Goal: Task Accomplishment & Management: Use online tool/utility

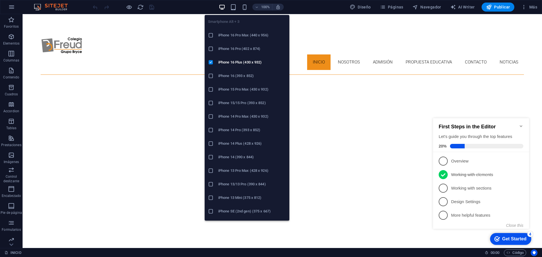
click at [211, 158] on icon at bounding box center [211, 157] width 6 height 6
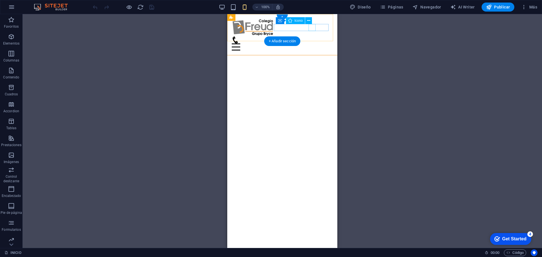
click at [312, 36] on figure at bounding box center [280, 39] width 97 height 7
select select "xMidYMid"
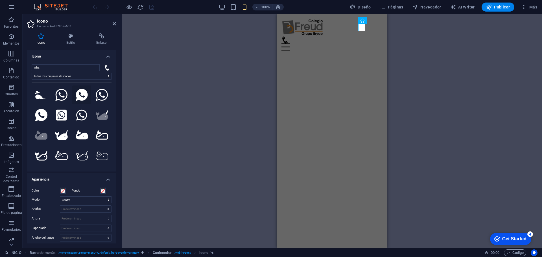
type input "wha"
click at [80, 99] on icon at bounding box center [82, 95] width 12 height 12
click at [58, 115] on icon at bounding box center [61, 115] width 11 height 11
click at [82, 99] on icon at bounding box center [82, 95] width 12 height 12
click at [64, 191] on span at bounding box center [63, 191] width 5 height 5
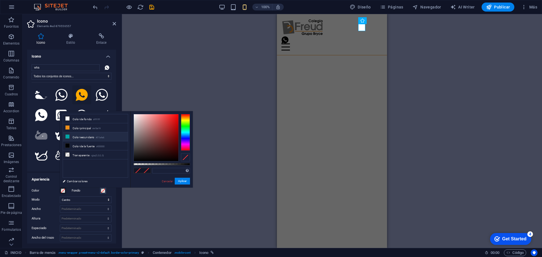
click at [89, 135] on li "Color secundario #01a4a6" at bounding box center [95, 136] width 65 height 9
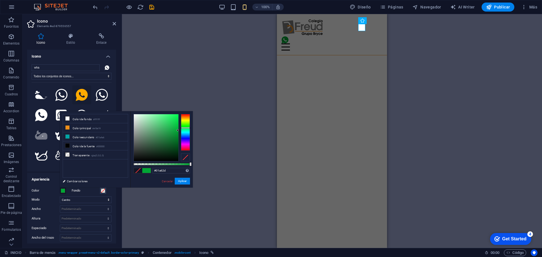
drag, startPoint x: 187, startPoint y: 130, endPoint x: 173, endPoint y: 125, distance: 15.3
click at [188, 128] on div at bounding box center [185, 132] width 9 height 37
drag, startPoint x: 173, startPoint y: 125, endPoint x: 180, endPoint y: 117, distance: 10.0
click at [180, 117] on div at bounding box center [162, 137] width 56 height 47
type input "#0bc23c"
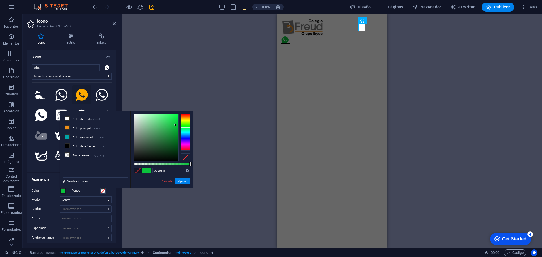
drag, startPoint x: 172, startPoint y: 120, endPoint x: 176, endPoint y: 125, distance: 6.3
click at [176, 125] on div at bounding box center [156, 137] width 45 height 47
click at [184, 181] on button "Aplicar" at bounding box center [182, 181] width 15 height 7
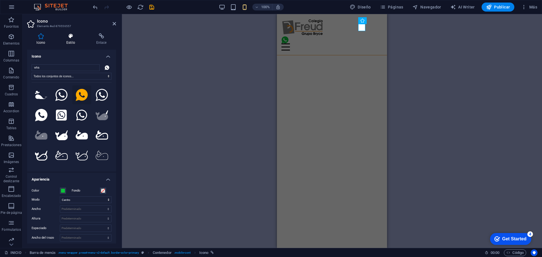
click at [70, 40] on h4 "Estilo" at bounding box center [72, 39] width 30 height 12
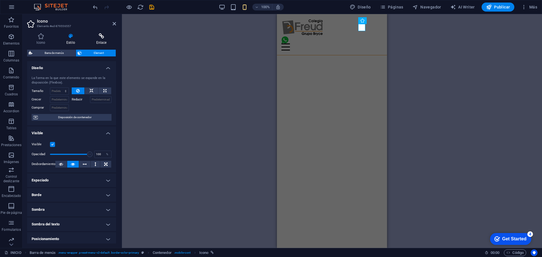
click at [105, 36] on icon at bounding box center [101, 36] width 29 height 6
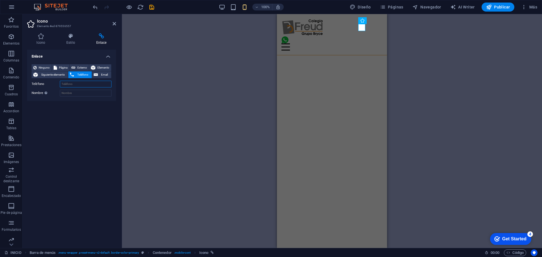
click at [79, 83] on input "Teléfono" at bounding box center [86, 84] width 52 height 7
click at [103, 41] on h4 "Enlace" at bounding box center [101, 39] width 29 height 12
click at [78, 68] on span "Externo" at bounding box center [82, 67] width 10 height 7
select select "blank"
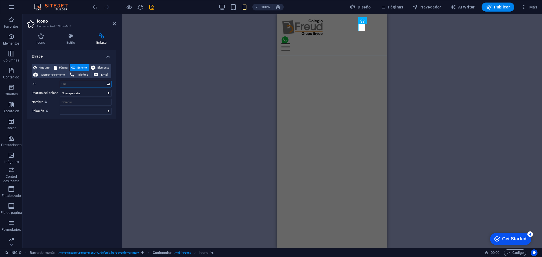
paste input "https://wa.link/qhsoza"
type input "https://wa.link/qhsoza"
click at [113, 23] on icon at bounding box center [114, 23] width 3 height 5
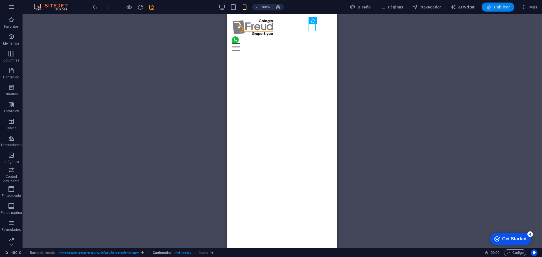
click at [497, 6] on span "Publicar" at bounding box center [498, 7] width 24 height 6
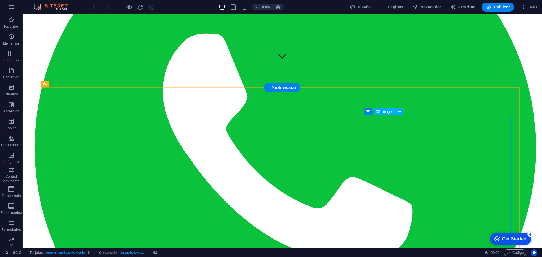
scroll to position [41, 0]
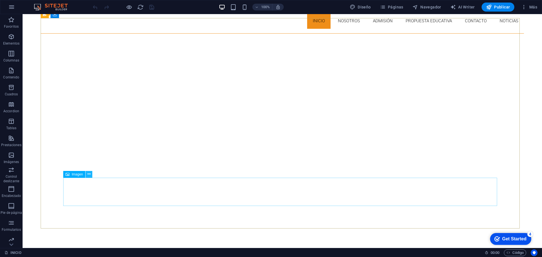
click at [88, 174] on icon at bounding box center [89, 174] width 3 height 6
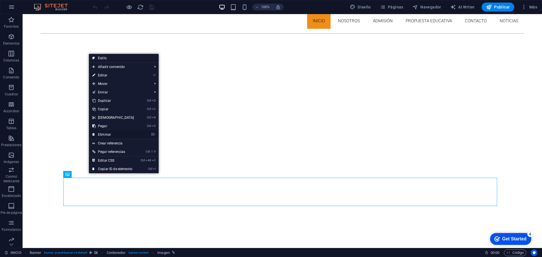
click at [108, 136] on link "⌦ Eliminar" at bounding box center [113, 134] width 49 height 8
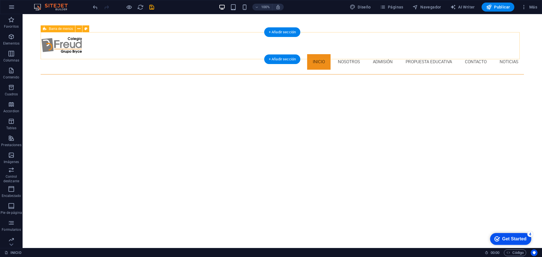
scroll to position [0, 0]
click at [54, 45] on div at bounding box center [282, 46] width 483 height 18
select select "px"
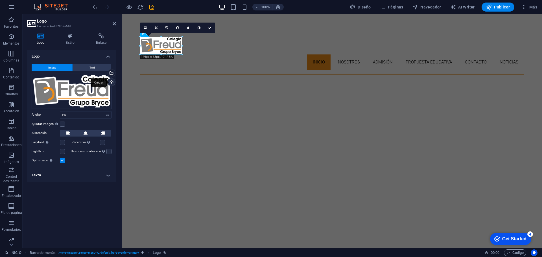
click at [112, 81] on div "Cargar" at bounding box center [111, 82] width 8 height 8
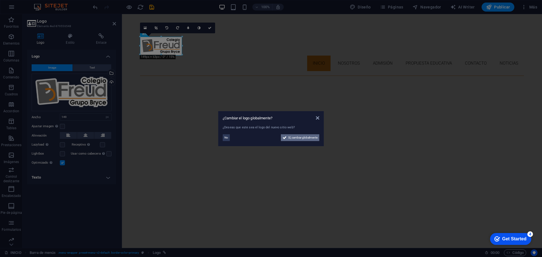
drag, startPoint x: 304, startPoint y: 137, endPoint x: 50, endPoint y: 66, distance: 263.8
click at [304, 137] on span "Sí, cambiar globalmente" at bounding box center [302, 137] width 29 height 7
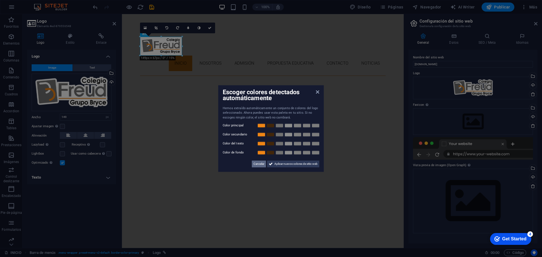
click at [256, 165] on span "Cancelar" at bounding box center [259, 164] width 11 height 7
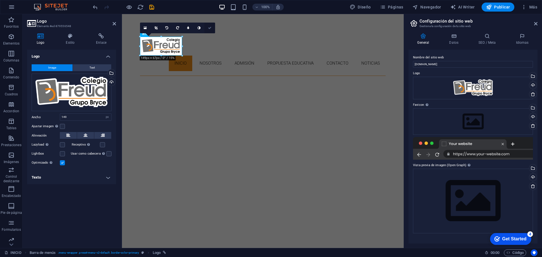
click at [209, 28] on icon at bounding box center [209, 27] width 3 height 3
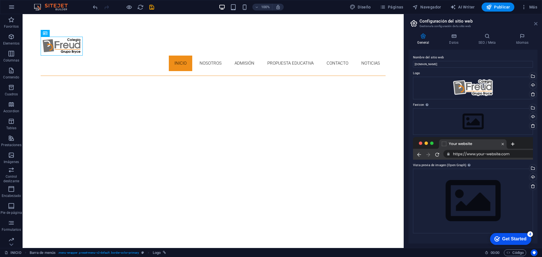
click at [535, 23] on icon at bounding box center [535, 23] width 3 height 5
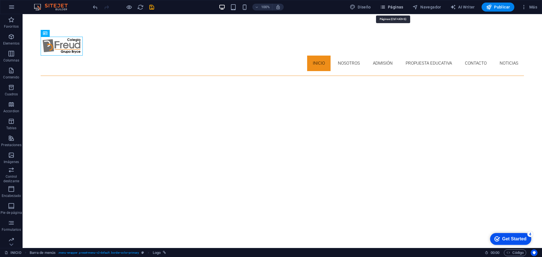
click at [389, 6] on span "Páginas" at bounding box center [391, 7] width 23 height 6
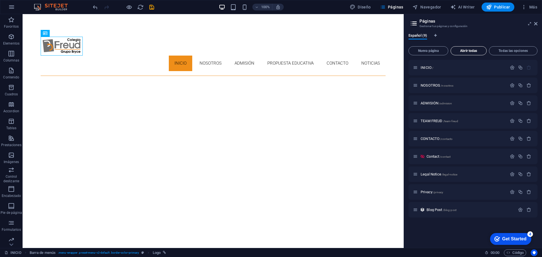
click at [463, 50] on span "Abrir todas" at bounding box center [468, 50] width 31 height 3
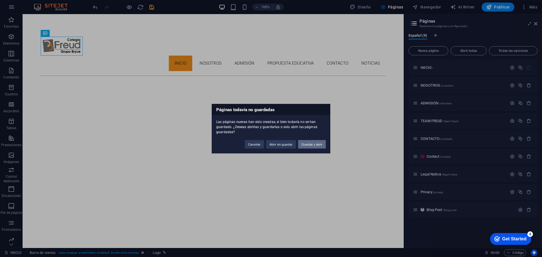
click at [307, 145] on button "Guardar y abrir" at bounding box center [312, 144] width 28 height 8
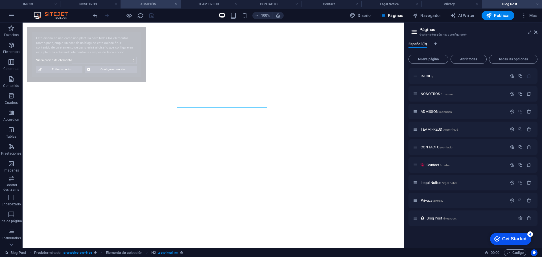
select select "68ae7cc3c69de2c8240c8364"
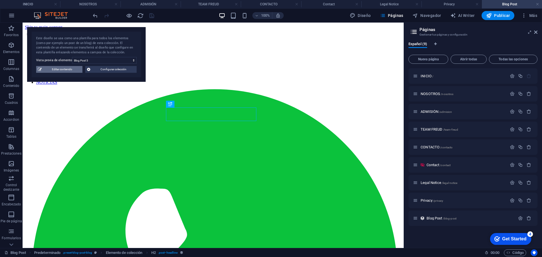
click at [65, 69] on span "Editar contenido" at bounding box center [61, 69] width 37 height 7
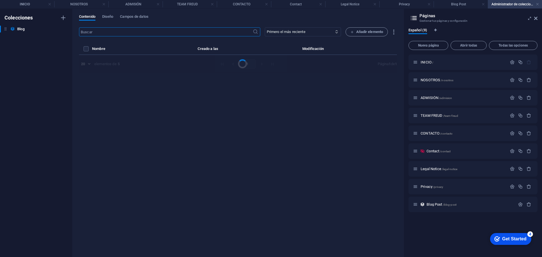
select select "Category 1"
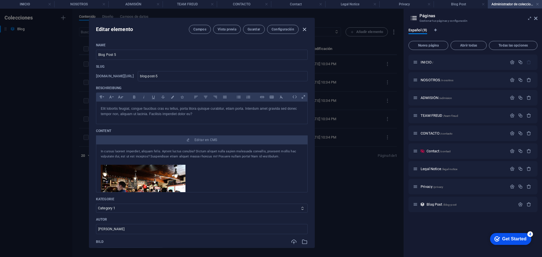
click at [302, 29] on icon "button" at bounding box center [304, 29] width 6 height 6
type input "2025-09-04"
type input "blog-post-5"
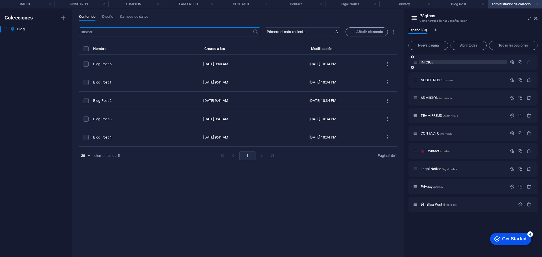
click at [425, 60] on span "INICIO /" at bounding box center [427, 62] width 13 height 4
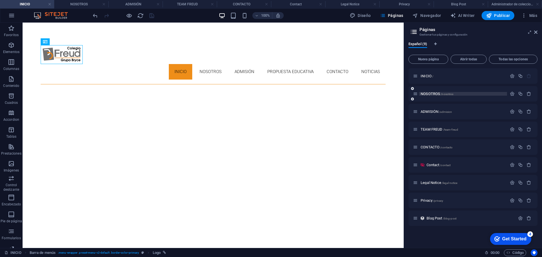
click at [430, 95] on span "NOSOTROS /nosotros" at bounding box center [437, 94] width 33 height 4
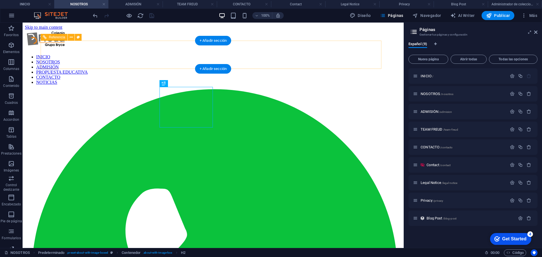
click at [176, 56] on nav "INICIO NOSOTROS ADMISIÓN PROPUESTA EDUCATIVA CONTACTO NOTICIAS" at bounding box center [213, 69] width 377 height 30
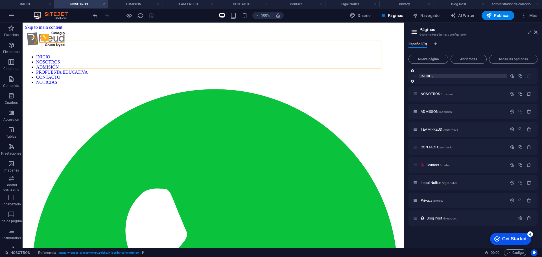
click at [433, 76] on span "/" at bounding box center [432, 76] width 1 height 3
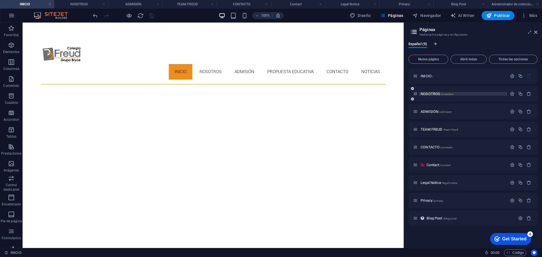
click at [430, 93] on span "NOSOTROS /nosotros" at bounding box center [437, 94] width 33 height 4
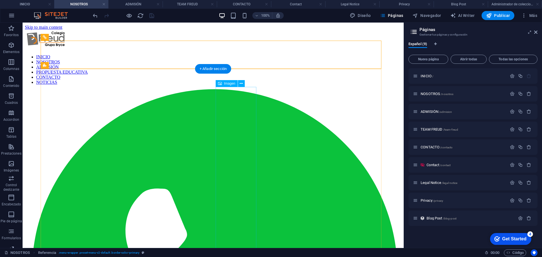
drag, startPoint x: 242, startPoint y: 94, endPoint x: 261, endPoint y: 104, distance: 21.3
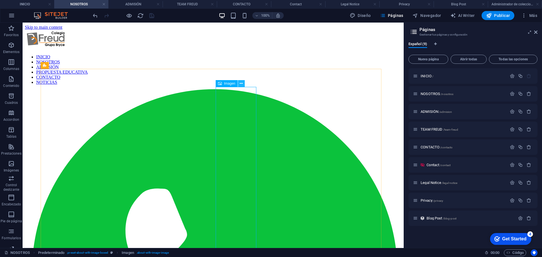
click at [240, 83] on icon at bounding box center [241, 84] width 3 height 6
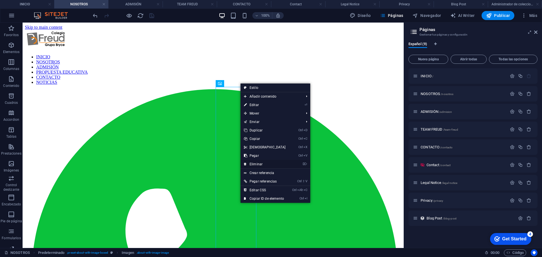
drag, startPoint x: 262, startPoint y: 164, endPoint x: 245, endPoint y: 141, distance: 28.4
click at [262, 164] on link "⌦ Eliminar" at bounding box center [265, 164] width 49 height 8
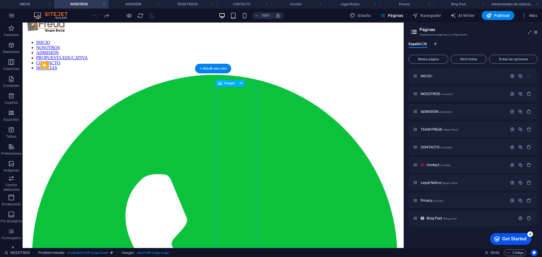
scroll to position [28, 0]
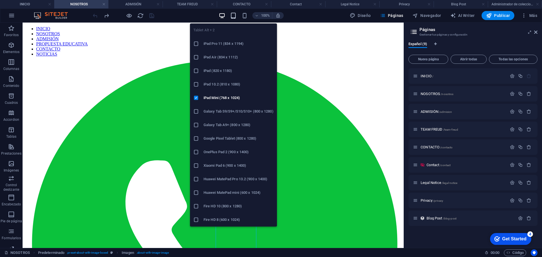
click at [235, 14] on icon "button" at bounding box center [233, 15] width 6 height 6
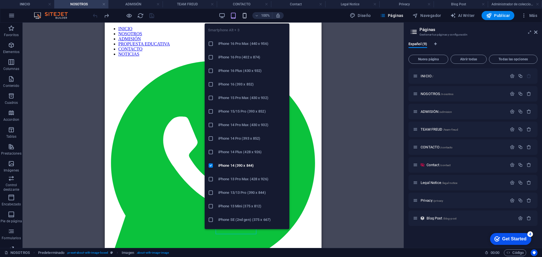
click at [248, 15] on icon "button" at bounding box center [244, 15] width 6 height 6
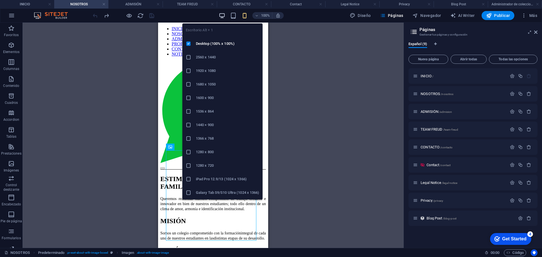
click at [225, 15] on icon "button" at bounding box center [222, 15] width 6 height 6
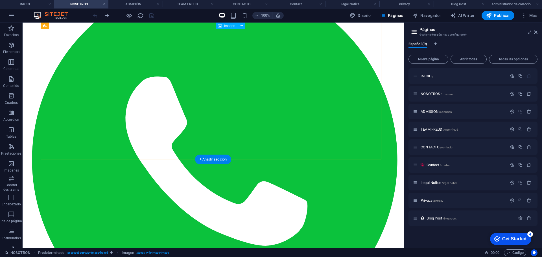
scroll to position [38, 0]
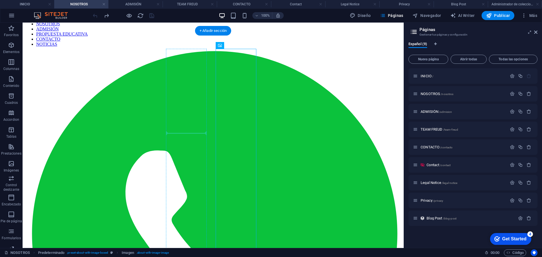
drag, startPoint x: 243, startPoint y: 120, endPoint x: 178, endPoint y: 117, distance: 65.3
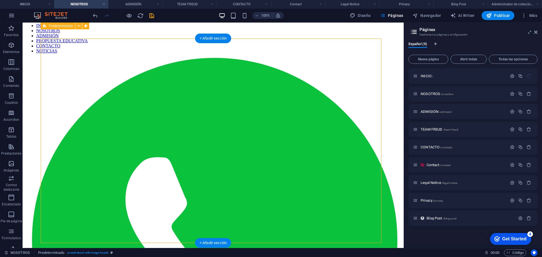
scroll to position [30, 0]
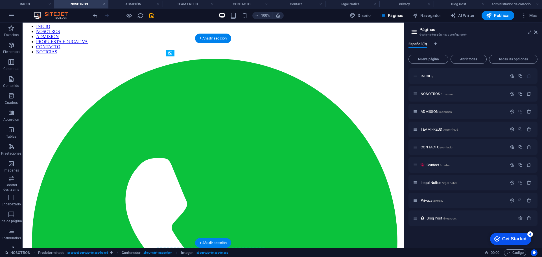
drag, startPoint x: 218, startPoint y: 137, endPoint x: 213, endPoint y: 212, distance: 75.9
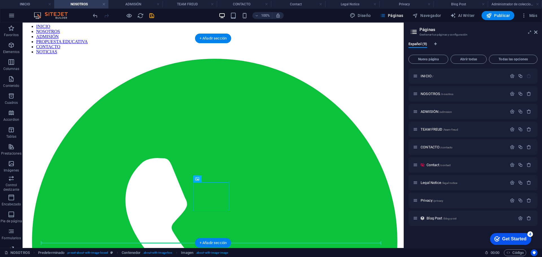
drag, startPoint x: 215, startPoint y: 200, endPoint x: 158, endPoint y: 144, distance: 80.1
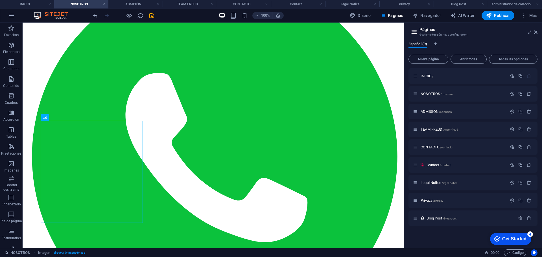
scroll to position [115, 0]
drag, startPoint x: 101, startPoint y: 179, endPoint x: 233, endPoint y: 164, distance: 132.4
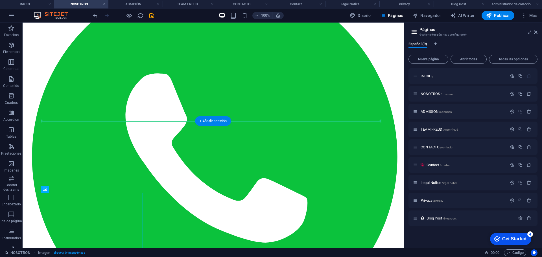
drag, startPoint x: 122, startPoint y: 222, endPoint x: 113, endPoint y: 116, distance: 106.8
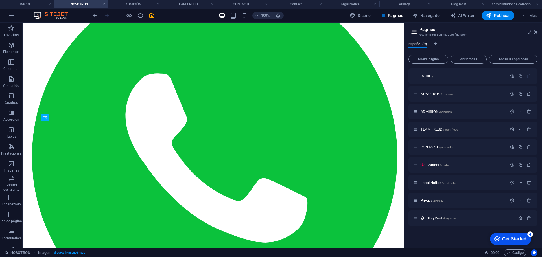
drag, startPoint x: 264, startPoint y: 141, endPoint x: 203, endPoint y: 167, distance: 66.4
drag, startPoint x: 203, startPoint y: 167, endPoint x: 183, endPoint y: 134, distance: 38.6
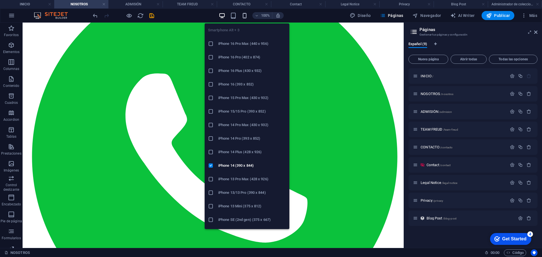
click at [244, 17] on icon "button" at bounding box center [244, 15] width 6 height 6
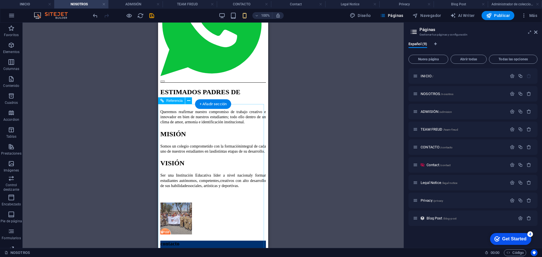
scroll to position [59, 0]
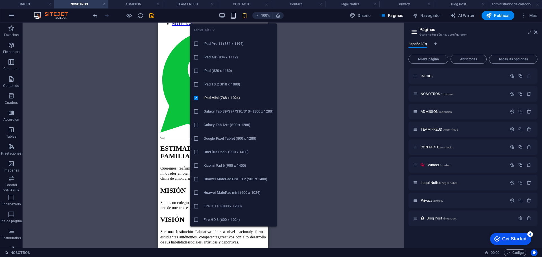
click at [233, 15] on icon "button" at bounding box center [233, 15] width 6 height 6
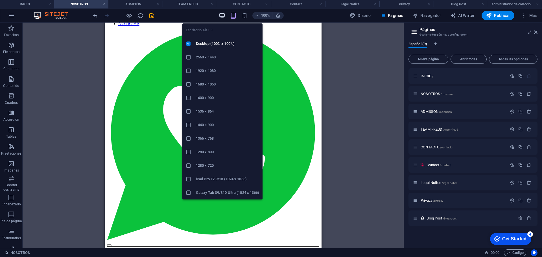
click at [225, 15] on icon "button" at bounding box center [222, 15] width 6 height 6
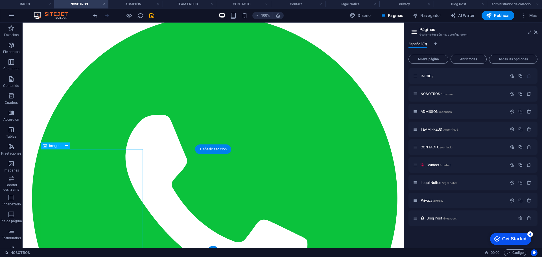
scroll to position [87, 0]
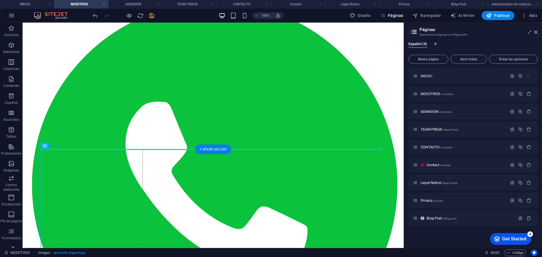
drag, startPoint x: 101, startPoint y: 187, endPoint x: 218, endPoint y: 137, distance: 126.6
drag, startPoint x: 96, startPoint y: 193, endPoint x: 277, endPoint y: 113, distance: 198.0
drag, startPoint x: 87, startPoint y: 197, endPoint x: 127, endPoint y: 86, distance: 118.2
drag, startPoint x: 131, startPoint y: 185, endPoint x: 236, endPoint y: 60, distance: 163.6
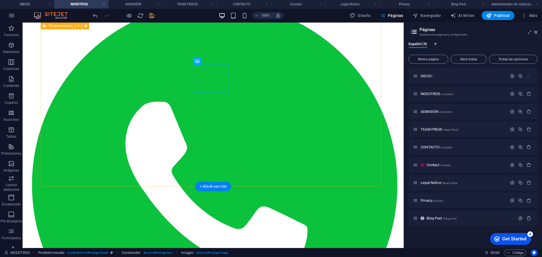
scroll to position [30, 0]
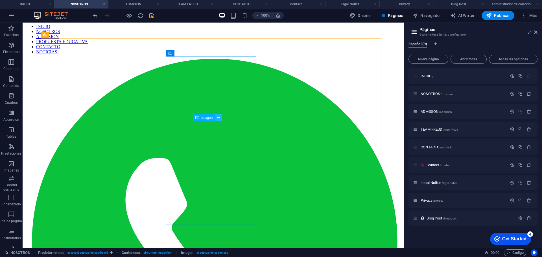
click at [218, 118] on icon at bounding box center [218, 118] width 3 height 6
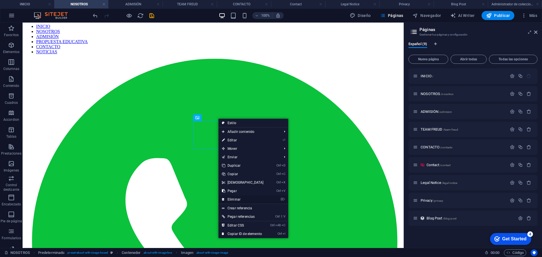
click at [233, 201] on link "⌦ Eliminar" at bounding box center [243, 199] width 49 height 8
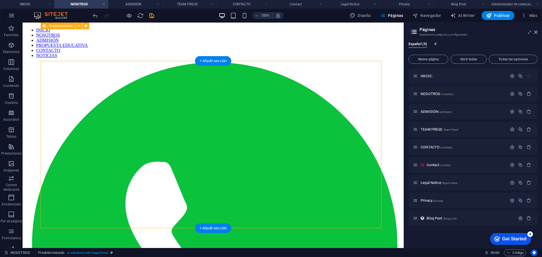
scroll to position [0, 0]
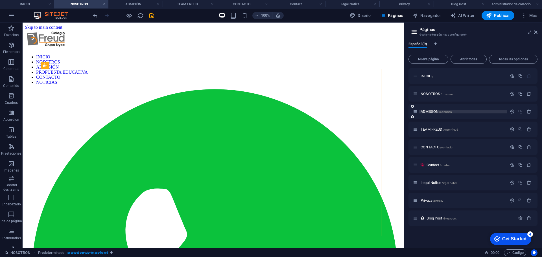
click at [427, 112] on span "ADMISIÓN /admision" at bounding box center [436, 112] width 31 height 4
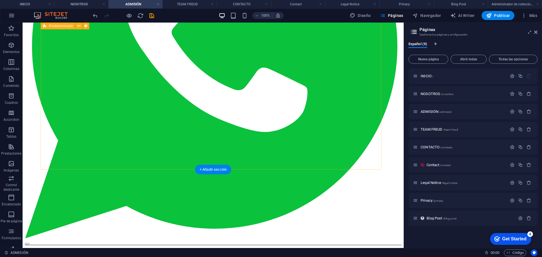
scroll to position [85, 0]
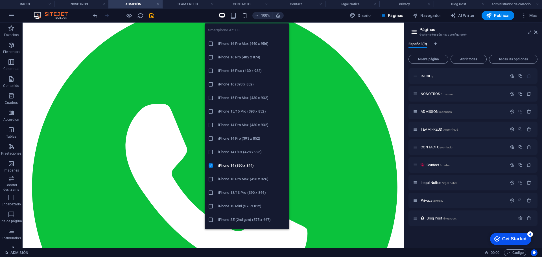
click at [244, 15] on icon "button" at bounding box center [244, 15] width 6 height 6
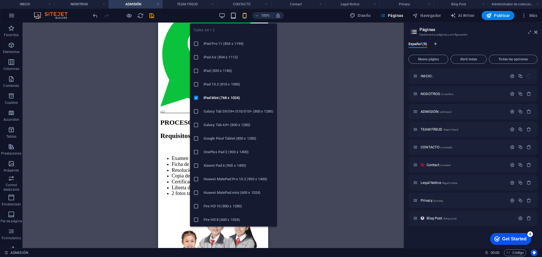
click at [233, 15] on icon "button" at bounding box center [233, 15] width 6 height 6
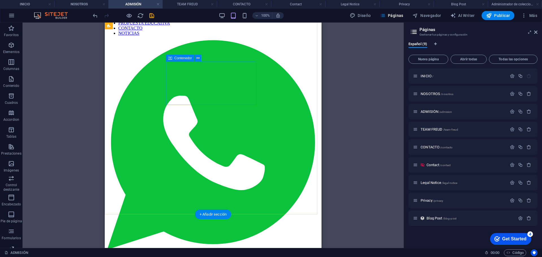
scroll to position [44, 0]
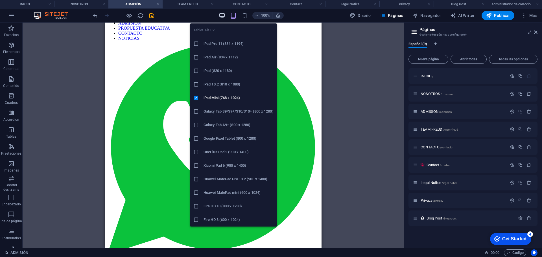
click at [222, 17] on icon "button" at bounding box center [222, 15] width 6 height 6
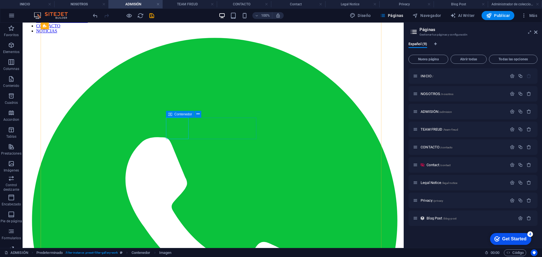
scroll to position [72, 0]
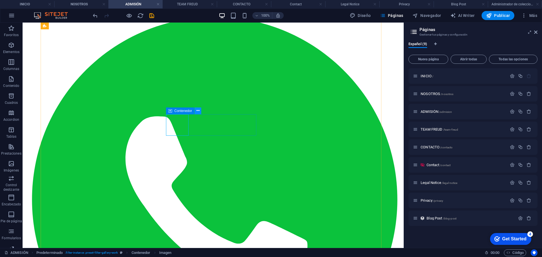
click at [200, 111] on button at bounding box center [198, 111] width 7 height 7
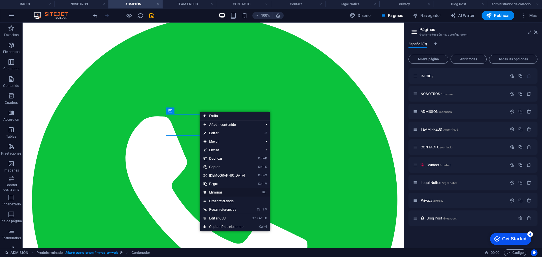
click at [221, 190] on link "⌦ Eliminar" at bounding box center [224, 192] width 49 height 8
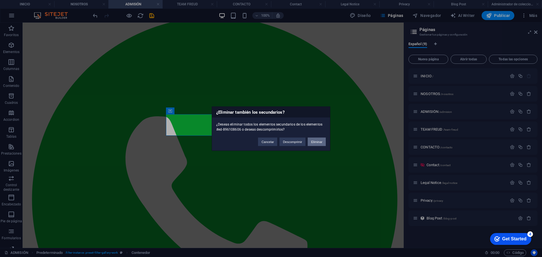
drag, startPoint x: 321, startPoint y: 143, endPoint x: 302, endPoint y: 114, distance: 35.2
click at [321, 143] on button "Eliminar" at bounding box center [317, 141] width 18 height 8
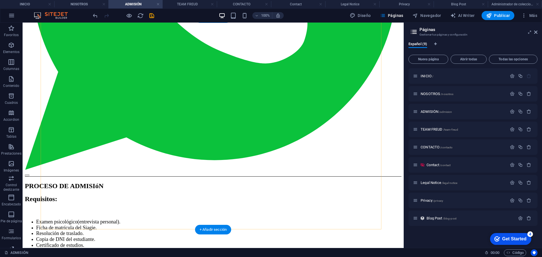
scroll to position [298, 0]
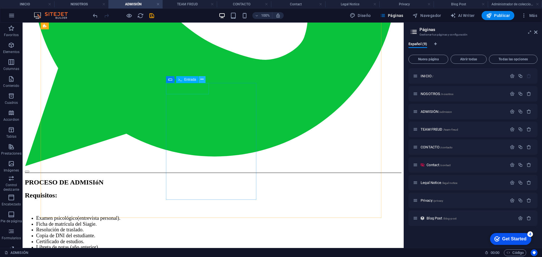
click at [200, 78] on button at bounding box center [202, 79] width 7 height 7
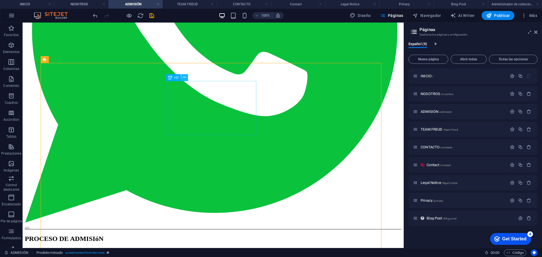
click at [185, 77] on icon at bounding box center [184, 78] width 3 height 6
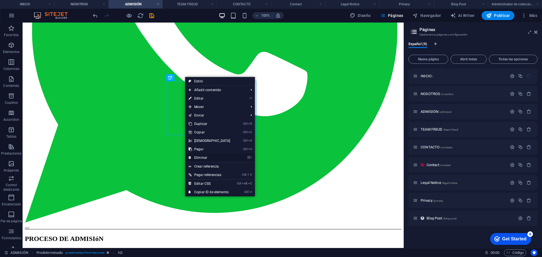
click at [203, 156] on link "⌦ Eliminar" at bounding box center [209, 158] width 49 height 8
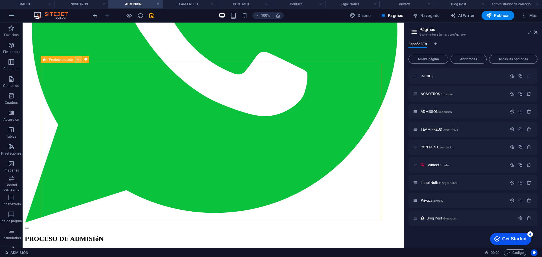
click at [81, 58] on button at bounding box center [78, 59] width 7 height 7
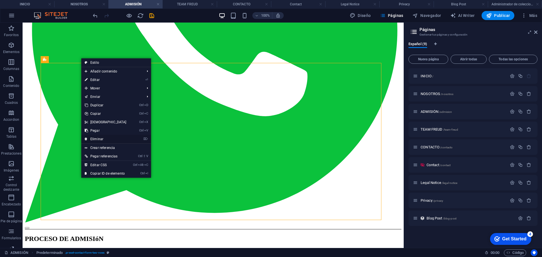
click at [104, 138] on link "⌦ Eliminar" at bounding box center [105, 139] width 49 height 8
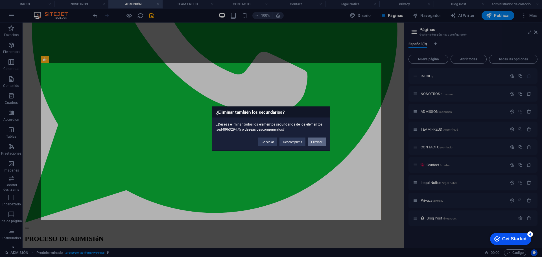
click at [318, 143] on button "Eliminar" at bounding box center [317, 141] width 18 height 8
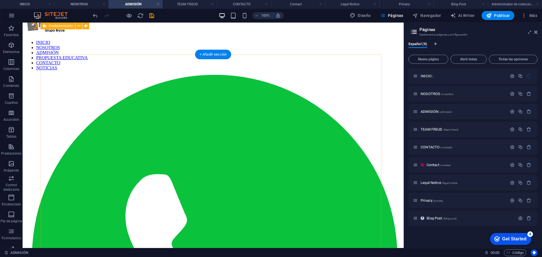
scroll to position [0, 0]
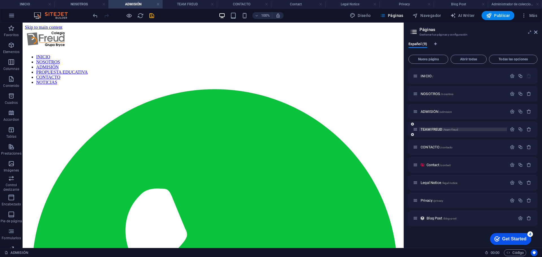
click at [431, 129] on span "TEAM FREUD /team-freud" at bounding box center [440, 129] width 38 height 4
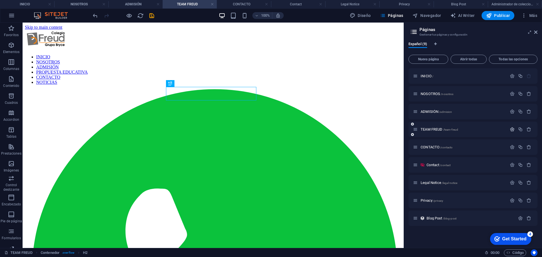
click at [511, 128] on icon "button" at bounding box center [512, 129] width 5 height 5
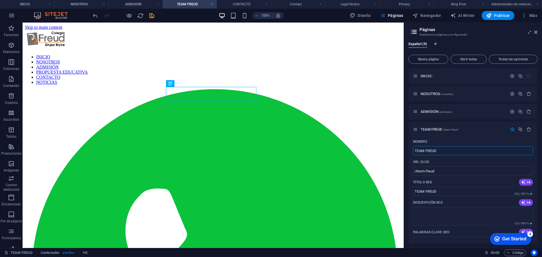
drag, startPoint x: 468, startPoint y: 173, endPoint x: 401, endPoint y: 150, distance: 71.0
type input "PO"
type input "/po"
type input "PO"
type input "PROP"
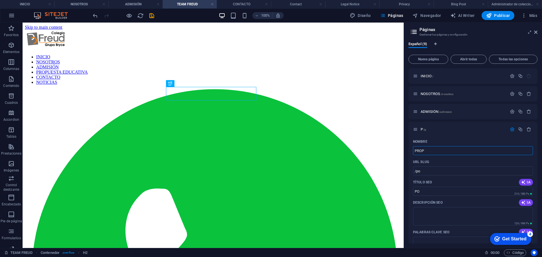
type input "/p"
type input "P"
type input "PROPUESTA EDUCA"
type input "/propuesta-ed"
type input "PROPUESTA ED"
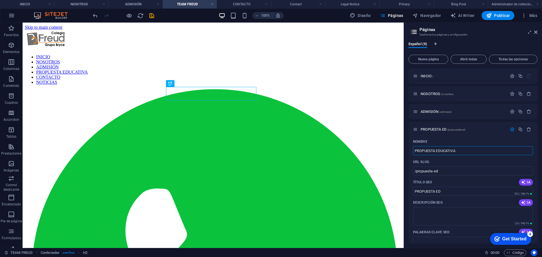
type input "PROPUESTA EDUCATIVA"
type input "/propuesta-educativa"
type input "PROPUESTA EDUCATIVA"
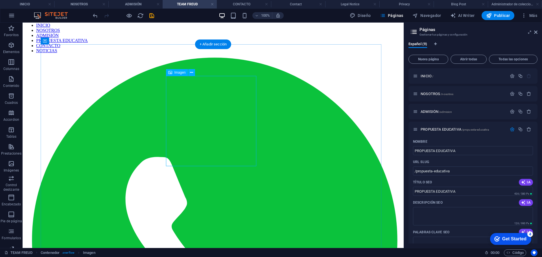
scroll to position [56, 0]
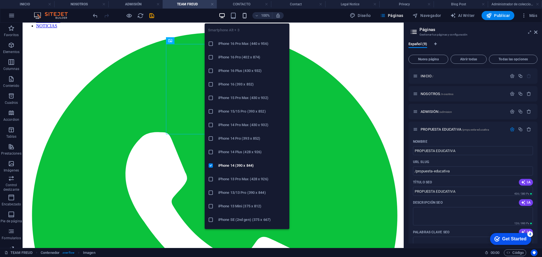
click at [245, 16] on icon "button" at bounding box center [244, 15] width 6 height 6
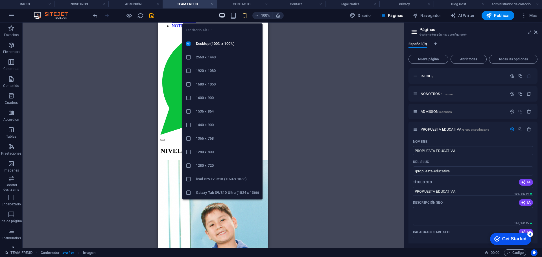
click at [223, 18] on icon "button" at bounding box center [222, 15] width 6 height 6
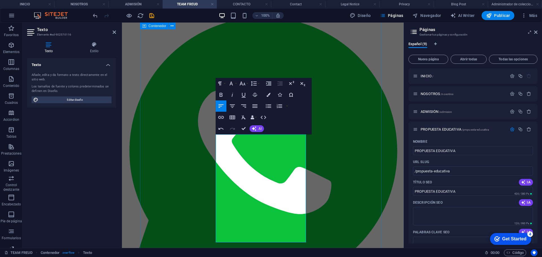
drag, startPoint x: 245, startPoint y: 236, endPoint x: 345, endPoint y: 154, distance: 129.2
drag, startPoint x: 246, startPoint y: 235, endPoint x: 200, endPoint y: 145, distance: 101.4
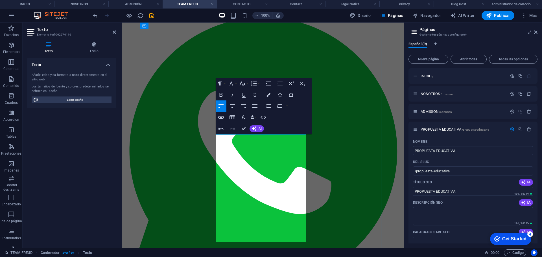
drag, startPoint x: 217, startPoint y: 156, endPoint x: 241, endPoint y: 157, distance: 24.0
drag, startPoint x: 217, startPoint y: 156, endPoint x: 265, endPoint y: 157, distance: 47.7
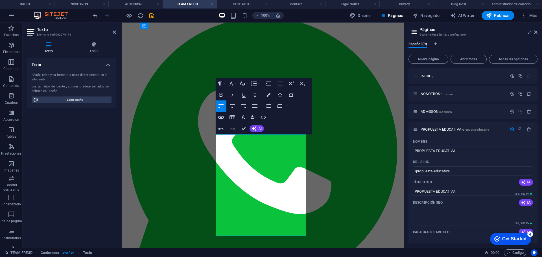
drag, startPoint x: 217, startPoint y: 189, endPoint x: 229, endPoint y: 191, distance: 11.9
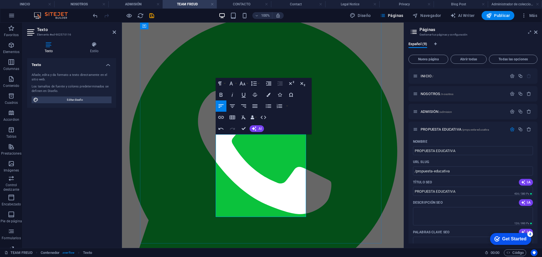
drag, startPoint x: 288, startPoint y: 199, endPoint x: 212, endPoint y: 142, distance: 94.6
click at [270, 106] on icon "button" at bounding box center [268, 106] width 5 height 4
drag, startPoint x: 232, startPoint y: 107, endPoint x: 245, endPoint y: 128, distance: 24.2
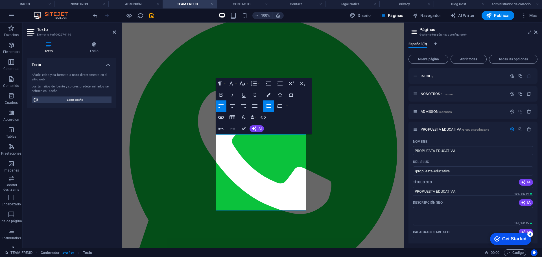
scroll to position [56, 0]
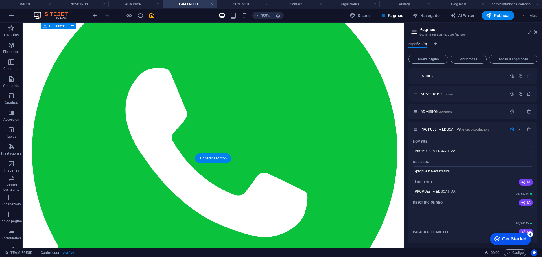
scroll to position [51, 0]
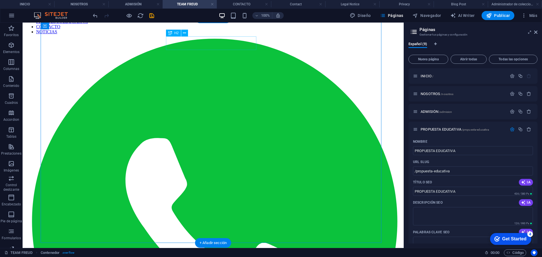
click at [184, 33] on icon at bounding box center [184, 33] width 3 height 6
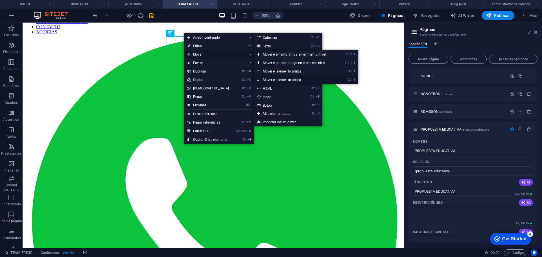
click at [315, 79] on link "Ctrl ⬇ Mover el elemento abajo" at bounding box center [295, 80] width 83 height 8
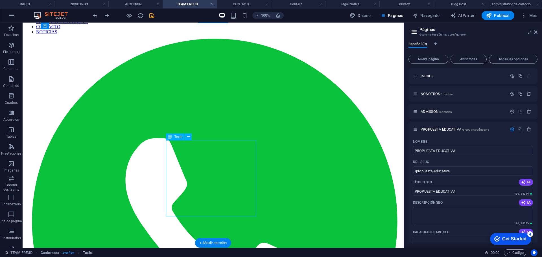
scroll to position [66, 0]
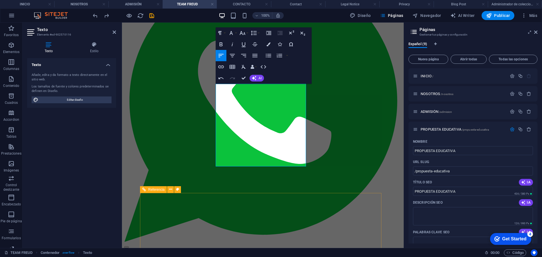
scroll to position [123, 0]
click at [242, 34] on icon "button" at bounding box center [242, 33] width 7 height 7
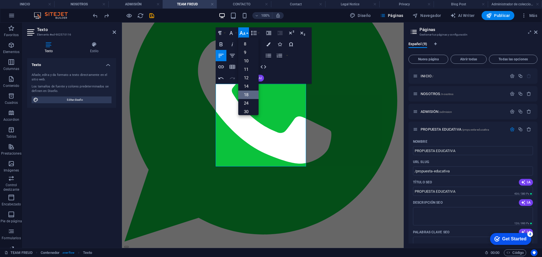
drag, startPoint x: 248, startPoint y: 89, endPoint x: 249, endPoint y: 94, distance: 4.5
click at [248, 92] on ul "8 9 10 11 12 14 18 24 30 36 48 60 72 96" at bounding box center [248, 99] width 20 height 123
click at [249, 94] on link "18" at bounding box center [248, 95] width 20 height 8
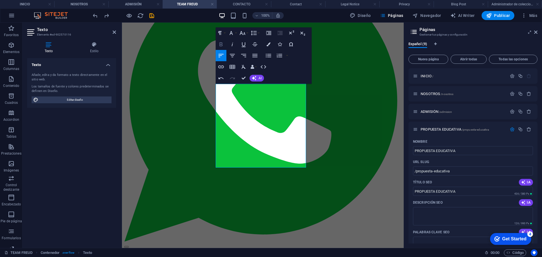
click at [221, 44] on icon "button" at bounding box center [220, 44] width 3 height 4
click at [268, 40] on button "Colors" at bounding box center [268, 44] width 11 height 11
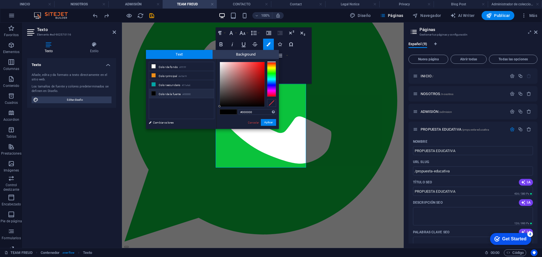
click at [272, 83] on div at bounding box center [271, 79] width 9 height 35
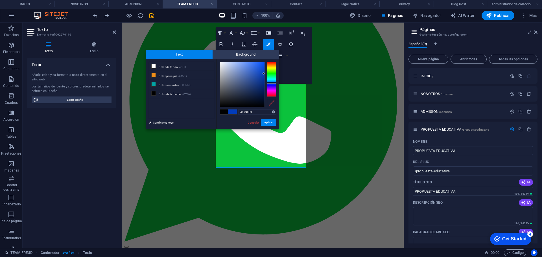
type input "#0239b2"
drag, startPoint x: 253, startPoint y: 73, endPoint x: 264, endPoint y: 75, distance: 11.2
click at [264, 75] on div at bounding box center [242, 84] width 45 height 45
click at [269, 120] on button "Aplicar" at bounding box center [268, 122] width 15 height 7
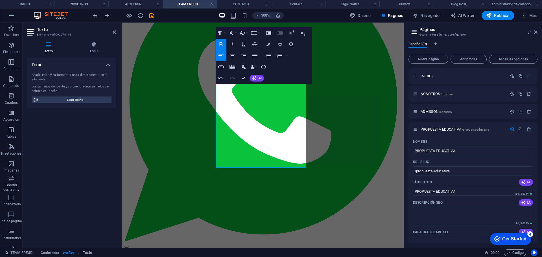
scroll to position [107, 0]
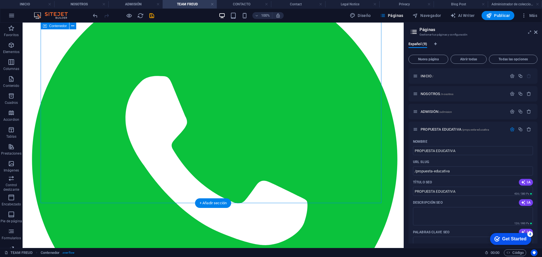
scroll to position [113, 0]
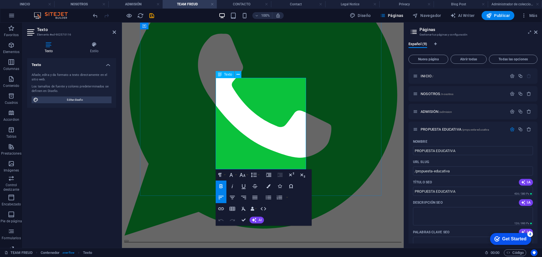
scroll to position [189, 0]
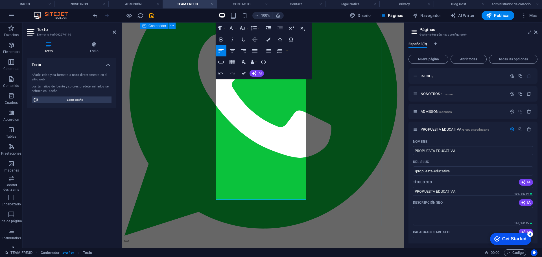
drag, startPoint x: 250, startPoint y: 185, endPoint x: 210, endPoint y: 158, distance: 48.1
click at [265, 51] on icon "button" at bounding box center [268, 50] width 7 height 7
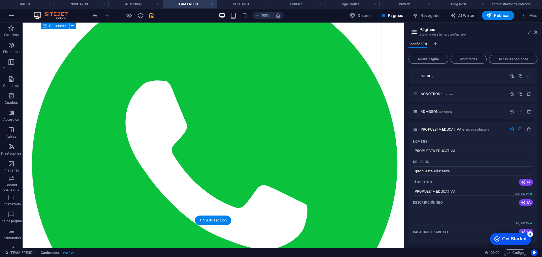
scroll to position [56, 0]
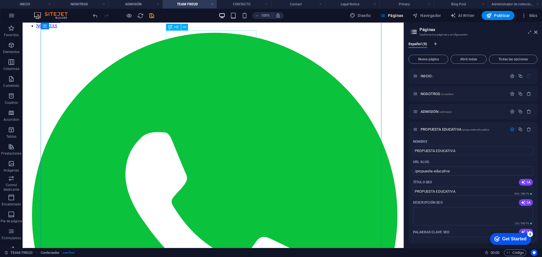
click at [184, 27] on icon at bounding box center [184, 27] width 3 height 6
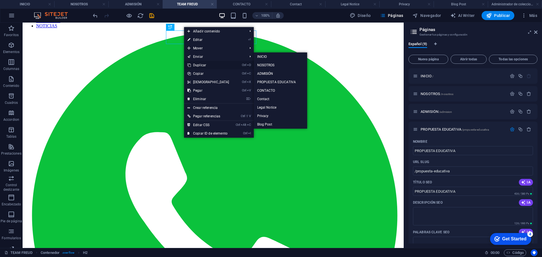
click at [207, 63] on link "Ctrl D Duplicar" at bounding box center [208, 65] width 49 height 8
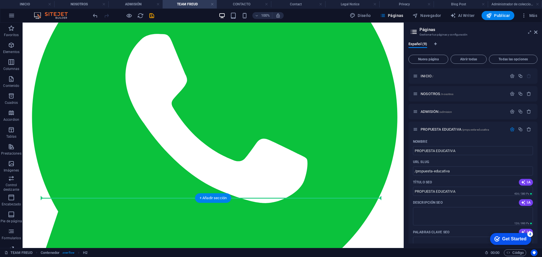
scroll to position [141, 0]
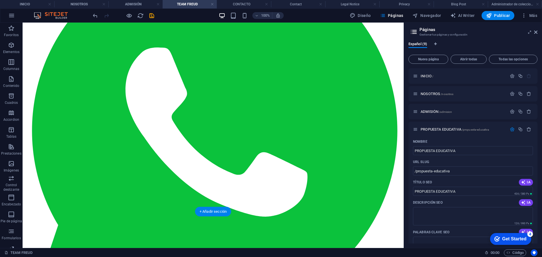
drag, startPoint x: 216, startPoint y: 49, endPoint x: 227, endPoint y: 181, distance: 132.9
drag, startPoint x: 224, startPoint y: 186, endPoint x: 221, endPoint y: 180, distance: 6.7
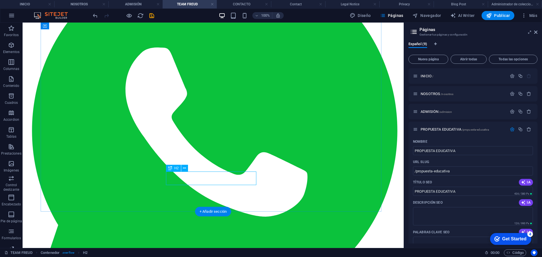
scroll to position [157, 0]
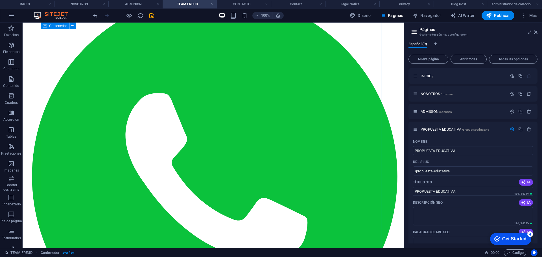
scroll to position [169, 0]
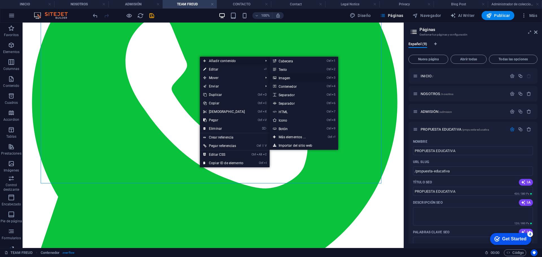
click at [288, 76] on link "Ctrl 3 Imagen" at bounding box center [293, 78] width 47 height 8
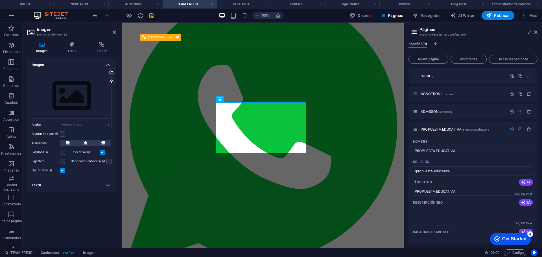
scroll to position [0, 0]
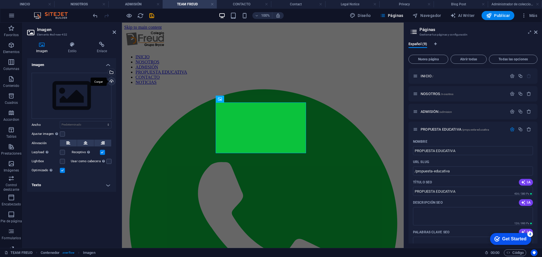
click at [110, 81] on div "Cargar" at bounding box center [111, 82] width 8 height 8
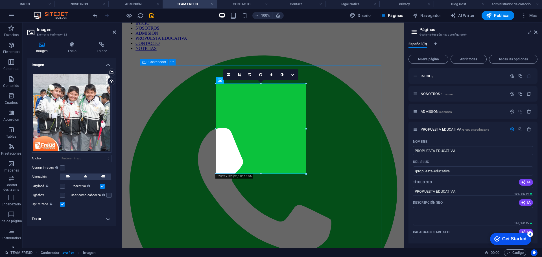
scroll to position [56, 0]
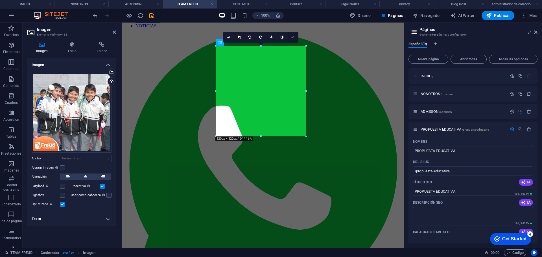
click at [293, 38] on icon at bounding box center [292, 37] width 3 height 3
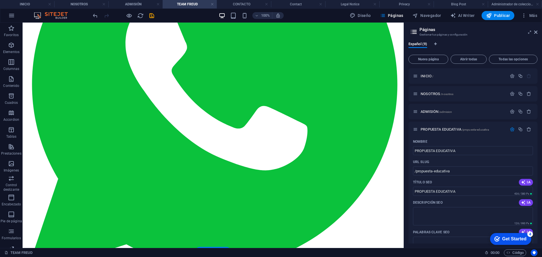
scroll to position [191, 0]
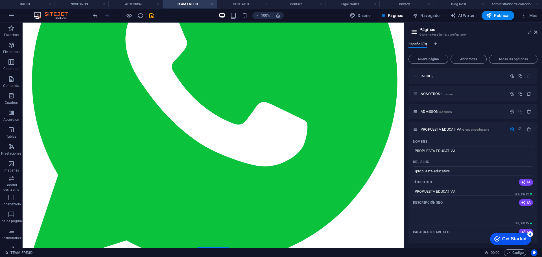
drag, startPoint x: 228, startPoint y: 54, endPoint x: 235, endPoint y: 202, distance: 147.5
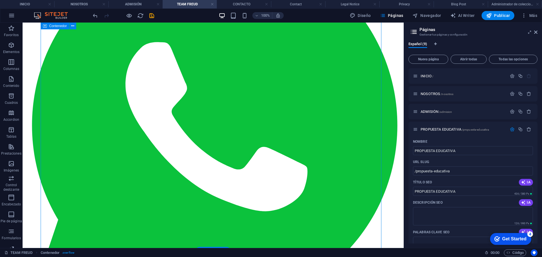
scroll to position [107, 0]
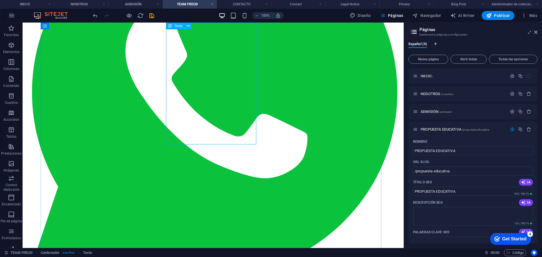
scroll to position [135, 0]
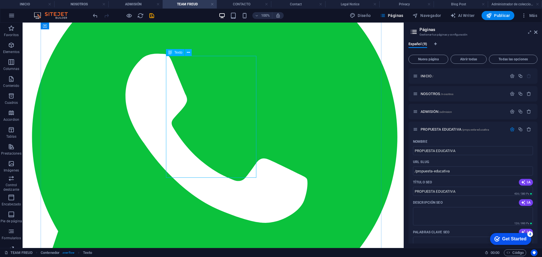
click at [188, 53] on icon at bounding box center [188, 53] width 3 height 6
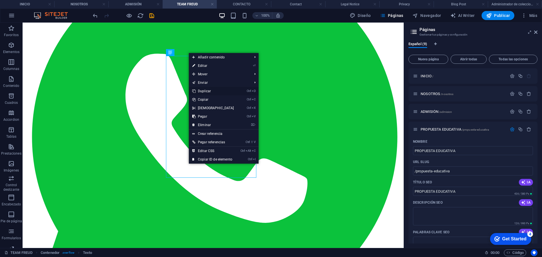
click at [216, 90] on link "Ctrl D Duplicar" at bounding box center [213, 91] width 49 height 8
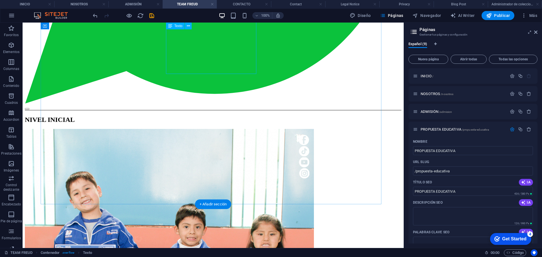
scroll to position [238, 0]
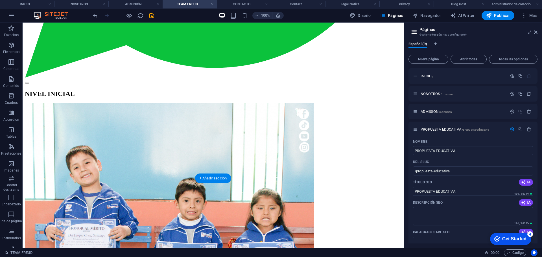
drag, startPoint x: 188, startPoint y: 45, endPoint x: 203, endPoint y: 134, distance: 90.2
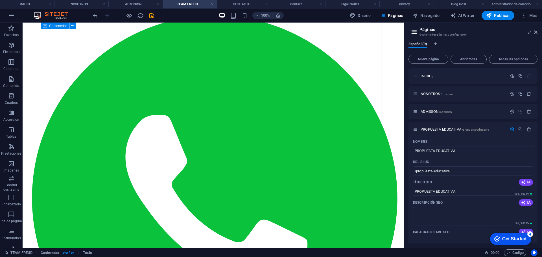
scroll to position [0, 0]
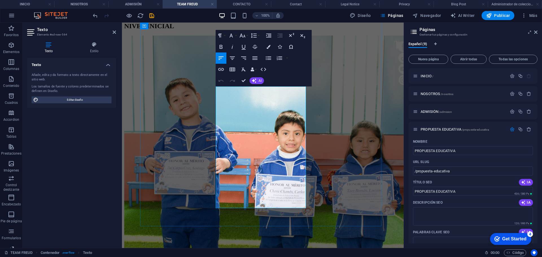
drag, startPoint x: 251, startPoint y: 136, endPoint x: 256, endPoint y: 136, distance: 4.5
drag, startPoint x: 292, startPoint y: 152, endPoint x: 219, endPoint y: 97, distance: 91.0
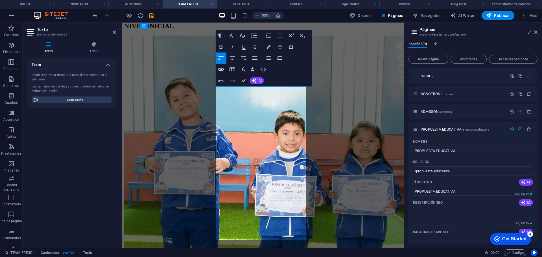
scroll to position [1464, 0]
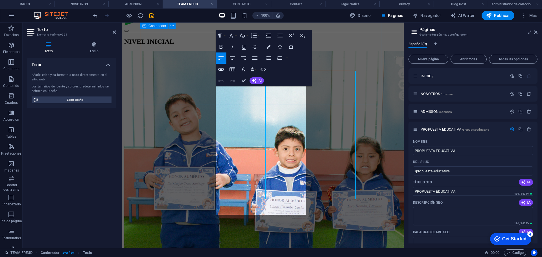
scroll to position [354, 0]
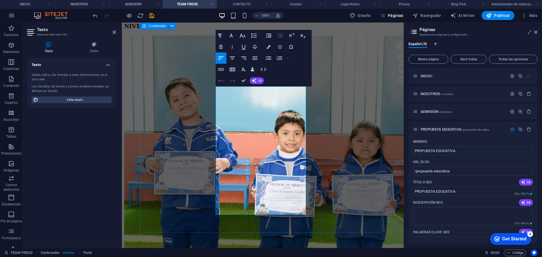
drag, startPoint x: 256, startPoint y: 154, endPoint x: 207, endPoint y: 99, distance: 73.6
click at [268, 55] on icon "button" at bounding box center [268, 58] width 7 height 7
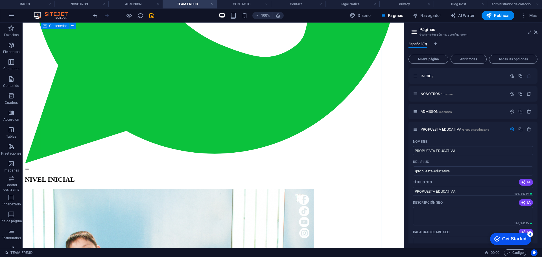
scroll to position [339, 0]
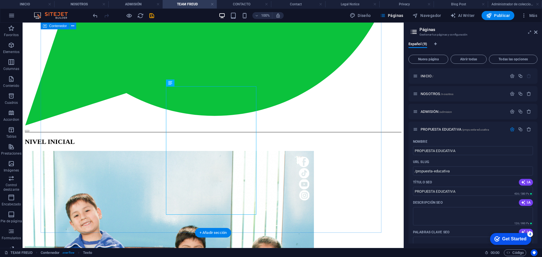
scroll to position [282, 0]
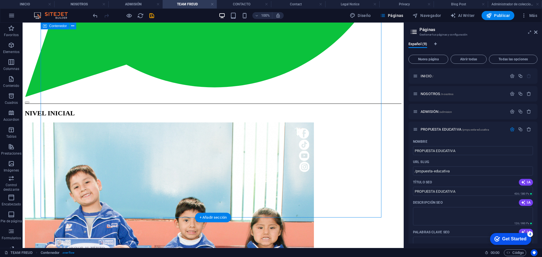
scroll to position [395, 0]
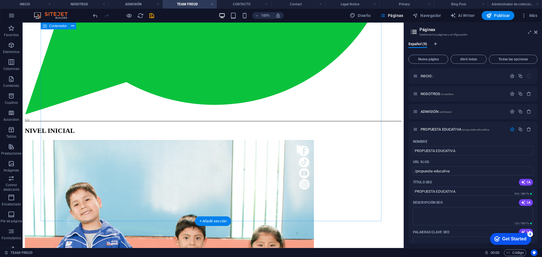
scroll to position [395, 0]
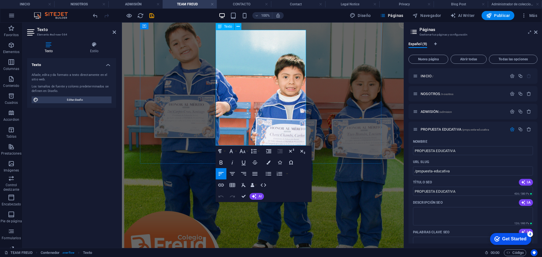
drag, startPoint x: 255, startPoint y: 129, endPoint x: 217, endPoint y: 103, distance: 45.8
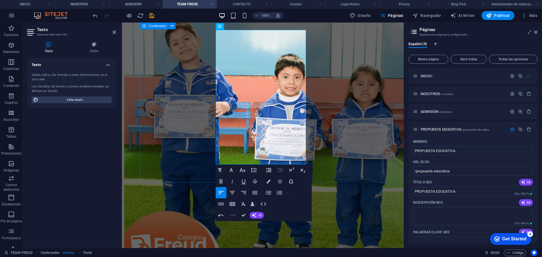
drag, startPoint x: 239, startPoint y: 150, endPoint x: 206, endPoint y: 106, distance: 54.8
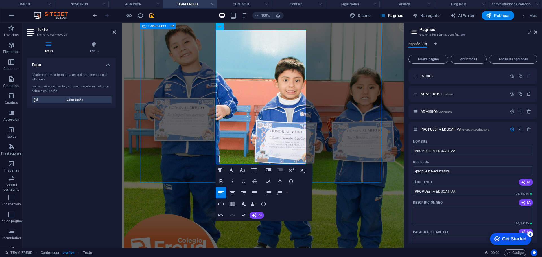
scroll to position [326, 0]
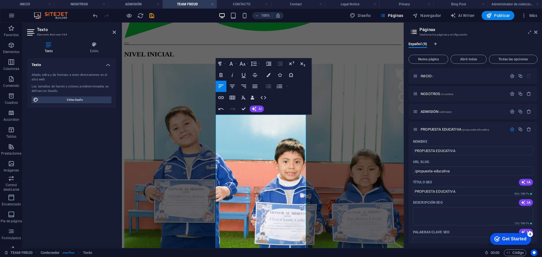
click at [266, 87] on icon "button" at bounding box center [268, 86] width 7 height 7
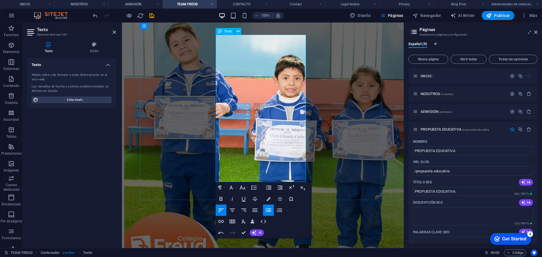
scroll to position [411, 0]
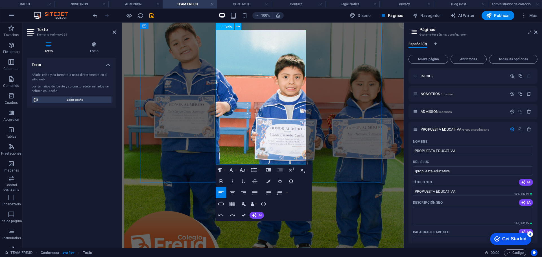
drag, startPoint x: 222, startPoint y: 104, endPoint x: 248, endPoint y: 154, distance: 56.8
click at [267, 194] on icon "button" at bounding box center [268, 193] width 5 height 4
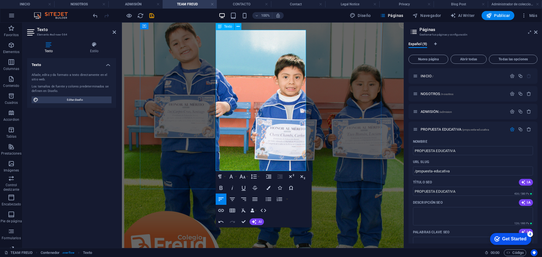
drag, startPoint x: 242, startPoint y: 156, endPoint x: 214, endPoint y: 106, distance: 57.5
drag, startPoint x: 238, startPoint y: 154, endPoint x: 212, endPoint y: 111, distance: 50.9
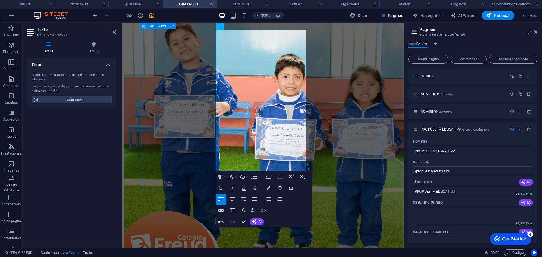
click at [265, 200] on icon "button" at bounding box center [268, 199] width 7 height 7
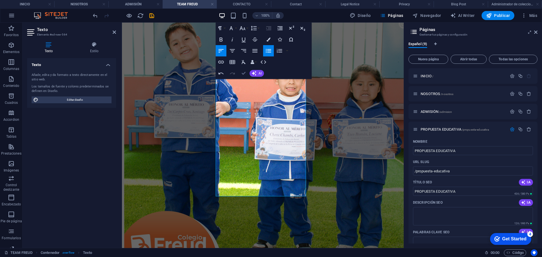
drag, startPoint x: 243, startPoint y: 75, endPoint x: 263, endPoint y: 88, distance: 23.6
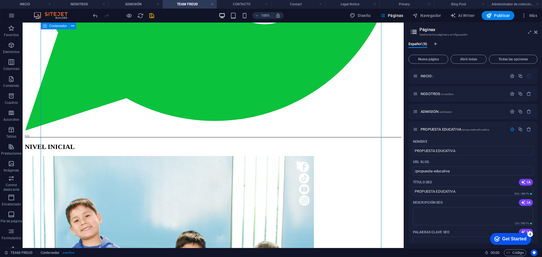
scroll to position [395, 0]
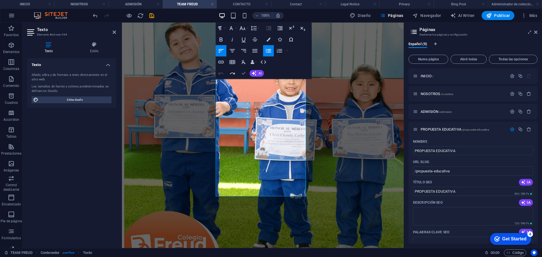
drag, startPoint x: 221, startPoint y: 51, endPoint x: 243, endPoint y: 72, distance: 31.1
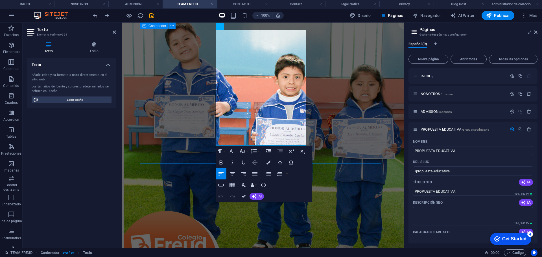
drag, startPoint x: 250, startPoint y: 128, endPoint x: 210, endPoint y: 106, distance: 45.4
drag, startPoint x: 241, startPoint y: 121, endPoint x: 217, endPoint y: 104, distance: 29.2
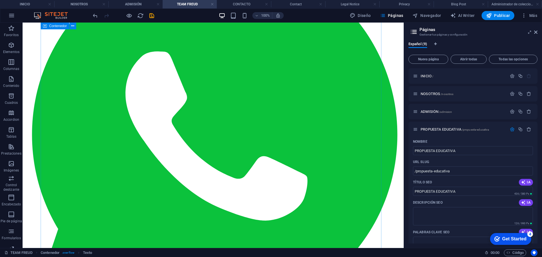
scroll to position [56, 0]
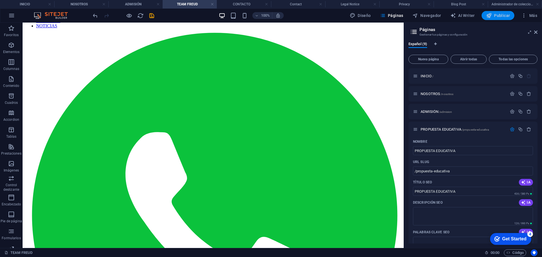
drag, startPoint x: 496, startPoint y: 16, endPoint x: 274, endPoint y: 73, distance: 228.7
click at [496, 16] on span "Publicar" at bounding box center [498, 16] width 24 height 6
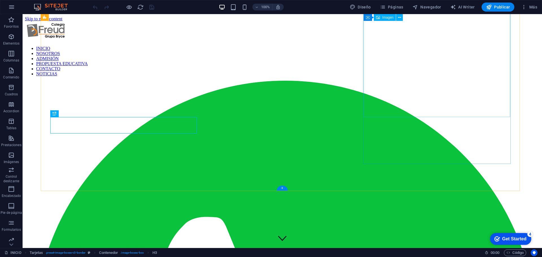
scroll to position [325, 0]
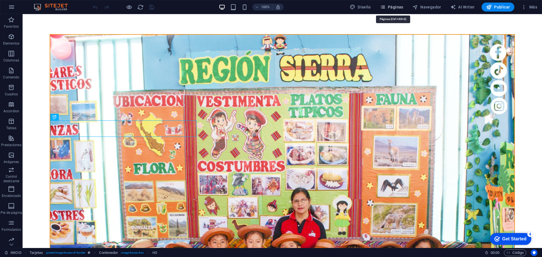
click at [398, 6] on span "Páginas" at bounding box center [391, 7] width 23 height 6
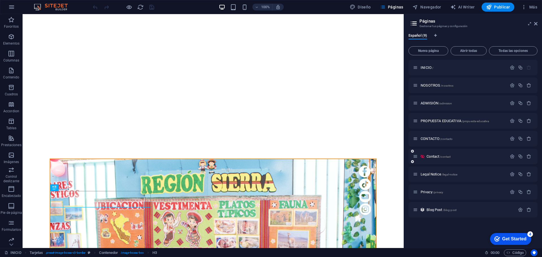
scroll to position [180, 0]
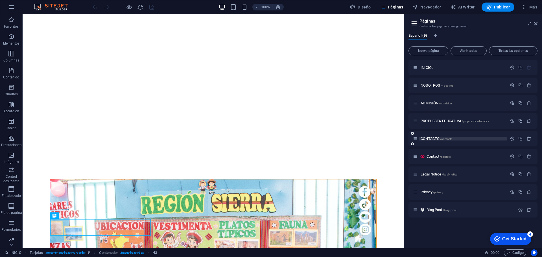
click at [430, 139] on span "CONTACTO /contacto" at bounding box center [437, 139] width 32 height 4
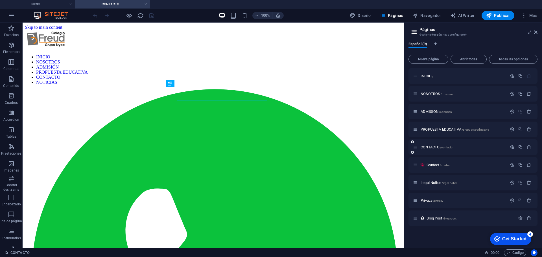
scroll to position [0, 0]
click at [430, 184] on span "Legal Notice /legal-notice" at bounding box center [439, 183] width 37 height 4
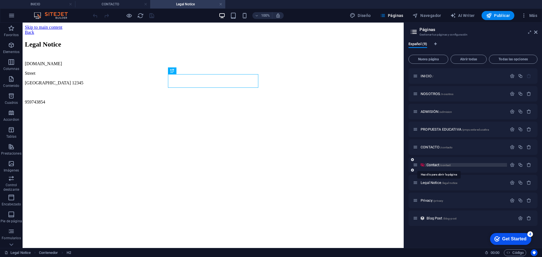
click at [433, 165] on span "Contact /contact" at bounding box center [439, 165] width 24 height 4
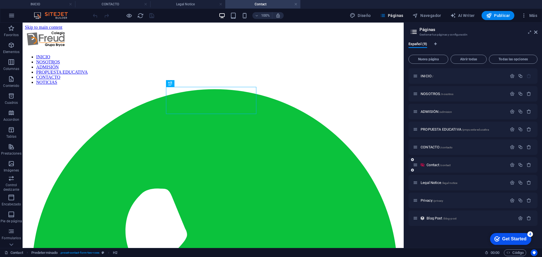
click at [421, 164] on icon at bounding box center [422, 165] width 5 height 5
click at [422, 165] on icon at bounding box center [422, 165] width 5 height 5
click at [529, 165] on icon "button" at bounding box center [529, 165] width 5 height 5
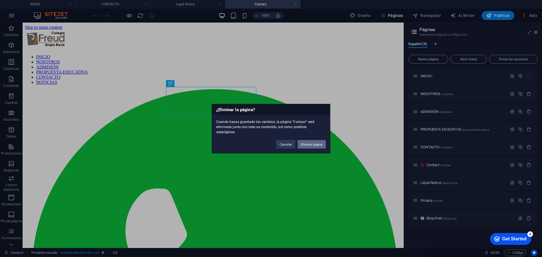
drag, startPoint x: 312, startPoint y: 144, endPoint x: 320, endPoint y: 123, distance: 22.1
click at [312, 144] on button "Eliminar página" at bounding box center [312, 144] width 28 height 8
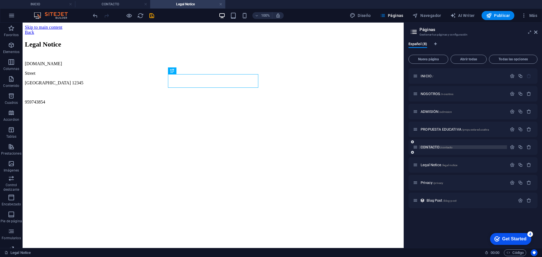
click at [432, 147] on span "CONTACTO /contacto" at bounding box center [437, 147] width 32 height 4
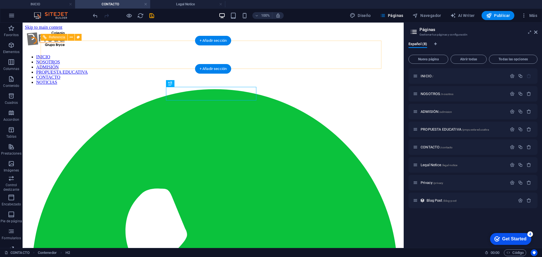
click at [366, 54] on nav "INICIO NOSOTROS ADMISIÓN PROPUESTA EDUCATIVA CONTACTO NOTICIAS" at bounding box center [213, 69] width 377 height 30
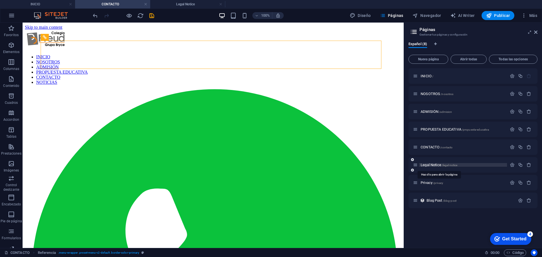
click at [431, 164] on span "Legal Notice /legal-notice" at bounding box center [439, 165] width 37 height 4
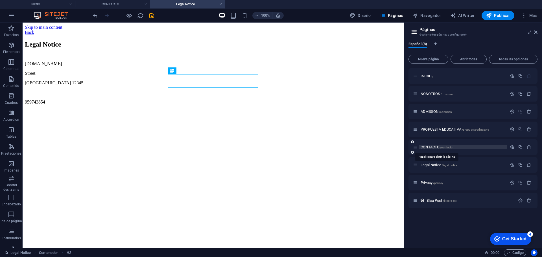
click at [431, 148] on span "CONTACTO /contacto" at bounding box center [437, 147] width 32 height 4
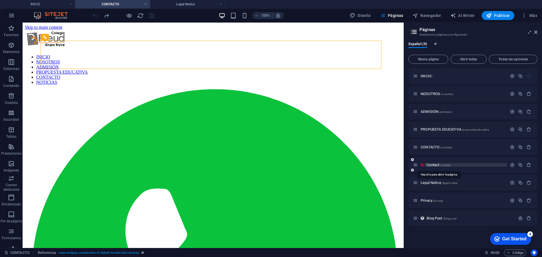
click at [434, 165] on span "Contact /contact" at bounding box center [439, 165] width 24 height 4
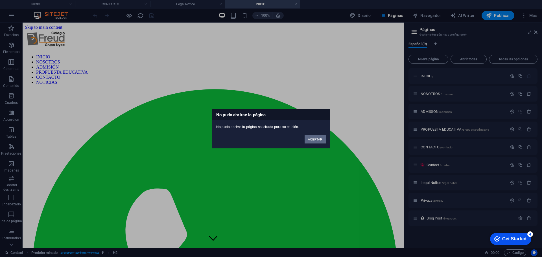
click at [321, 140] on button "ACEPTAR" at bounding box center [315, 139] width 21 height 8
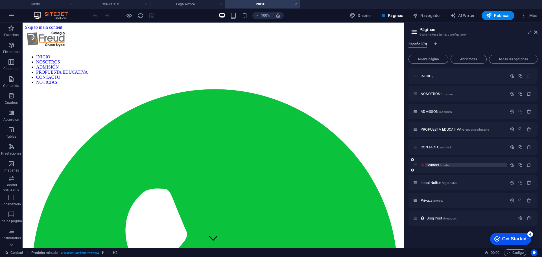
click at [433, 164] on span "Contact /contact" at bounding box center [439, 165] width 24 height 4
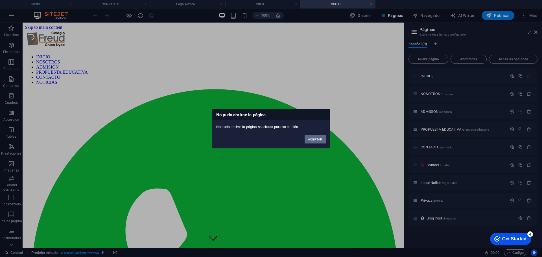
click at [321, 139] on button "ACEPTAR" at bounding box center [315, 139] width 21 height 8
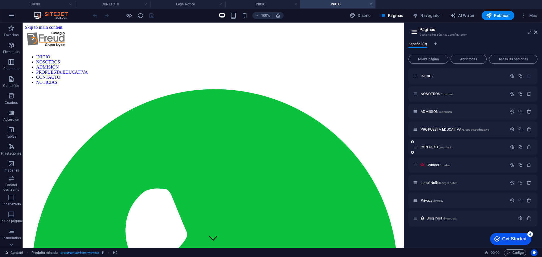
drag, startPoint x: 429, startPoint y: 147, endPoint x: 430, endPoint y: 142, distance: 4.9
click at [429, 147] on span "CONTACTO /contacto" at bounding box center [437, 147] width 32 height 4
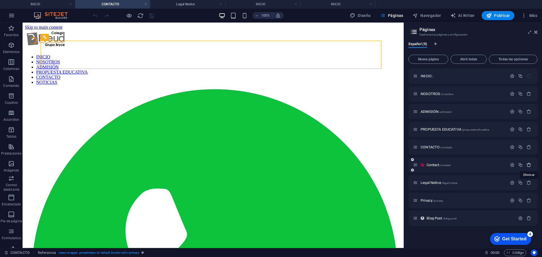
click at [531, 165] on icon "button" at bounding box center [529, 165] width 5 height 5
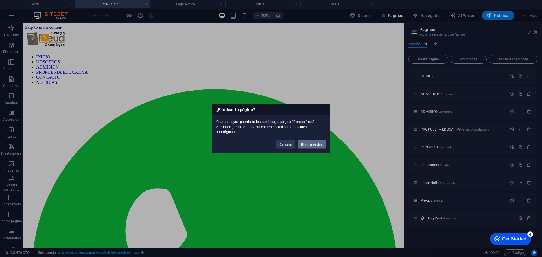
click at [315, 143] on button "Eliminar página" at bounding box center [312, 144] width 28 height 8
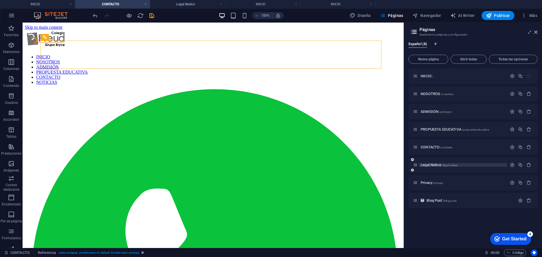
click at [426, 166] on span "Legal Notice /legal-notice" at bounding box center [439, 165] width 37 height 4
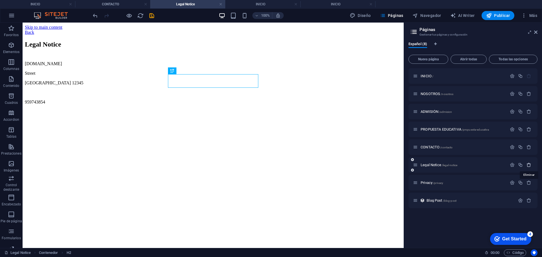
click at [529, 165] on icon "button" at bounding box center [529, 165] width 5 height 5
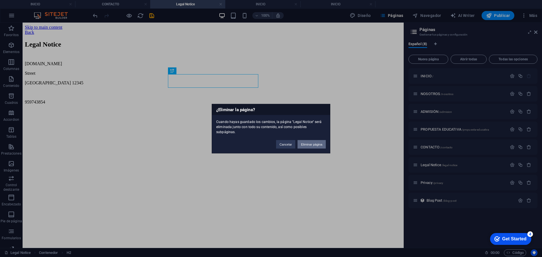
click at [317, 140] on button "Eliminar página" at bounding box center [312, 144] width 28 height 8
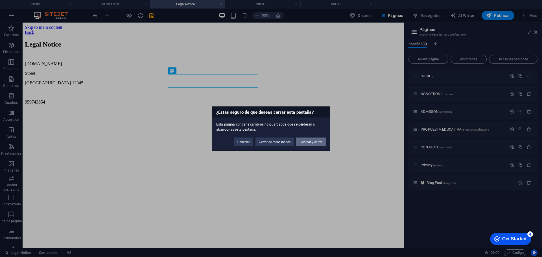
click at [307, 142] on button "Guardar y cerrar" at bounding box center [311, 141] width 30 height 8
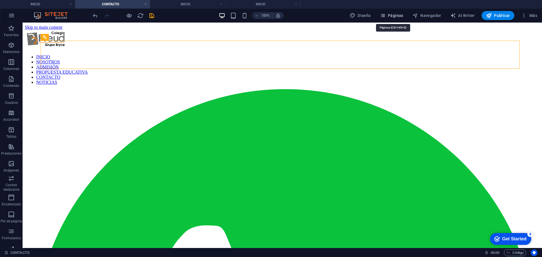
click at [393, 16] on span "Páginas" at bounding box center [391, 16] width 23 height 6
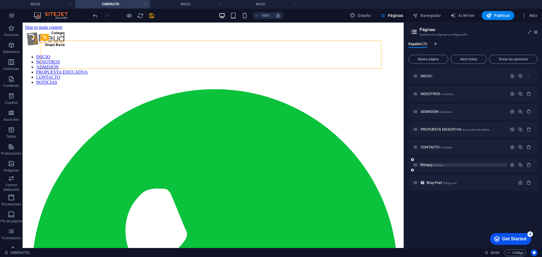
click at [428, 166] on span "Privacy /privacy" at bounding box center [432, 165] width 23 height 4
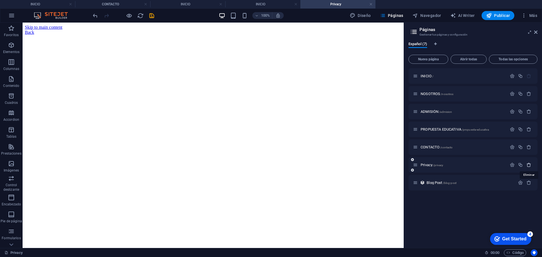
click at [529, 165] on icon "button" at bounding box center [529, 165] width 5 height 5
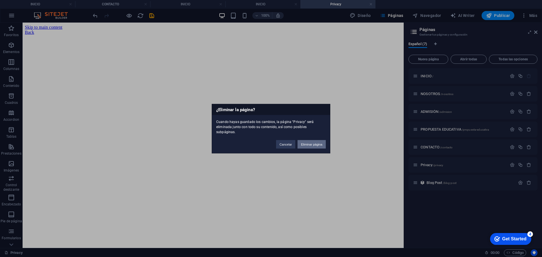
click at [321, 145] on button "Eliminar página" at bounding box center [312, 144] width 28 height 8
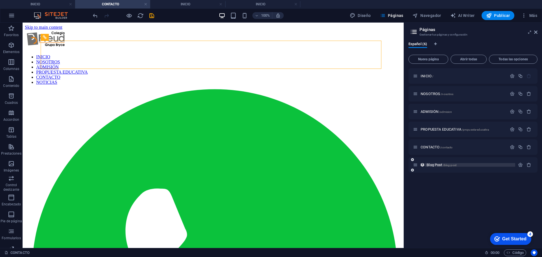
click at [436, 165] on span "Blog Post /blog-post" at bounding box center [442, 165] width 30 height 4
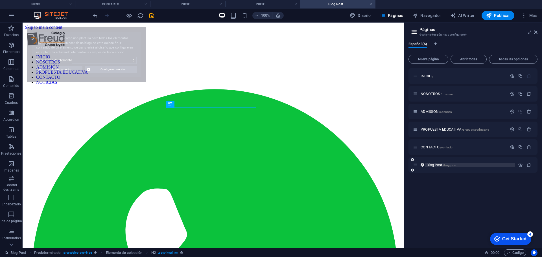
select select "68ae7cc3c69de2c8240c8364"
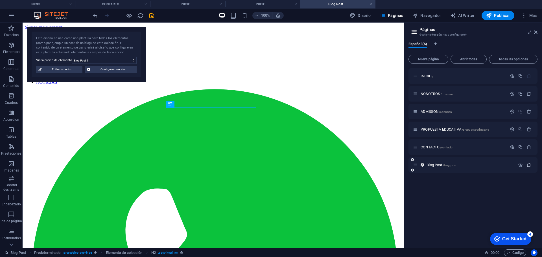
click at [529, 166] on icon "button" at bounding box center [529, 165] width 5 height 5
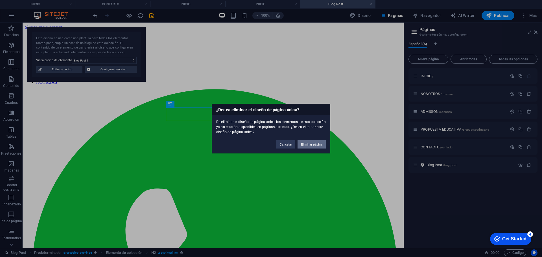
click at [307, 144] on button "Eliminar página" at bounding box center [312, 144] width 28 height 8
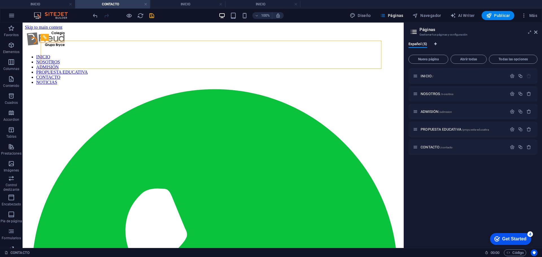
click at [435, 43] on icon "Pestañas de idiomas" at bounding box center [435, 43] width 3 height 3
select select "44"
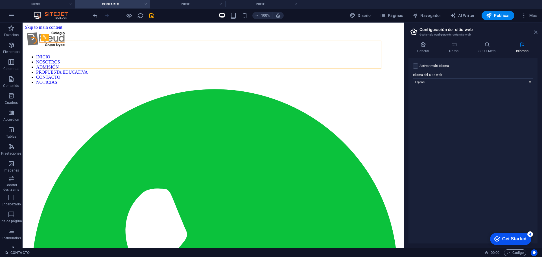
click at [535, 30] on icon at bounding box center [535, 32] width 3 height 5
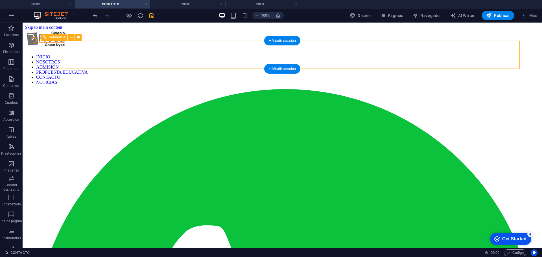
click at [504, 54] on nav "INICIO NOSOTROS ADMISIÓN PROPUESTA EDUCATIVA CONTACTO NOTICIAS" at bounding box center [282, 69] width 515 height 30
click at [396, 18] on span "Páginas" at bounding box center [391, 16] width 23 height 6
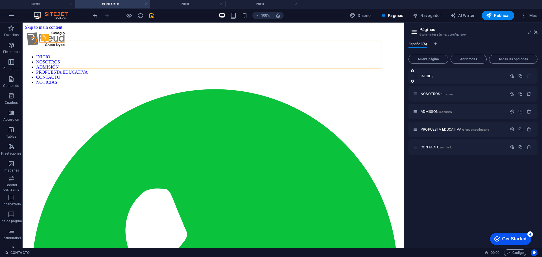
click at [424, 74] on div "INICIO /" at bounding box center [460, 76] width 94 height 6
click at [427, 76] on span "INICIO /" at bounding box center [427, 76] width 13 height 4
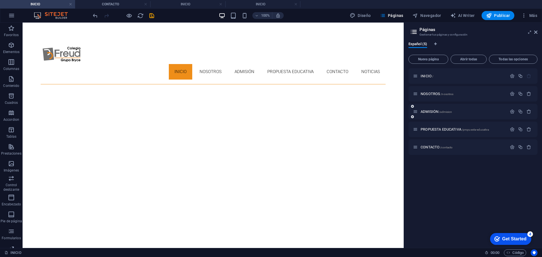
drag, startPoint x: 429, startPoint y: 94, endPoint x: 433, endPoint y: 95, distance: 4.4
click at [429, 94] on span "NOSOTROS /nosotros" at bounding box center [437, 94] width 33 height 4
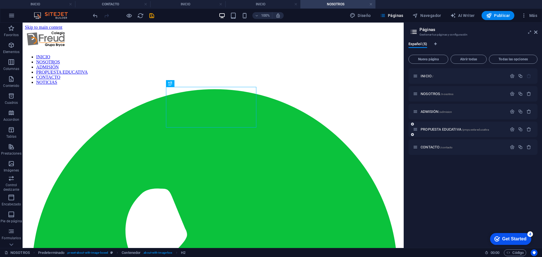
click at [436, 127] on div "PROPUESTA EDUCATIVA /propuesta-educativa" at bounding box center [460, 129] width 94 height 6
click at [436, 130] on span "PROPUESTA EDUCATIVA /propuesta-educativa" at bounding box center [455, 129] width 68 height 4
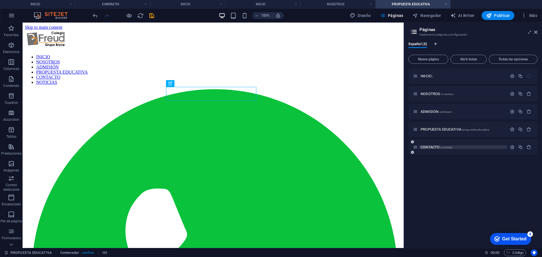
click at [431, 148] on span "CONTACTO /contacto" at bounding box center [437, 147] width 32 height 4
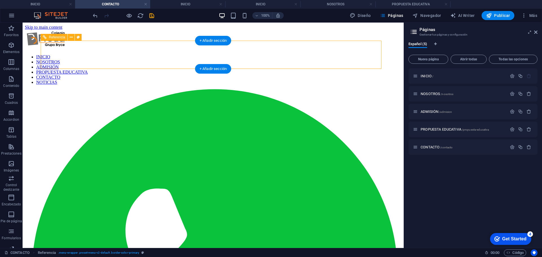
click at [370, 54] on nav "INICIO NOSOTROS ADMISIÓN PROPUESTA EDUCATIVA CONTACTO NOTICIAS" at bounding box center [213, 69] width 377 height 30
click at [270, 54] on div "INICIO NOSOTROS ADMISIÓN PROPUESTA EDUCATIVA CONTACTO NOTICIAS" at bounding box center [213, 250] width 377 height 441
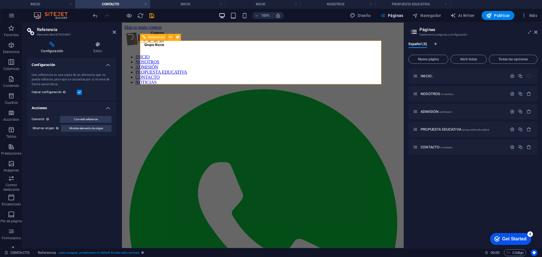
click at [366, 71] on nav "INICIO NOSOTROS ADMISIÓN PROPUESTA EDUCATIVA CONTACTO NOTICIAS" at bounding box center [262, 69] width 277 height 30
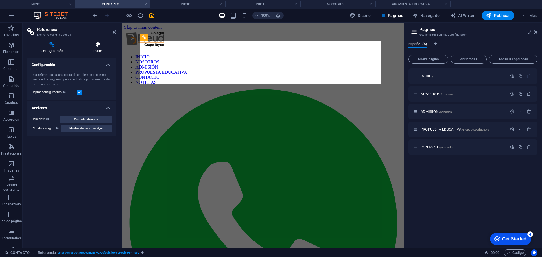
click at [100, 51] on h4 "Estilo" at bounding box center [97, 48] width 37 height 12
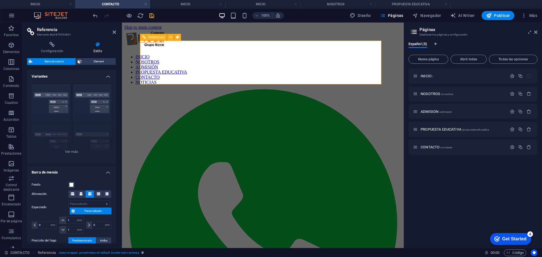
click at [363, 73] on nav "INICIO NOSOTROS ADMISIÓN PROPUESTA EDUCATIVA CONTACTO NOTICIAS" at bounding box center [262, 69] width 277 height 30
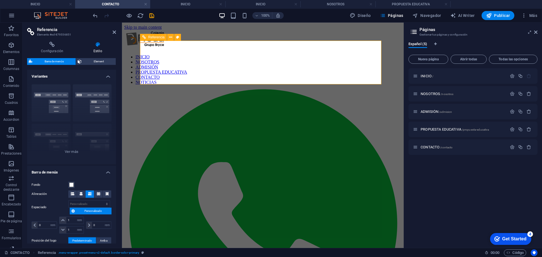
click at [363, 73] on nav "INICIO NOSOTROS ADMISIÓN PROPUESTA EDUCATIVA CONTACTO NOTICIAS" at bounding box center [262, 69] width 277 height 30
click at [538, 33] on aside "Páginas Gestionar tus páginas y configuración Español (5) Nueva página Abrir to…" at bounding box center [473, 136] width 138 height 226
drag, startPoint x: 536, startPoint y: 32, endPoint x: 391, endPoint y: 13, distance: 146.5
click at [536, 32] on icon at bounding box center [535, 32] width 3 height 5
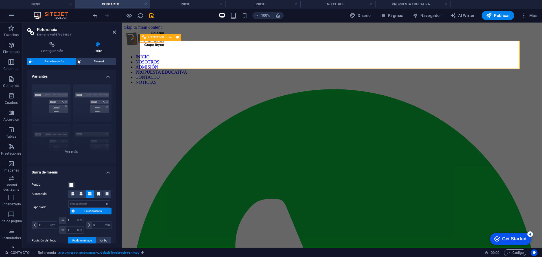
click at [508, 54] on nav "INICIO NOSOTROS ADMISIÓN PROPUESTA EDUCATIVA CONTACTO NOTICIAS" at bounding box center [332, 69] width 416 height 30
click at [117, 32] on aside "Referencia Elemento #ed-879556851 Configuración Estilo Configuración Una refere…" at bounding box center [72, 136] width 99 height 226
click at [114, 31] on icon at bounding box center [114, 32] width 3 height 5
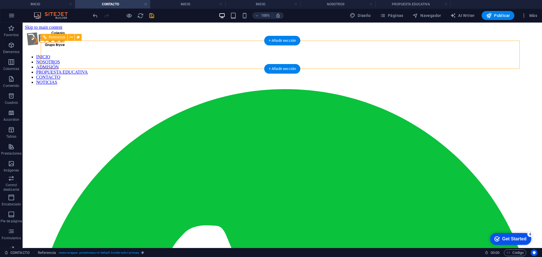
click at [508, 54] on nav "INICIO NOSOTROS ADMISIÓN PROPUESTA EDUCATIVA CONTACTO NOTICIAS" at bounding box center [282, 69] width 515 height 30
select select "rem"
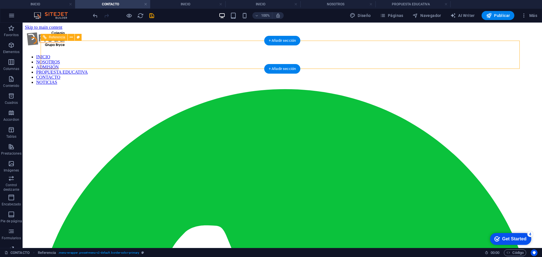
select select "rem"
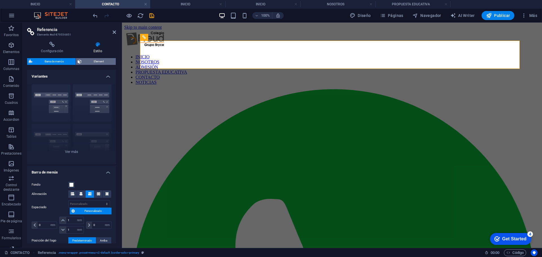
click at [97, 61] on span "Element" at bounding box center [98, 61] width 31 height 7
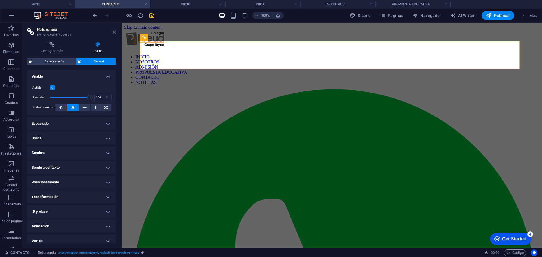
drag, startPoint x: 113, startPoint y: 32, endPoint x: 111, endPoint y: 13, distance: 19.0
click at [113, 32] on icon at bounding box center [114, 32] width 3 height 5
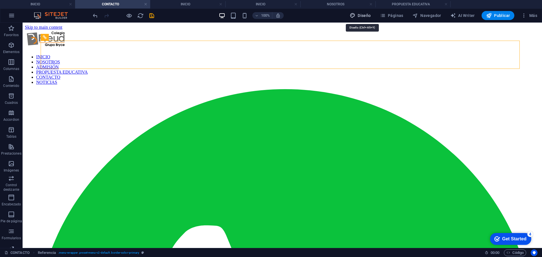
click at [363, 16] on span "Diseño" at bounding box center [360, 16] width 21 height 6
select select "px"
select select "300"
select select "px"
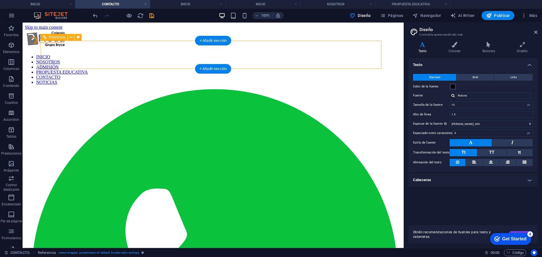
click at [368, 56] on nav "INICIO NOSOTROS ADMISIÓN PROPUESTA EDUCATIVA CONTACTO NOTICIAS" at bounding box center [213, 69] width 377 height 30
click at [368, 54] on nav "INICIO NOSOTROS ADMISIÓN PROPUESTA EDUCATIVA CONTACTO NOTICIAS" at bounding box center [213, 69] width 377 height 30
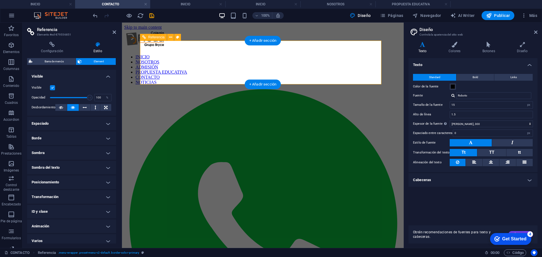
click at [368, 71] on nav "INICIO NOSOTROS ADMISIÓN PROPUESTA EDUCATIVA CONTACTO NOTICIAS" at bounding box center [262, 69] width 277 height 30
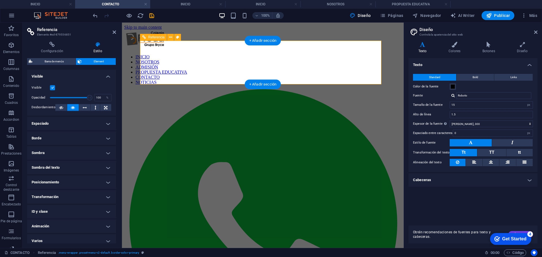
click at [368, 71] on nav "INICIO NOSOTROS ADMISIÓN PROPUESTA EDUCATIVA CONTACTO NOTICIAS" at bounding box center [262, 69] width 277 height 30
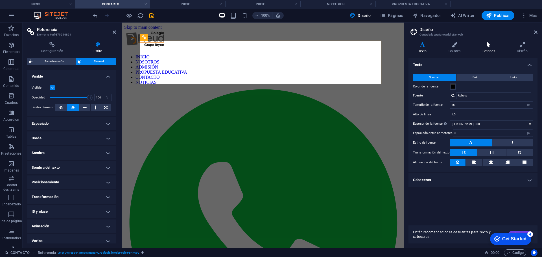
click at [489, 45] on icon at bounding box center [489, 45] width 32 height 6
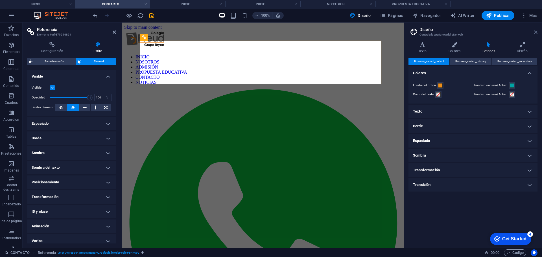
click at [534, 30] on icon at bounding box center [535, 32] width 3 height 5
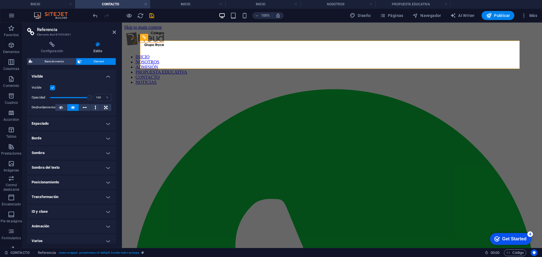
click at [116, 32] on aside "Referencia Elemento #ed-879556851 Configuración Estilo Configuración Una refere…" at bounding box center [72, 136] width 99 height 226
click at [115, 33] on icon at bounding box center [114, 32] width 3 height 5
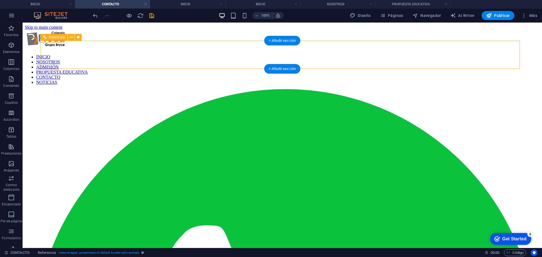
click at [506, 54] on nav "INICIO NOSOTROS ADMISIÓN PROPUESTA EDUCATIVA CONTACTO NOTICIAS" at bounding box center [282, 69] width 515 height 30
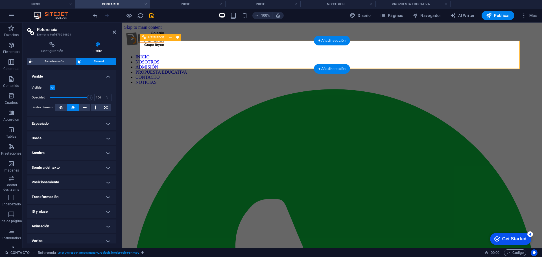
click at [506, 54] on nav "INICIO NOSOTROS ADMISIÓN PROPUESTA EDUCATIVA CONTACTO NOTICIAS" at bounding box center [332, 69] width 416 height 30
click at [13, 80] on icon "button" at bounding box center [11, 79] width 7 height 7
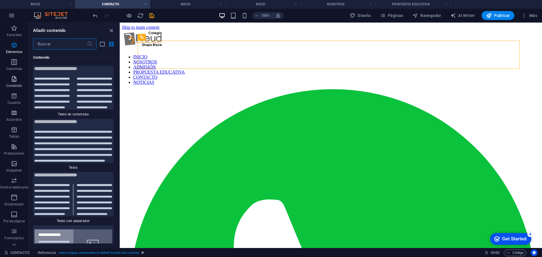
scroll to position [1729, 0]
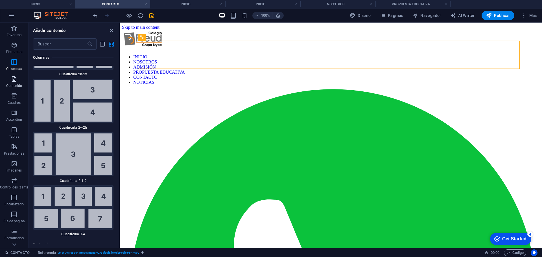
click at [15, 85] on p "Contenido" at bounding box center [14, 86] width 16 height 5
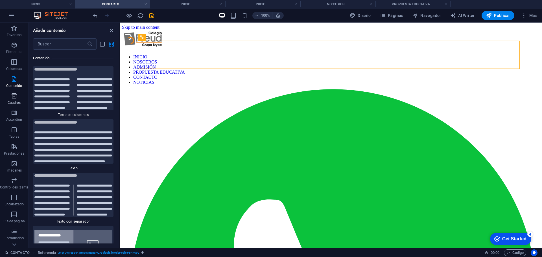
click at [13, 99] on icon "button" at bounding box center [14, 96] width 7 height 7
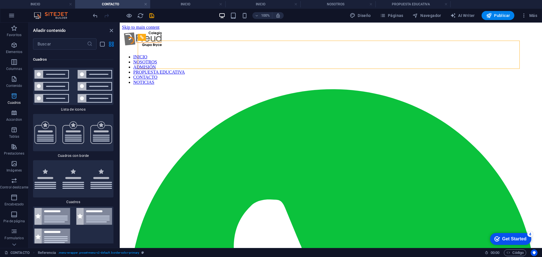
scroll to position [3054, 0]
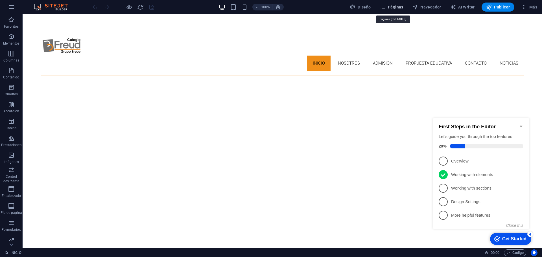
click at [396, 6] on span "Páginas" at bounding box center [391, 7] width 23 height 6
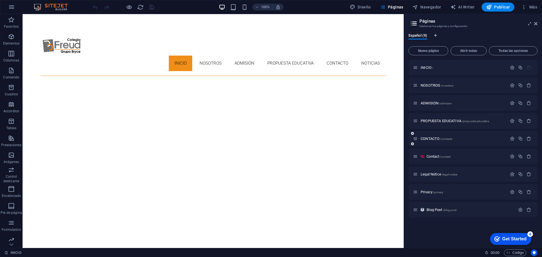
drag, startPoint x: 435, startPoint y: 156, endPoint x: 435, endPoint y: 133, distance: 23.4
click at [435, 133] on div "INICIO / NOSOTROS /nosotros ADMISIÓN /admision PROPUESTA EDUCATIVA /propuesta-e…" at bounding box center [473, 139] width 129 height 158
drag, startPoint x: 414, startPoint y: 158, endPoint x: 416, endPoint y: 138, distance: 20.2
click at [416, 138] on div "INICIO / NOSOTROS /nosotros ADMISIÓN /admision PROPUESTA EDUCATIVA /propuesta-e…" at bounding box center [473, 139] width 129 height 158
drag, startPoint x: 417, startPoint y: 139, endPoint x: 416, endPoint y: 159, distance: 20.1
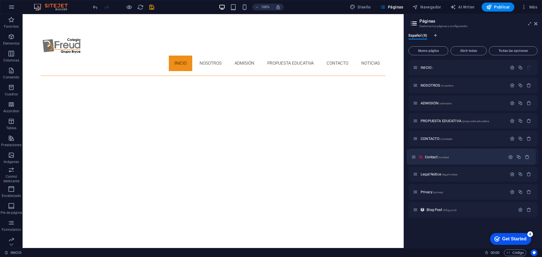
click at [416, 159] on div "INICIO / NOSOTROS /nosotros ADMISIÓN /admision PROPUESTA EDUCATIVA /propuesta-e…" at bounding box center [473, 139] width 129 height 158
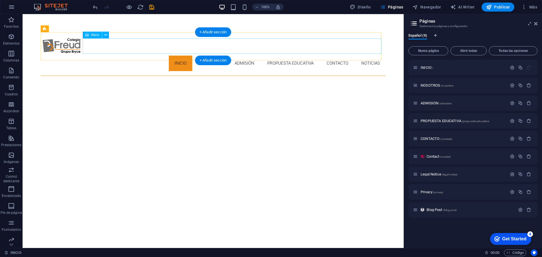
drag, startPoint x: 335, startPoint y: 44, endPoint x: 432, endPoint y: 82, distance: 103.3
click at [335, 56] on nav "INICIO NOSOTROS ADMISIÓN PROPUESTA EDUCATIVA CONTACTO NOTICIAS" at bounding box center [213, 64] width 345 height 16
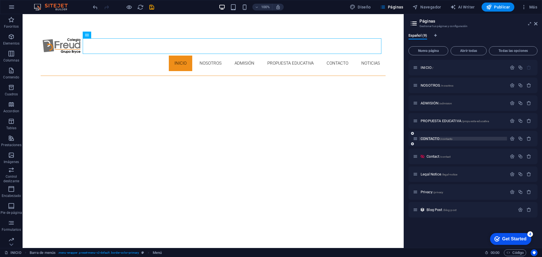
click at [435, 137] on span "CONTACTO /contacto" at bounding box center [437, 139] width 32 height 4
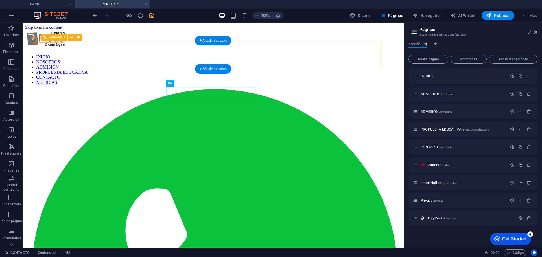
click at [364, 55] on nav "INICIO NOSOTROS ADMISIÓN PROPUESTA EDUCATIVA CONTACTO NOTICIAS" at bounding box center [213, 69] width 377 height 30
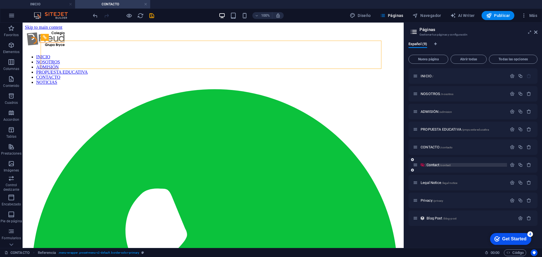
click at [431, 165] on span "Contact /contact" at bounding box center [439, 165] width 24 height 4
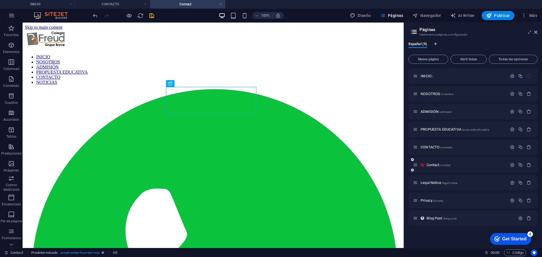
click at [422, 165] on icon at bounding box center [422, 165] width 5 height 5
click at [511, 165] on icon "button" at bounding box center [512, 165] width 5 height 5
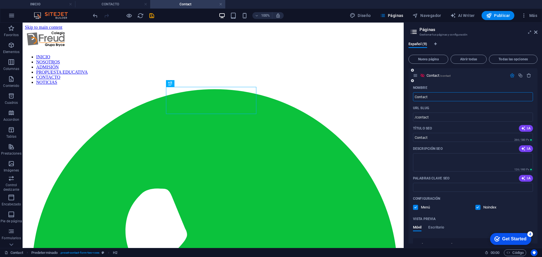
scroll to position [26, 0]
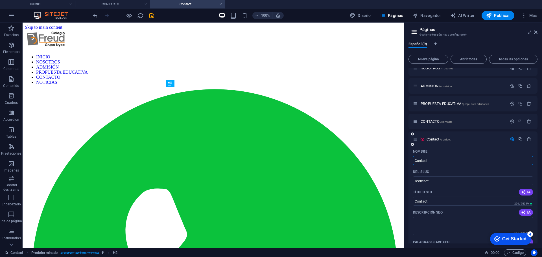
drag, startPoint x: 435, startPoint y: 161, endPoint x: 414, endPoint y: 161, distance: 21.5
click at [414, 161] on input "Contact" at bounding box center [473, 160] width 120 height 9
type input "NOTICIAS"
type input "/noticias"
type input "NOTICIAS"
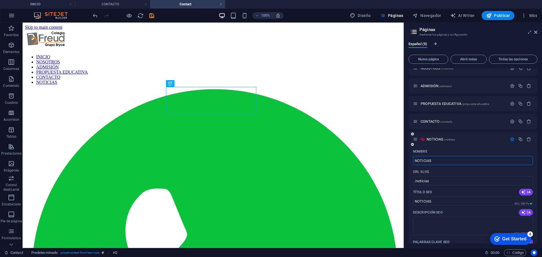
type input "NOTICIAS"
click at [510, 138] on icon "button" at bounding box center [512, 139] width 5 height 5
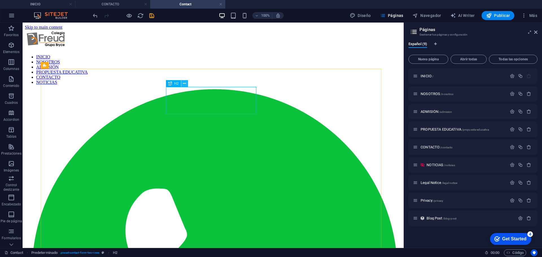
click at [185, 82] on icon at bounding box center [184, 84] width 3 height 6
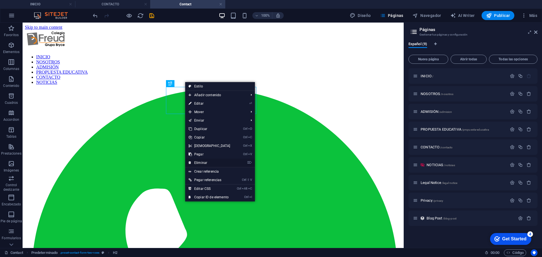
click at [203, 161] on link "⌦ Eliminar" at bounding box center [209, 163] width 49 height 8
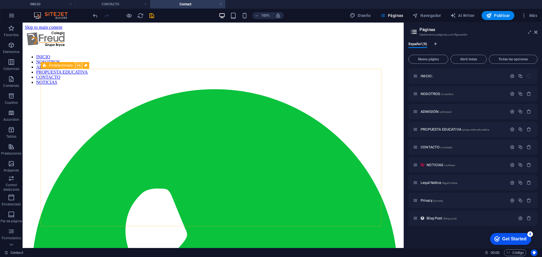
click at [79, 65] on icon at bounding box center [78, 66] width 3 height 6
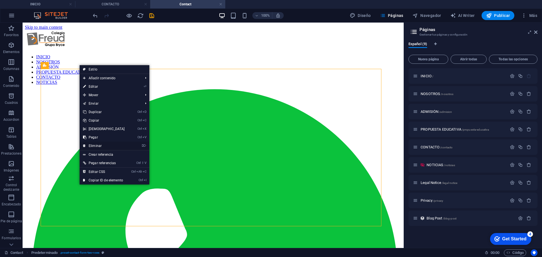
click at [98, 147] on link "⌦ Eliminar" at bounding box center [104, 146] width 49 height 8
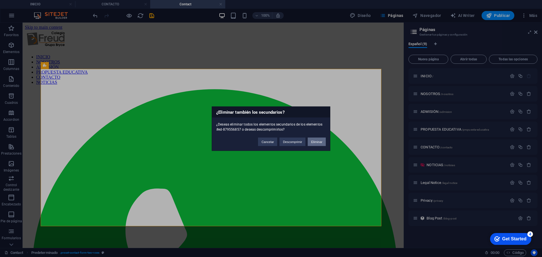
click at [313, 144] on button "Eliminar" at bounding box center [317, 141] width 18 height 8
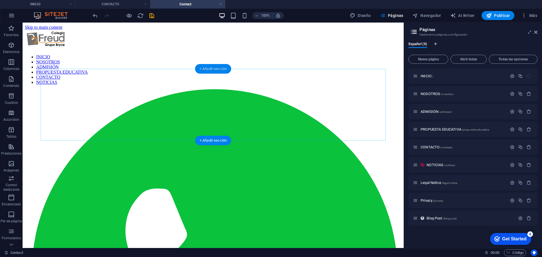
drag, startPoint x: 213, startPoint y: 70, endPoint x: 164, endPoint y: 88, distance: 51.9
click at [213, 70] on div "+ Añadir sección" at bounding box center [213, 69] width 36 height 10
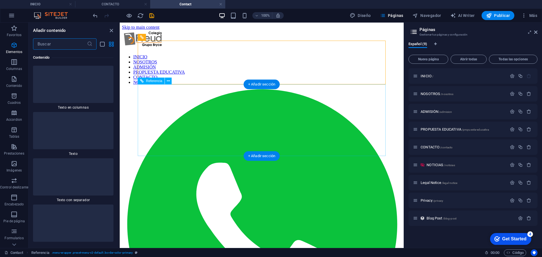
scroll to position [1821, 0]
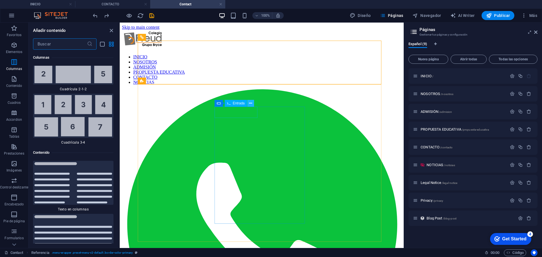
click at [250, 102] on icon at bounding box center [250, 104] width 3 height 6
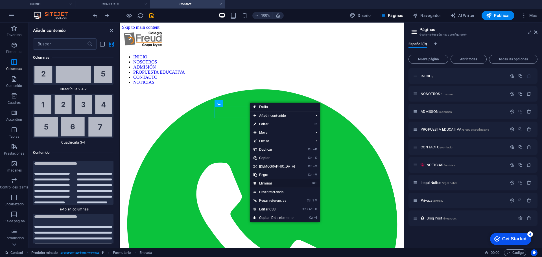
click at [271, 182] on link "⌦ Eliminar" at bounding box center [274, 183] width 49 height 8
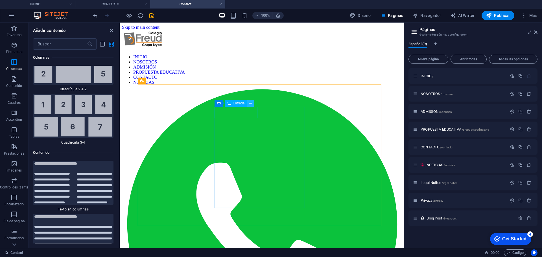
click at [251, 103] on icon at bounding box center [250, 104] width 3 height 6
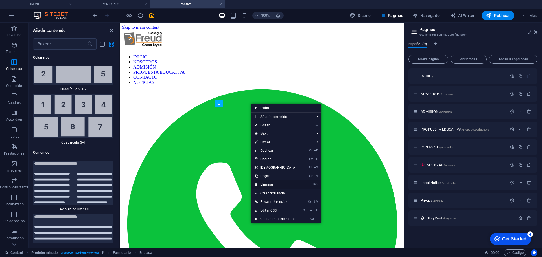
click at [272, 182] on link "⌦ Eliminar" at bounding box center [275, 184] width 49 height 8
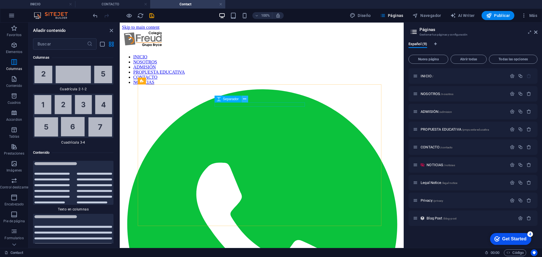
click at [244, 99] on icon at bounding box center [244, 99] width 3 height 6
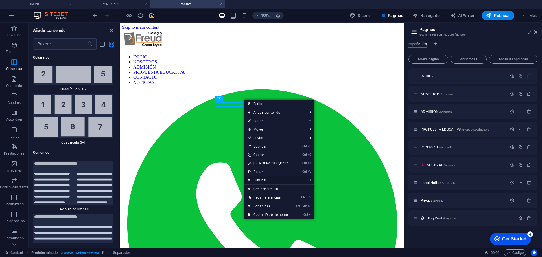
drag, startPoint x: 267, startPoint y: 180, endPoint x: 149, endPoint y: 157, distance: 120.7
click at [267, 180] on link "⌦ Eliminar" at bounding box center [269, 180] width 49 height 8
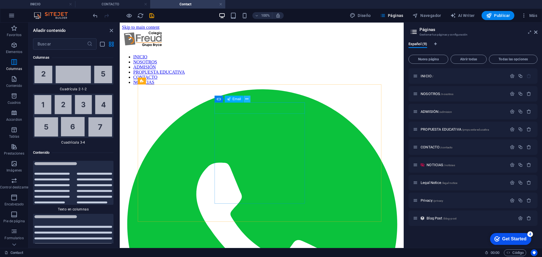
click at [246, 99] on icon at bounding box center [246, 99] width 3 height 6
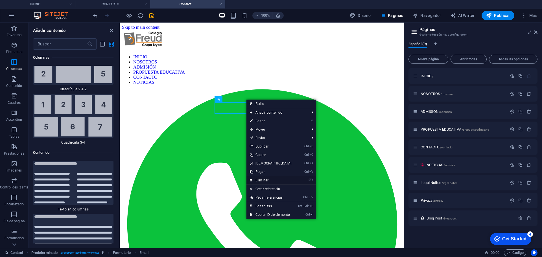
click at [266, 180] on link "⌦ Eliminar" at bounding box center [270, 180] width 49 height 8
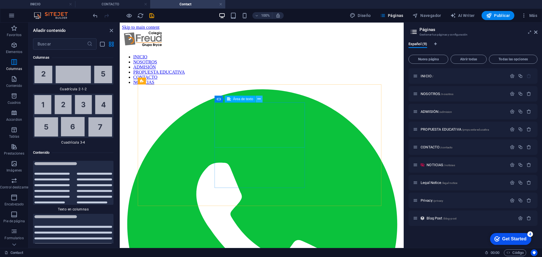
click at [259, 101] on icon at bounding box center [258, 99] width 3 height 6
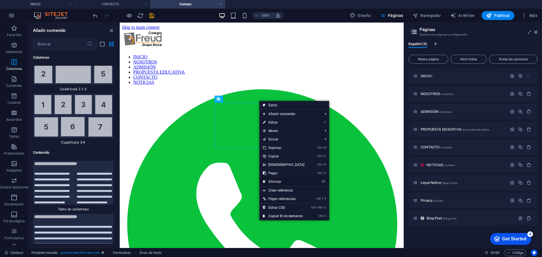
drag, startPoint x: 276, startPoint y: 180, endPoint x: 161, endPoint y: 146, distance: 120.0
click at [276, 180] on link "⌦ Eliminar" at bounding box center [283, 182] width 49 height 8
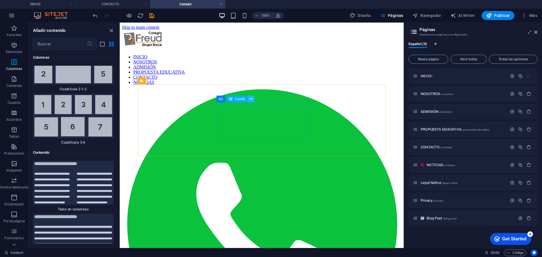
click at [252, 97] on icon at bounding box center [251, 99] width 3 height 6
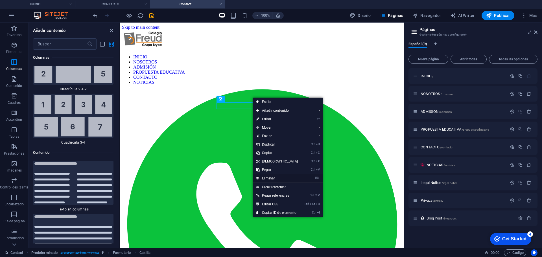
click at [272, 180] on link "⌦ Eliminar" at bounding box center [277, 178] width 49 height 8
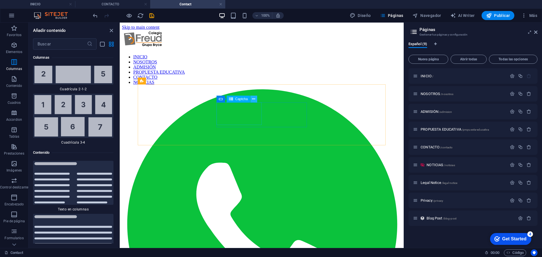
click at [254, 99] on icon at bounding box center [253, 99] width 3 height 6
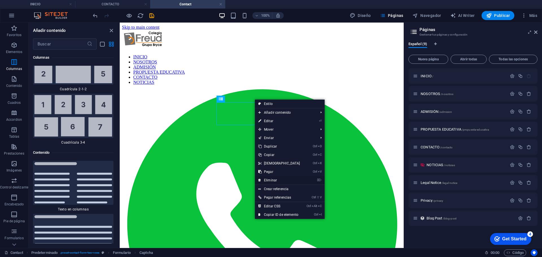
click at [273, 180] on link "⌦ Eliminar" at bounding box center [279, 180] width 49 height 8
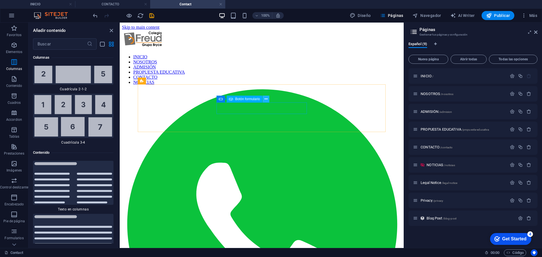
click at [265, 98] on icon at bounding box center [266, 99] width 3 height 6
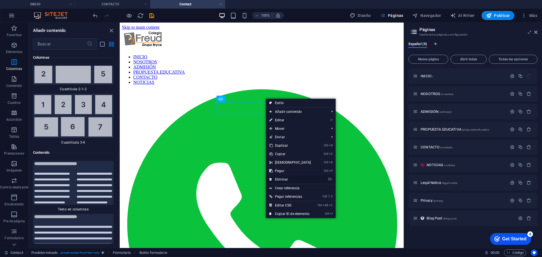
click at [282, 179] on link "⌦ Eliminar" at bounding box center [290, 179] width 49 height 8
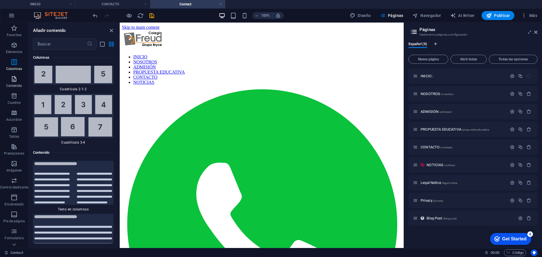
click at [14, 81] on icon "button" at bounding box center [14, 79] width 7 height 7
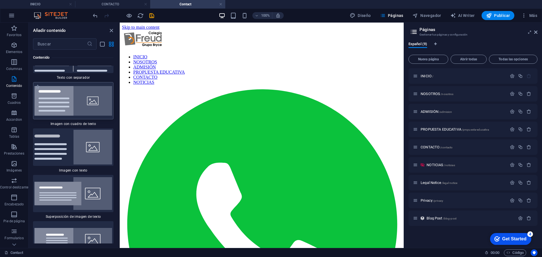
scroll to position [2056, 0]
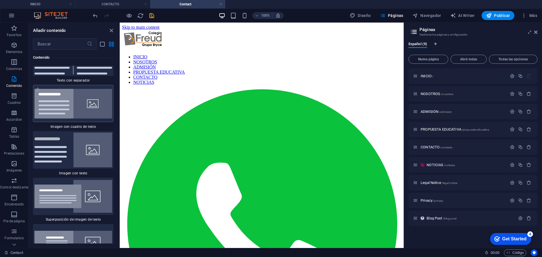
click at [72, 95] on img at bounding box center [73, 104] width 78 height 30
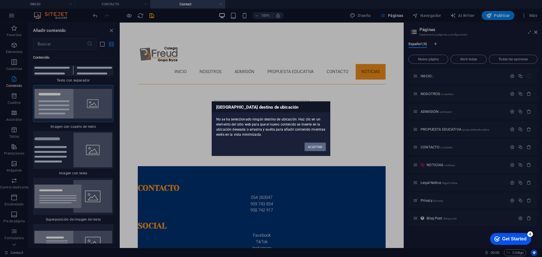
click at [314, 145] on button "ACEPTAR" at bounding box center [315, 147] width 21 height 8
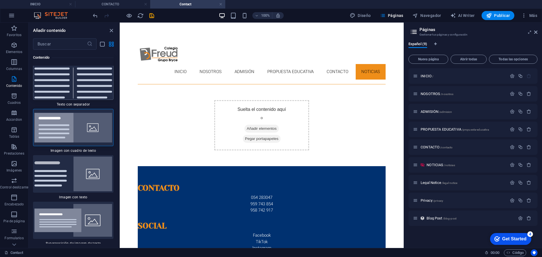
scroll to position [2000, 0]
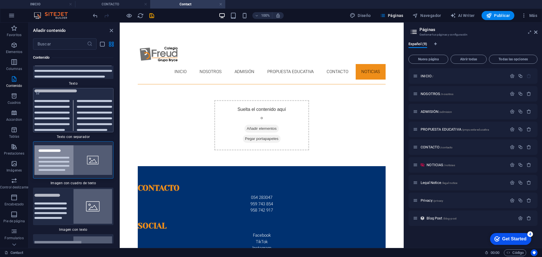
click at [89, 106] on img at bounding box center [73, 111] width 78 height 42
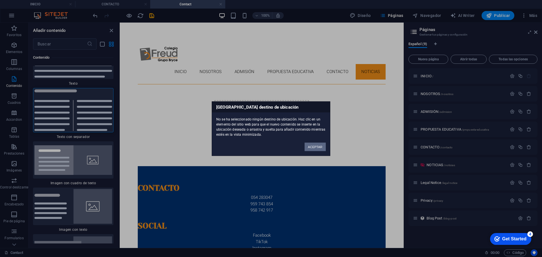
click at [311, 143] on button "ACEPTAR" at bounding box center [315, 147] width 21 height 8
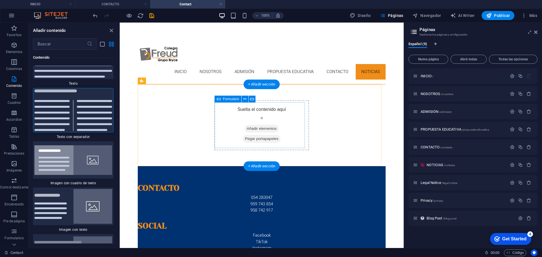
click at [262, 128] on span "Añadir elementos" at bounding box center [262, 129] width 34 height 8
drag, startPoint x: 126, startPoint y: 80, endPoint x: 246, endPoint y: 100, distance: 120.8
click at [246, 100] on icon at bounding box center [244, 99] width 3 height 6
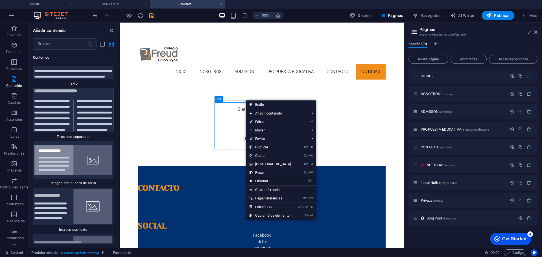
click at [267, 179] on link "⌦ Eliminar" at bounding box center [270, 181] width 49 height 8
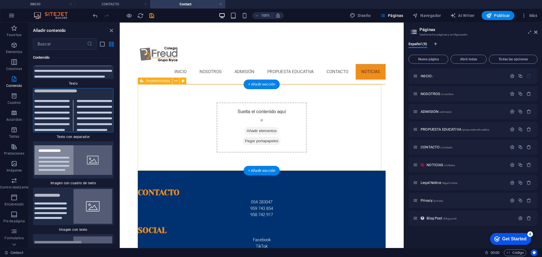
click at [265, 129] on span "Añadir elementos" at bounding box center [262, 131] width 34 height 8
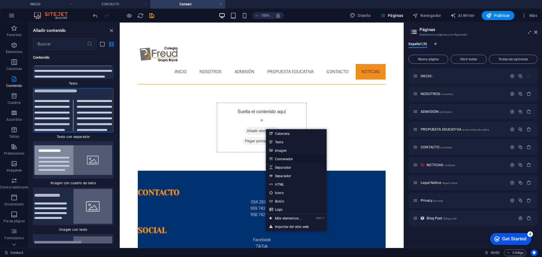
click at [293, 156] on link "Contenedor" at bounding box center [296, 159] width 61 height 8
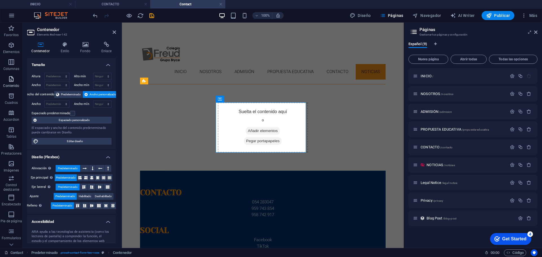
click at [13, 82] on icon "button" at bounding box center [11, 79] width 7 height 7
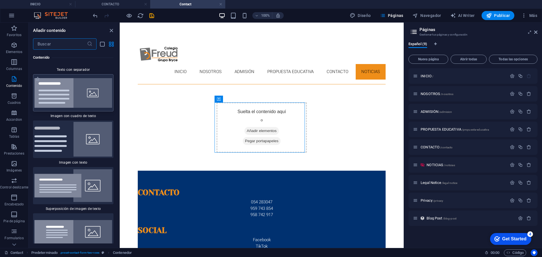
scroll to position [2056, 0]
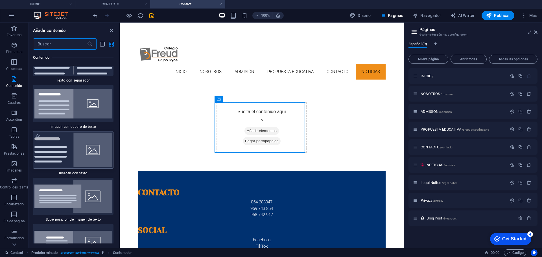
click at [78, 156] on img at bounding box center [73, 150] width 78 height 35
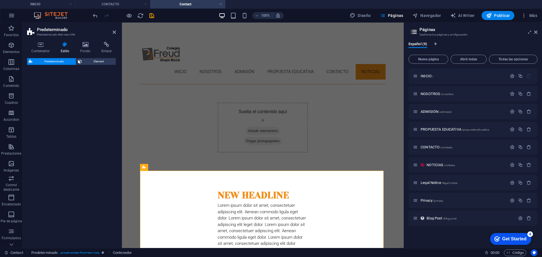
select select "rem"
select select "px"
select select "preset-text-with-image-v4-default"
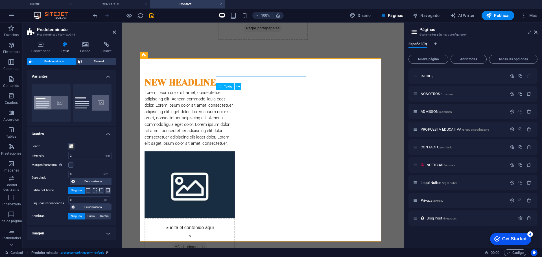
scroll to position [28, 0]
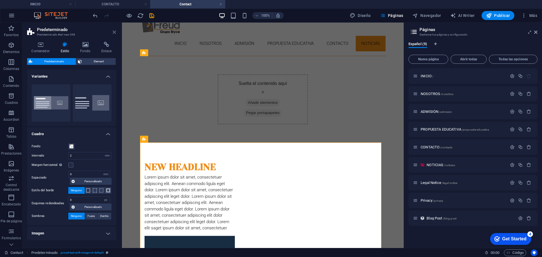
click at [115, 30] on icon at bounding box center [114, 32] width 3 height 5
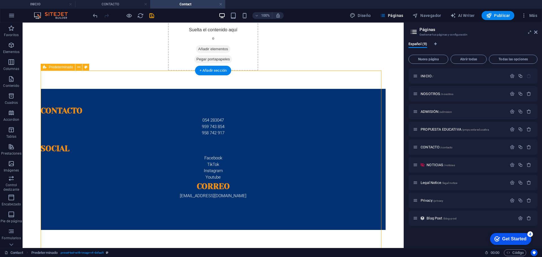
scroll to position [0, 0]
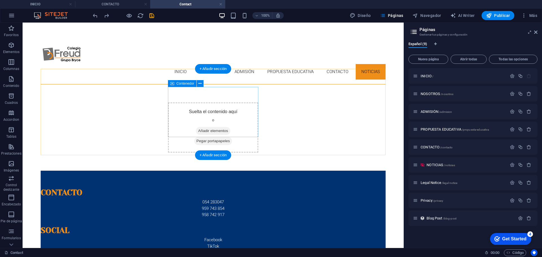
click at [211, 127] on span "Añadir elementos" at bounding box center [213, 131] width 34 height 8
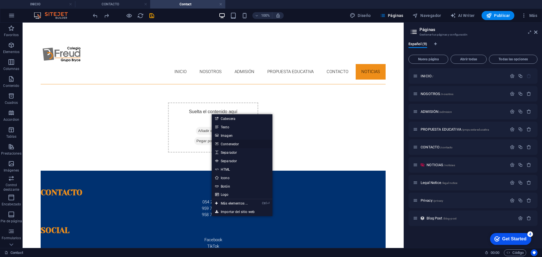
click at [238, 145] on link "Contenedor" at bounding box center [242, 144] width 61 height 8
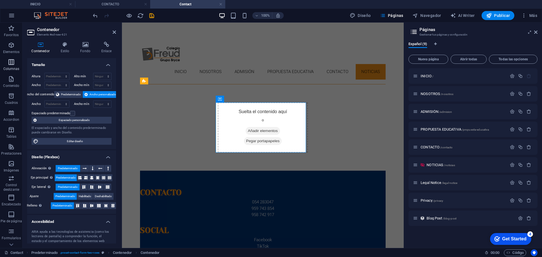
click at [13, 68] on p "Columnas" at bounding box center [11, 69] width 16 height 5
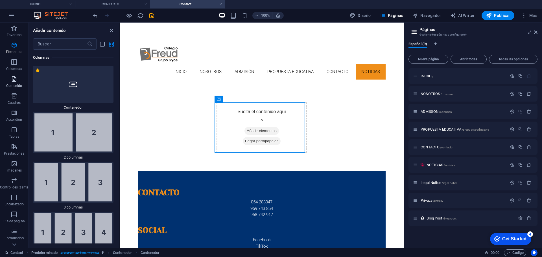
click at [12, 80] on icon "button" at bounding box center [14, 79] width 7 height 7
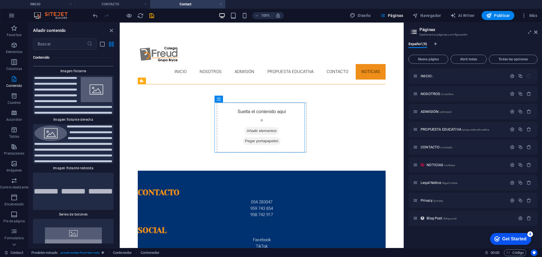
scroll to position [2452, 0]
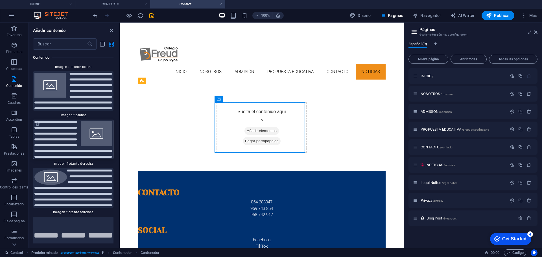
drag, startPoint x: 78, startPoint y: 133, endPoint x: 22, endPoint y: 114, distance: 59.8
click at [78, 133] on img at bounding box center [73, 139] width 78 height 37
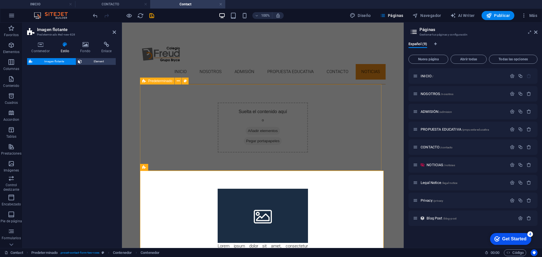
select select "%"
select select "rem"
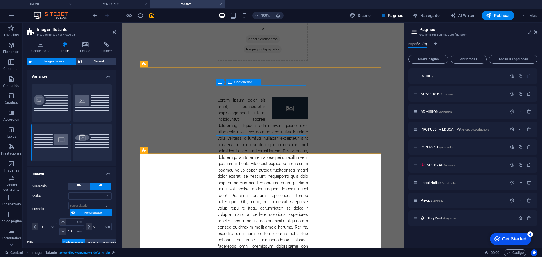
scroll to position [17, 0]
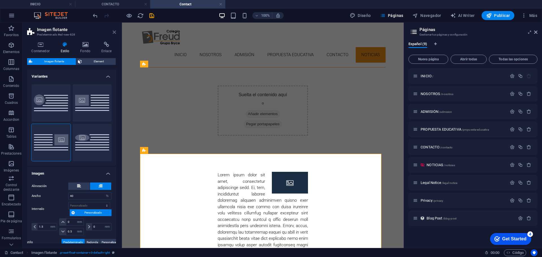
drag, startPoint x: 114, startPoint y: 32, endPoint x: 303, endPoint y: 110, distance: 203.8
click at [114, 32] on icon at bounding box center [114, 32] width 3 height 5
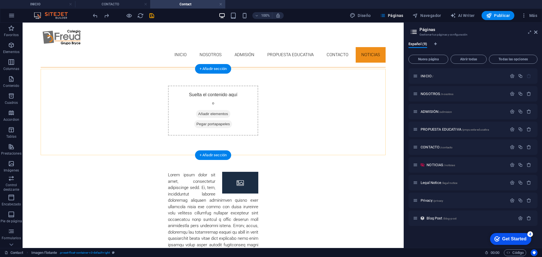
scroll to position [0, 0]
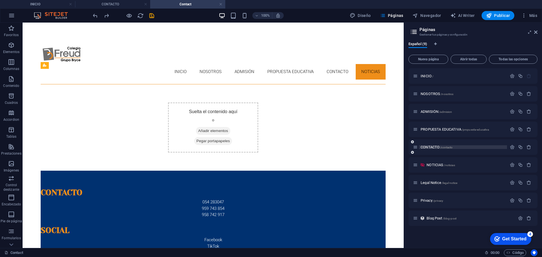
click at [429, 149] on span "CONTACTO /contacto" at bounding box center [437, 147] width 32 height 4
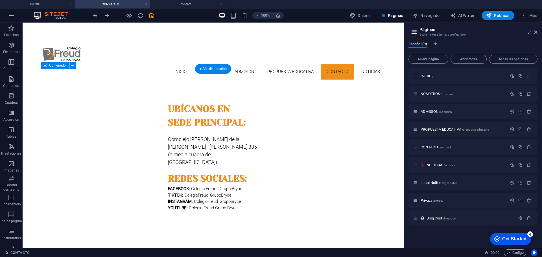
click at [303, 97] on div "uBÍCANOS EN SEDE PRINCIPAL: Complejo Chávez de la Rosa - Goyeneche 335 (a media…" at bounding box center [213, 207] width 345 height 246
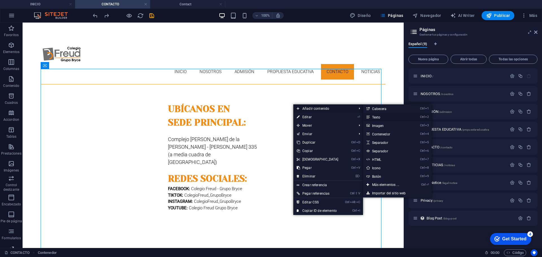
drag, startPoint x: 388, startPoint y: 117, endPoint x: 262, endPoint y: 96, distance: 127.6
click at [388, 117] on link "Ctrl 2 Texto" at bounding box center [386, 117] width 47 height 8
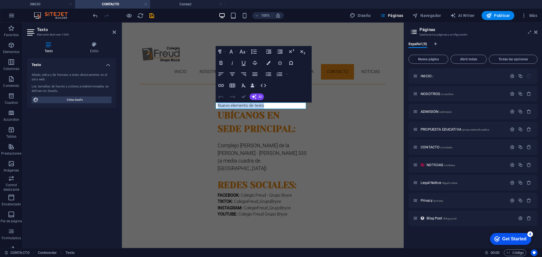
drag, startPoint x: 245, startPoint y: 95, endPoint x: 306, endPoint y: 110, distance: 62.7
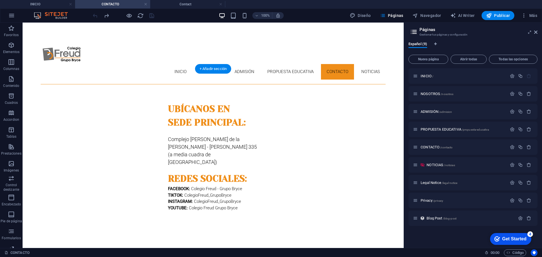
click at [333, 134] on div "uBÍCANOS EN SEDE PRINCIPAL: Complejo Chávez de la Rosa - Goyeneche 335 (a media…" at bounding box center [213, 207] width 345 height 246
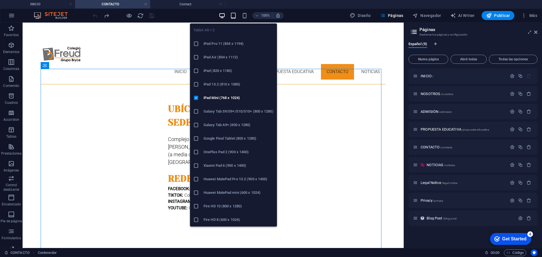
click at [232, 16] on icon "button" at bounding box center [233, 15] width 6 height 6
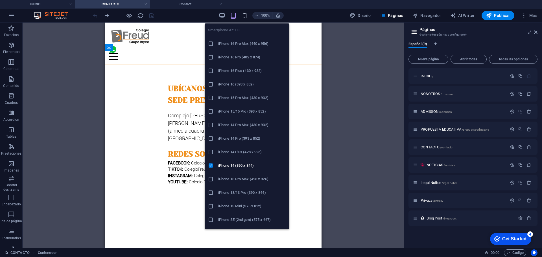
click at [246, 16] on icon "button" at bounding box center [244, 15] width 6 height 6
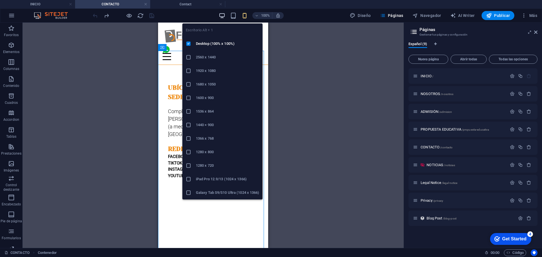
click at [225, 14] on icon "button" at bounding box center [222, 15] width 6 height 6
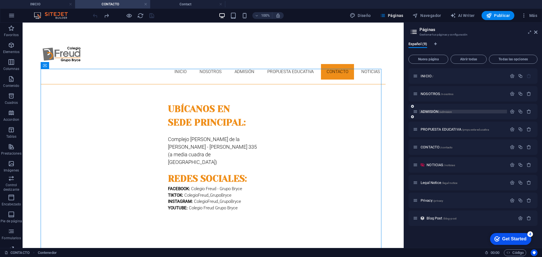
click at [440, 113] on span "/admision" at bounding box center [445, 111] width 13 height 3
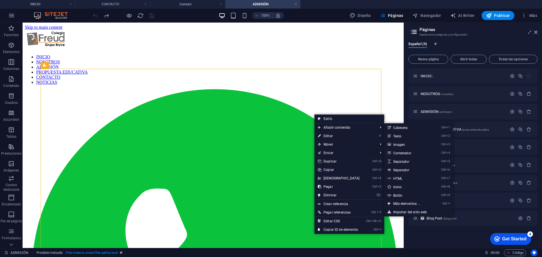
click at [410, 160] on link "Ctrl 5 Separador" at bounding box center [407, 161] width 47 height 8
select select "px"
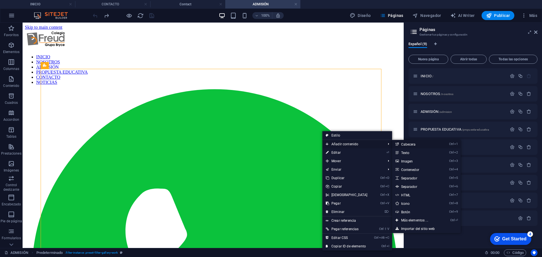
click at [409, 146] on link "Ctrl 1 Cabecera" at bounding box center [415, 144] width 47 height 8
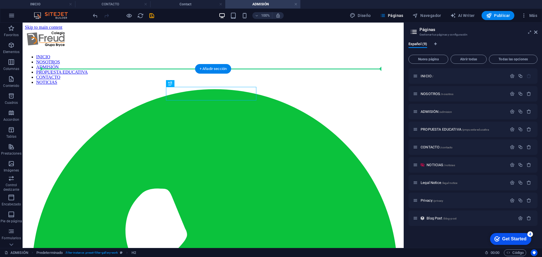
drag, startPoint x: 210, startPoint y: 92, endPoint x: 342, endPoint y: 119, distance: 134.8
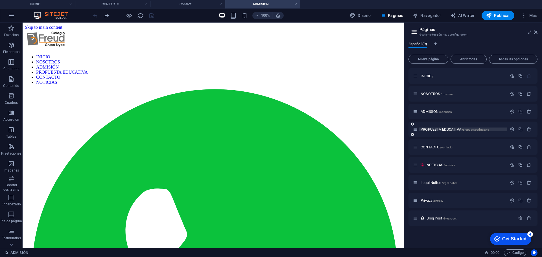
click at [451, 128] on span "PROPUESTA EDUCATIVA /propuesta-educativa" at bounding box center [455, 129] width 68 height 4
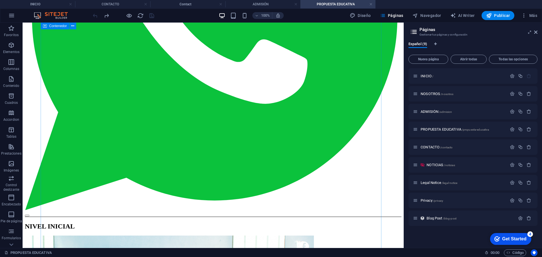
scroll to position [198, 0]
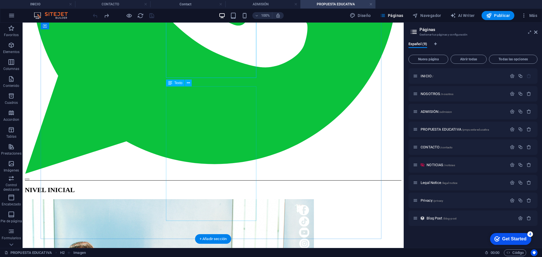
scroll to position [226, 0]
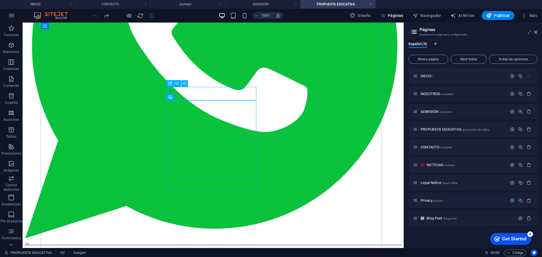
click at [185, 86] on icon at bounding box center [184, 84] width 3 height 6
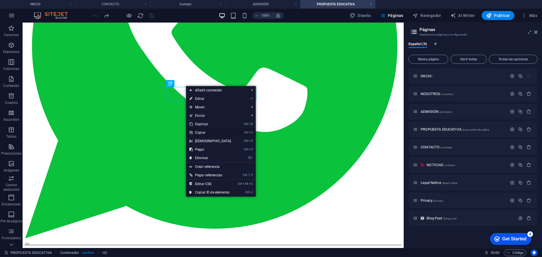
click at [203, 132] on link "Ctrl C Copiar" at bounding box center [210, 132] width 49 height 8
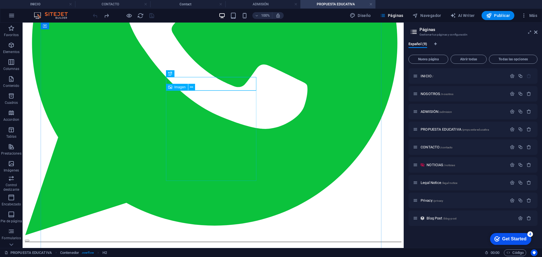
scroll to position [367, 0]
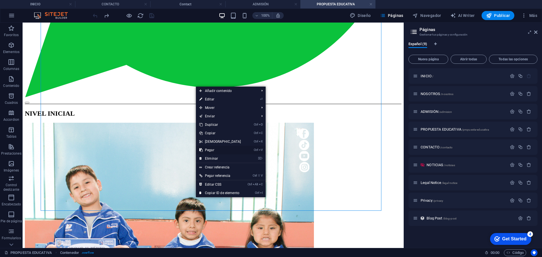
drag, startPoint x: 217, startPoint y: 146, endPoint x: 234, endPoint y: 126, distance: 25.8
click at [217, 146] on link "Ctrl V Pegar" at bounding box center [220, 150] width 49 height 8
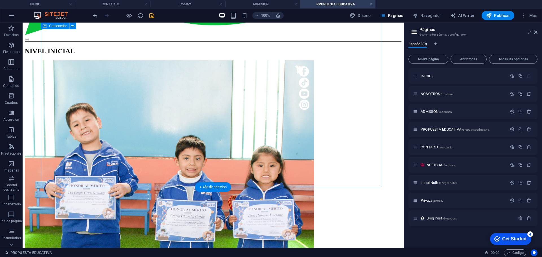
scroll to position [433, 0]
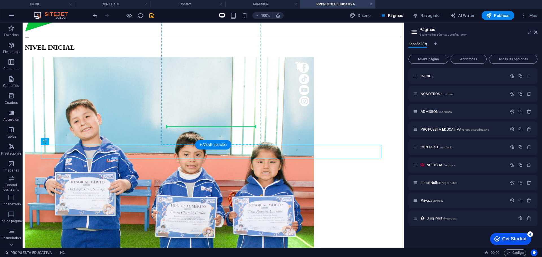
drag, startPoint x: 238, startPoint y: 151, endPoint x: 230, endPoint y: 121, distance: 31.2
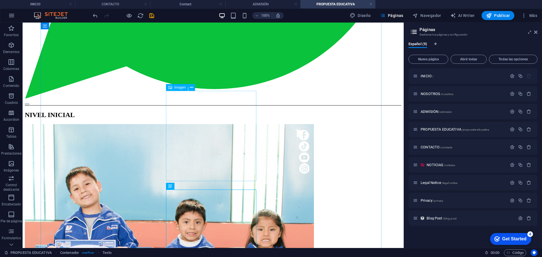
scroll to position [405, 0]
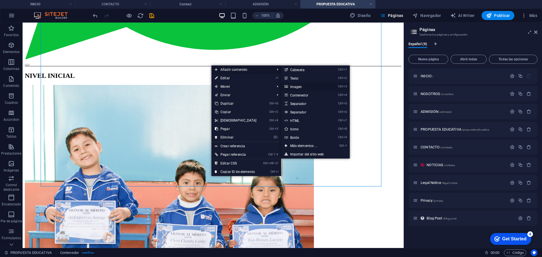
drag, startPoint x: 176, startPoint y: 67, endPoint x: 294, endPoint y: 86, distance: 119.8
click at [294, 86] on link "Ctrl 3 Imagen" at bounding box center [304, 86] width 47 height 8
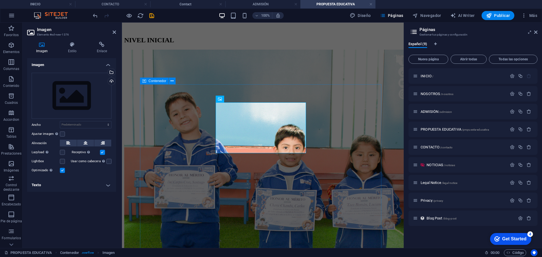
scroll to position [0, 0]
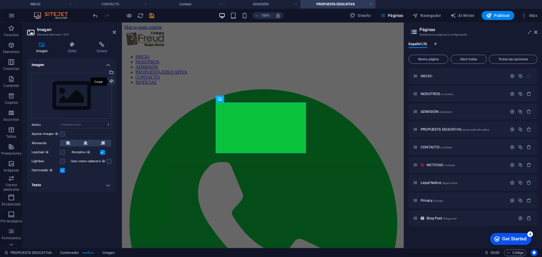
click at [111, 82] on div "Cargar" at bounding box center [111, 82] width 8 height 8
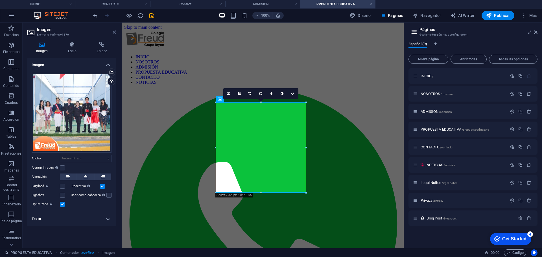
click at [115, 31] on icon at bounding box center [114, 32] width 3 height 5
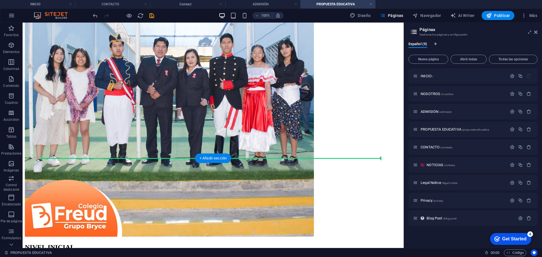
scroll to position [443, 0]
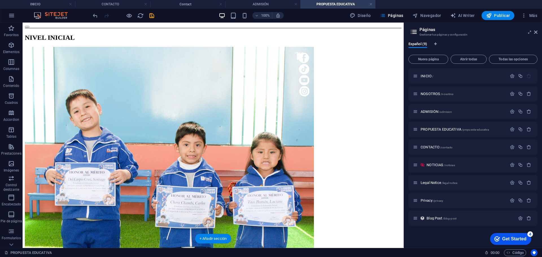
drag, startPoint x: 225, startPoint y: 48, endPoint x: 235, endPoint y: 135, distance: 87.9
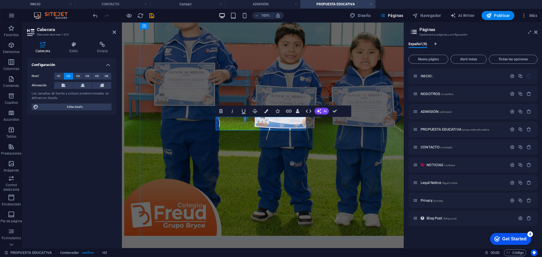
scroll to position [459, 0]
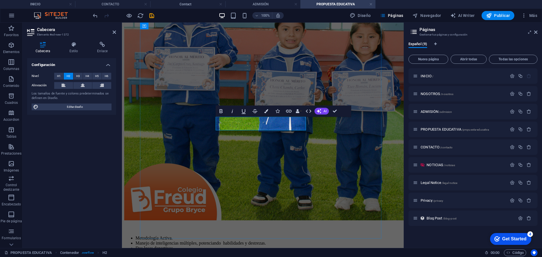
drag, startPoint x: 333, startPoint y: 111, endPoint x: 316, endPoint y: 91, distance: 26.6
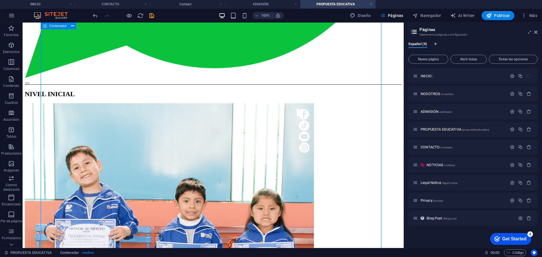
scroll to position [358, 0]
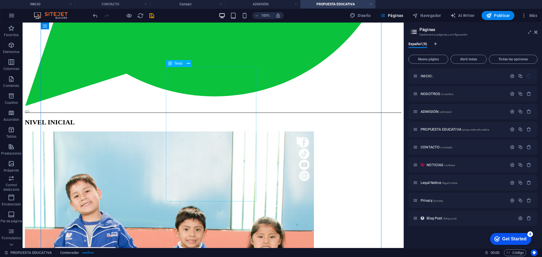
click at [188, 64] on icon at bounding box center [188, 64] width 3 height 6
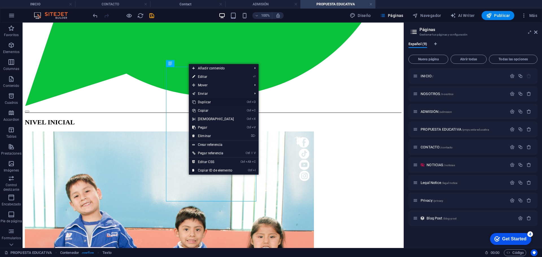
drag, startPoint x: 217, startPoint y: 92, endPoint x: 208, endPoint y: 101, distance: 12.6
click at [208, 101] on link "Ctrl D Duplicar" at bounding box center [213, 102] width 49 height 8
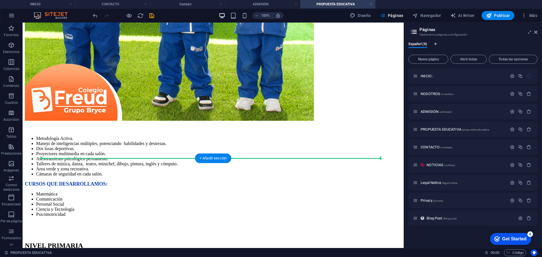
scroll to position [570, 0]
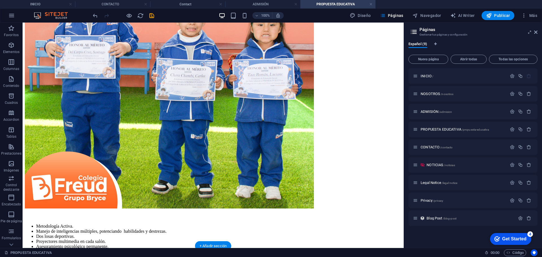
drag, startPoint x: 182, startPoint y: 51, endPoint x: 206, endPoint y: 140, distance: 92.9
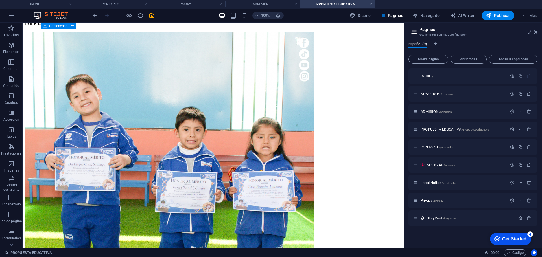
scroll to position [457, 0]
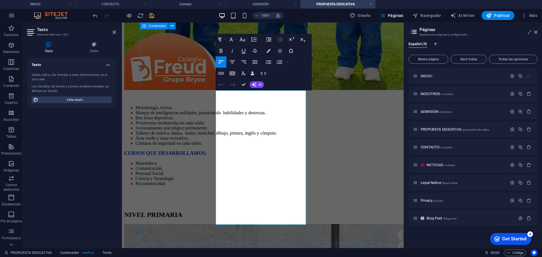
drag, startPoint x: 260, startPoint y: 151, endPoint x: 215, endPoint y: 102, distance: 66.8
drag, startPoint x: 221, startPoint y: 113, endPoint x: 271, endPoint y: 113, distance: 50.8
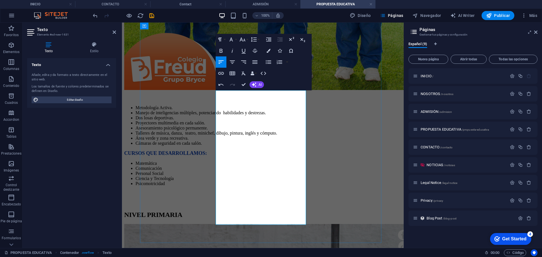
drag, startPoint x: 246, startPoint y: 83, endPoint x: 249, endPoint y: 97, distance: 14.3
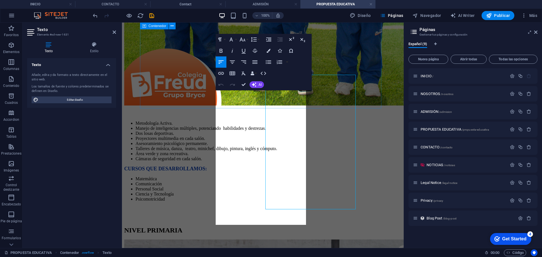
scroll to position [589, 0]
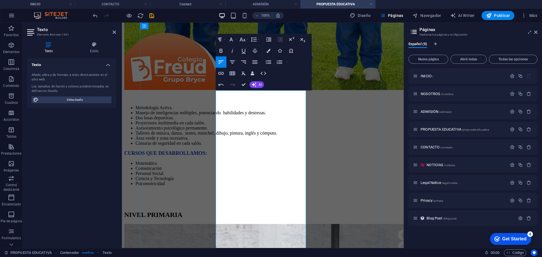
scroll to position [728, 0]
drag, startPoint x: 220, startPoint y: 163, endPoint x: 225, endPoint y: 164, distance: 4.9
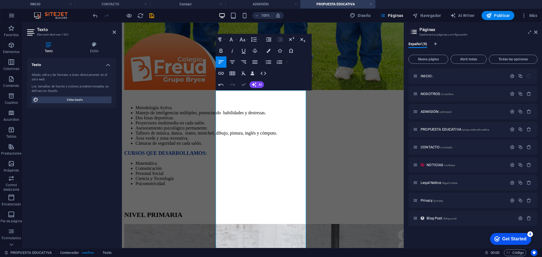
drag, startPoint x: 225, startPoint y: 70, endPoint x: 244, endPoint y: 88, distance: 26.0
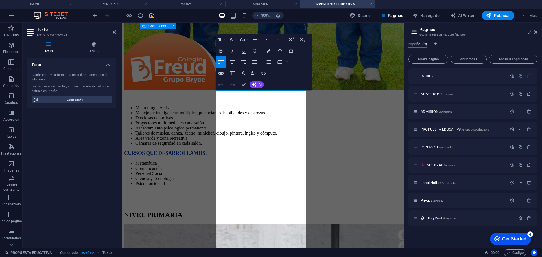
drag, startPoint x: 272, startPoint y: 197, endPoint x: 206, endPoint y: 100, distance: 117.1
click at [266, 61] on icon "button" at bounding box center [268, 62] width 5 height 4
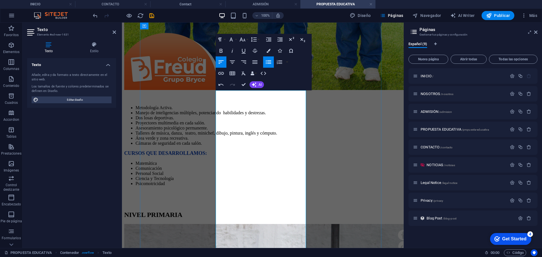
click at [268, 61] on icon "button" at bounding box center [268, 62] width 5 height 4
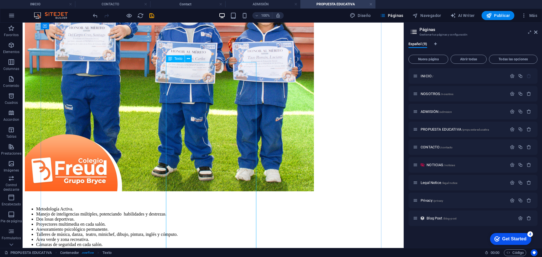
scroll to position [573, 0]
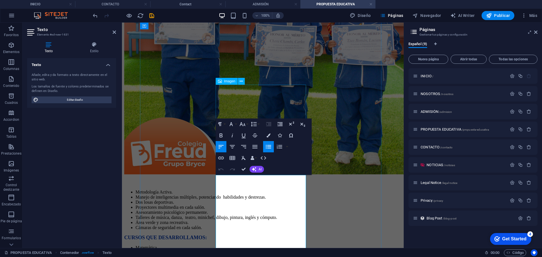
scroll to position [504, 0]
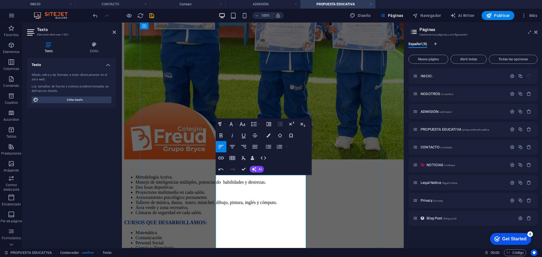
scroll to position [532, 0]
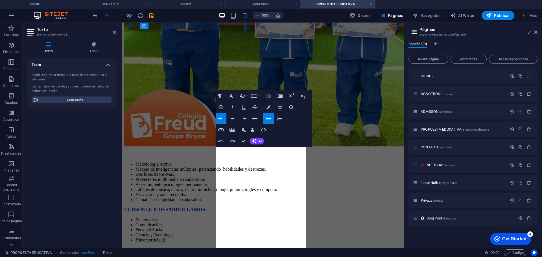
drag, startPoint x: 222, startPoint y: 161, endPoint x: 221, endPoint y: 165, distance: 4.2
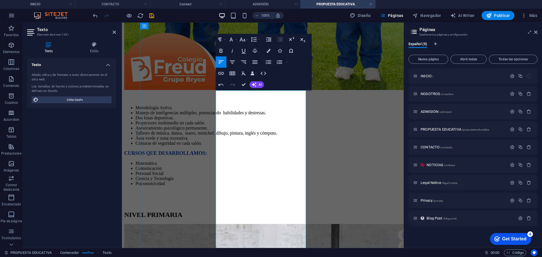
scroll to position [582, 0]
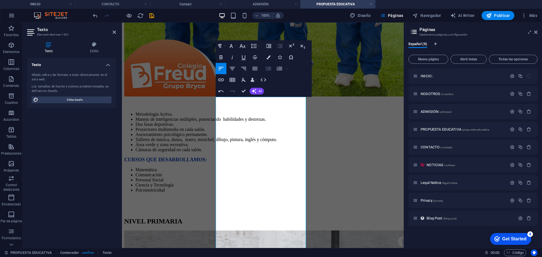
click at [267, 69] on icon "button" at bounding box center [268, 68] width 7 height 7
drag, startPoint x: 225, startPoint y: 111, endPoint x: 303, endPoint y: 112, distance: 77.9
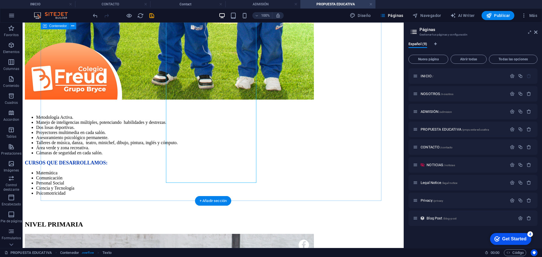
scroll to position [680, 0]
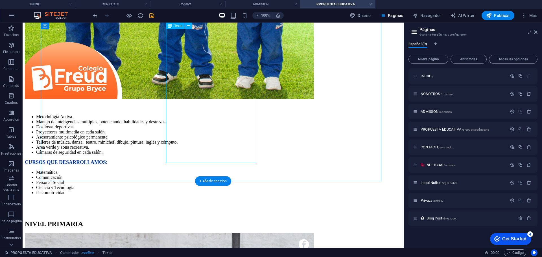
drag, startPoint x: 182, startPoint y: 122, endPoint x: 88, endPoint y: 121, distance: 93.7
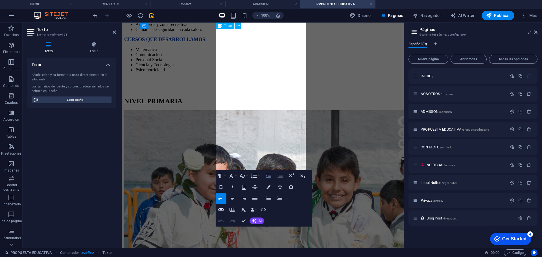
scroll to position [718, 0]
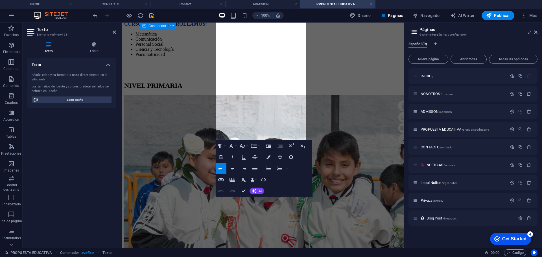
drag, startPoint x: 232, startPoint y: 123, endPoint x: 217, endPoint y: 76, distance: 49.6
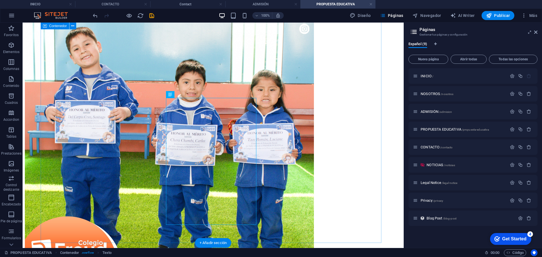
scroll to position [453, 0]
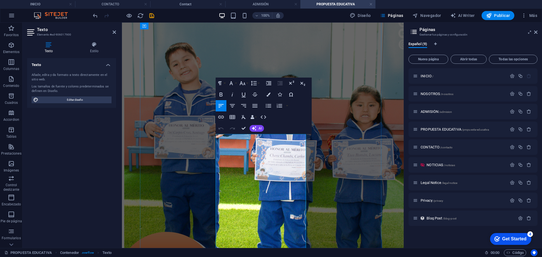
scroll to position [390, 0]
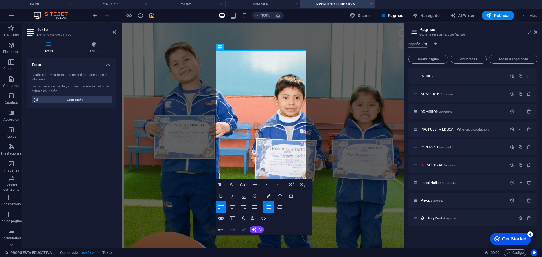
drag, startPoint x: 245, startPoint y: 229, endPoint x: 228, endPoint y: 202, distance: 32.1
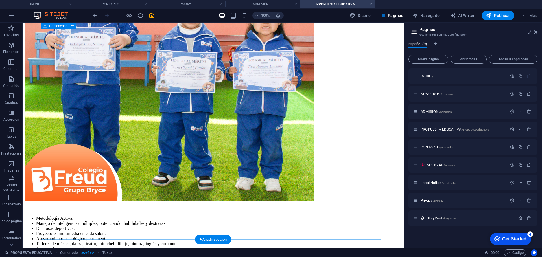
scroll to position [601, 0]
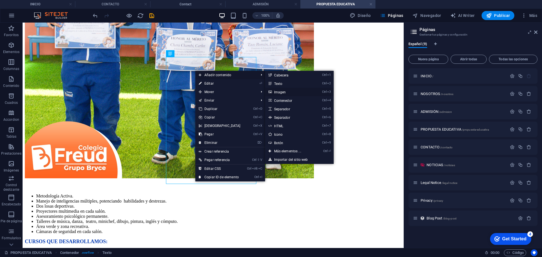
drag, startPoint x: 166, startPoint y: 70, endPoint x: 285, endPoint y: 93, distance: 120.7
click at [285, 93] on link "Ctrl 3 Imagen" at bounding box center [288, 92] width 47 height 8
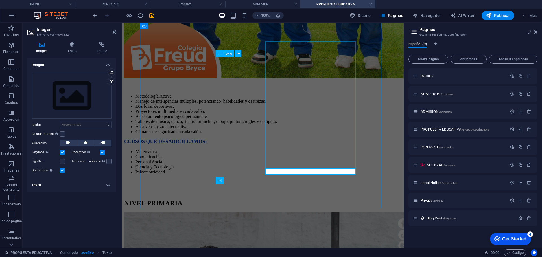
scroll to position [616, 0]
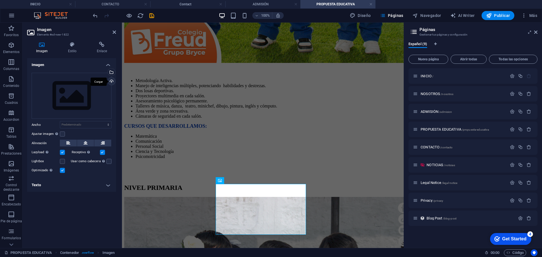
click at [111, 79] on div "Cargar" at bounding box center [111, 82] width 8 height 8
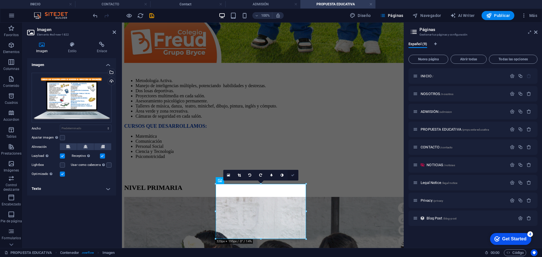
click at [290, 176] on link at bounding box center [293, 175] width 11 height 11
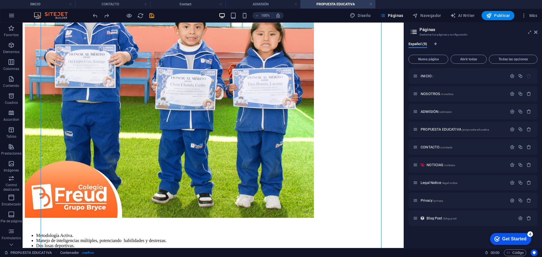
scroll to position [621, 0]
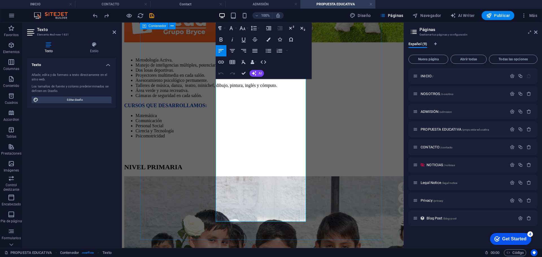
drag, startPoint x: 213, startPoint y: 188, endPoint x: 210, endPoint y: 156, distance: 32.0
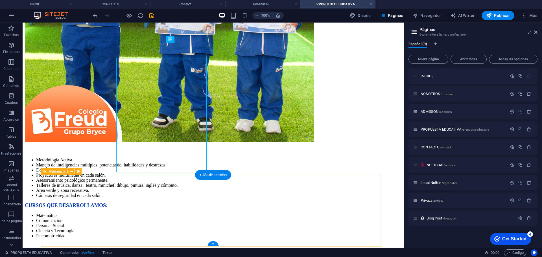
scroll to position [621, 0]
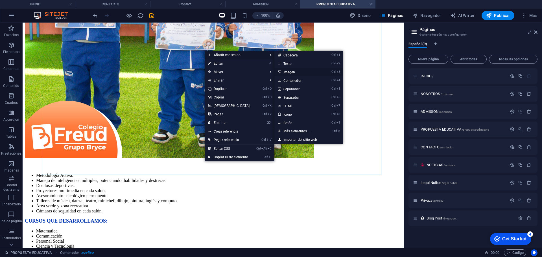
click at [294, 72] on link "Ctrl 3 Imagen" at bounding box center [297, 72] width 47 height 8
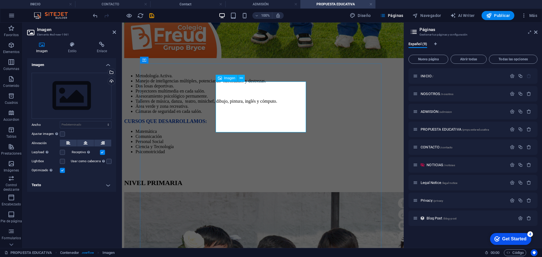
scroll to position [0, 0]
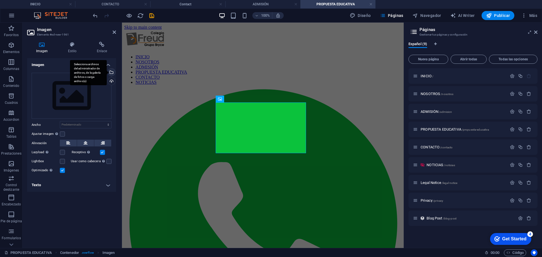
click at [112, 71] on div "Selecciona archivos del administrador de archivos, de la galería de fotos o car…" at bounding box center [111, 73] width 8 height 8
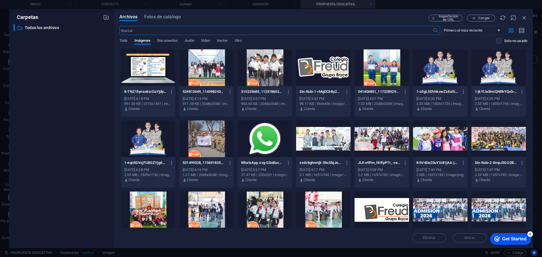
click at [138, 64] on div at bounding box center [148, 67] width 54 height 37
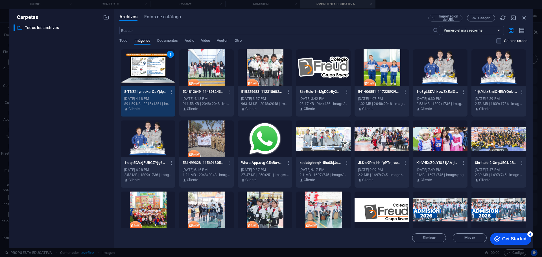
drag, startPoint x: 138, startPoint y: 64, endPoint x: 87, endPoint y: 59, distance: 51.3
click at [138, 64] on div "1" at bounding box center [148, 67] width 54 height 37
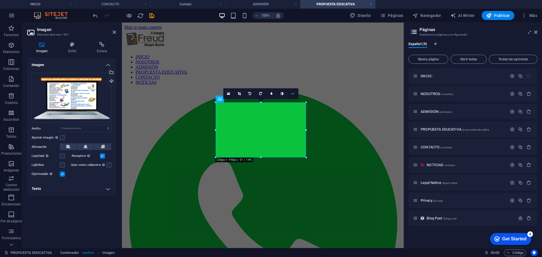
click at [295, 93] on link at bounding box center [293, 93] width 11 height 11
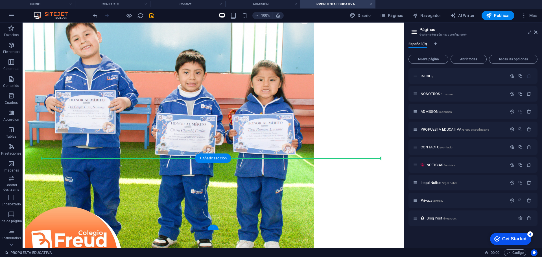
scroll to position [641, 0]
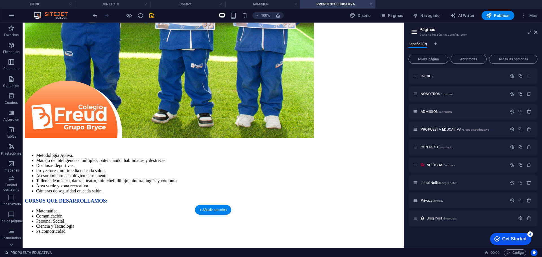
drag, startPoint x: 220, startPoint y: 104, endPoint x: 228, endPoint y: 135, distance: 31.8
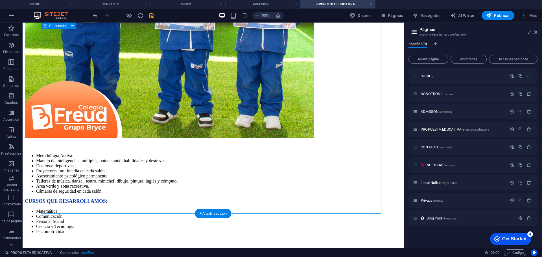
scroll to position [665, 0]
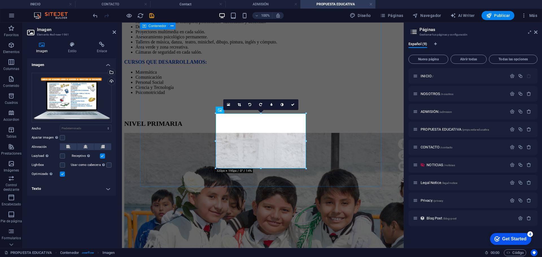
drag, startPoint x: 428, startPoint y: 135, endPoint x: 310, endPoint y: 111, distance: 120.4
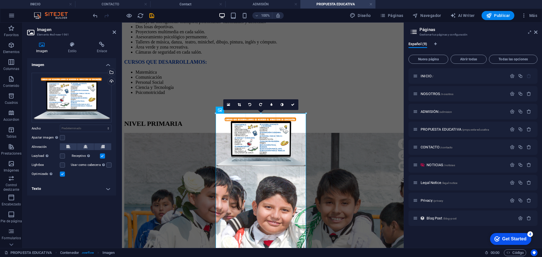
drag, startPoint x: 306, startPoint y: 114, endPoint x: 191, endPoint y: 89, distance: 117.4
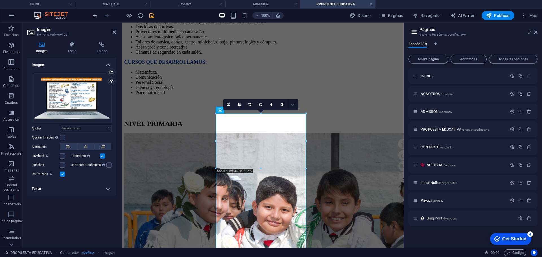
drag, startPoint x: 292, startPoint y: 104, endPoint x: 304, endPoint y: 110, distance: 13.0
click at [292, 104] on icon at bounding box center [292, 104] width 3 height 3
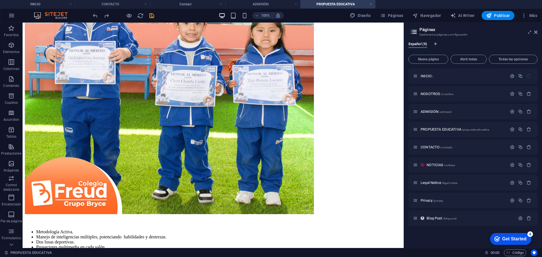
scroll to position [638, 0]
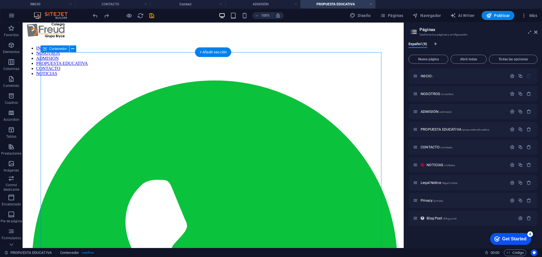
scroll to position [0, 0]
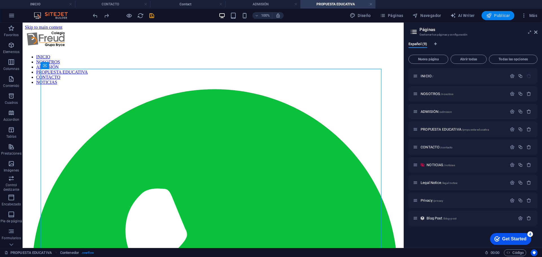
click at [499, 14] on span "Publicar" at bounding box center [498, 16] width 24 height 6
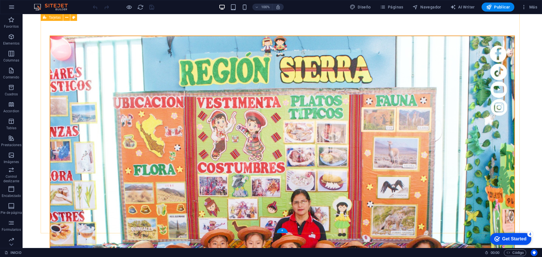
scroll to position [361, 0]
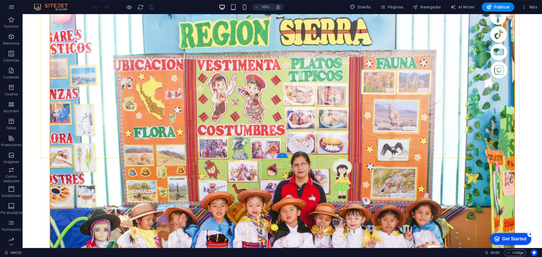
drag, startPoint x: 281, startPoint y: 155, endPoint x: 288, endPoint y: 121, distance: 35.1
click at [281, 155] on div "+" at bounding box center [282, 155] width 11 height 5
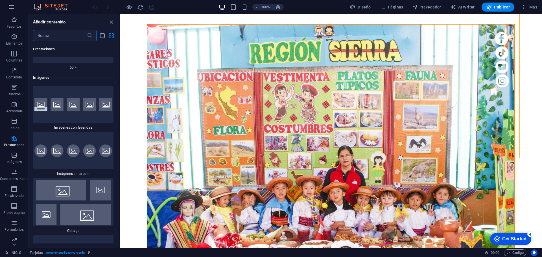
scroll to position [5647, 0]
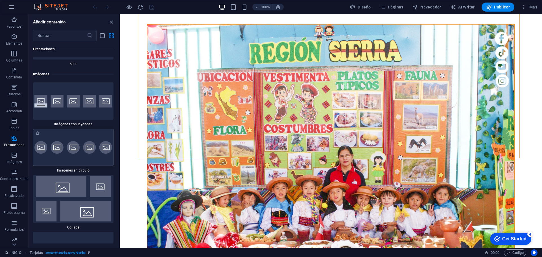
click at [84, 141] on img at bounding box center [73, 147] width 78 height 13
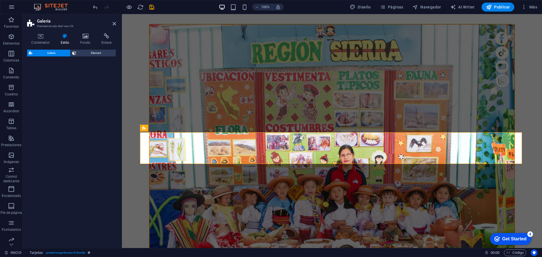
select select "rem"
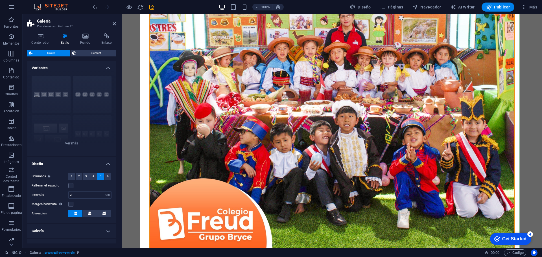
scroll to position [403, 0]
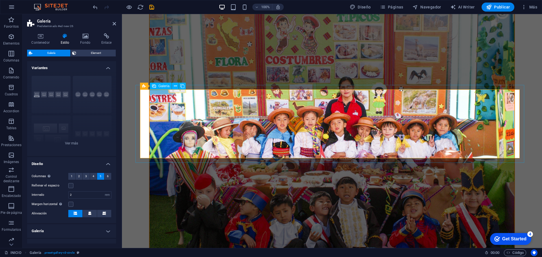
select select "4"
select select "px"
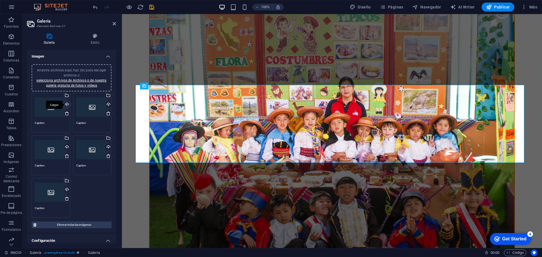
click at [67, 105] on div "Cargar" at bounding box center [66, 105] width 8 height 8
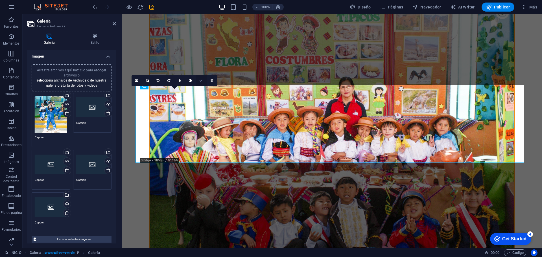
click at [202, 81] on icon at bounding box center [200, 80] width 3 height 3
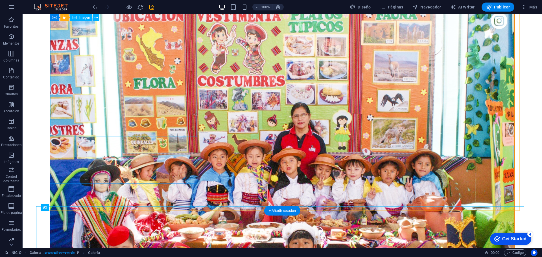
scroll to position [449, 0]
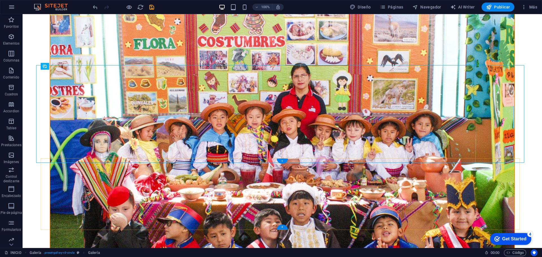
click at [283, 161] on div "+" at bounding box center [282, 161] width 11 height 5
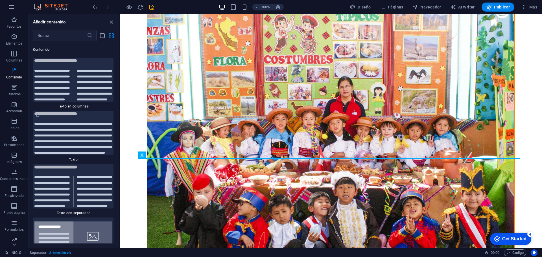
scroll to position [2000, 0]
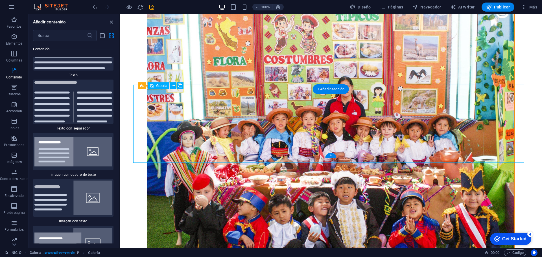
select select "4"
select select "px"
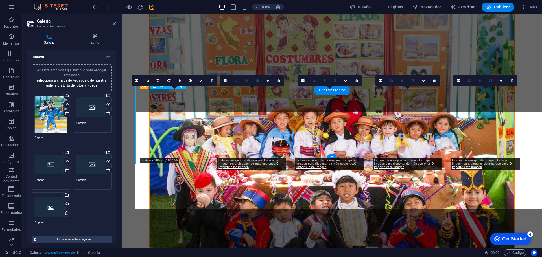
scroll to position [403, 0]
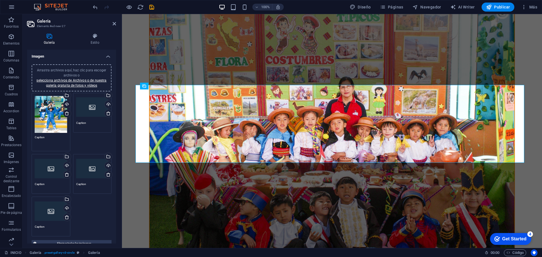
drag, startPoint x: 51, startPoint y: 137, endPoint x: 26, endPoint y: 137, distance: 25.7
click at [26, 137] on div "Galería Estilo Imagen Arrastra archivos aquí, haz clic para escoger archivos o …" at bounding box center [72, 138] width 98 height 219
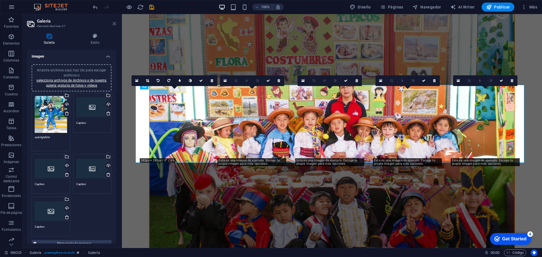
type textarea "szdvfgtrbhtr"
click at [114, 25] on icon at bounding box center [114, 23] width 3 height 5
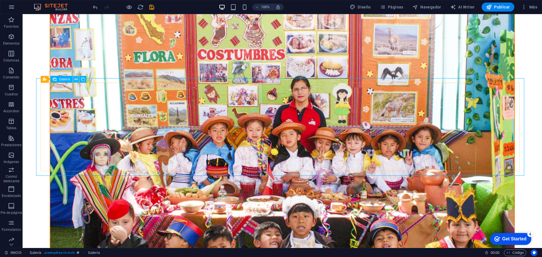
click at [77, 80] on icon at bounding box center [76, 80] width 3 height 6
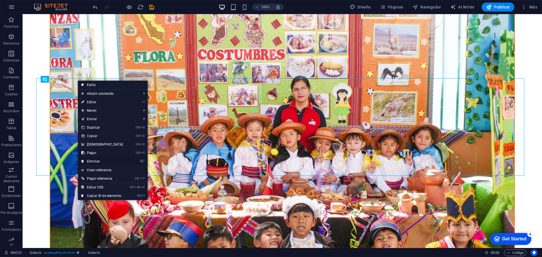
drag, startPoint x: 102, startPoint y: 160, endPoint x: 172, endPoint y: 132, distance: 74.8
click at [102, 160] on link "⌦ Eliminar" at bounding box center [102, 161] width 49 height 8
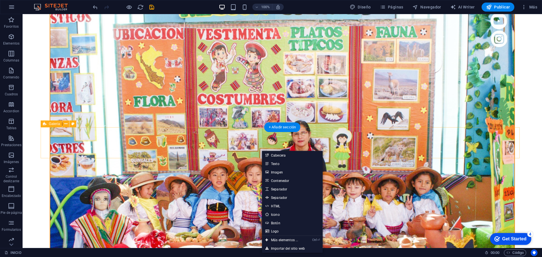
select select "rem"
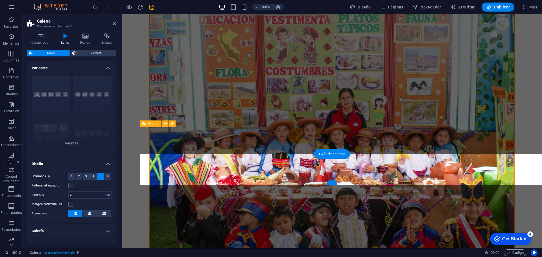
scroll to position [365, 0]
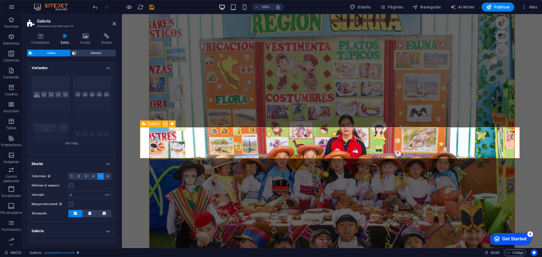
click at [166, 124] on icon at bounding box center [165, 124] width 3 height 6
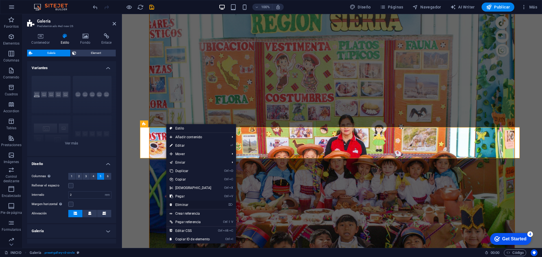
click at [187, 202] on link "⌦ Eliminar" at bounding box center [190, 205] width 49 height 8
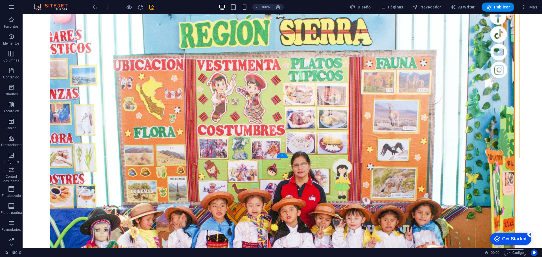
drag, startPoint x: 283, startPoint y: 155, endPoint x: 139, endPoint y: 133, distance: 145.4
click at [283, 155] on div "+" at bounding box center [282, 155] width 11 height 5
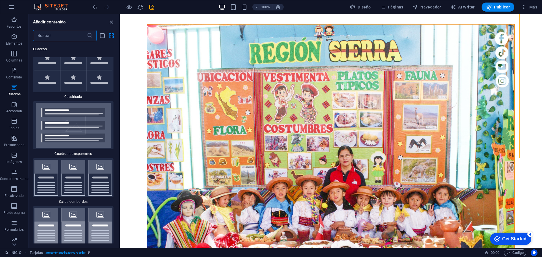
scroll to position [3270, 0]
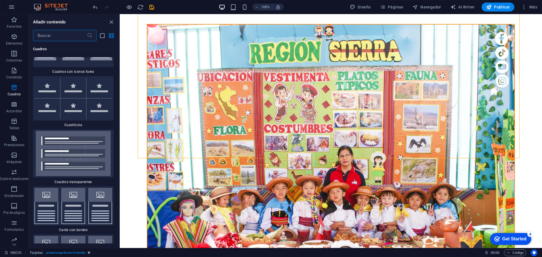
click at [92, 98] on img at bounding box center [73, 99] width 78 height 42
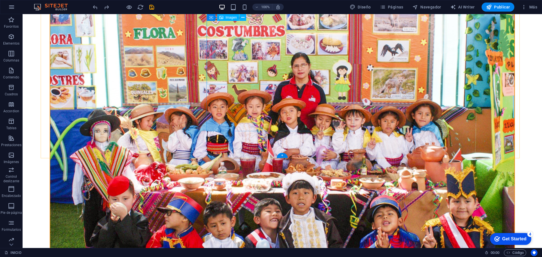
scroll to position [361, 0]
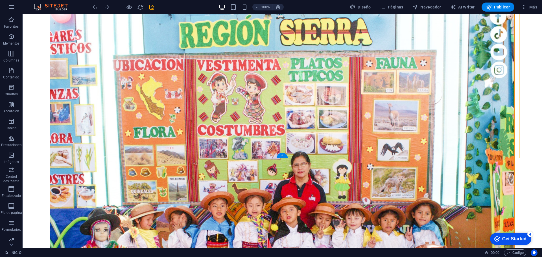
click at [284, 156] on div "+" at bounding box center [282, 155] width 11 height 5
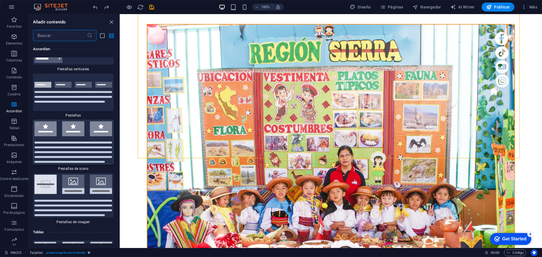
scroll to position [3694, 0]
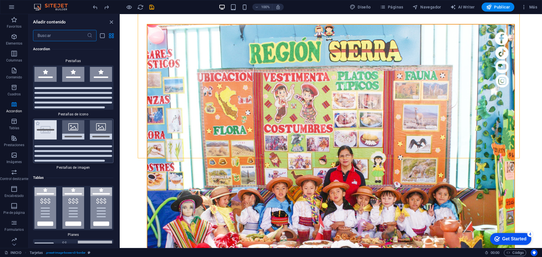
click at [86, 136] on img at bounding box center [73, 141] width 78 height 42
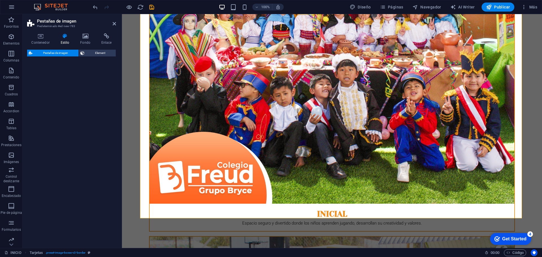
select select "rem"
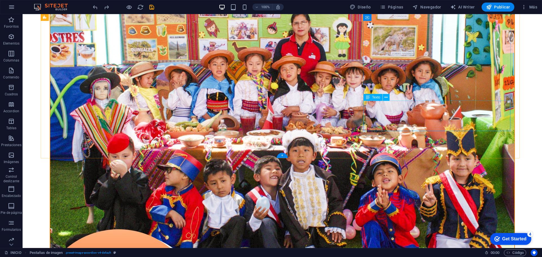
scroll to position [361, 0]
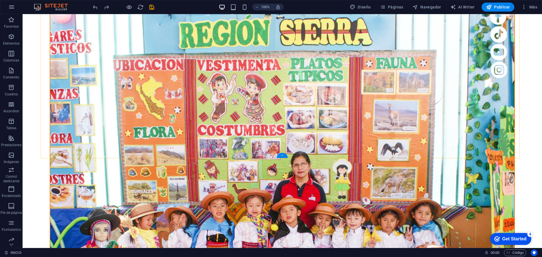
drag, startPoint x: 284, startPoint y: 156, endPoint x: 10, endPoint y: 119, distance: 275.8
click at [284, 156] on div "+" at bounding box center [282, 155] width 11 height 5
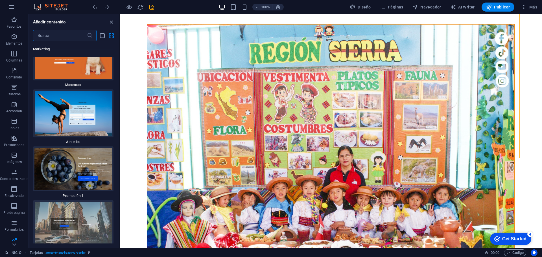
scroll to position [9699, 0]
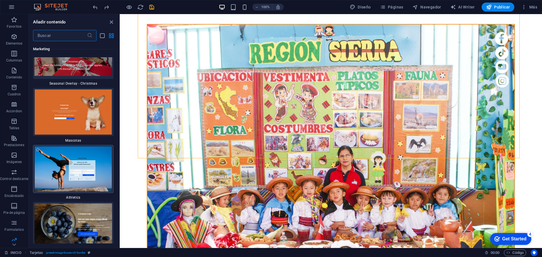
click at [90, 147] on img at bounding box center [73, 169] width 78 height 45
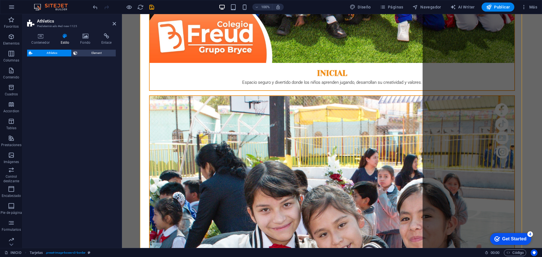
select select "%"
select select "rem"
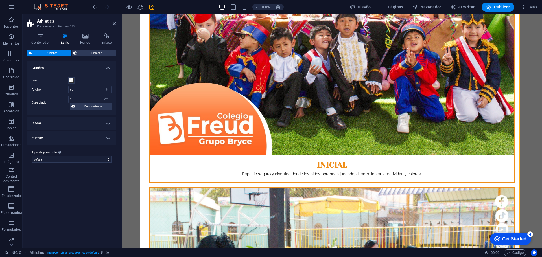
scroll to position [457, 0]
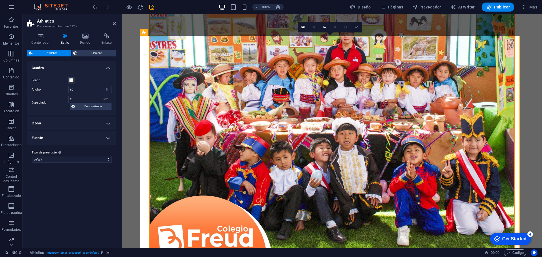
click at [356, 27] on icon at bounding box center [356, 26] width 3 height 3
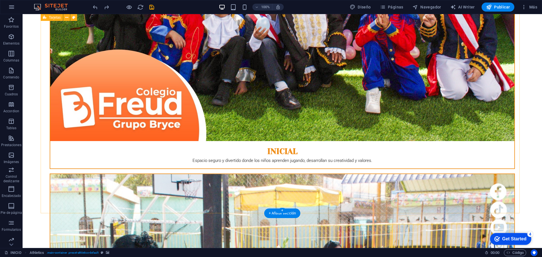
scroll to position [306, 0]
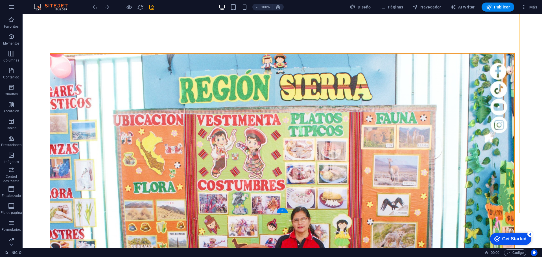
click at [283, 209] on div "+" at bounding box center [282, 210] width 11 height 5
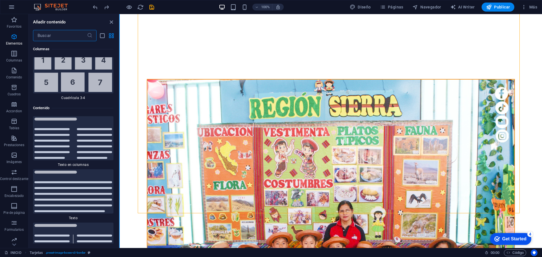
scroll to position [1915, 0]
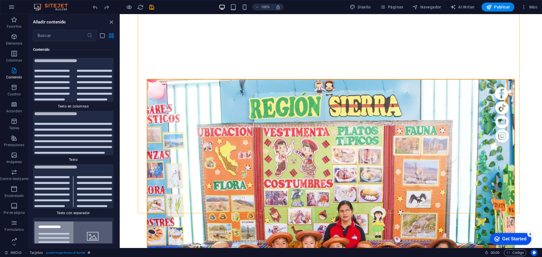
drag, startPoint x: 237, startPoint y: 92, endPoint x: 123, endPoint y: 161, distance: 133.4
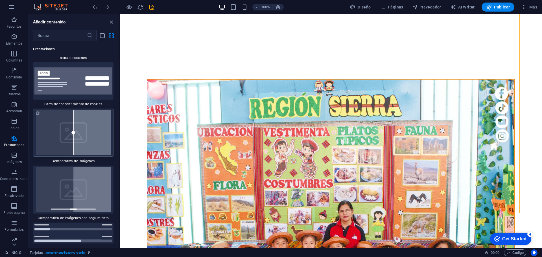
scroll to position [4514, 0]
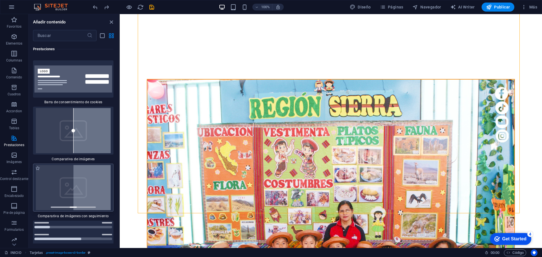
click at [80, 185] on img at bounding box center [73, 187] width 78 height 45
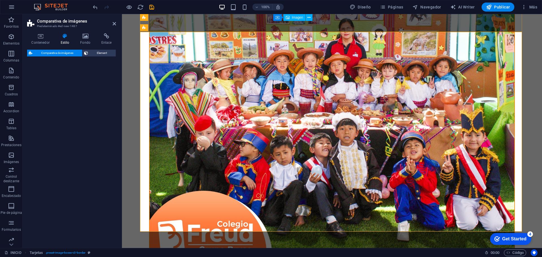
select select "rem"
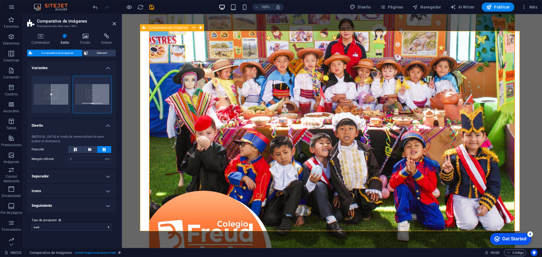
drag, startPoint x: 331, startPoint y: 208, endPoint x: 344, endPoint y: 208, distance: 13.3
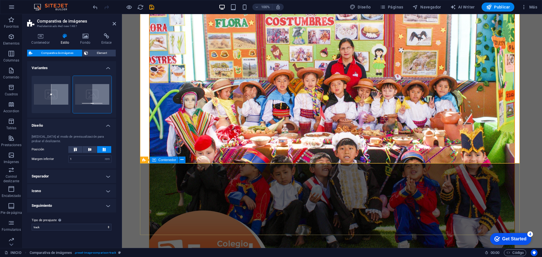
scroll to position [393, 0]
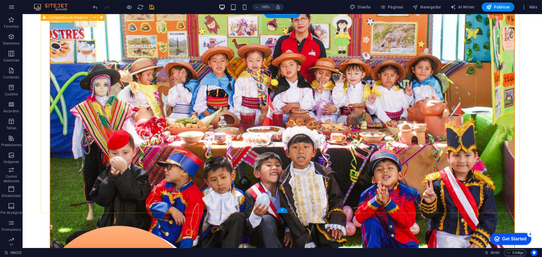
scroll to position [306, 0]
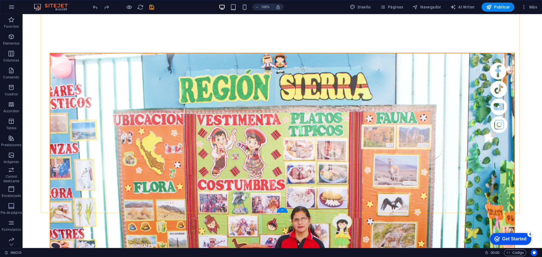
click at [284, 209] on div "+" at bounding box center [282, 210] width 11 height 5
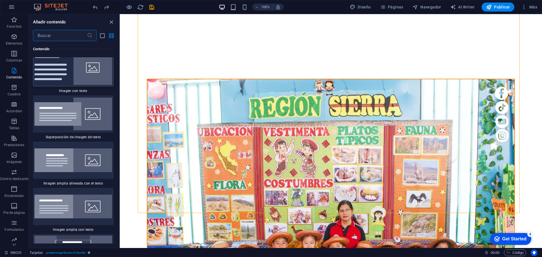
scroll to position [2141, 0]
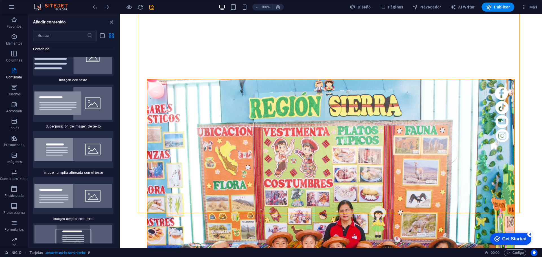
drag, startPoint x: 82, startPoint y: 138, endPoint x: 58, endPoint y: 152, distance: 27.0
click at [59, 152] on img at bounding box center [73, 150] width 78 height 24
click at [120, 152] on div "Arrastra aquí para reemplazar el contenido existente. Si quieres crear un eleme…" at bounding box center [331, 131] width 422 height 234
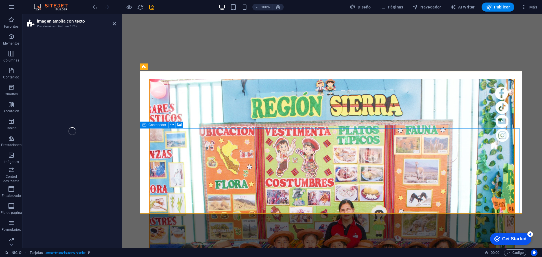
scroll to position [422, 0]
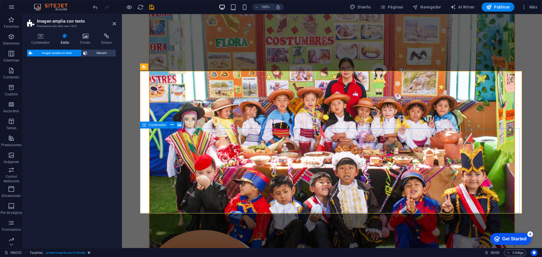
select select "%"
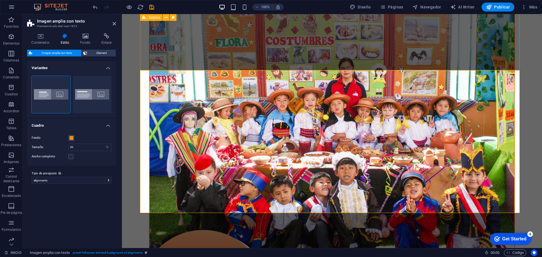
scroll to position [382, 0]
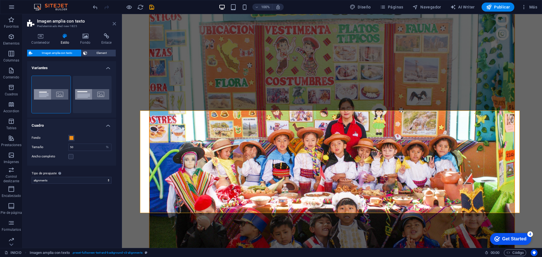
click at [115, 25] on icon at bounding box center [114, 23] width 3 height 5
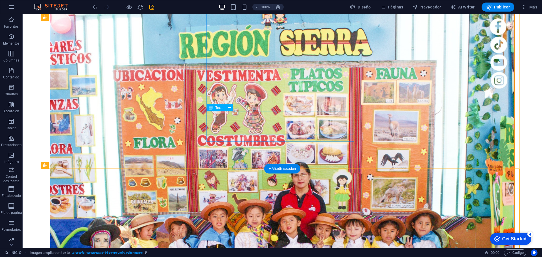
scroll to position [435, 0]
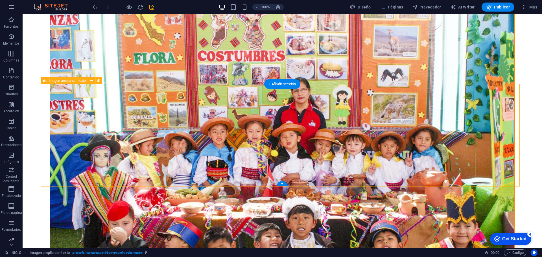
select select "%"
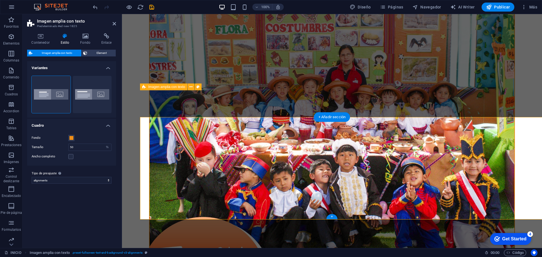
scroll to position [402, 0]
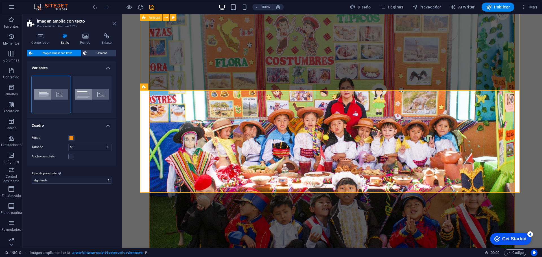
click at [112, 23] on header "Imagen amplia con texto Predeterminado #ed-new-1825" at bounding box center [71, 21] width 89 height 15
click at [113, 23] on icon at bounding box center [114, 23] width 3 height 5
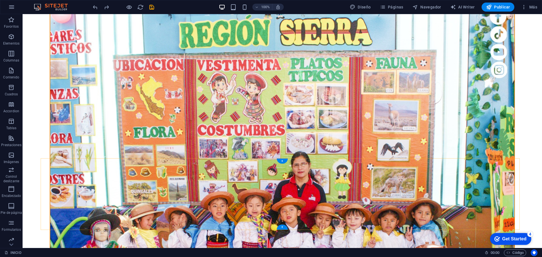
click at [284, 161] on div "+" at bounding box center [282, 161] width 11 height 5
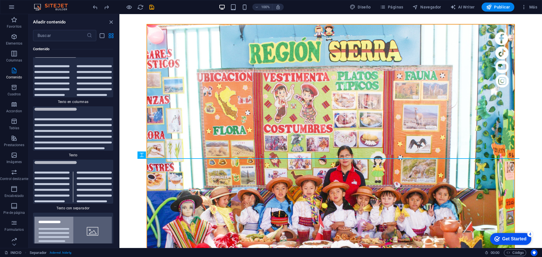
scroll to position [335, 0]
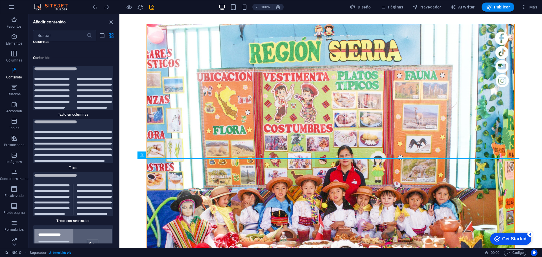
drag, startPoint x: 119, startPoint y: 79, endPoint x: 0, endPoint y: 73, distance: 119.6
click at [119, 87] on section "Favoritos Elementos Columnas Contenido Cuadros Accordion Tablas Prestaciones Im…" at bounding box center [271, 131] width 542 height 234
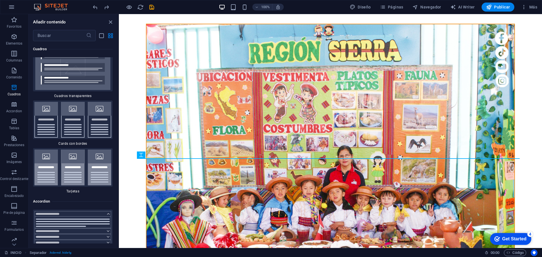
scroll to position [3292, 0]
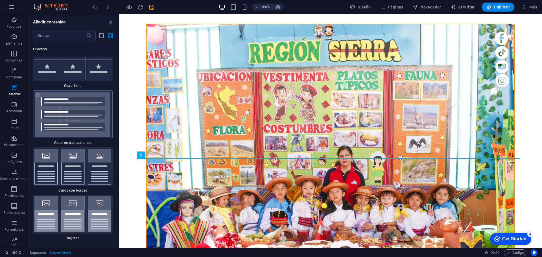
click at [77, 107] on img at bounding box center [72, 114] width 77 height 45
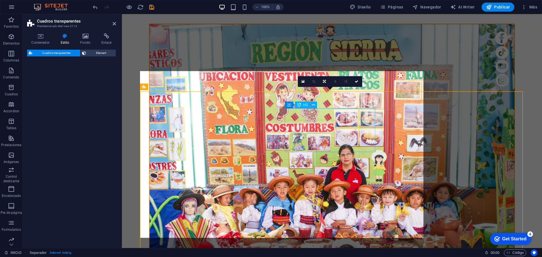
scroll to position [402, 0]
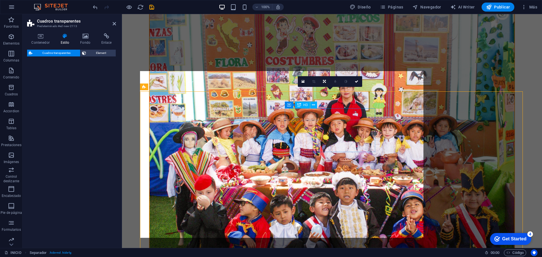
select select "rem"
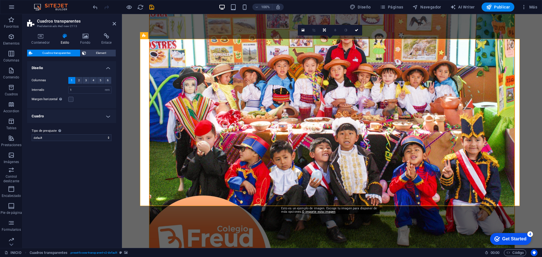
scroll to position [459, 0]
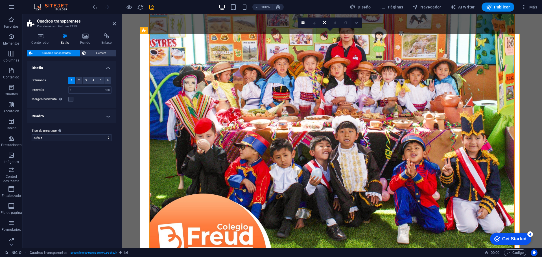
click at [358, 23] on icon at bounding box center [356, 22] width 3 height 3
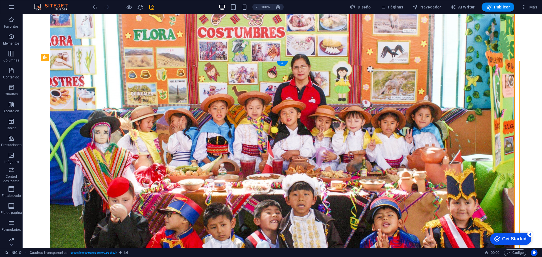
select select "rem"
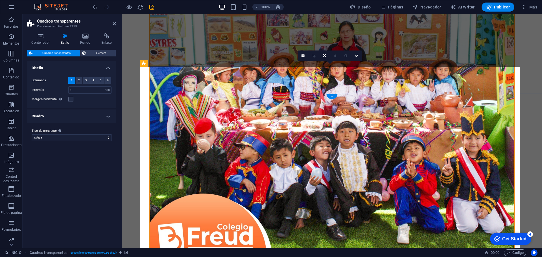
scroll to position [425, 0]
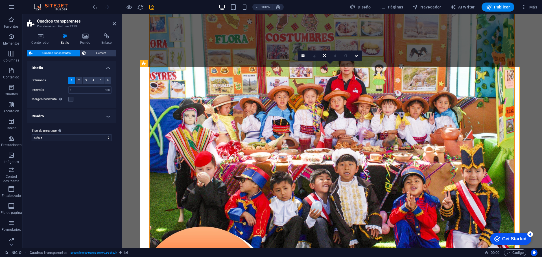
click at [88, 41] on h4 "Fondo" at bounding box center [86, 39] width 21 height 12
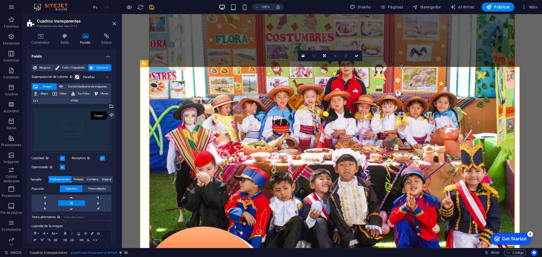
click at [109, 113] on div "Cargar" at bounding box center [111, 116] width 8 height 8
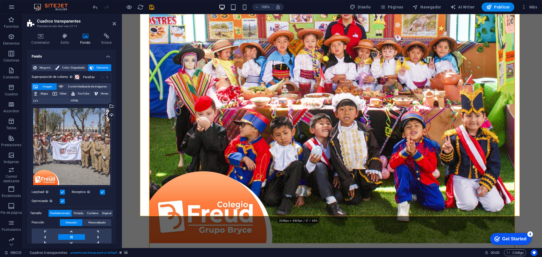
scroll to position [472, 0]
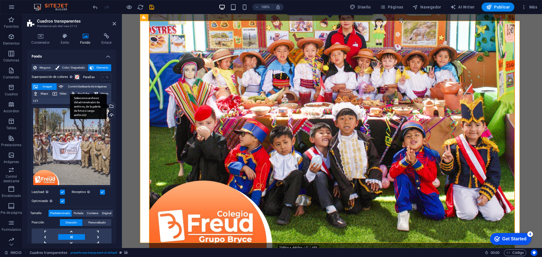
click at [110, 106] on div "Selecciona archivos del administrador de archivos, de la galería de fotos o car…" at bounding box center [111, 106] width 8 height 8
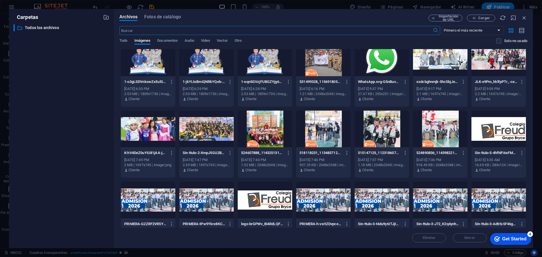
scroll to position [85, 0]
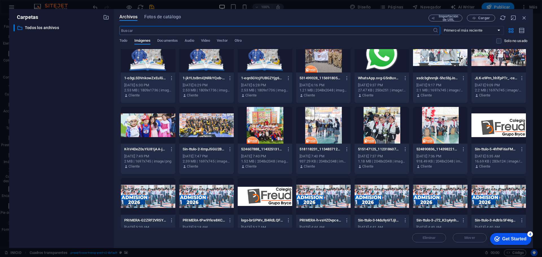
click at [435, 127] on div at bounding box center [440, 125] width 54 height 37
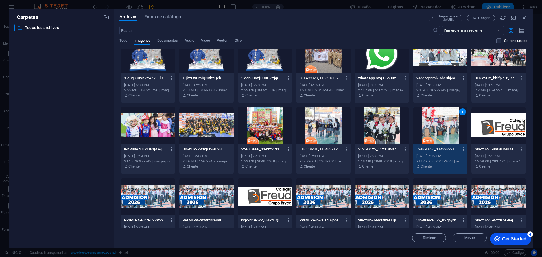
click at [435, 127] on div "1" at bounding box center [440, 125] width 54 height 37
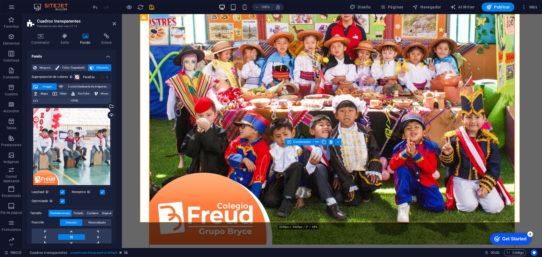
scroll to position [472, 0]
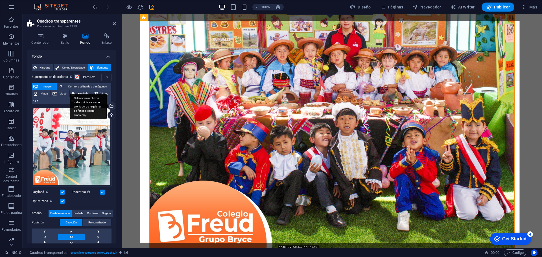
click at [107, 107] on div "Selecciona archivos del administrador de archivos, de la galería de fotos o car…" at bounding box center [88, 106] width 37 height 25
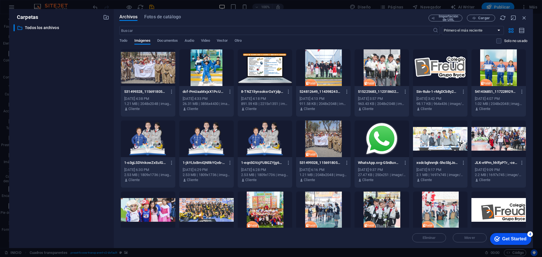
click at [268, 139] on div at bounding box center [265, 139] width 54 height 37
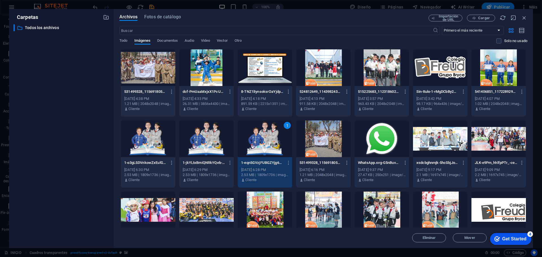
click at [273, 133] on div "1" at bounding box center [265, 139] width 54 height 37
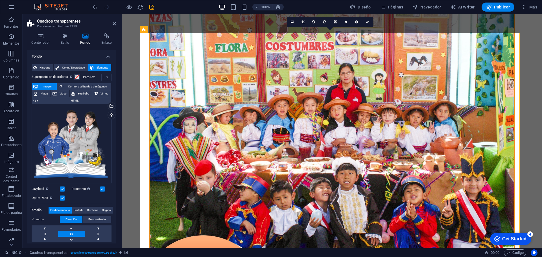
scroll to position [415, 0]
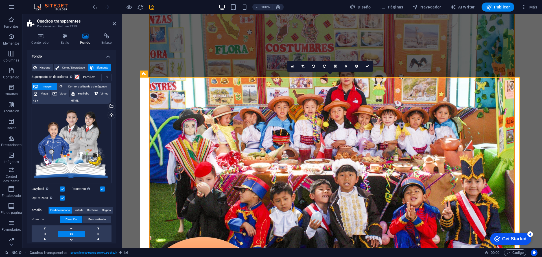
drag, startPoint x: 240, startPoint y: 110, endPoint x: 231, endPoint y: 121, distance: 13.8
click at [110, 105] on div "Selecciona archivos del administrador de archivos, de la galería de fotos o car…" at bounding box center [111, 106] width 8 height 8
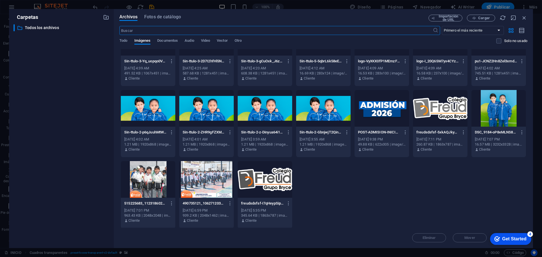
scroll to position [316, 0]
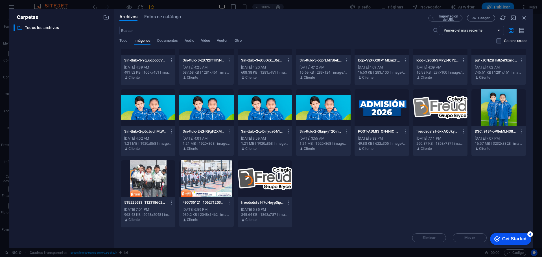
click at [218, 176] on div at bounding box center [206, 178] width 54 height 37
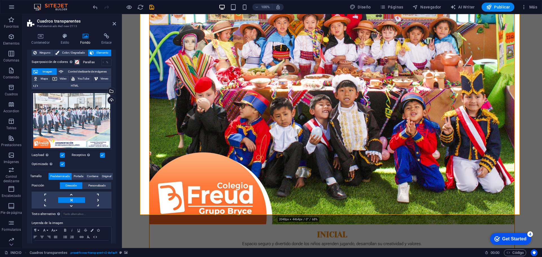
scroll to position [28, 0]
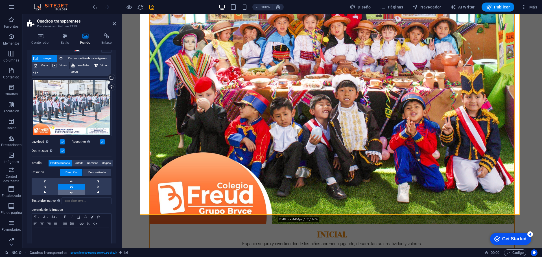
click at [72, 191] on link at bounding box center [71, 193] width 27 height 6
click at [73, 186] on link at bounding box center [71, 187] width 27 height 6
drag, startPoint x: 255, startPoint y: 109, endPoint x: 254, endPoint y: 128, distance: 19.8
click at [72, 191] on link at bounding box center [71, 193] width 27 height 6
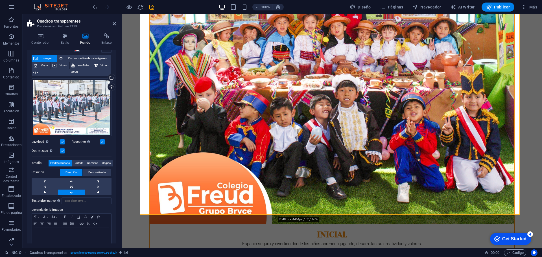
click at [72, 191] on link at bounding box center [71, 193] width 27 height 6
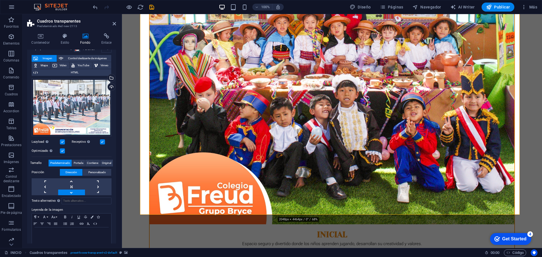
click at [72, 191] on link at bounding box center [71, 193] width 27 height 6
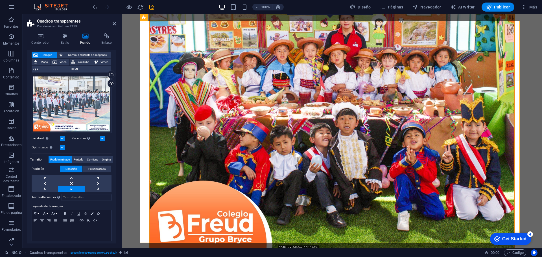
scroll to position [33, 0]
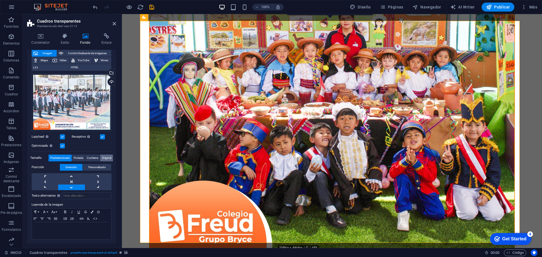
click at [104, 157] on span "Original" at bounding box center [106, 158] width 9 height 7
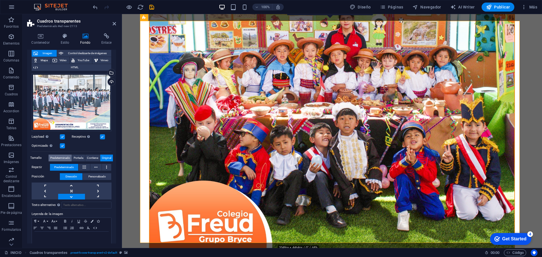
click at [61, 160] on span "Predeterminado" at bounding box center [60, 158] width 20 height 7
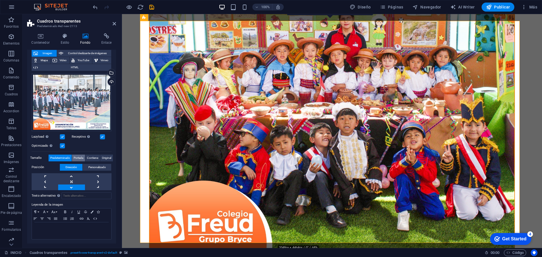
click at [75, 158] on span "Portada" at bounding box center [79, 158] width 10 height 7
click at [93, 157] on span "Contiene" at bounding box center [92, 158] width 11 height 7
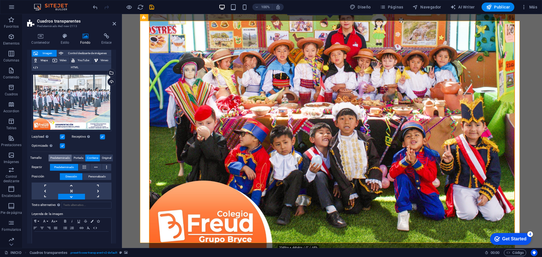
click at [66, 157] on span "Predeterminado" at bounding box center [60, 158] width 20 height 7
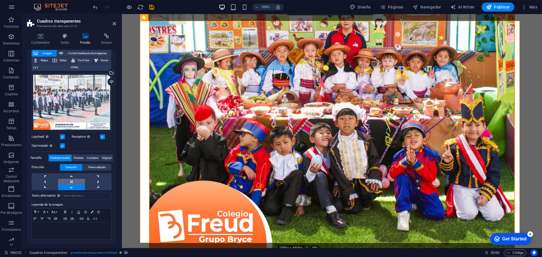
click at [73, 179] on link at bounding box center [71, 182] width 27 height 6
drag, startPoint x: 252, startPoint y: 130, endPoint x: 232, endPoint y: 154, distance: 31.1
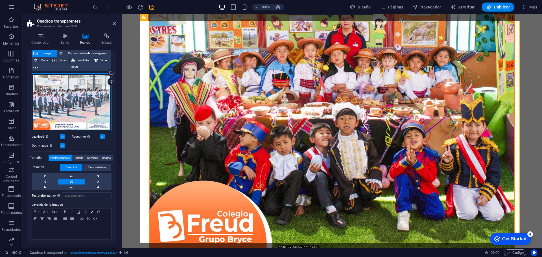
drag, startPoint x: 80, startPoint y: 95, endPoint x: 80, endPoint y: 115, distance: 20.3
click at [80, 115] on div "Arrastra archivos aquí, haz clic para escoger archivos o selecciona archivos de…" at bounding box center [72, 102] width 80 height 58
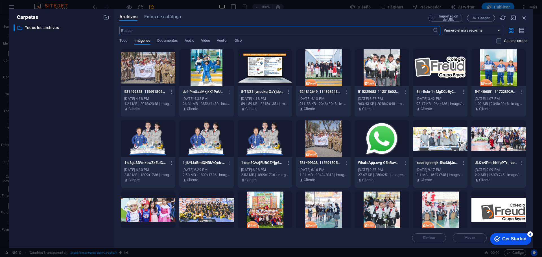
scroll to position [487, 0]
click at [525, 17] on icon "button" at bounding box center [524, 18] width 6 height 6
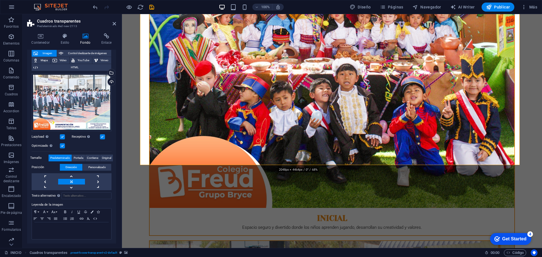
scroll to position [472, 0]
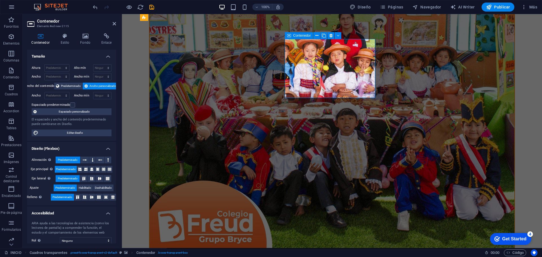
click at [113, 24] on icon at bounding box center [114, 23] width 3 height 5
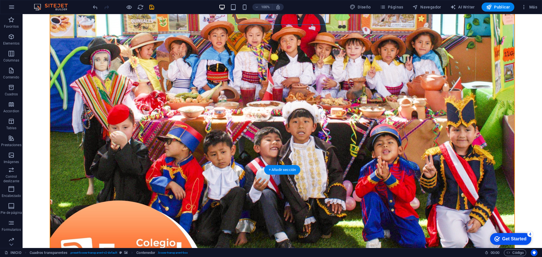
scroll to position [470, 0]
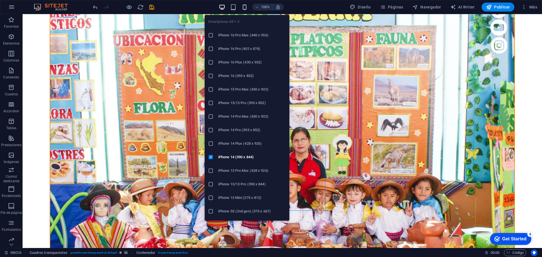
click at [244, 5] on icon "button" at bounding box center [244, 7] width 6 height 6
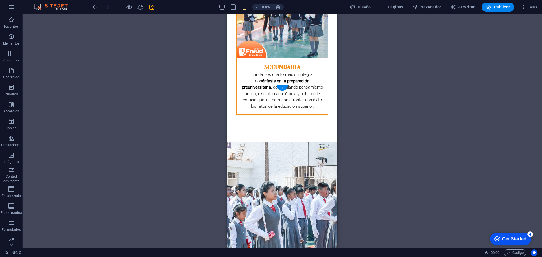
scroll to position [680, 0]
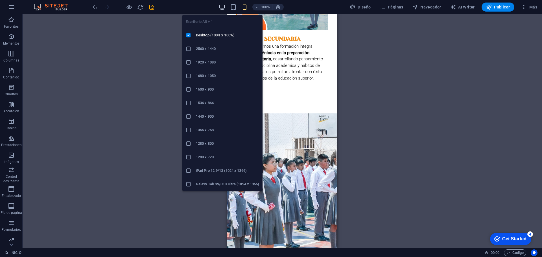
click at [224, 6] on icon "button" at bounding box center [222, 7] width 6 height 6
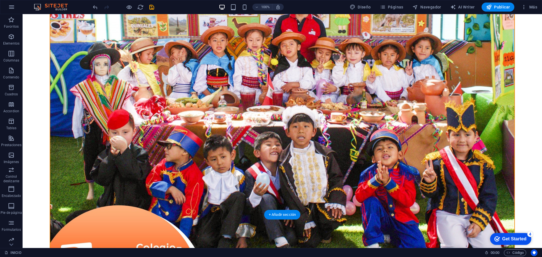
scroll to position [498, 0]
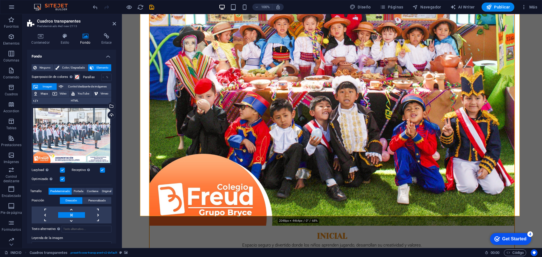
click at [90, 199] on span "Personalizado" at bounding box center [97, 200] width 18 height 7
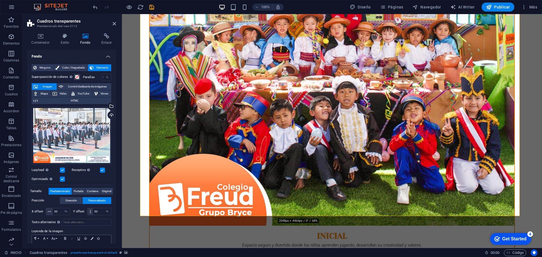
scroll to position [27, 0]
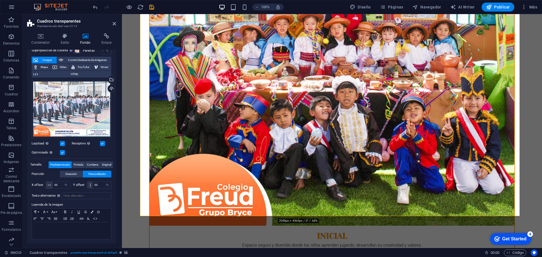
drag, startPoint x: 90, startPoint y: 184, endPoint x: 90, endPoint y: 177, distance: 6.8
click at [90, 177] on div "Posición Dirección Personalizado X offset 50 px rem % vh vw Y offset 50 px rem …" at bounding box center [72, 180] width 80 height 19
click at [97, 185] on input "50" at bounding box center [102, 185] width 18 height 7
click at [60, 185] on input "50" at bounding box center [61, 185] width 17 height 7
click at [100, 183] on input "61" at bounding box center [102, 185] width 18 height 7
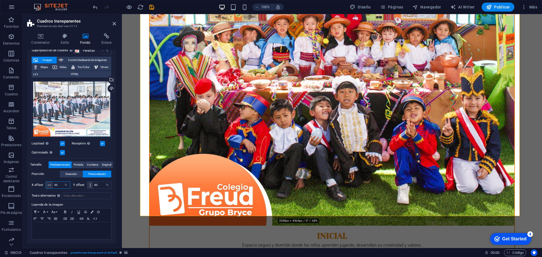
click at [61, 184] on input "50" at bounding box center [61, 185] width 17 height 7
click at [101, 184] on input "80" at bounding box center [102, 185] width 18 height 7
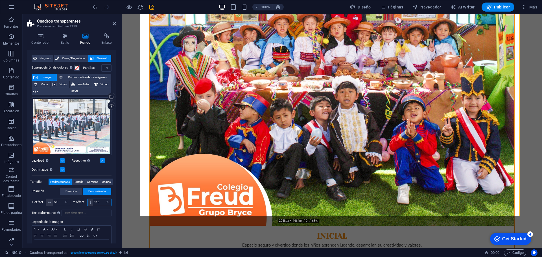
scroll to position [0, 0]
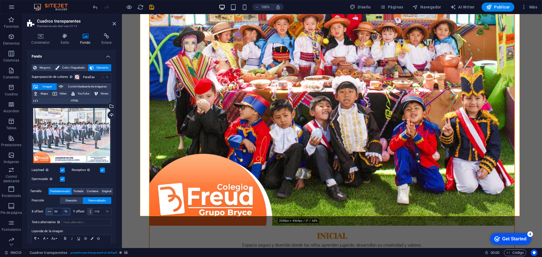
click at [62, 210] on select "px rem % vh vw" at bounding box center [66, 211] width 8 height 7
click at [60, 210] on input "50" at bounding box center [61, 211] width 17 height 7
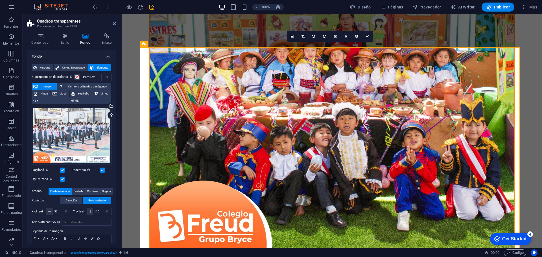
scroll to position [498, 0]
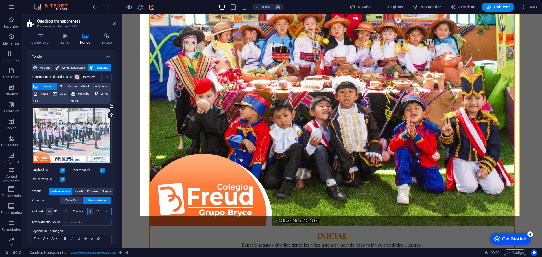
click at [101, 210] on input "110" at bounding box center [102, 211] width 18 height 7
click at [61, 211] on input "50" at bounding box center [61, 211] width 17 height 7
click at [100, 209] on input "155" at bounding box center [102, 211] width 18 height 7
click at [60, 211] on input "50" at bounding box center [61, 211] width 17 height 7
drag, startPoint x: 99, startPoint y: 210, endPoint x: 90, endPoint y: 209, distance: 9.6
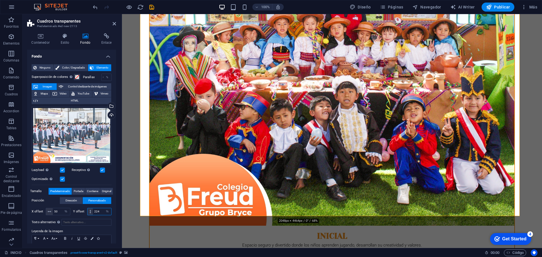
click at [90, 209] on div "224 px rem % vh vw" at bounding box center [99, 211] width 25 height 7
type input "500"
click at [61, 211] on input "50" at bounding box center [61, 211] width 17 height 7
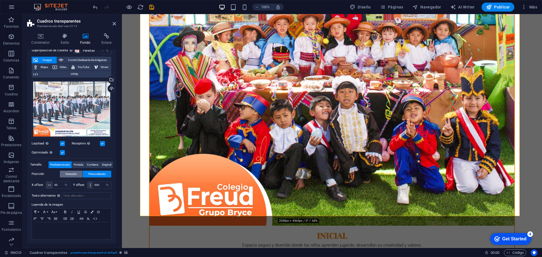
click at [70, 173] on span "Dirección" at bounding box center [72, 174] width 12 height 7
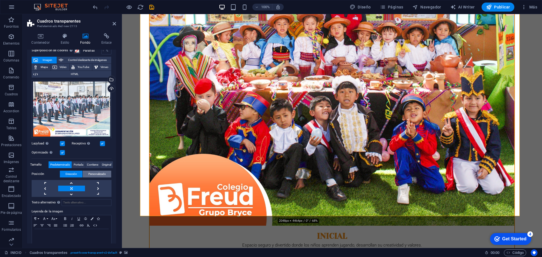
click at [100, 173] on span "Personalizado" at bounding box center [97, 174] width 18 height 7
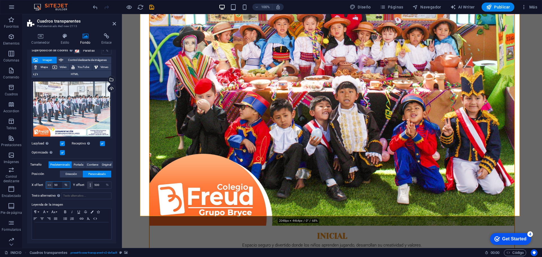
click at [62, 184] on select "px rem % vh vw" at bounding box center [66, 185] width 8 height 7
click at [59, 184] on input "50" at bounding box center [61, 185] width 17 height 7
click at [97, 183] on input "500" at bounding box center [102, 185] width 18 height 7
click at [60, 183] on input "65" at bounding box center [61, 185] width 17 height 7
type input "51"
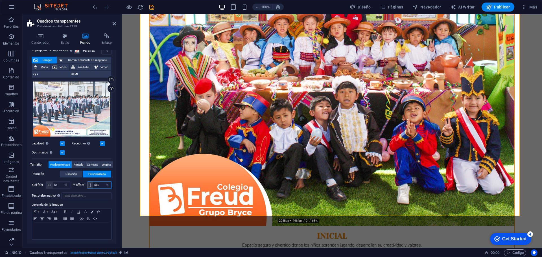
click at [97, 185] on input "500" at bounding box center [102, 185] width 18 height 7
click at [97, 184] on input "515" at bounding box center [102, 185] width 18 height 7
click at [75, 103] on div "Arrastra archivos aquí, haz clic para escoger archivos o selecciona archivos de…" at bounding box center [72, 109] width 80 height 58
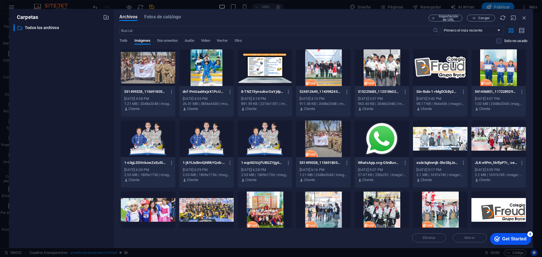
click at [166, 65] on div at bounding box center [148, 67] width 54 height 37
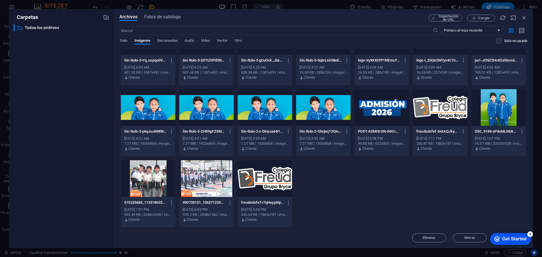
scroll to position [288, 0]
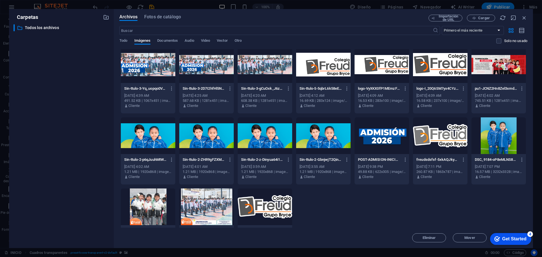
click at [146, 205] on div at bounding box center [148, 207] width 54 height 37
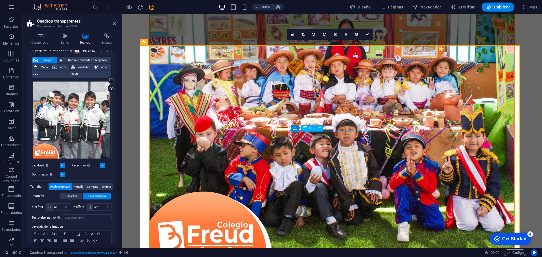
scroll to position [470, 0]
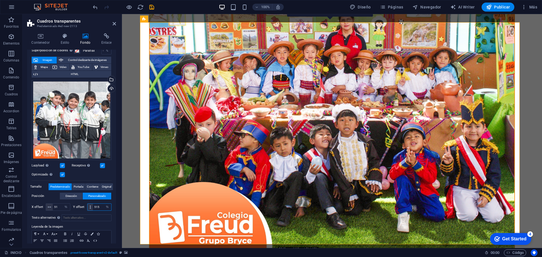
click at [99, 206] on input "515" at bounding box center [102, 207] width 18 height 7
drag, startPoint x: 100, startPoint y: 205, endPoint x: 85, endPoint y: 207, distance: 15.0
click at [85, 207] on div "Y offset 536 px rem % vh vw" at bounding box center [92, 207] width 39 height 7
click at [60, 206] on input "51" at bounding box center [61, 207] width 17 height 7
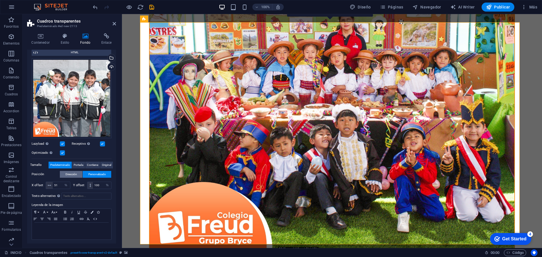
click at [73, 174] on span "Dirección" at bounding box center [72, 174] width 12 height 7
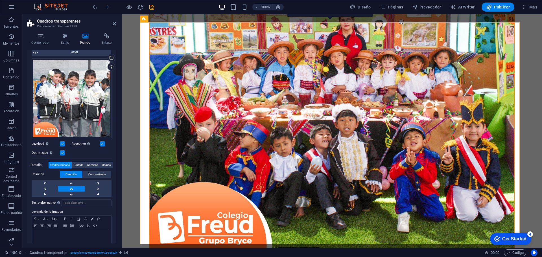
drag, startPoint x: 253, startPoint y: 130, endPoint x: 247, endPoint y: 171, distance: 40.4
drag, startPoint x: 269, startPoint y: 135, endPoint x: 386, endPoint y: 127, distance: 116.9
drag, startPoint x: 481, startPoint y: 66, endPoint x: 472, endPoint y: 145, distance: 80.1
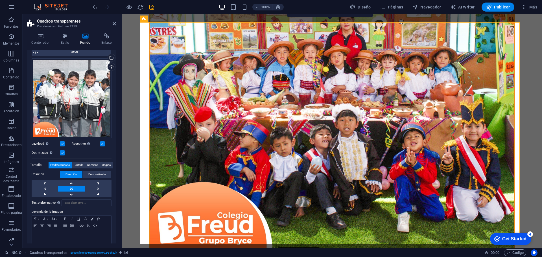
click at [111, 58] on div "Selecciona archivos del administrador de archivos, de la galería de fotos o car…" at bounding box center [111, 58] width 8 height 8
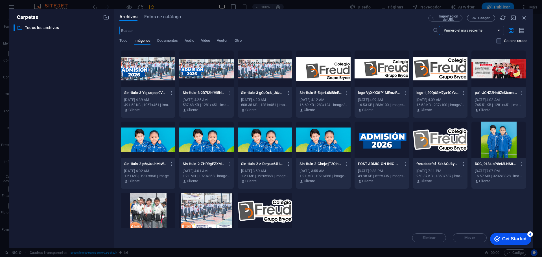
scroll to position [316, 0]
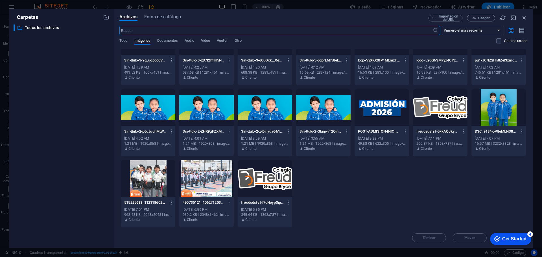
click at [189, 190] on div at bounding box center [206, 178] width 54 height 37
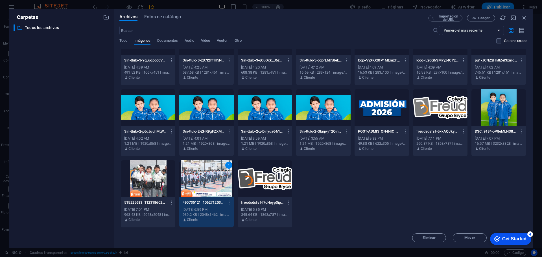
click at [189, 190] on div "1" at bounding box center [206, 178] width 54 height 37
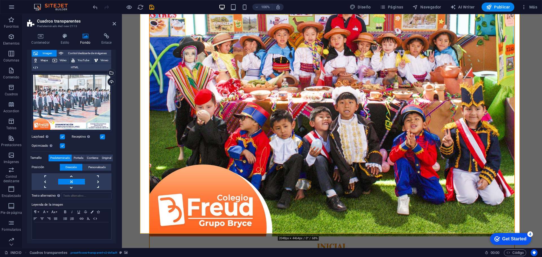
scroll to position [498, 0]
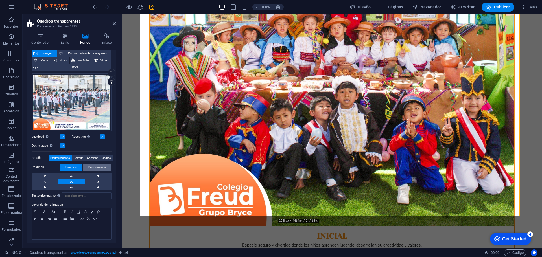
click at [102, 164] on span "Personalizado" at bounding box center [97, 167] width 18 height 7
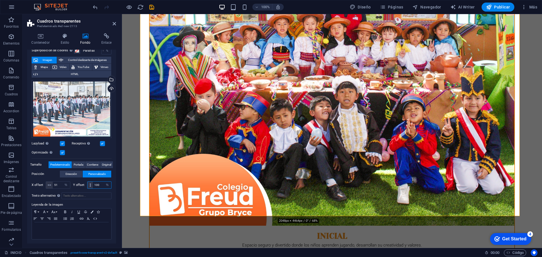
drag, startPoint x: 102, startPoint y: 185, endPoint x: 95, endPoint y: 184, distance: 6.2
click at [95, 184] on input "100" at bounding box center [102, 185] width 18 height 7
type input "1"
click at [60, 183] on input "51" at bounding box center [61, 185] width 17 height 7
click at [77, 167] on div "Tamaño Predeterminado Portada Contiene Original" at bounding box center [72, 164] width 80 height 7
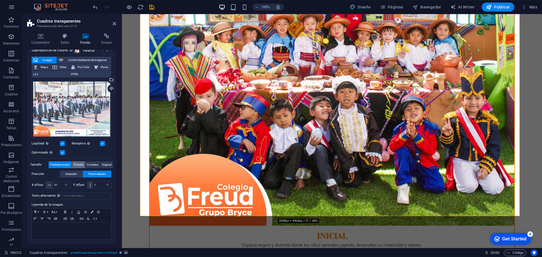
click at [80, 165] on span "Portada" at bounding box center [79, 164] width 10 height 7
click at [92, 165] on span "Contiene" at bounding box center [92, 164] width 11 height 7
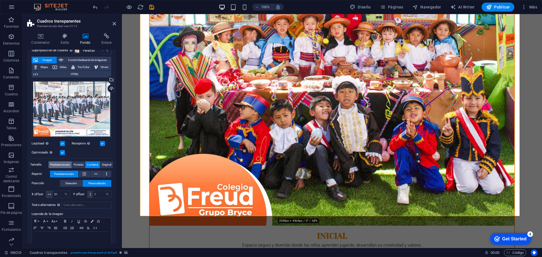
click at [63, 165] on span "Predeterminado" at bounding box center [60, 164] width 20 height 7
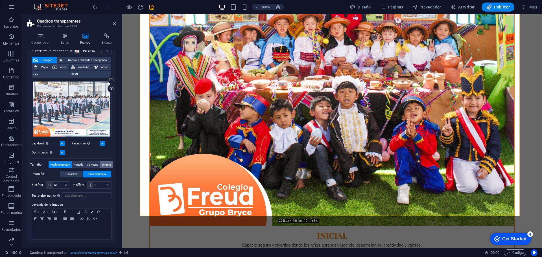
click at [105, 165] on span "Original" at bounding box center [106, 164] width 9 height 7
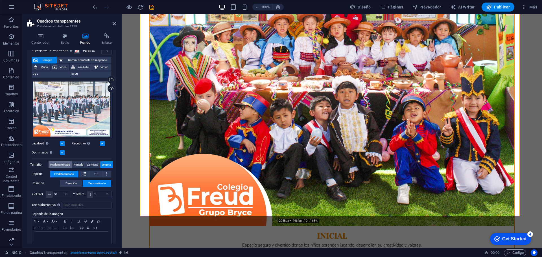
click at [58, 165] on span "Predeterminado" at bounding box center [60, 164] width 20 height 7
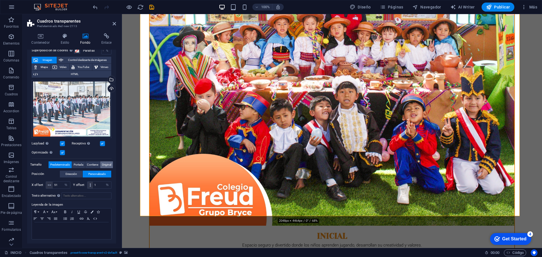
click at [108, 164] on span "Original" at bounding box center [106, 164] width 9 height 7
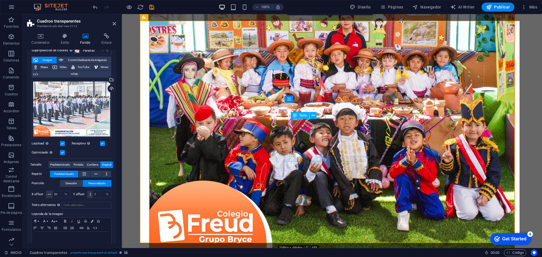
scroll to position [443, 0]
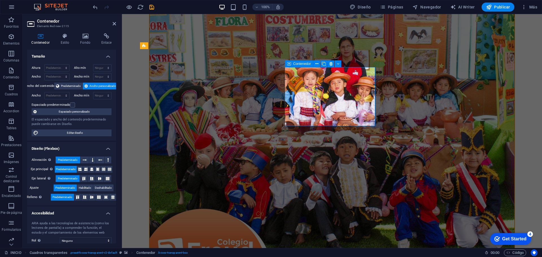
click at [68, 39] on h4 "Estilo" at bounding box center [66, 39] width 20 height 12
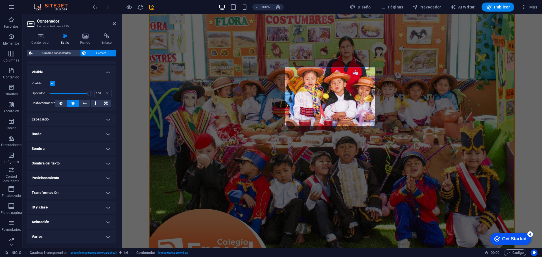
scroll to position [0, 0]
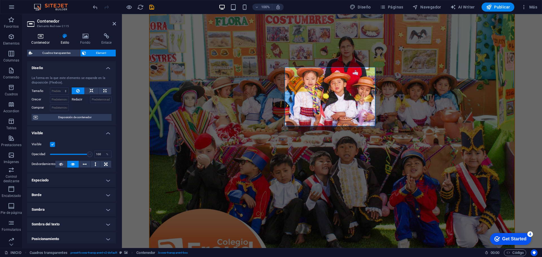
click at [40, 38] on icon at bounding box center [40, 36] width 27 height 6
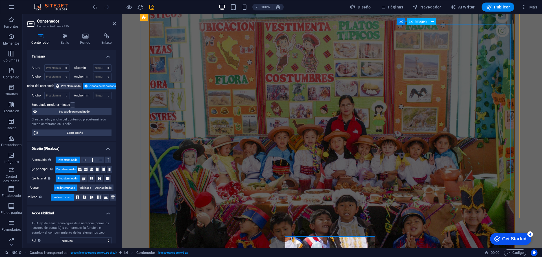
scroll to position [415, 0]
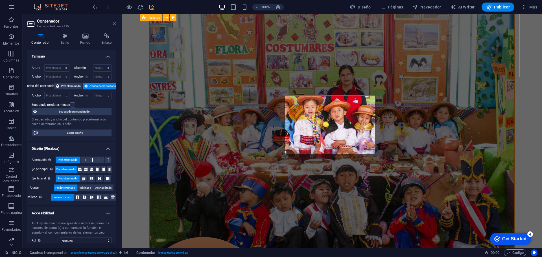
click at [114, 25] on icon at bounding box center [114, 23] width 3 height 5
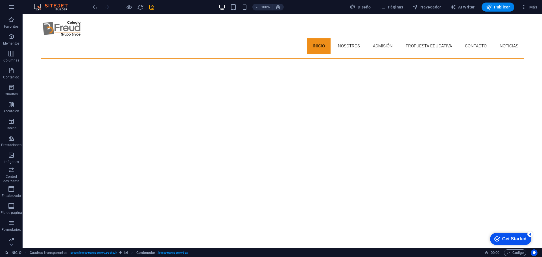
scroll to position [28, 0]
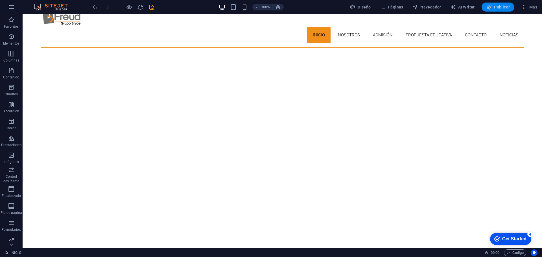
click at [497, 7] on span "Publicar" at bounding box center [498, 7] width 24 height 6
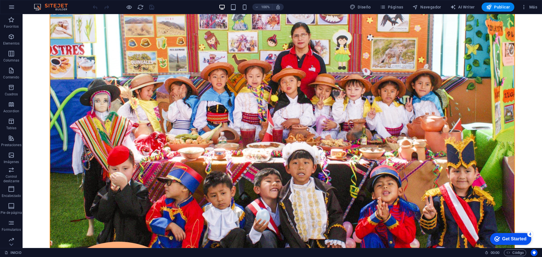
scroll to position [551, 0]
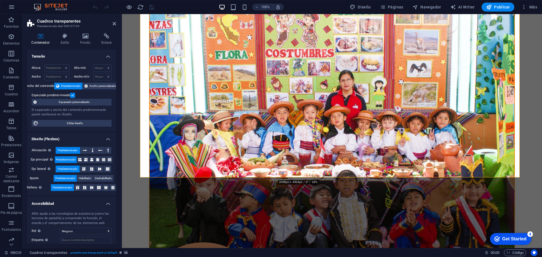
scroll to position [409, 0]
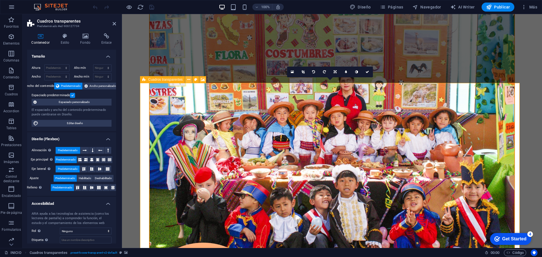
click at [189, 80] on icon at bounding box center [188, 80] width 3 height 6
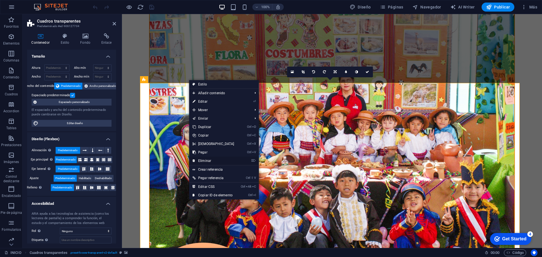
click at [207, 162] on link "⌦ Eliminar" at bounding box center [213, 161] width 49 height 8
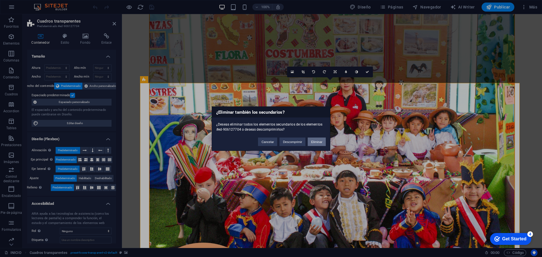
click at [315, 143] on button "Eliminar" at bounding box center [317, 141] width 18 height 8
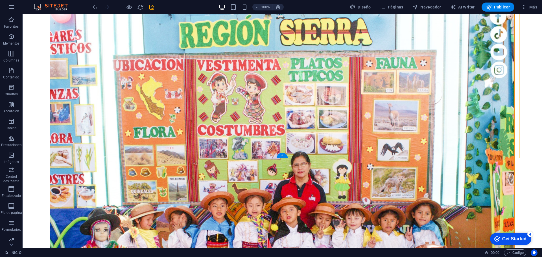
click at [282, 155] on div "+" at bounding box center [282, 155] width 11 height 5
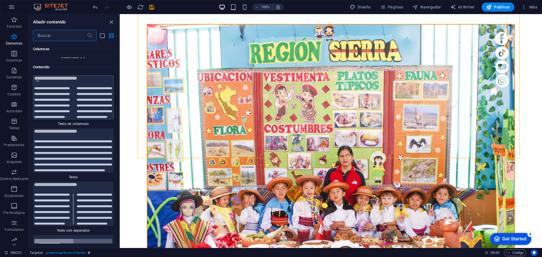
scroll to position [1898, 0]
drag, startPoint x: 117, startPoint y: 74, endPoint x: 117, endPoint y: 93, distance: 18.4
click at [117, 93] on div "Favoritos 1 Star Cabecera 1 Star Contenedor Elementos 1 Star Cabecera 1 Star Te…" at bounding box center [74, 142] width 91 height 202
click at [118, 77] on div "Favoritos 1 Star Cabecera 1 Star Contenedor Elementos 1 Star Cabecera 1 Star Te…" at bounding box center [74, 142] width 91 height 202
drag, startPoint x: 118, startPoint y: 77, endPoint x: 118, endPoint y: 95, distance: 18.4
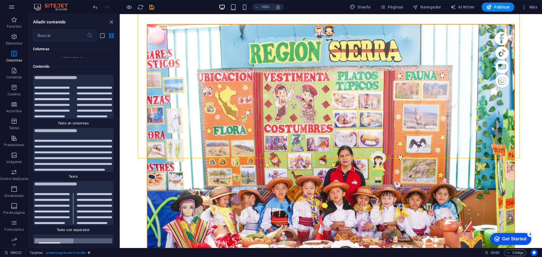
click at [118, 102] on div "Favoritos 1 Star Cabecera 1 Star Contenedor Elementos 1 Star Cabecera 1 Star Te…" at bounding box center [74, 142] width 91 height 202
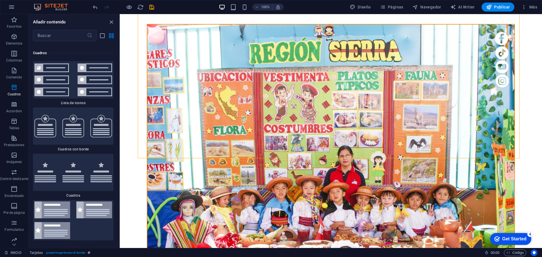
scroll to position [3064, 0]
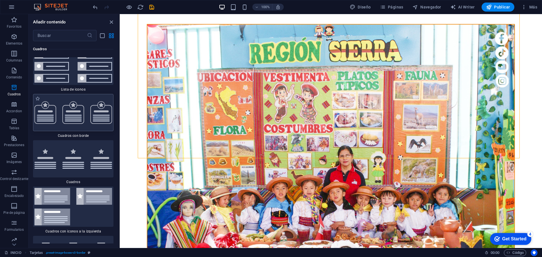
click at [85, 119] on img at bounding box center [73, 112] width 78 height 23
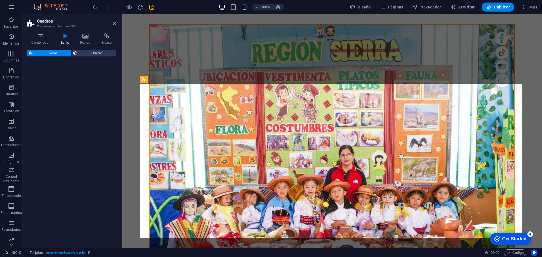
select select "rem"
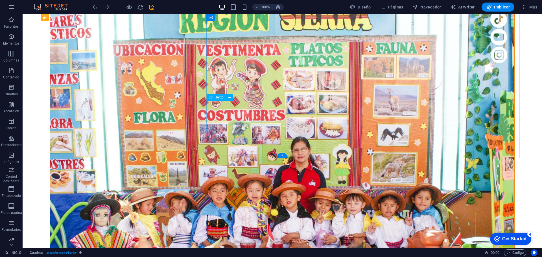
scroll to position [361, 0]
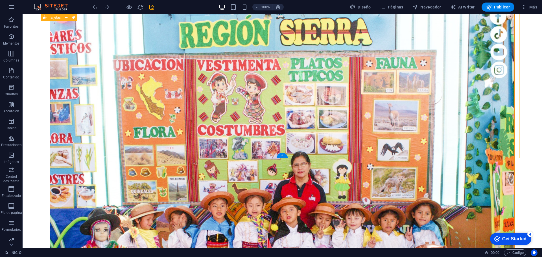
click at [283, 155] on div "+" at bounding box center [282, 155] width 11 height 5
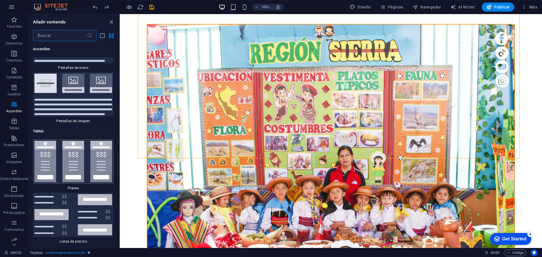
scroll to position [3727, 0]
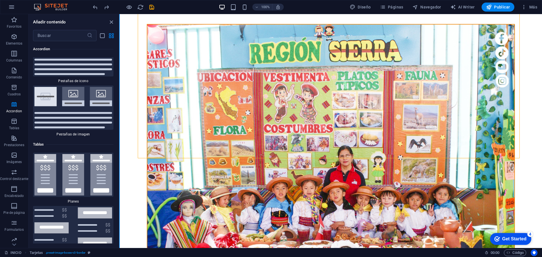
click at [119, 110] on button at bounding box center [119, 131] width 1 height 234
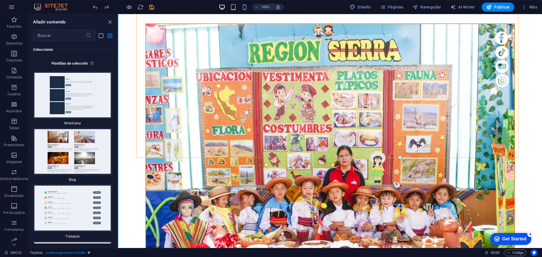
scroll to position [10485, 0]
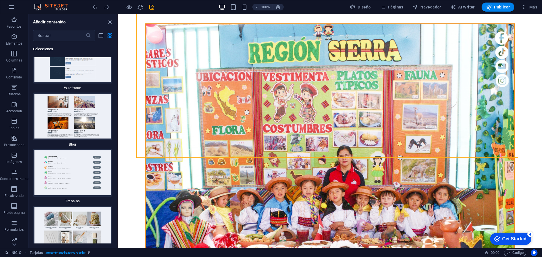
drag, startPoint x: 119, startPoint y: 232, endPoint x: 118, endPoint y: 228, distance: 4.7
click at [118, 228] on section "Favoritos Elementos Columnas Contenido Cuadros Accordion Tablas Prestaciones Im…" at bounding box center [271, 131] width 542 height 234
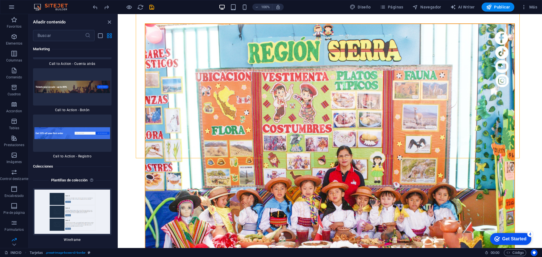
drag, startPoint x: 116, startPoint y: 229, endPoint x: 116, endPoint y: 218, distance: 11.0
click at [116, 218] on div "Favoritos 1 Star Cabecera 1 Star Contenedor Elementos 1 Star Cabecera 1 Star Te…" at bounding box center [73, 142] width 89 height 202
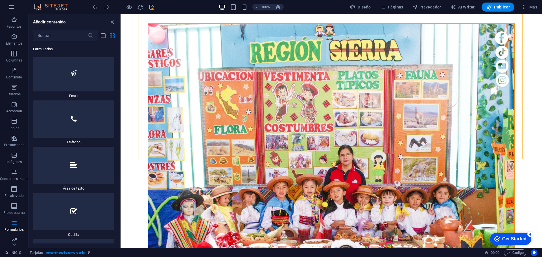
scroll to position [333, 0]
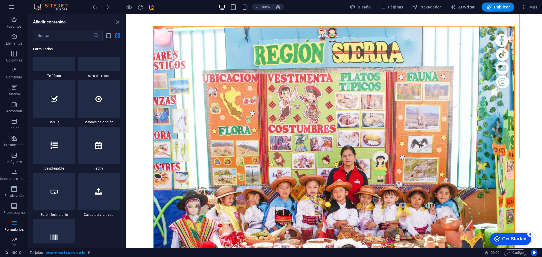
drag, startPoint x: 117, startPoint y: 176, endPoint x: 0, endPoint y: 163, distance: 118.1
click at [126, 177] on section "Favoritos Elementos Columnas Contenido Cuadros Accordion Tablas Prestaciones Im…" at bounding box center [271, 131] width 542 height 234
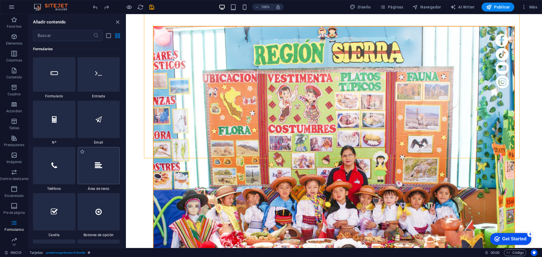
scroll to position [4179, 0]
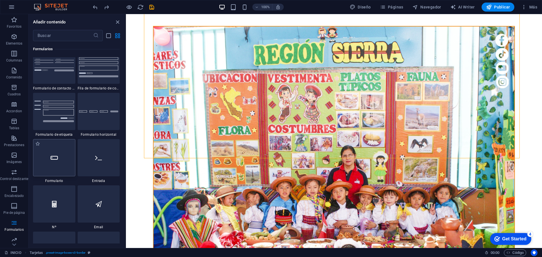
click at [66, 163] on div at bounding box center [54, 157] width 42 height 37
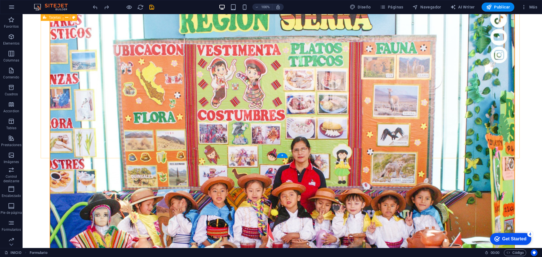
scroll to position [361, 0]
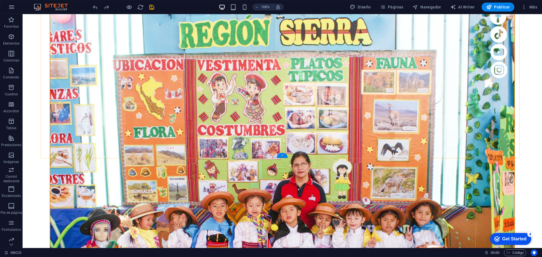
click at [282, 156] on div "+" at bounding box center [282, 155] width 11 height 5
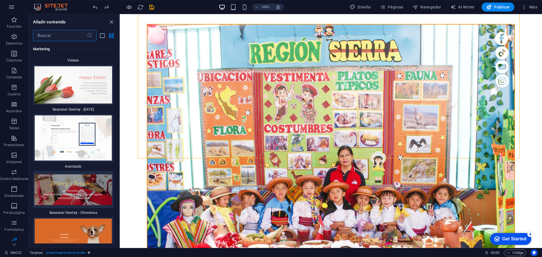
scroll to position [9457, 0]
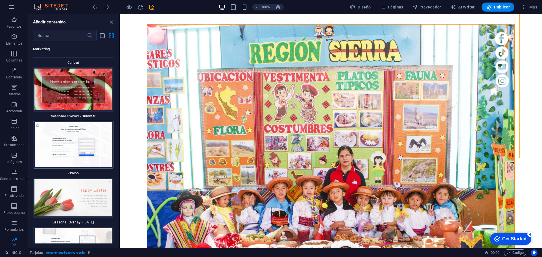
click at [85, 129] on img at bounding box center [73, 144] width 78 height 45
click at [120, 129] on div "Arrastra aquí para reemplazar el contenido existente. Si quieres crear un eleme…" at bounding box center [331, 131] width 422 height 234
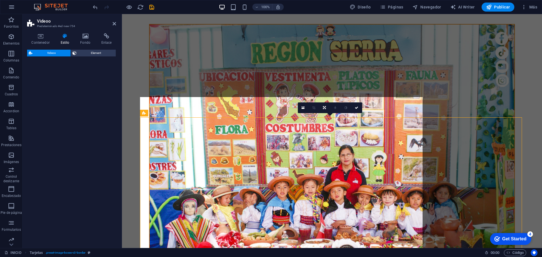
scroll to position [376, 0]
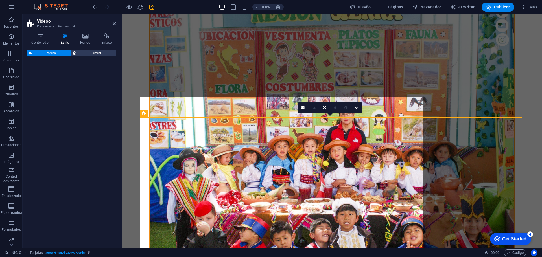
select select "%"
select select "rem"
select select "px"
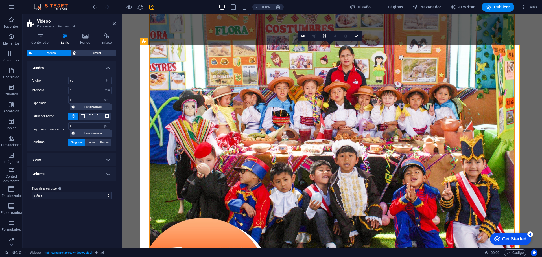
scroll to position [432, 0]
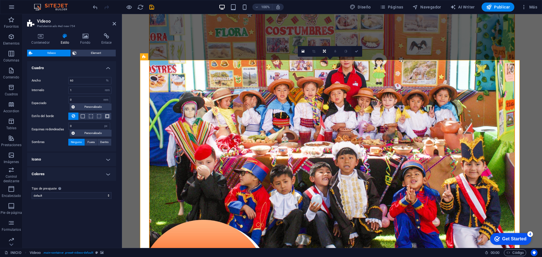
click at [358, 51] on icon at bounding box center [356, 51] width 3 height 3
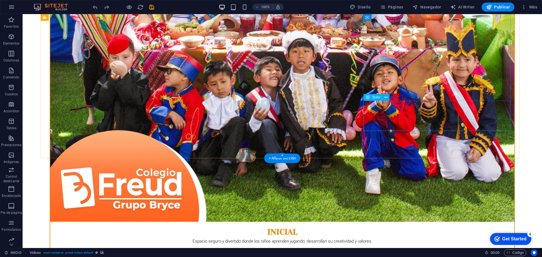
scroll to position [361, 0]
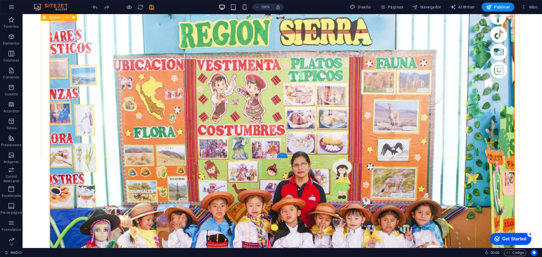
click at [287, 156] on div "+" at bounding box center [282, 155] width 11 height 5
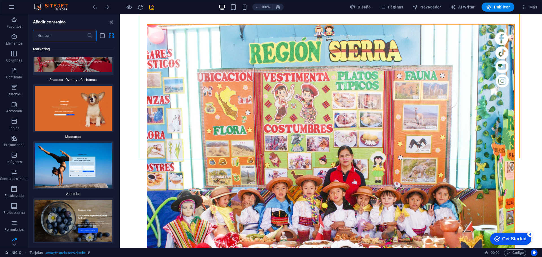
scroll to position [9701, 0]
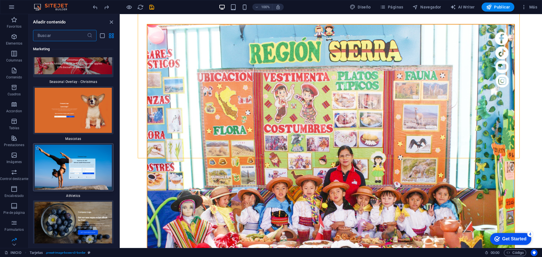
click at [94, 145] on img at bounding box center [73, 167] width 78 height 45
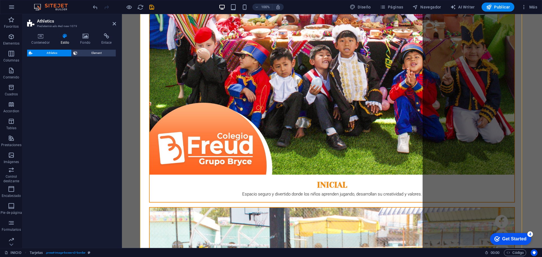
select select "%"
select select "rem"
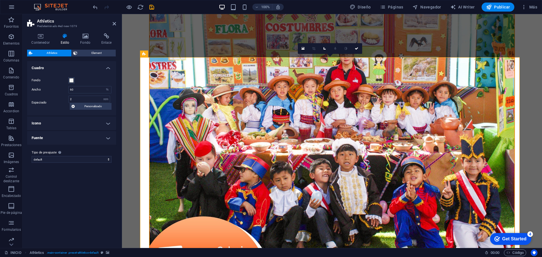
scroll to position [435, 0]
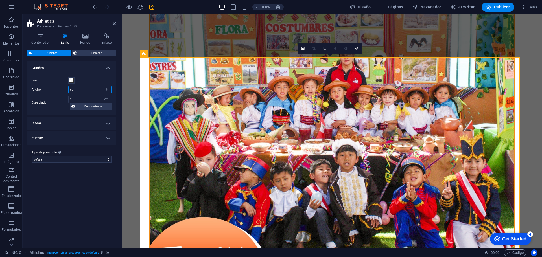
click at [101, 90] on input "60" at bounding box center [90, 89] width 43 height 7
drag, startPoint x: 101, startPoint y: 90, endPoint x: 51, endPoint y: 90, distance: 50.0
click at [51, 90] on div "Ancho 60 px rem % vh vw" at bounding box center [72, 89] width 80 height 7
click at [88, 101] on input "2" at bounding box center [89, 99] width 41 height 7
drag, startPoint x: 77, startPoint y: 90, endPoint x: 68, endPoint y: 92, distance: 8.9
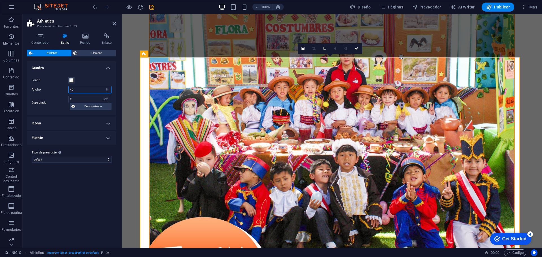
click at [60, 90] on div "Ancho 40 px rem % vh vw" at bounding box center [72, 89] width 80 height 7
click at [89, 99] on input "2" at bounding box center [89, 99] width 41 height 7
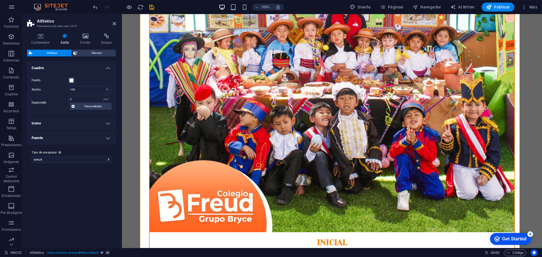
scroll to position [492, 0]
drag, startPoint x: 88, startPoint y: 89, endPoint x: 64, endPoint y: 89, distance: 23.4
click at [64, 89] on div "Ancho 100 px rem % vh vw" at bounding box center [72, 89] width 80 height 7
click at [85, 99] on input "2" at bounding box center [89, 99] width 41 height 7
drag, startPoint x: 88, startPoint y: 90, endPoint x: 63, endPoint y: 88, distance: 25.5
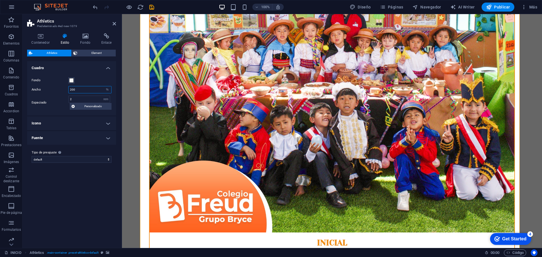
click at [64, 87] on div "Ancho 200 px rem % vh vw" at bounding box center [72, 89] width 80 height 7
type input "100"
click at [84, 99] on input "2" at bounding box center [89, 99] width 41 height 7
drag, startPoint x: 82, startPoint y: 99, endPoint x: 44, endPoint y: 99, distance: 38.7
click at [44, 99] on div "Espaciado 2 px rem % vh vw Personalizado Personalizado" at bounding box center [72, 103] width 80 height 14
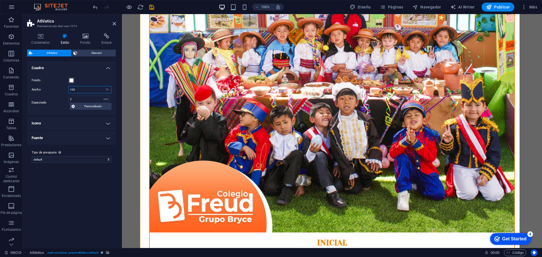
click at [84, 90] on input "100" at bounding box center [90, 89] width 43 height 7
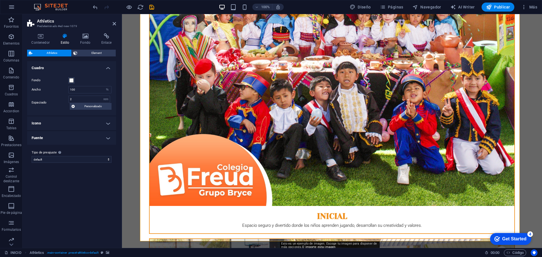
scroll to position [576, 0]
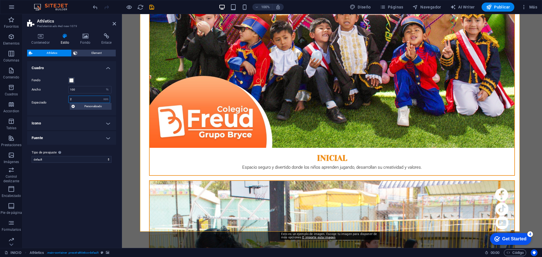
drag, startPoint x: 81, startPoint y: 99, endPoint x: 45, endPoint y: 97, distance: 35.6
click at [45, 97] on div "Espaciado 2 px rem % vh vw Personalizado Personalizado" at bounding box center [72, 103] width 80 height 14
click at [86, 89] on input "100" at bounding box center [90, 89] width 43 height 7
drag, startPoint x: 77, startPoint y: 100, endPoint x: 54, endPoint y: 99, distance: 22.6
click at [54, 99] on div "Espaciado 4 px rem % vh vw Personalizado Personalizado" at bounding box center [72, 103] width 80 height 14
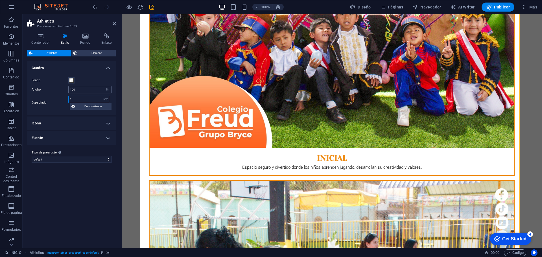
type input "1"
click at [89, 91] on input "100" at bounding box center [90, 89] width 43 height 7
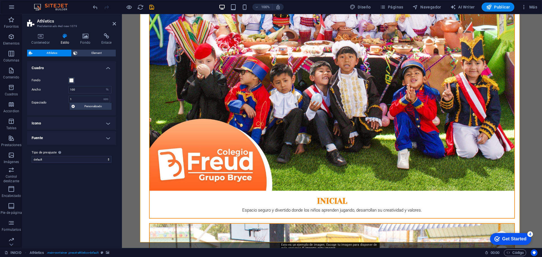
scroll to position [548, 0]
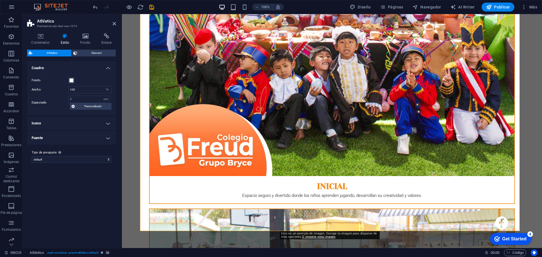
click at [111, 123] on h4 "Icono" at bounding box center [71, 124] width 89 height 14
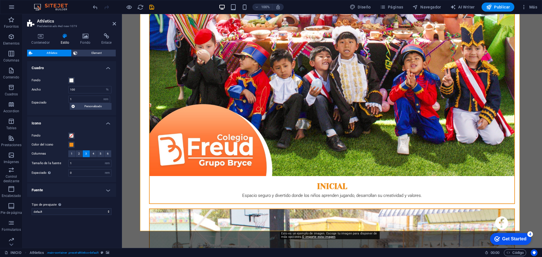
click at [109, 123] on h4 "Icono" at bounding box center [71, 122] width 89 height 10
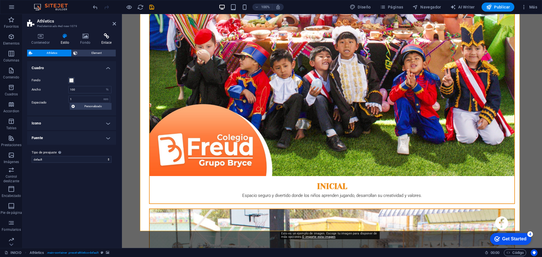
click at [113, 39] on h4 "Enlace" at bounding box center [106, 39] width 19 height 12
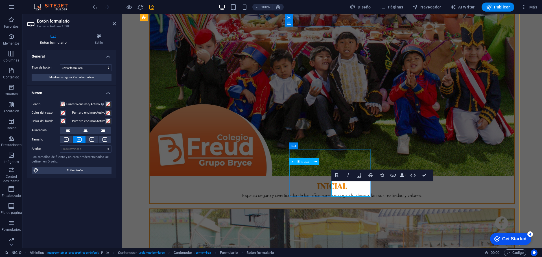
scroll to position [521, 0]
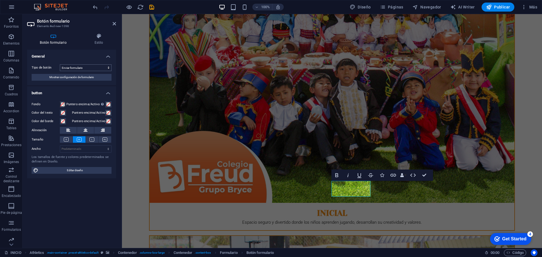
click at [95, 68] on select "Enviar formulario Restablecer formulario Ninguna acción" at bounding box center [86, 67] width 52 height 7
drag, startPoint x: 424, startPoint y: 174, endPoint x: 390, endPoint y: 143, distance: 45.8
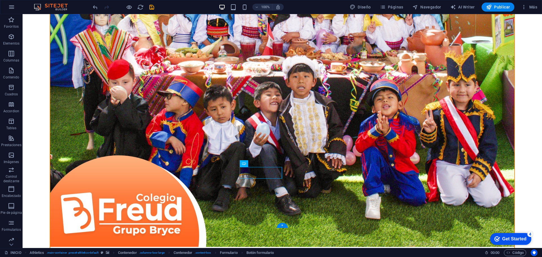
scroll to position [578, 0]
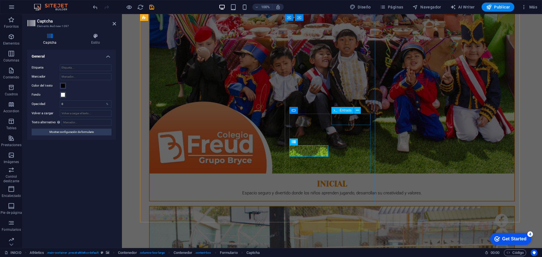
scroll to position [549, 0]
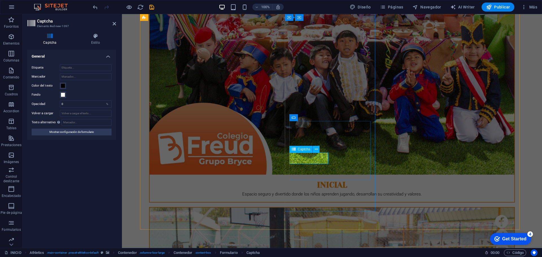
click at [313, 118] on span "Entrada" at bounding box center [314, 117] width 12 height 3
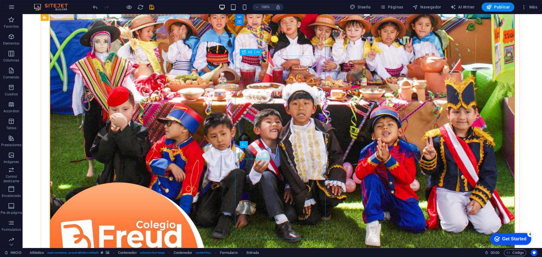
click at [268, 26] on icon at bounding box center [268, 26] width 3 height 6
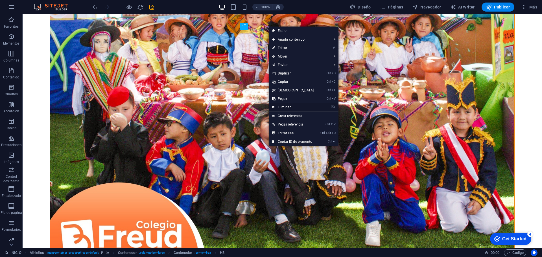
click at [293, 106] on link "⌦ Eliminar" at bounding box center [293, 107] width 49 height 8
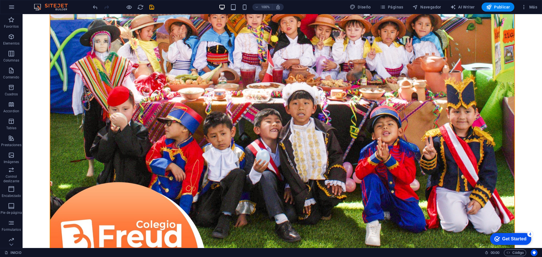
scroll to position [578, 0]
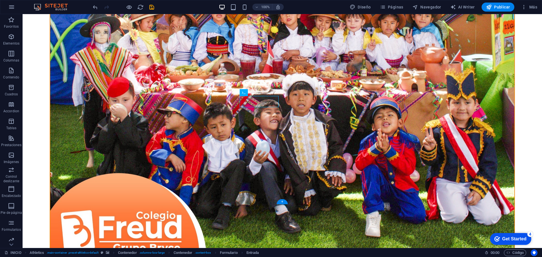
scroll to position [549, 0]
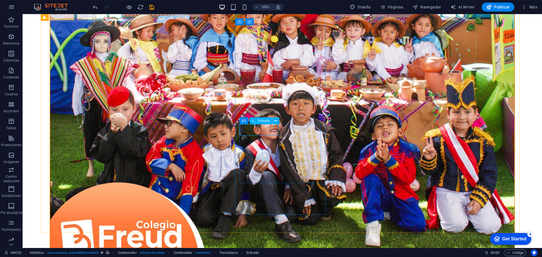
click at [256, 121] on div "Entrada" at bounding box center [261, 120] width 22 height 7
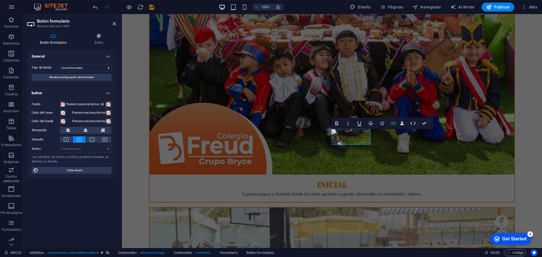
click at [395, 123] on icon "button" at bounding box center [393, 123] width 7 height 7
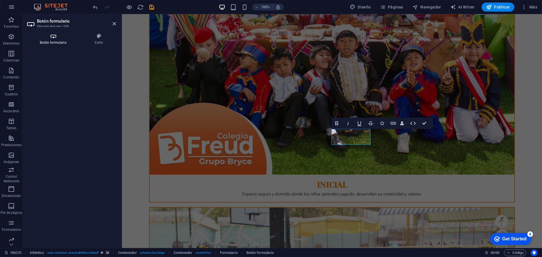
click at [46, 40] on h4 "Botón formulario" at bounding box center [54, 39] width 54 height 12
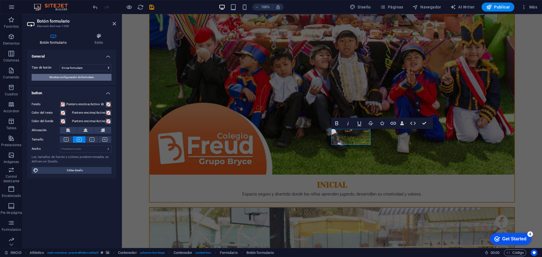
click at [85, 77] on span "Mostrar configuración de formulario" at bounding box center [71, 77] width 45 height 7
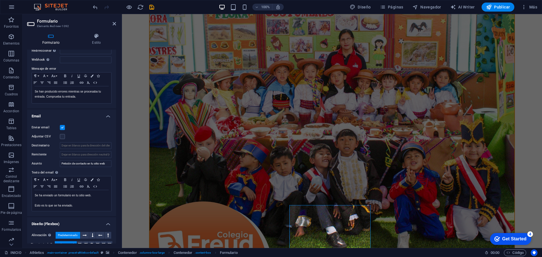
scroll to position [438, 0]
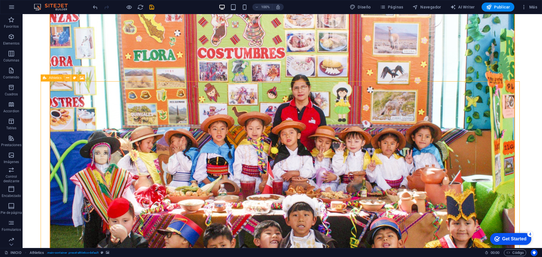
click at [69, 77] on icon at bounding box center [67, 78] width 3 height 6
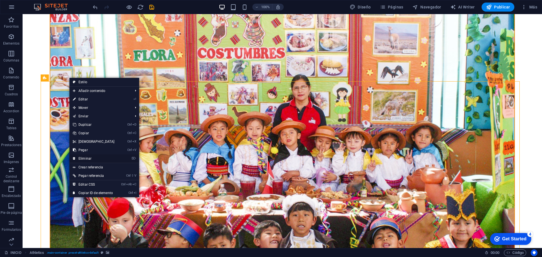
click at [93, 159] on link "⌦ Eliminar" at bounding box center [93, 158] width 49 height 8
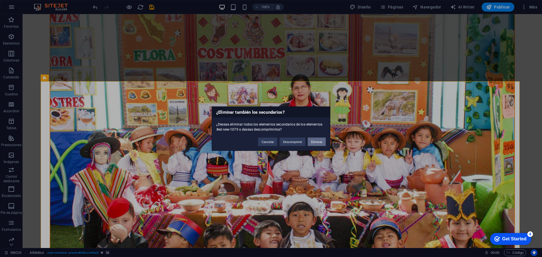
click at [320, 143] on button "Eliminar" at bounding box center [317, 141] width 18 height 8
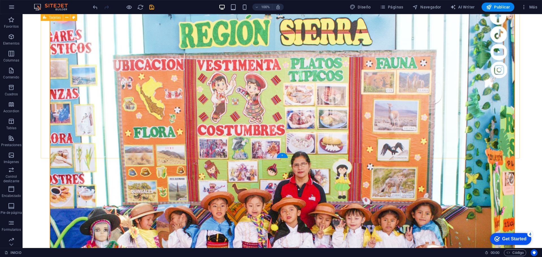
click at [283, 156] on div "+" at bounding box center [282, 155] width 11 height 5
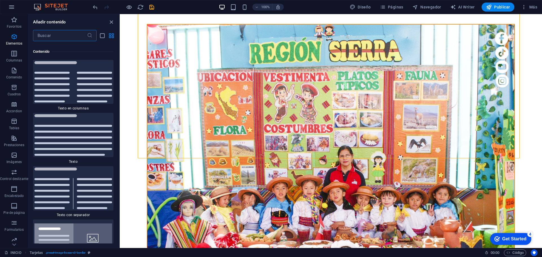
scroll to position [1915, 0]
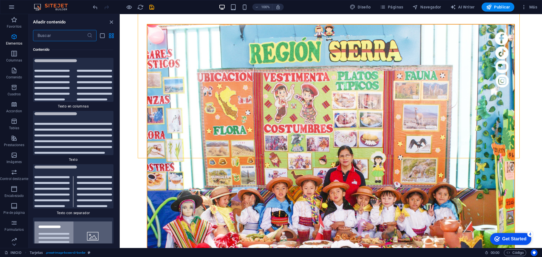
click at [66, 38] on input "text" at bounding box center [60, 35] width 54 height 11
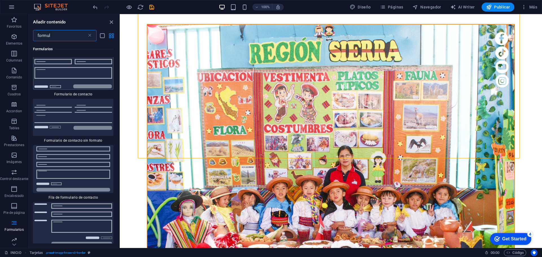
scroll to position [0, 0]
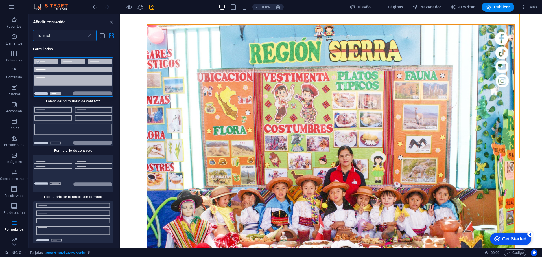
type input "formul"
click at [82, 73] on img at bounding box center [73, 77] width 78 height 37
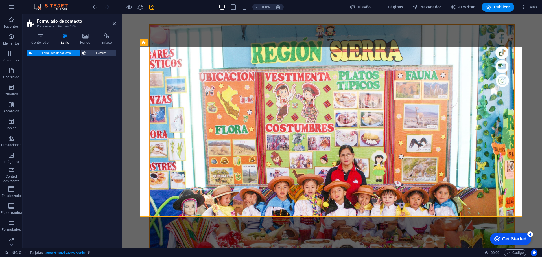
scroll to position [446, 0]
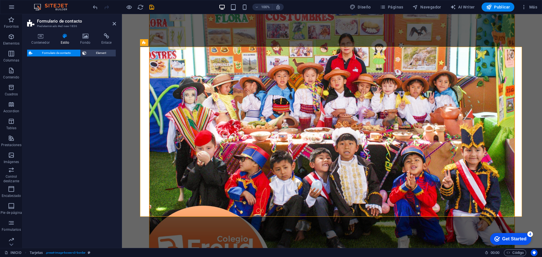
select select "rem"
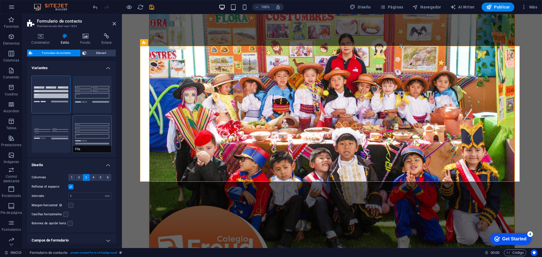
click at [90, 131] on button "Fila" at bounding box center [92, 133] width 39 height 37
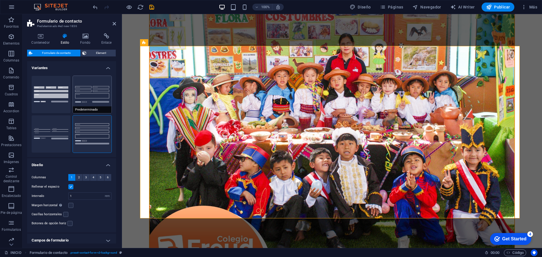
click at [94, 92] on button "Predeterminado" at bounding box center [92, 94] width 39 height 37
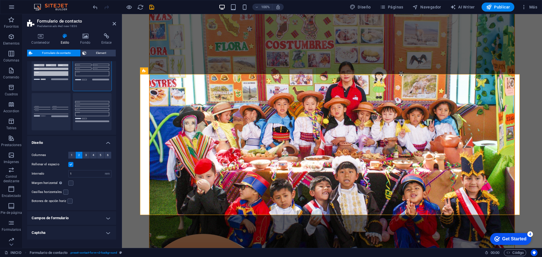
scroll to position [41, 0]
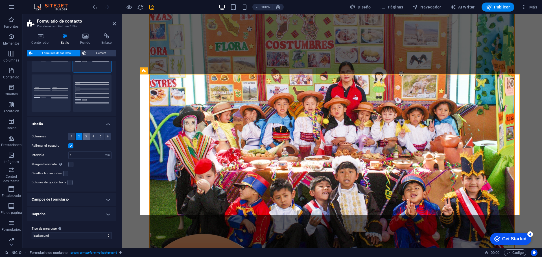
click at [86, 136] on span "3" at bounding box center [86, 136] width 2 height 7
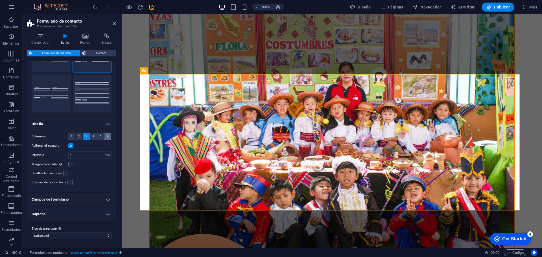
click at [107, 137] on span "6" at bounding box center [108, 136] width 2 height 7
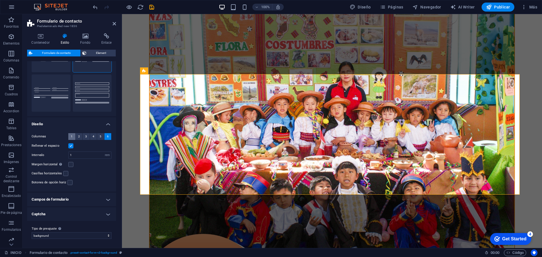
click at [71, 136] on button "1" at bounding box center [71, 136] width 7 height 7
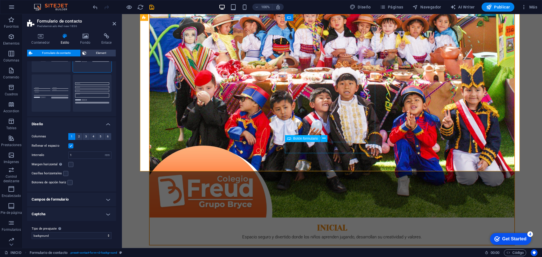
scroll to position [422, 0]
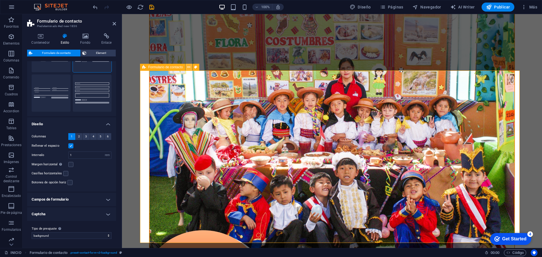
click at [189, 66] on icon at bounding box center [188, 67] width 3 height 6
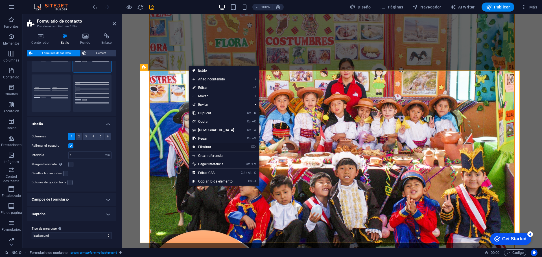
click at [208, 145] on link "⌦ Eliminar" at bounding box center [213, 147] width 49 height 8
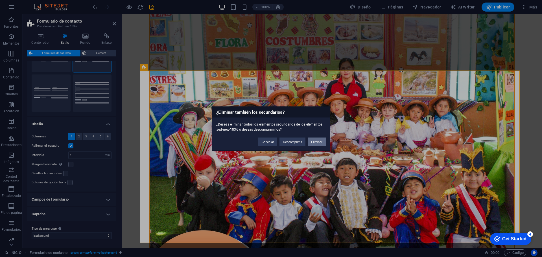
drag, startPoint x: 313, startPoint y: 140, endPoint x: 298, endPoint y: 126, distance: 21.2
click at [313, 140] on button "Eliminar" at bounding box center [317, 141] width 18 height 8
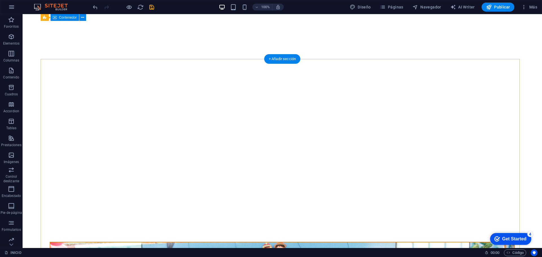
scroll to position [0, 0]
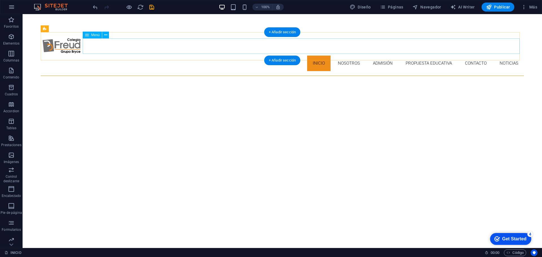
click at [344, 56] on nav "INICIO NOSOTROS ADMISIÓN PROPUESTA EDUCATIVA CONTACTO NOTICIAS" at bounding box center [282, 64] width 483 height 16
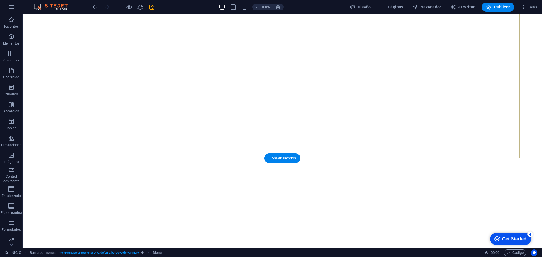
scroll to position [113, 0]
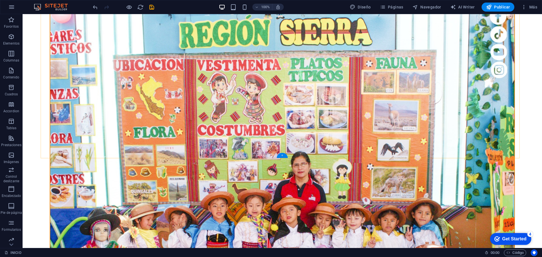
click at [282, 155] on div "+" at bounding box center [282, 155] width 11 height 5
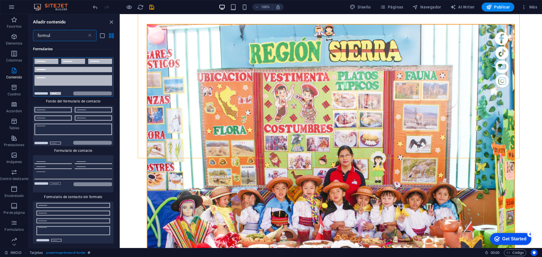
click at [64, 37] on input "formul" at bounding box center [60, 35] width 54 height 11
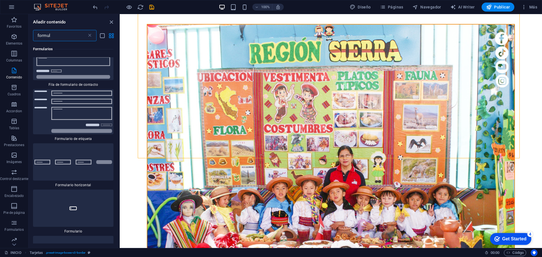
scroll to position [141, 0]
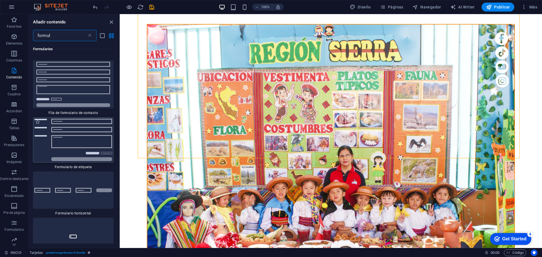
click at [89, 134] on img at bounding box center [73, 140] width 78 height 42
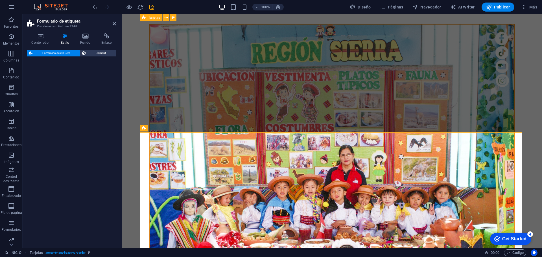
select select "rem"
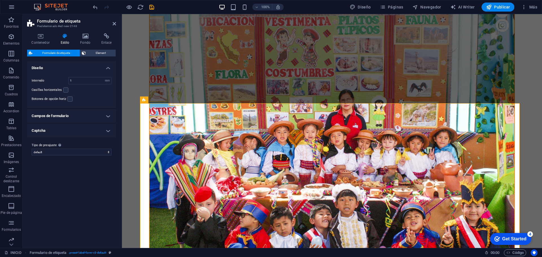
scroll to position [389, 0]
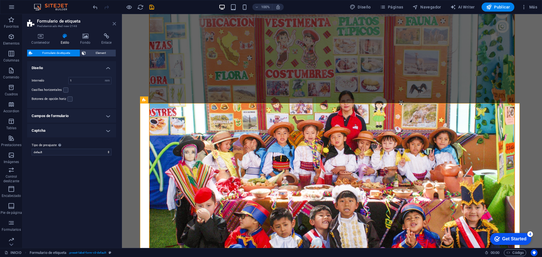
click at [114, 23] on icon at bounding box center [114, 23] width 3 height 5
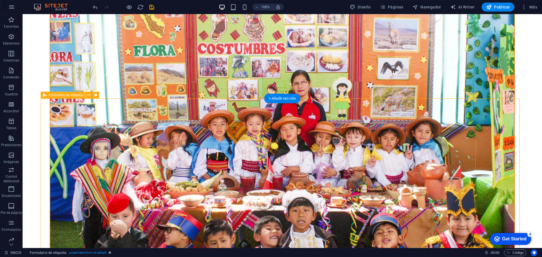
scroll to position [417, 0]
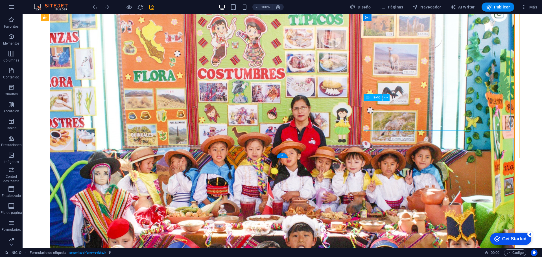
scroll to position [361, 0]
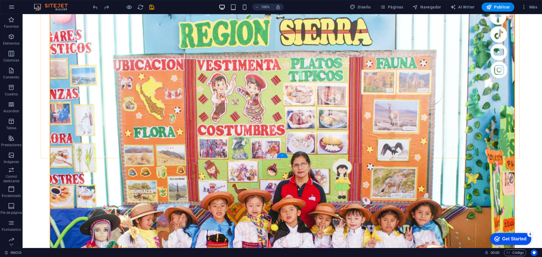
click at [279, 156] on div "+" at bounding box center [282, 155] width 11 height 5
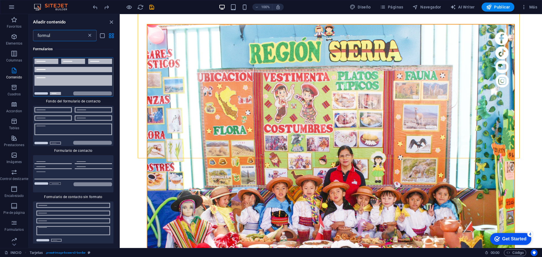
drag, startPoint x: 93, startPoint y: 34, endPoint x: 88, endPoint y: 35, distance: 4.8
click at [91, 34] on div "formul ​" at bounding box center [65, 35] width 64 height 11
click at [87, 35] on icon at bounding box center [90, 36] width 6 height 6
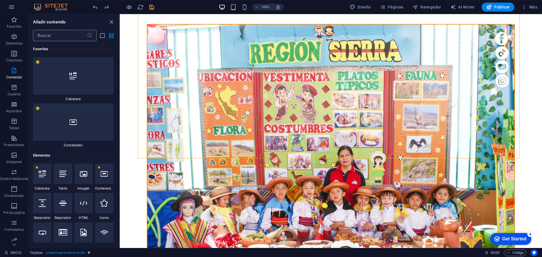
click at [89, 35] on icon at bounding box center [90, 36] width 6 height 6
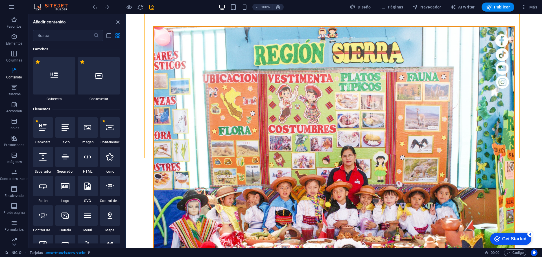
drag, startPoint x: 119, startPoint y: 43, endPoint x: 124, endPoint y: 173, distance: 130.3
click at [125, 192] on section "Favoritos Elementos Columnas Contenido Cuadros Accordion Tablas Prestaciones Im…" at bounding box center [271, 131] width 542 height 234
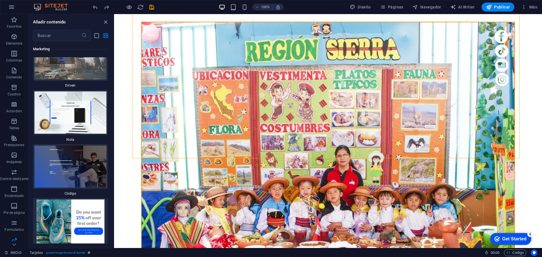
scroll to position [337, 0]
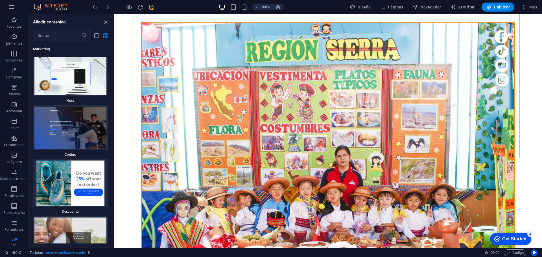
drag, startPoint x: 0, startPoint y: 188, endPoint x: 114, endPoint y: 202, distance: 114.9
click at [114, 202] on section "Favoritos Elementos Columnas Contenido Cuadros Accordion Tablas Prestaciones Im…" at bounding box center [271, 131] width 542 height 234
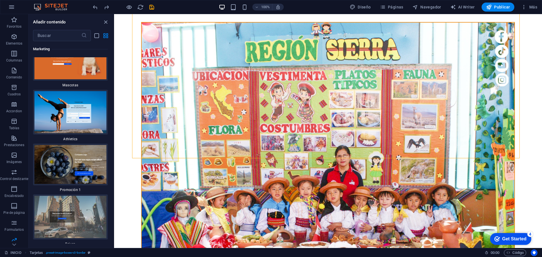
scroll to position [9483, 0]
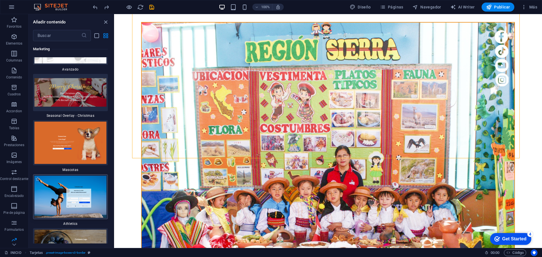
click at [90, 185] on img at bounding box center [70, 197] width 72 height 42
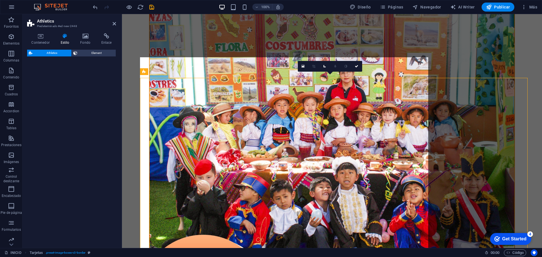
select select "%"
select select "rem"
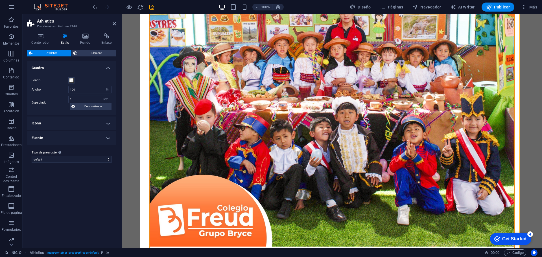
scroll to position [474, 0]
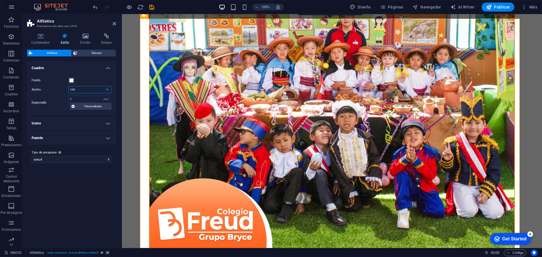
drag, startPoint x: 81, startPoint y: 91, endPoint x: 56, endPoint y: 90, distance: 25.4
click at [56, 90] on div "Ancho 100 px rem % vh vw" at bounding box center [72, 89] width 80 height 7
drag, startPoint x: 83, startPoint y: 90, endPoint x: 60, endPoint y: 91, distance: 22.3
click at [61, 91] on div "Ancho 50 px rem % vh vw" at bounding box center [72, 89] width 80 height 7
type input "100"
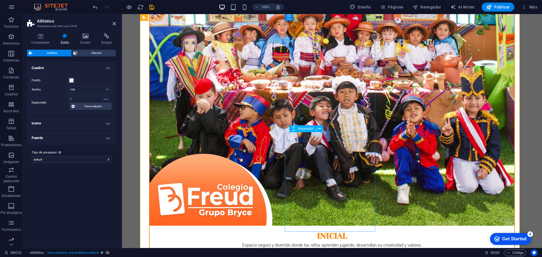
scroll to position [530, 0]
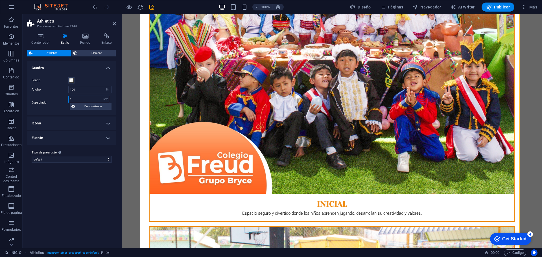
drag, startPoint x: 57, startPoint y: 99, endPoint x: 49, endPoint y: 101, distance: 8.4
click at [42, 99] on div "Espaciado 1 px rem % vh vw Personalizado Personalizado" at bounding box center [72, 103] width 80 height 14
drag, startPoint x: 82, startPoint y: 99, endPoint x: 64, endPoint y: 101, distance: 18.2
click at [64, 101] on div "Espaciado 5 px rem % vh vw Personalizado Personalizado" at bounding box center [72, 103] width 80 height 14
type input "2"
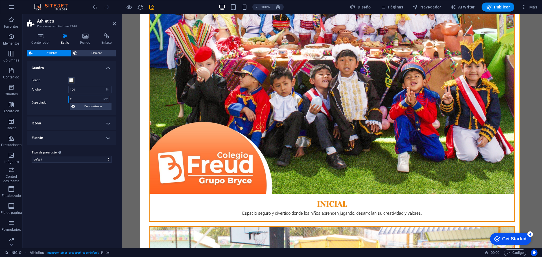
type input "2"
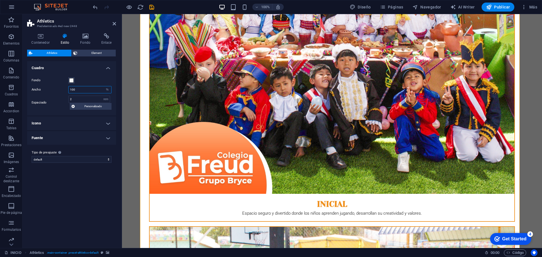
click at [87, 91] on input "100" at bounding box center [90, 89] width 43 height 7
click at [94, 106] on span "Personalizado" at bounding box center [93, 106] width 33 height 7
click at [111, 145] on h4 "Icono" at bounding box center [71, 144] width 89 height 14
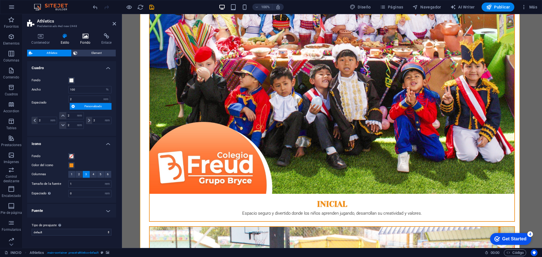
click at [85, 34] on icon at bounding box center [85, 36] width 19 height 6
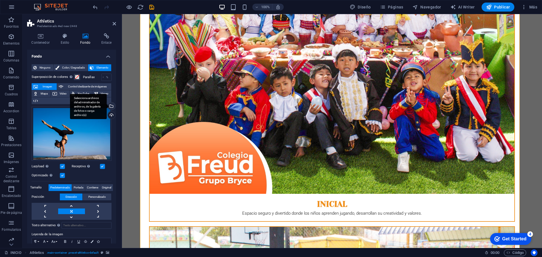
click at [111, 107] on div "Selecciona archivos del administrador de archivos, de la galería de fotos o car…" at bounding box center [111, 106] width 8 height 8
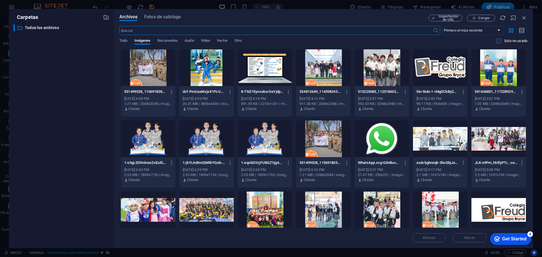
click at [150, 68] on div at bounding box center [148, 67] width 54 height 37
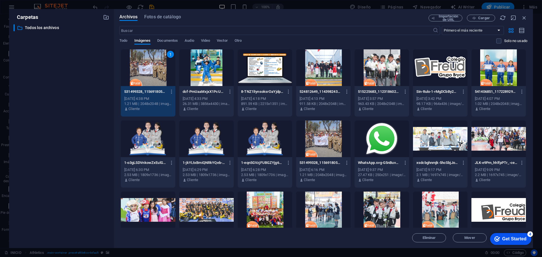
click at [150, 65] on div "1" at bounding box center [148, 67] width 54 height 37
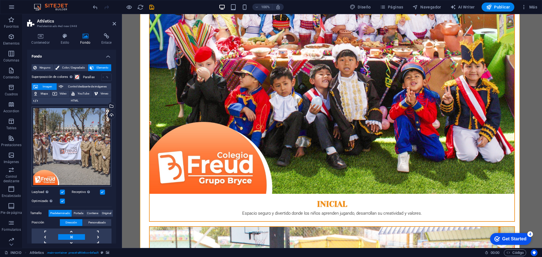
scroll to position [55, 0]
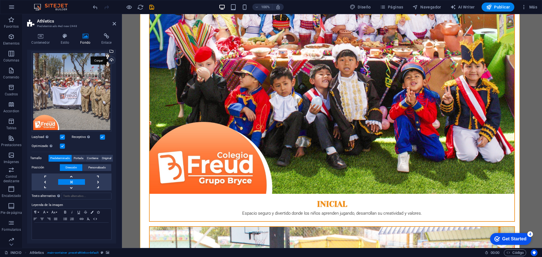
click at [109, 58] on div "Cargar" at bounding box center [111, 60] width 8 height 8
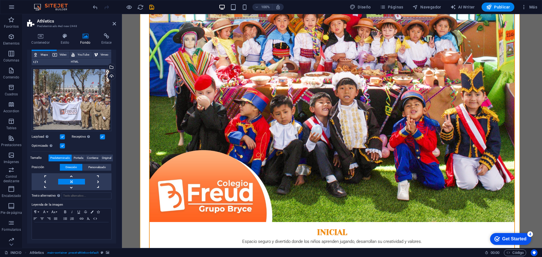
scroll to position [474, 0]
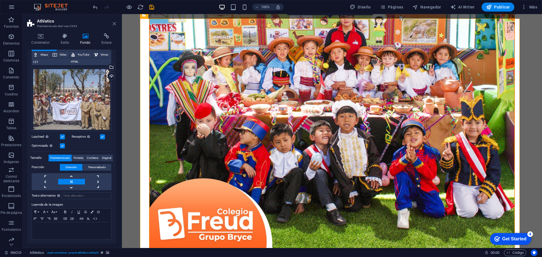
click at [113, 25] on icon at bounding box center [114, 23] width 3 height 5
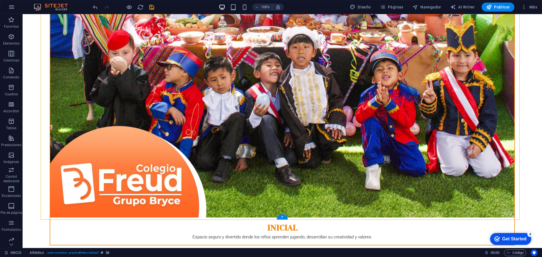
scroll to position [615, 0]
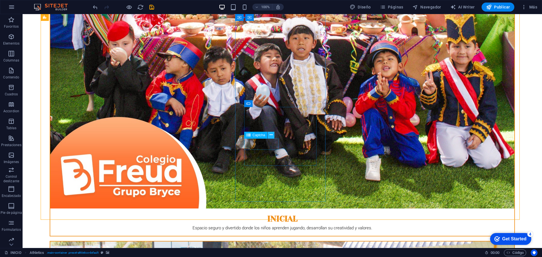
click at [270, 135] on icon at bounding box center [271, 135] width 3 height 6
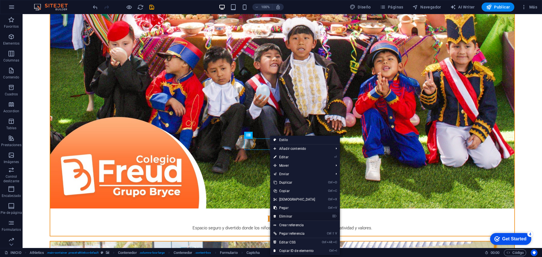
drag, startPoint x: 291, startPoint y: 216, endPoint x: 291, endPoint y: 178, distance: 38.1
click at [291, 216] on link "⌦ Eliminar" at bounding box center [294, 216] width 49 height 8
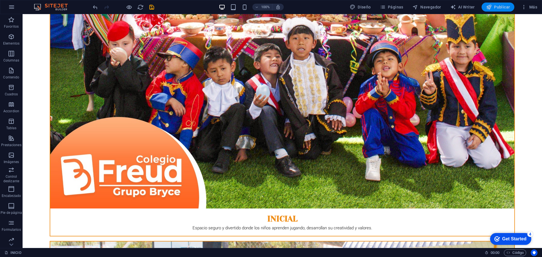
click at [495, 9] on span "Publicar" at bounding box center [498, 7] width 24 height 6
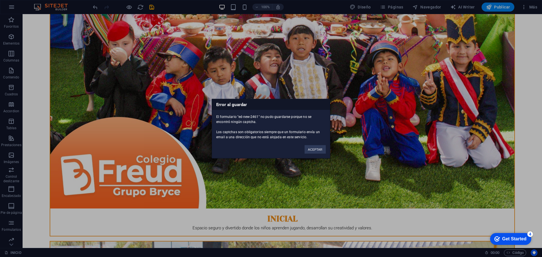
scroll to position [661, 0]
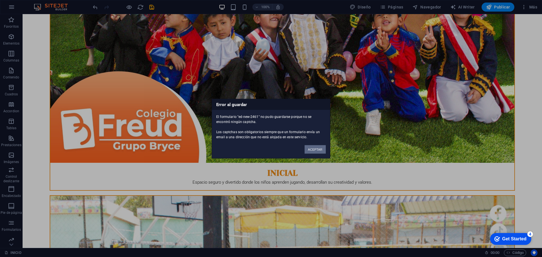
click at [314, 150] on button "ACEPTAR" at bounding box center [315, 149] width 21 height 8
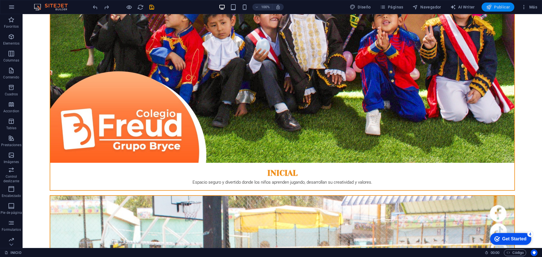
click at [497, 5] on span "Publicar" at bounding box center [498, 7] width 24 height 6
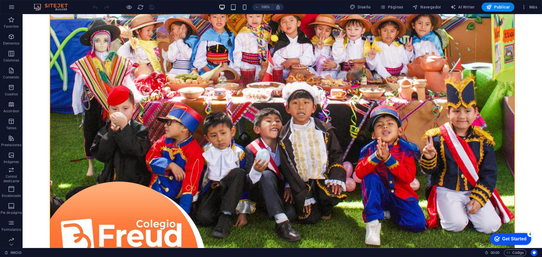
scroll to position [579, 0]
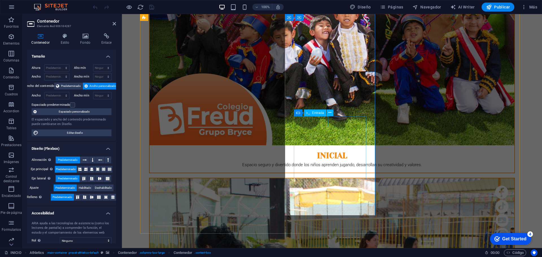
click at [66, 42] on h4 "Estilo" at bounding box center [66, 39] width 20 height 12
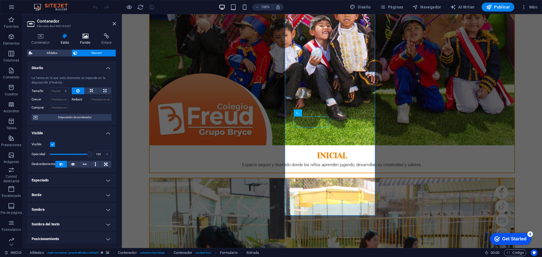
click at [82, 40] on h4 "Fondo" at bounding box center [86, 39] width 21 height 12
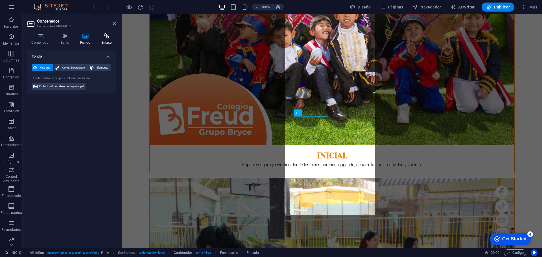
click at [108, 36] on icon at bounding box center [106, 36] width 19 height 6
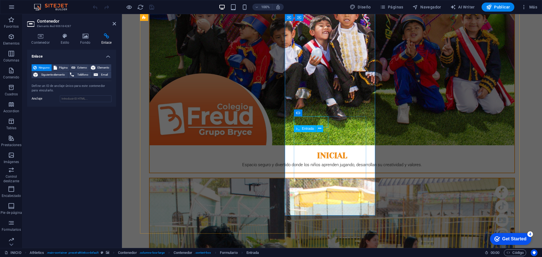
click at [319, 129] on icon at bounding box center [319, 129] width 3 height 6
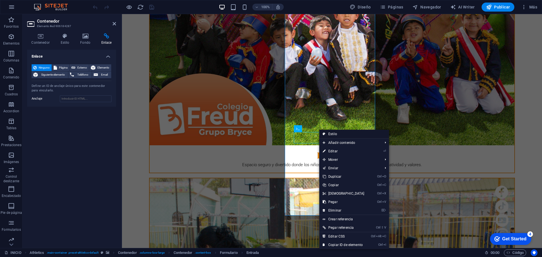
click at [344, 134] on link "Estilo" at bounding box center [354, 134] width 70 height 8
select select "%"
select select "rem"
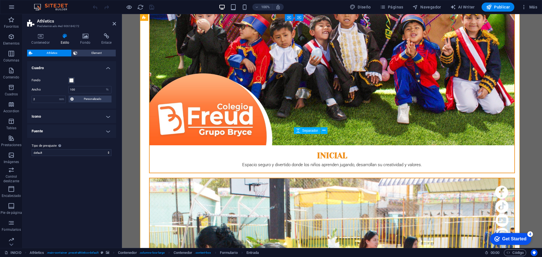
scroll to position [552, 0]
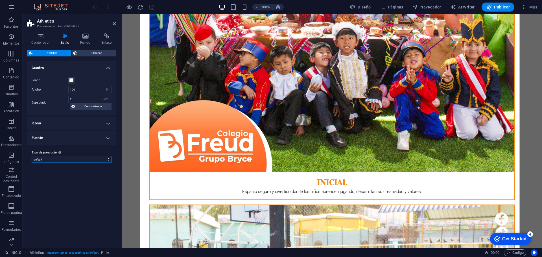
click at [106, 159] on select "default Añadir tipo de preajuste" at bounding box center [72, 159] width 80 height 7
click at [108, 140] on h4 "Fuente" at bounding box center [71, 138] width 89 height 14
click at [108, 139] on h4 "Fuente" at bounding box center [71, 136] width 89 height 10
click at [108, 125] on h4 "Icono" at bounding box center [71, 124] width 89 height 14
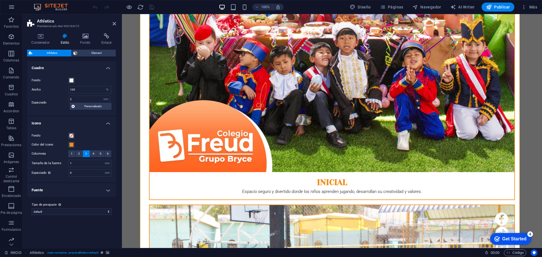
click at [108, 124] on h4 "Icono" at bounding box center [71, 122] width 89 height 10
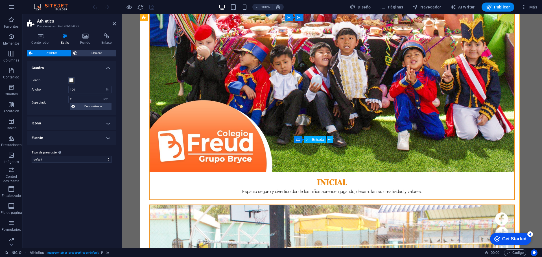
click at [310, 139] on span "Formulario" at bounding box center [310, 139] width 16 height 3
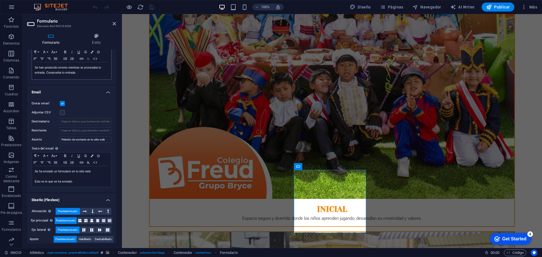
scroll to position [113, 0]
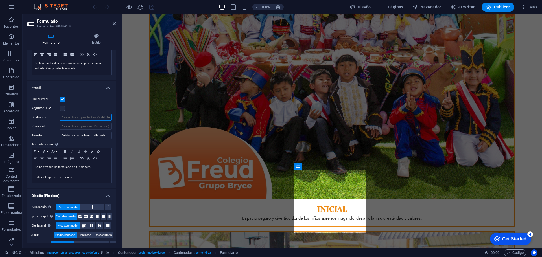
click at [77, 118] on input "Destinatario" at bounding box center [86, 117] width 52 height 7
type input "h"
type input "[EMAIL_ADDRESS][DOMAIN_NAME]"
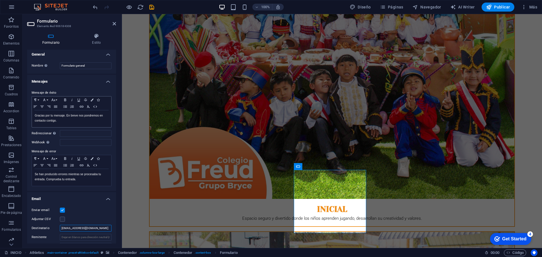
scroll to position [0, 0]
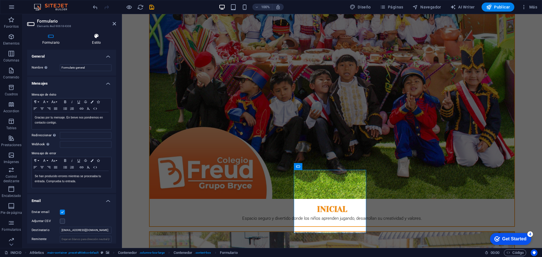
click at [98, 42] on h4 "Estilo" at bounding box center [96, 39] width 39 height 12
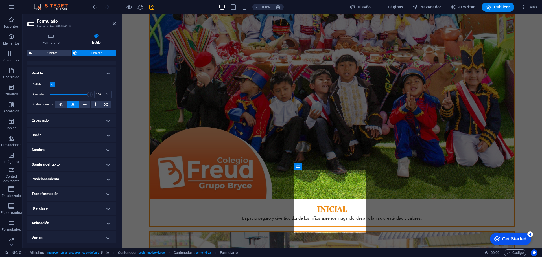
scroll to position [61, 0]
click at [106, 222] on h4 "Animación" at bounding box center [71, 222] width 89 height 14
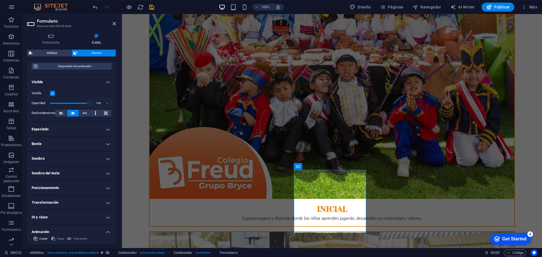
scroll to position [0, 0]
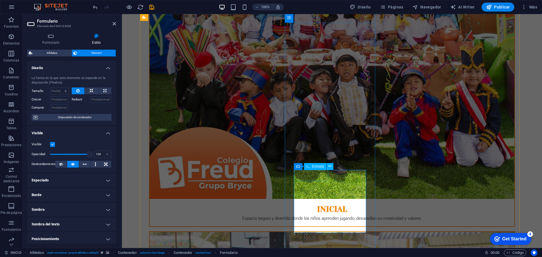
drag, startPoint x: 316, startPoint y: 175, endPoint x: 332, endPoint y: 181, distance: 17.4
type input "s"
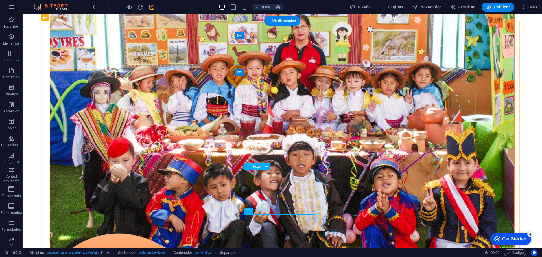
scroll to position [611, 0]
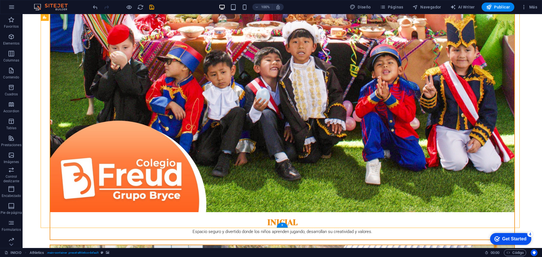
scroll to position [527, 0]
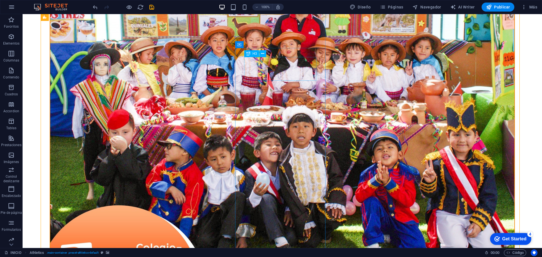
click at [264, 55] on icon at bounding box center [262, 54] width 3 height 6
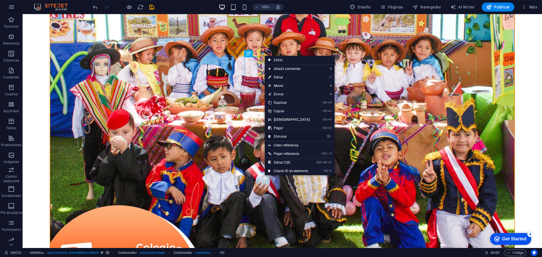
click at [285, 139] on link "⌦ Eliminar" at bounding box center [289, 136] width 49 height 8
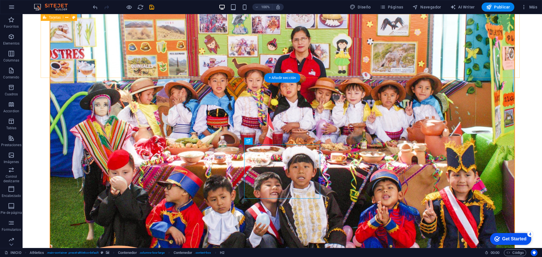
scroll to position [525, 0]
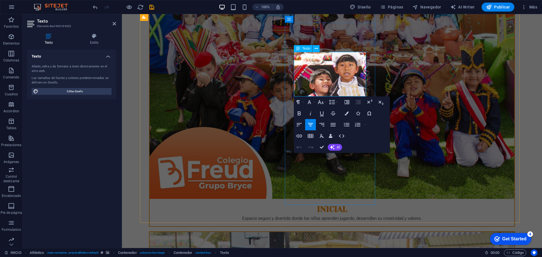
drag, startPoint x: 361, startPoint y: 95, endPoint x: 296, endPoint y: 58, distance: 75.1
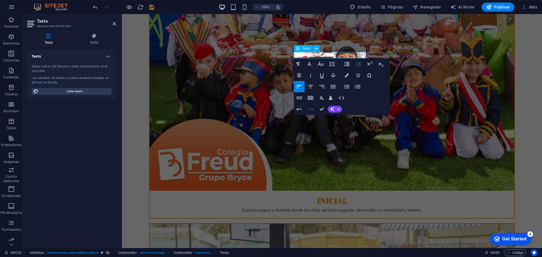
scroll to position [530, 0]
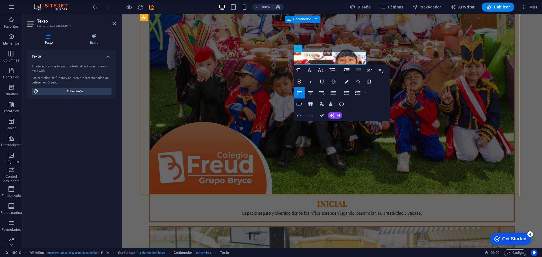
drag, startPoint x: 323, startPoint y: 60, endPoint x: 291, endPoint y: 56, distance: 32.3
click at [332, 94] on icon "button" at bounding box center [333, 93] width 7 height 7
click at [312, 91] on icon "button" at bounding box center [310, 92] width 5 height 3
click at [311, 69] on icon "button" at bounding box center [309, 70] width 7 height 7
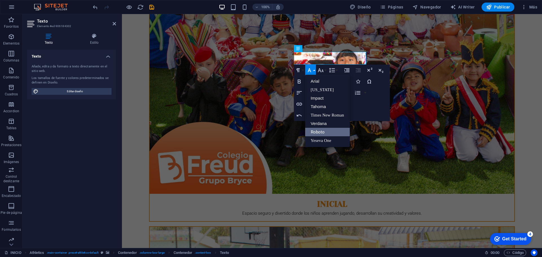
scroll to position [0, 0]
click at [325, 96] on link "Impact" at bounding box center [327, 98] width 45 height 8
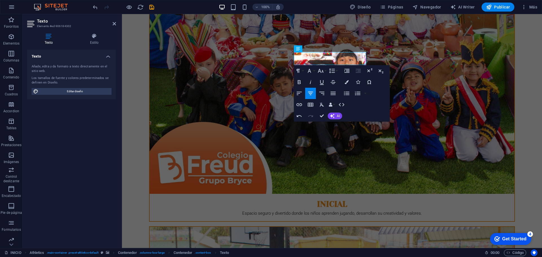
scroll to position [530, 0]
click at [313, 73] on button "Font Family" at bounding box center [310, 70] width 11 height 11
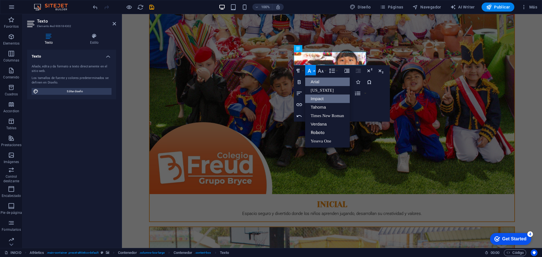
scroll to position [0, 0]
click at [332, 133] on link "Roboto" at bounding box center [327, 132] width 45 height 8
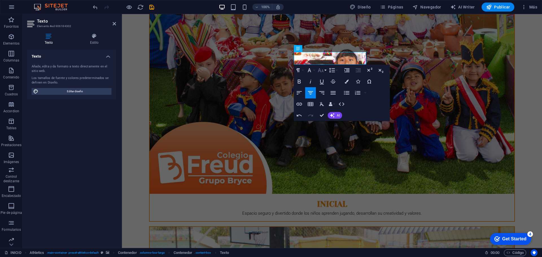
click at [323, 70] on icon "button" at bounding box center [320, 70] width 7 height 7
click at [327, 122] on link "14" at bounding box center [327, 123] width 20 height 8
click at [326, 70] on button "Font Size" at bounding box center [322, 70] width 11 height 11
click at [326, 85] on link "18" at bounding box center [327, 86] width 20 height 8
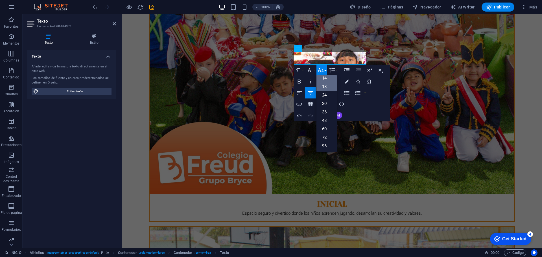
scroll to position [529, 0]
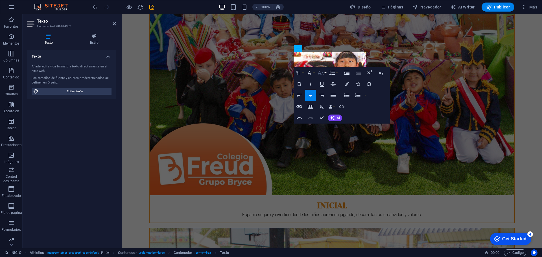
click at [324, 73] on button "Font Size" at bounding box center [322, 72] width 11 height 11
click at [327, 81] on link "14" at bounding box center [327, 81] width 20 height 8
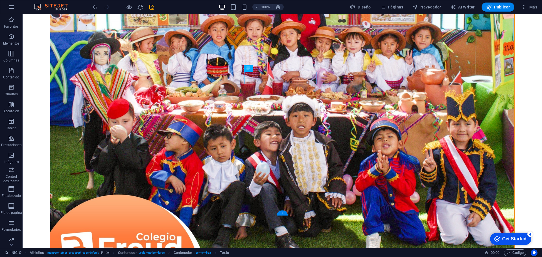
scroll to position [501, 0]
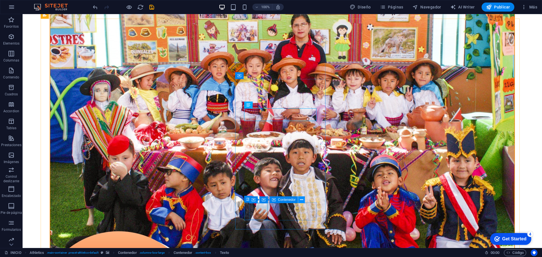
click at [303, 200] on icon at bounding box center [301, 200] width 3 height 6
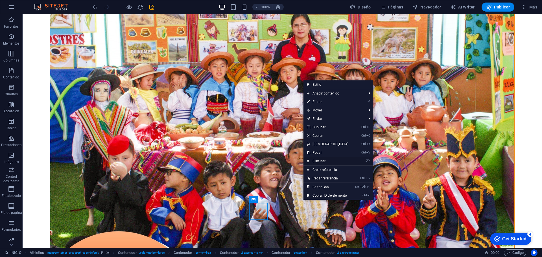
click at [321, 158] on link "⌦ Eliminar" at bounding box center [328, 161] width 49 height 8
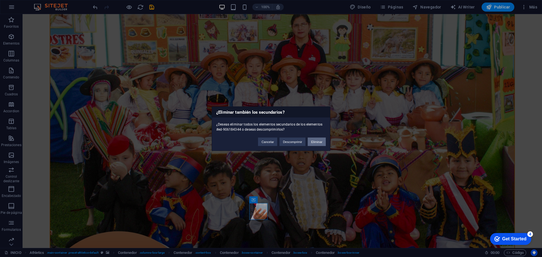
click at [318, 143] on button "Eliminar" at bounding box center [317, 141] width 18 height 8
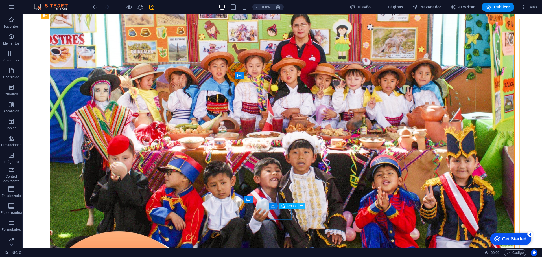
click at [301, 206] on icon at bounding box center [301, 206] width 3 height 6
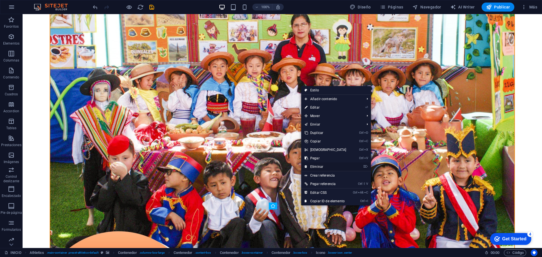
click at [323, 167] on link "⌦ Eliminar" at bounding box center [325, 167] width 49 height 8
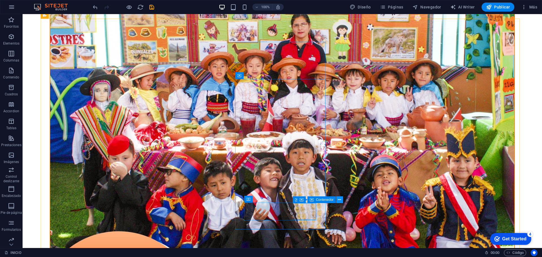
click at [341, 200] on icon at bounding box center [339, 200] width 3 height 6
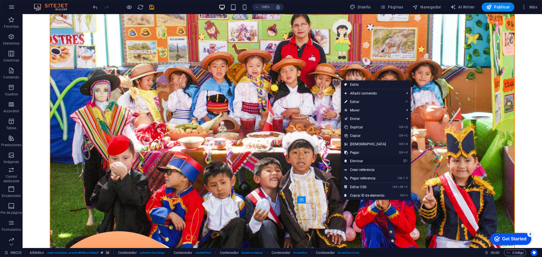
click at [362, 163] on link "⌦ Eliminar" at bounding box center [365, 161] width 49 height 8
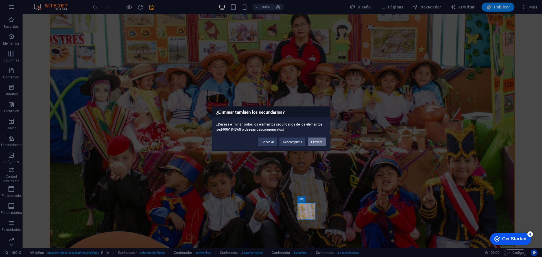
click at [317, 146] on button "Eliminar" at bounding box center [317, 141] width 18 height 8
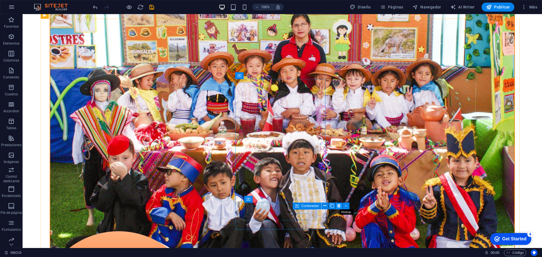
drag, startPoint x: 326, startPoint y: 206, endPoint x: 337, endPoint y: 205, distance: 10.8
click at [337, 205] on div "Contenedor" at bounding box center [323, 206] width 60 height 7
click at [337, 205] on button at bounding box center [339, 206] width 7 height 7
click at [309, 200] on button at bounding box center [311, 200] width 7 height 7
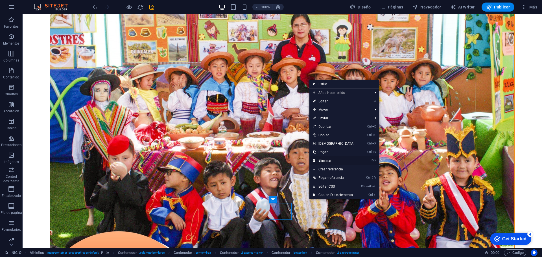
click at [328, 158] on link "⌦ Eliminar" at bounding box center [333, 160] width 49 height 8
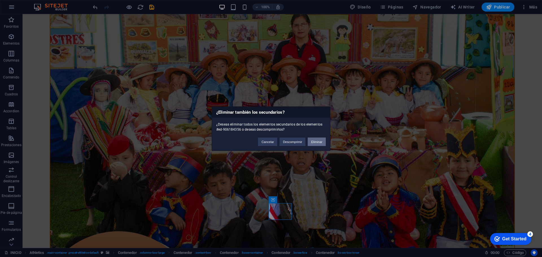
click at [317, 142] on button "Eliminar" at bounding box center [317, 141] width 18 height 8
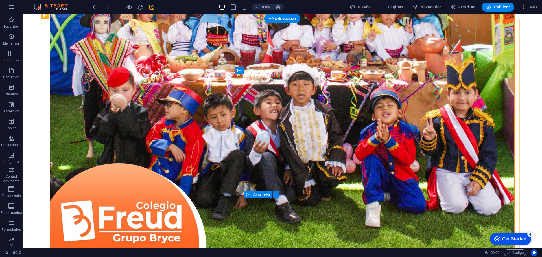
scroll to position [585, 0]
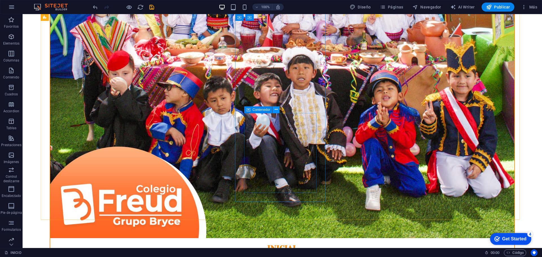
click at [275, 109] on icon at bounding box center [276, 110] width 3 height 6
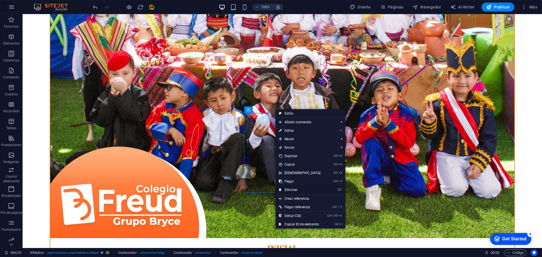
click at [292, 190] on link "⌦ Eliminar" at bounding box center [300, 190] width 49 height 8
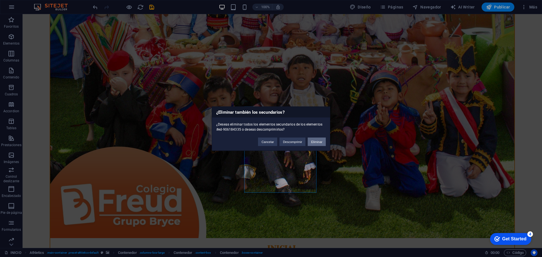
drag, startPoint x: 320, startPoint y: 145, endPoint x: 328, endPoint y: 123, distance: 22.9
click at [320, 145] on button "Eliminar" at bounding box center [317, 141] width 18 height 8
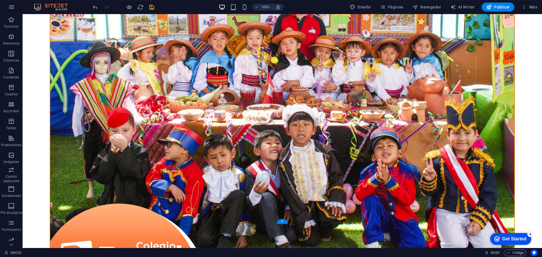
scroll to position [529, 0]
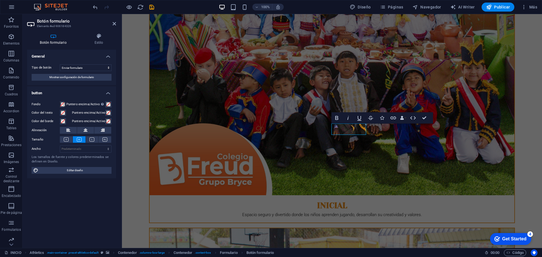
type button "Sign up now"
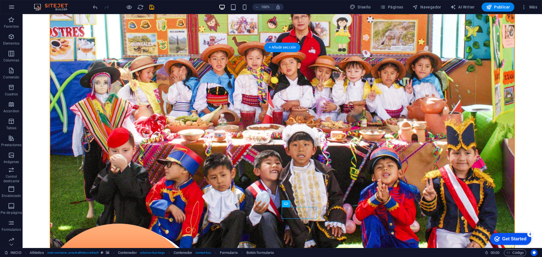
scroll to position [471, 0]
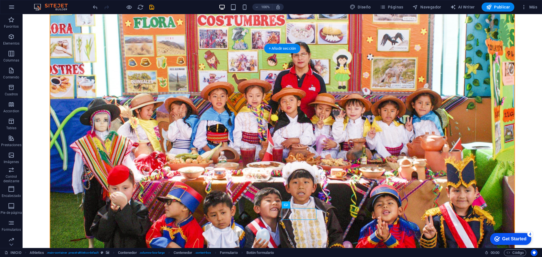
select select "%"
select select "rem"
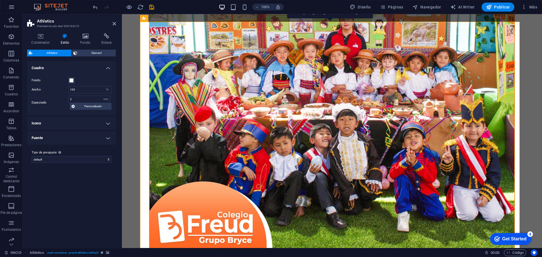
click at [82, 41] on h4 "Fondo" at bounding box center [86, 39] width 21 height 12
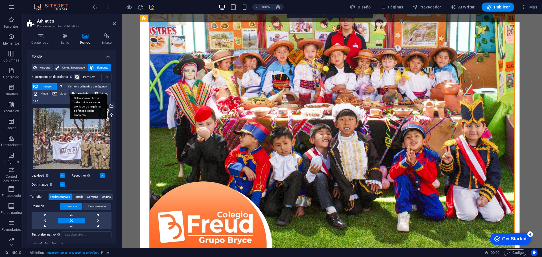
click at [112, 108] on div "Selecciona archivos del administrador de archivos, de la galería de fotos o car…" at bounding box center [111, 106] width 8 height 8
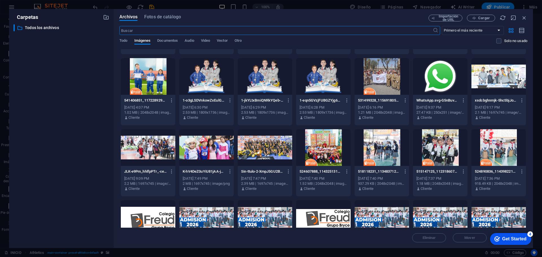
scroll to position [62, 0]
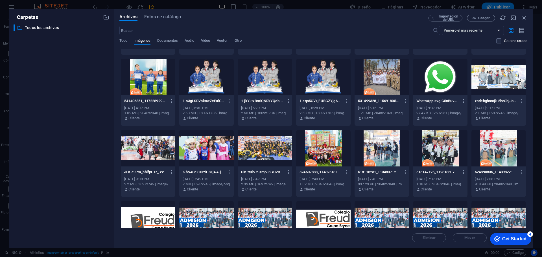
click at [333, 150] on div at bounding box center [323, 148] width 54 height 37
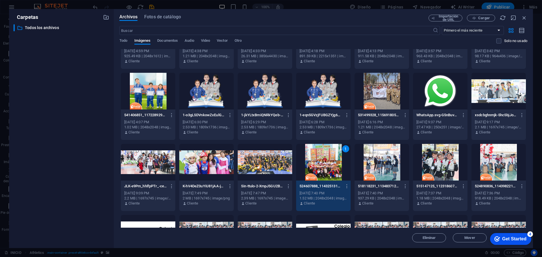
scroll to position [34, 0]
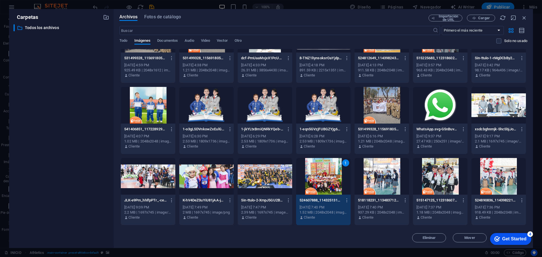
click at [340, 176] on div "1" at bounding box center [323, 176] width 54 height 37
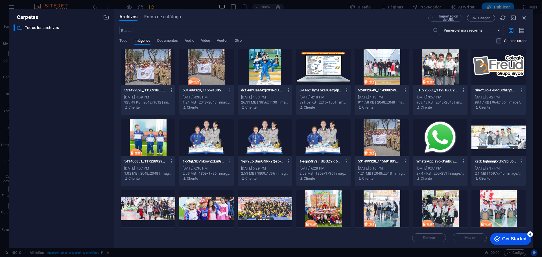
scroll to position [0, 0]
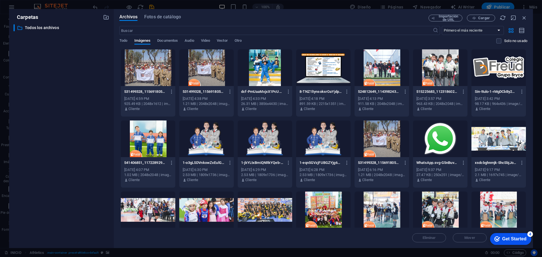
click at [383, 65] on div at bounding box center [382, 67] width 54 height 37
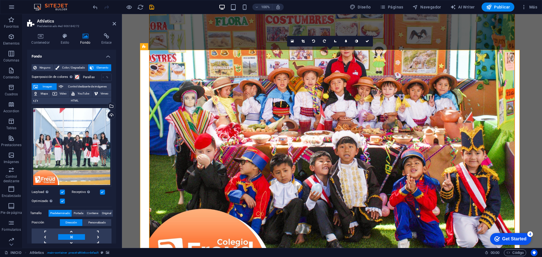
scroll to position [442, 0]
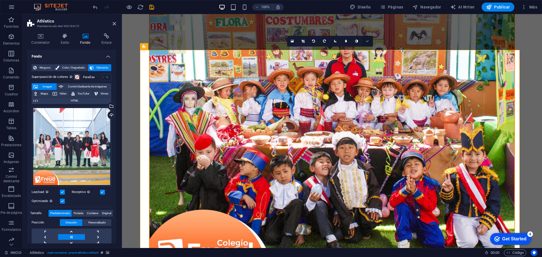
click at [366, 42] on icon at bounding box center [367, 41] width 3 height 3
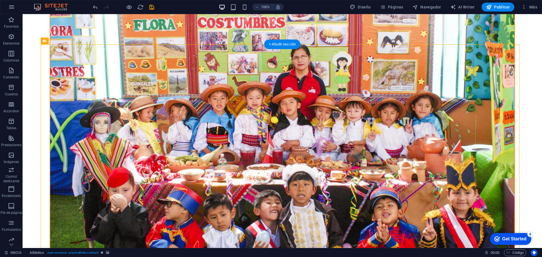
scroll to position [499, 0]
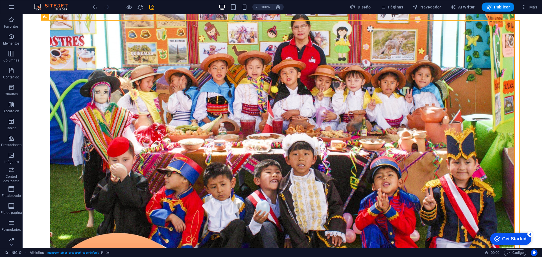
click at [501, 12] on div "100% Diseño Páginas Navegador AI Writer Publicar Más" at bounding box center [271, 7] width 542 height 14
click at [505, 9] on span "Publicar" at bounding box center [498, 7] width 24 height 6
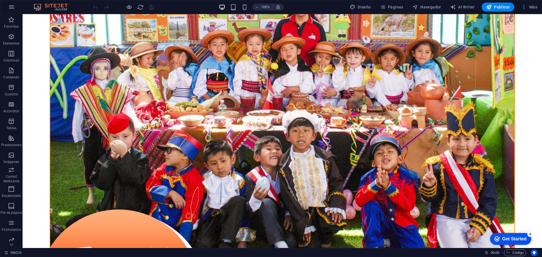
scroll to position [466, 0]
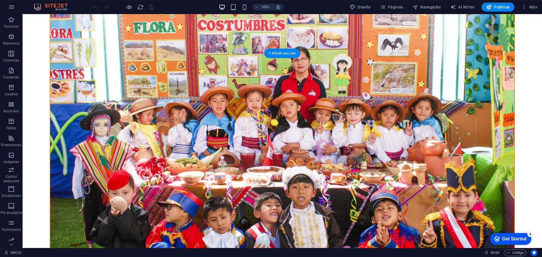
select select "%"
select select "vh"
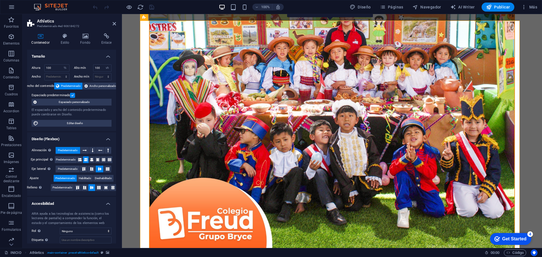
scroll to position [477, 0]
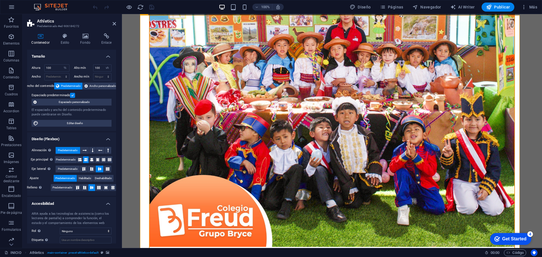
click at [93, 41] on h4 "Fondo" at bounding box center [86, 39] width 21 height 12
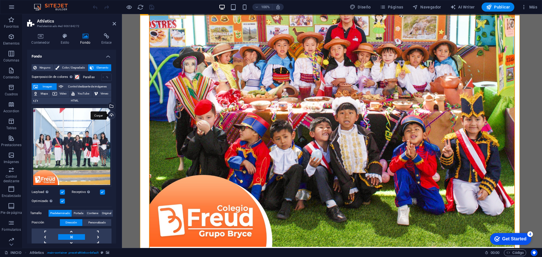
click at [111, 117] on div "Cargar" at bounding box center [111, 116] width 8 height 8
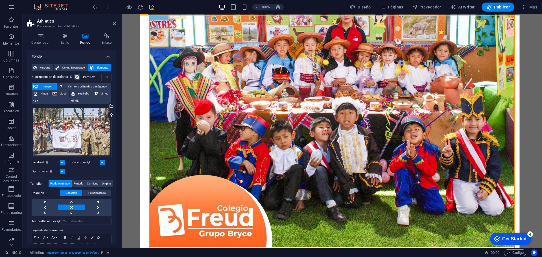
scroll to position [421, 0]
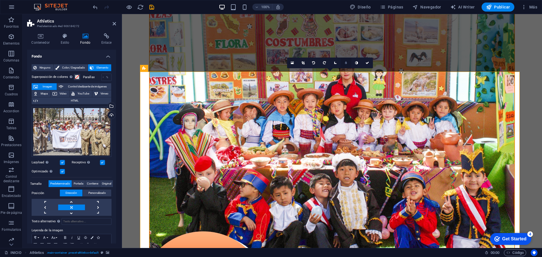
click at [344, 64] on link at bounding box center [346, 63] width 11 height 11
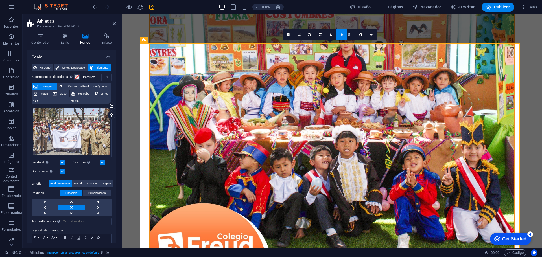
type input "4"
type input "3"
click at [344, 34] on link at bounding box center [342, 34] width 11 height 11
click at [344, 35] on link at bounding box center [346, 34] width 11 height 11
drag, startPoint x: 372, startPoint y: 34, endPoint x: 425, endPoint y: 46, distance: 54.7
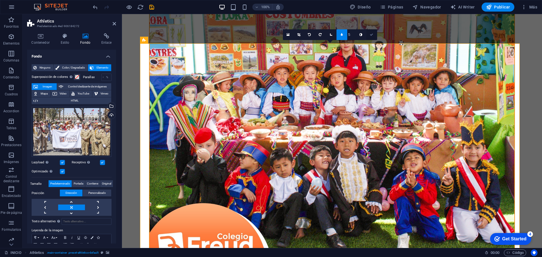
click at [372, 34] on icon at bounding box center [371, 34] width 3 height 3
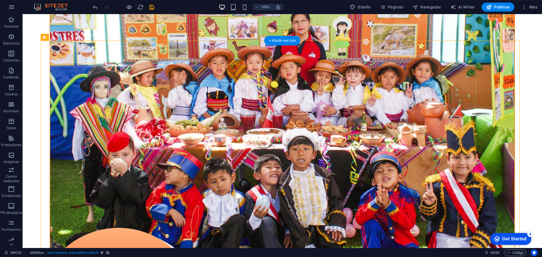
scroll to position [477, 0]
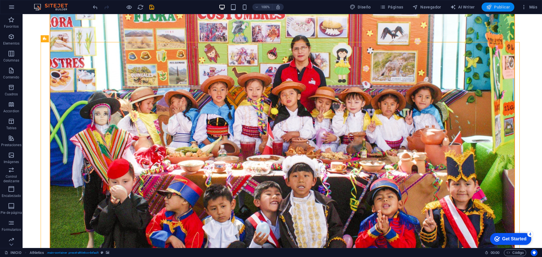
click at [500, 9] on span "Publicar" at bounding box center [498, 7] width 24 height 6
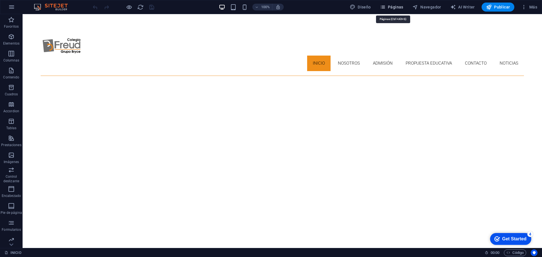
click at [400, 11] on button "Páginas" at bounding box center [392, 7] width 28 height 9
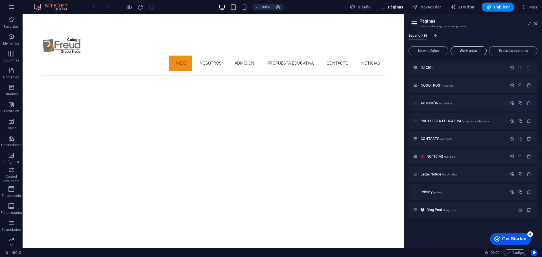
click at [475, 52] on span "Abrir todas" at bounding box center [468, 50] width 31 height 3
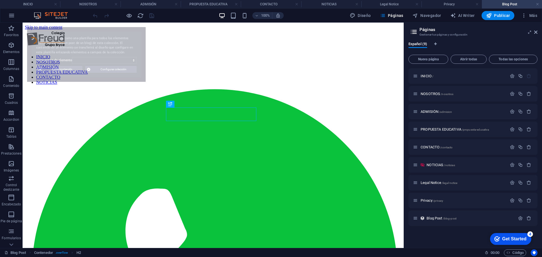
select select "68ae7cc3c69de2c8240c8364"
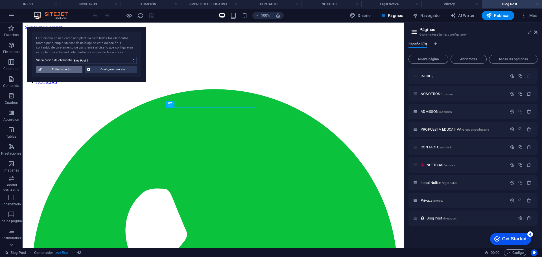
click at [64, 66] on span "Editar contenido" at bounding box center [61, 69] width 37 height 7
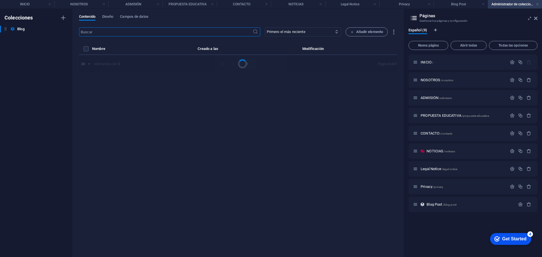
select select "Category 1"
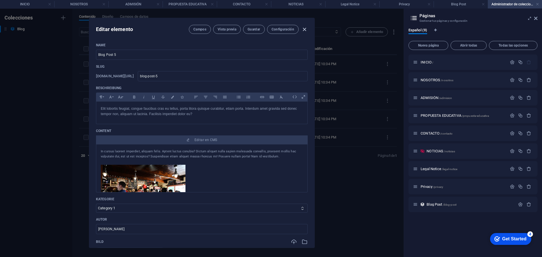
click at [303, 29] on icon "button" at bounding box center [304, 29] width 6 height 6
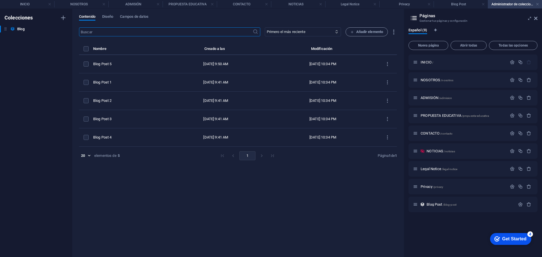
type input "[DATE]"
type input "blog-post-5"
click at [423, 62] on span "INICIO /" at bounding box center [427, 62] width 13 height 4
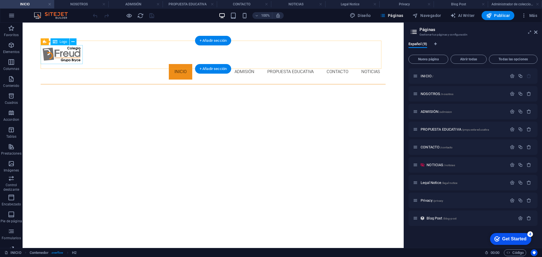
click at [60, 58] on div at bounding box center [213, 54] width 345 height 19
select select "px"
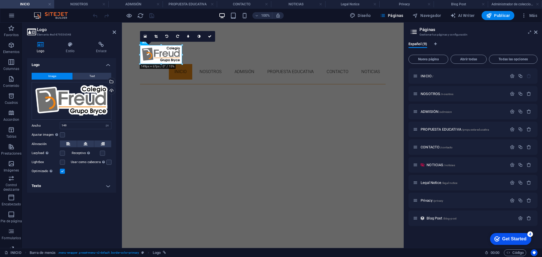
click at [62, 172] on label at bounding box center [62, 171] width 5 height 5
click at [0, 0] on input "Optimizado Las imágenes se comprimen para así mejorar la velocidad de las págin…" at bounding box center [0, 0] width 0 height 0
click at [62, 172] on label at bounding box center [62, 171] width 5 height 5
click at [0, 0] on input "Optimizado Las imágenes se comprimen para así mejorar la velocidad de las págin…" at bounding box center [0, 0] width 0 height 0
click at [62, 172] on label at bounding box center [62, 171] width 5 height 5
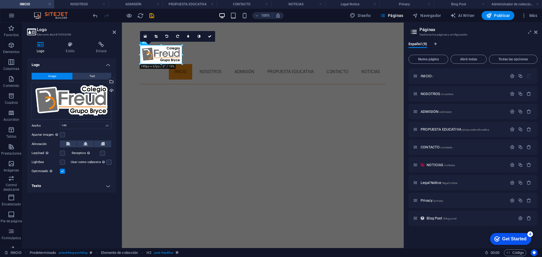
click at [0, 0] on input "Optimizado Las imágenes se comprimen para así mejorar la velocidad de las págin…" at bounding box center [0, 0] width 0 height 0
click at [62, 172] on label at bounding box center [62, 171] width 5 height 5
click at [0, 0] on input "Optimizado Las imágenes se comprimen para así mejorar la velocidad de las págin…" at bounding box center [0, 0] width 0 height 0
click at [62, 172] on label at bounding box center [62, 171] width 5 height 5
click at [0, 0] on input "Optimizado Las imágenes se comprimen para así mejorar la velocidad de las págin…" at bounding box center [0, 0] width 0 height 0
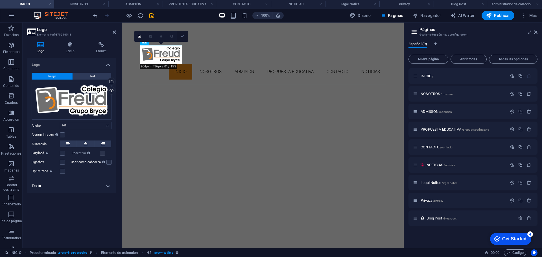
click at [182, 36] on icon at bounding box center [182, 36] width 3 height 3
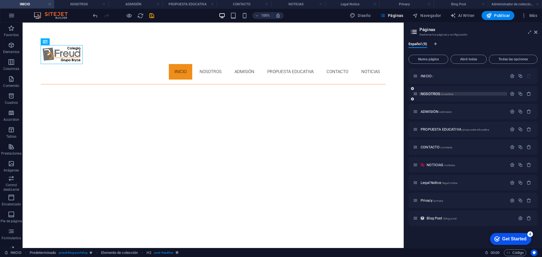
click at [434, 94] on span "NOSOTROS /nosotros" at bounding box center [437, 94] width 33 height 4
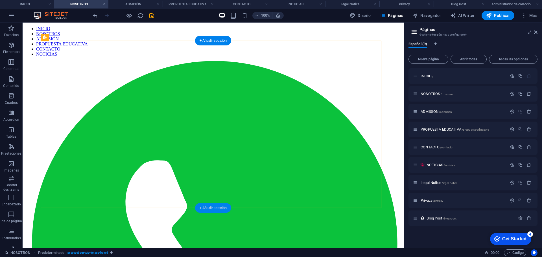
click at [202, 207] on div "+ Añadir sección" at bounding box center [213, 208] width 36 height 10
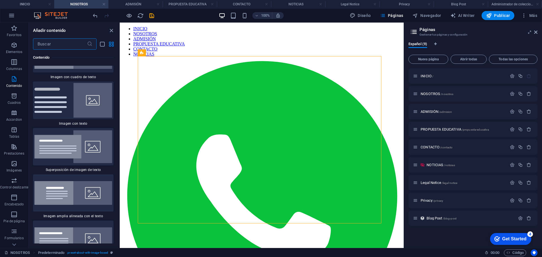
scroll to position [2039, 0]
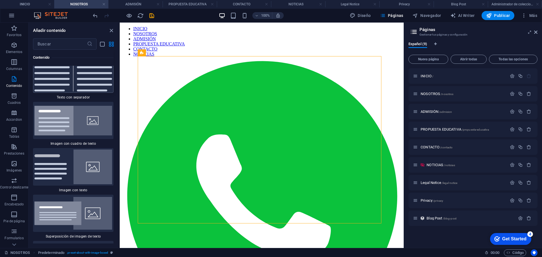
click at [85, 90] on img at bounding box center [73, 71] width 78 height 42
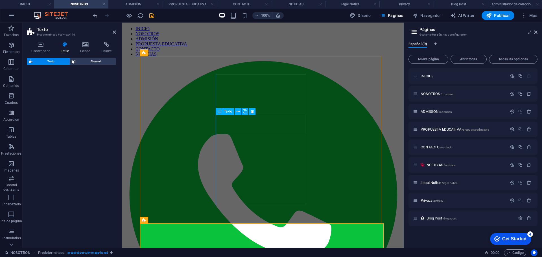
select select "rem"
select select "px"
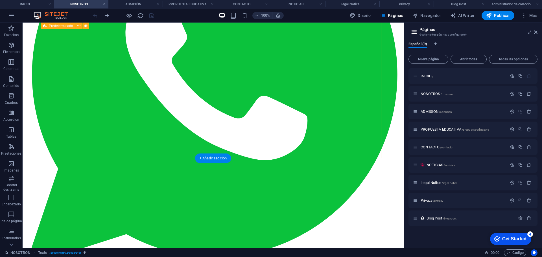
scroll to position [78, 0]
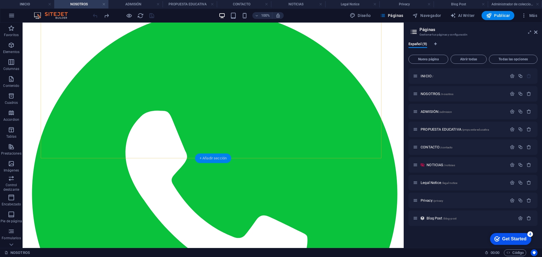
click at [206, 158] on div "+ Añadir sección" at bounding box center [213, 159] width 36 height 10
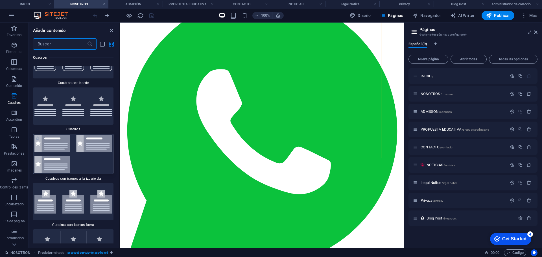
scroll to position [3182, 0]
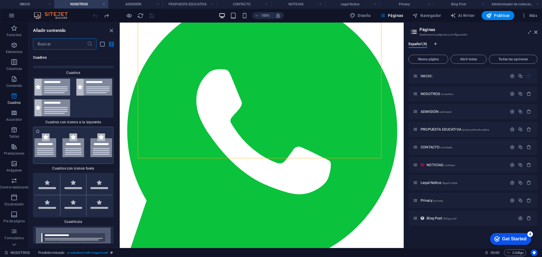
click at [86, 143] on img at bounding box center [73, 146] width 78 height 24
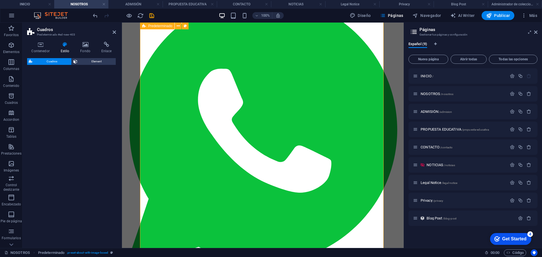
select select "rem"
select select "preset-boxes-v3-icons-outside"
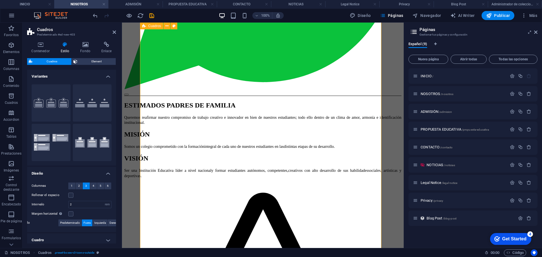
scroll to position [207, 0]
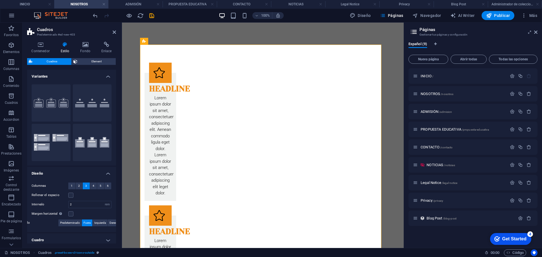
click at [393, 86] on html "Skip to main content INICIO NOSOTROS ADMISIÓN PROPUESTA EDUCATIVA CONTACTO NOTI…" at bounding box center [263, 239] width 282 height 848
click at [387, 91] on html "Skip to main content INICIO NOSOTROS ADMISIÓN PROPUESTA EDUCATIVA CONTACTO NOTI…" at bounding box center [263, 239] width 282 height 848
click at [176, 107] on div "Headline Lorem ipsum dolor sit amet, consectetuer adipiscing elit. Aenean commo…" at bounding box center [161, 137] width 32 height 128
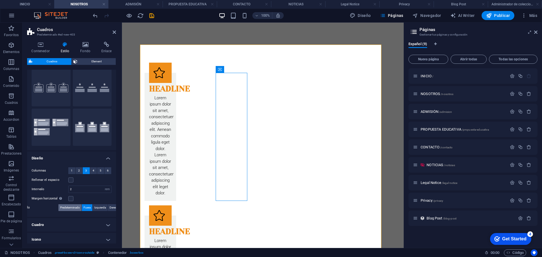
scroll to position [41, 0]
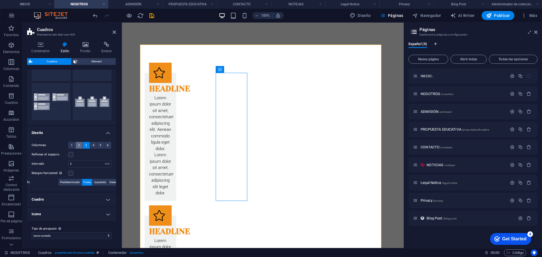
click at [78, 147] on span "2" at bounding box center [79, 145] width 2 height 7
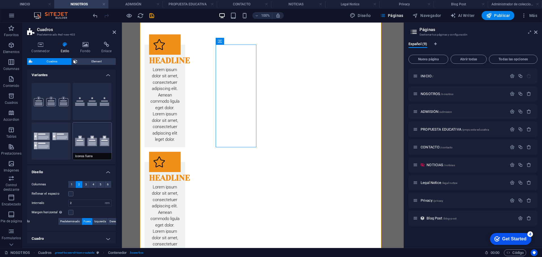
scroll to position [0, 0]
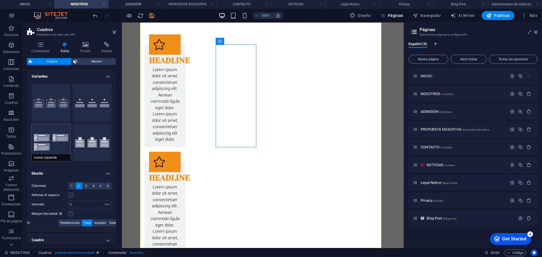
click at [46, 137] on button "Iconos izquierda" at bounding box center [51, 142] width 39 height 37
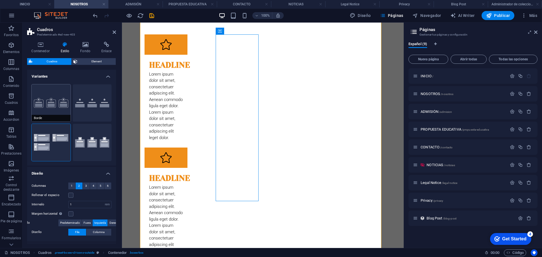
click at [52, 115] on button "Borde" at bounding box center [51, 102] width 39 height 37
type input "2"
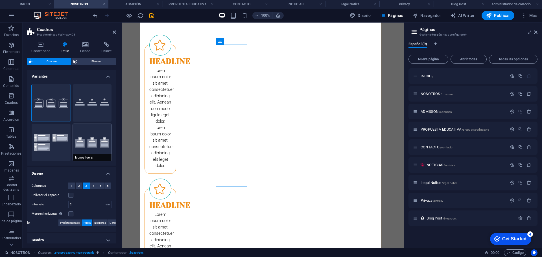
drag, startPoint x: 93, startPoint y: 146, endPoint x: 1, endPoint y: 121, distance: 95.6
click at [93, 146] on button "Iconos fuera" at bounding box center [92, 142] width 39 height 37
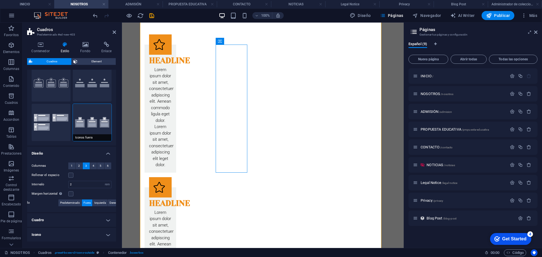
scroll to position [41, 0]
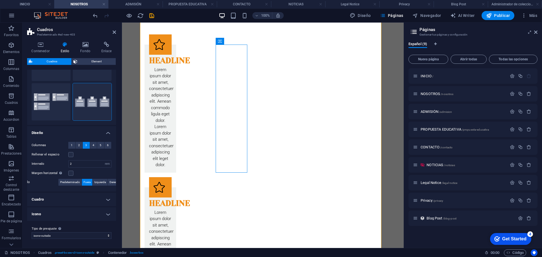
click at [106, 198] on h4 "Cuadro" at bounding box center [71, 200] width 89 height 14
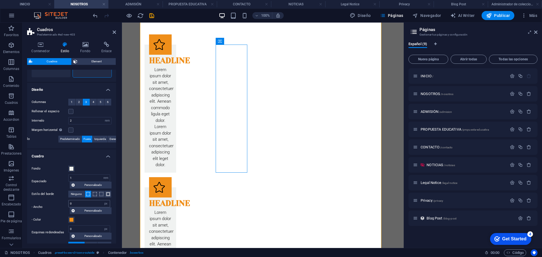
scroll to position [97, 0]
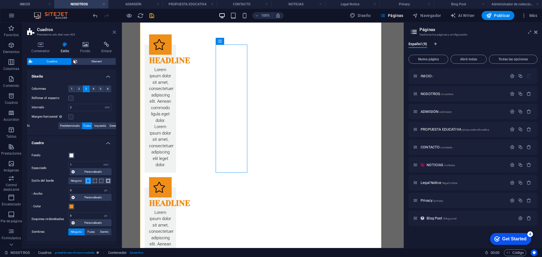
click at [115, 33] on icon at bounding box center [114, 32] width 3 height 5
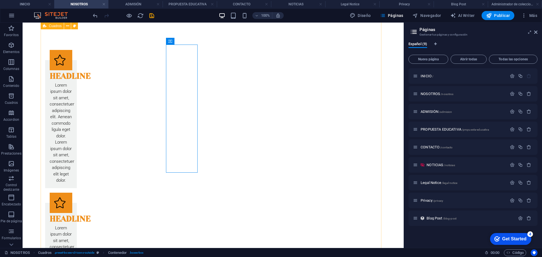
click at [314, 110] on div "Headline Lorem ipsum dolor sit amet, consectetuer adipiscing elit. Aenean commo…" at bounding box center [213, 262] width 345 height 460
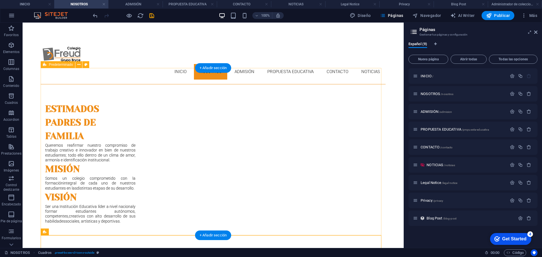
scroll to position [113, 0]
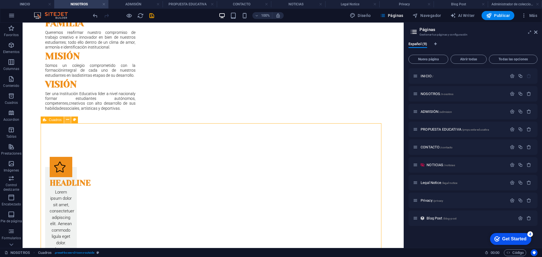
click at [69, 121] on icon at bounding box center [67, 120] width 3 height 6
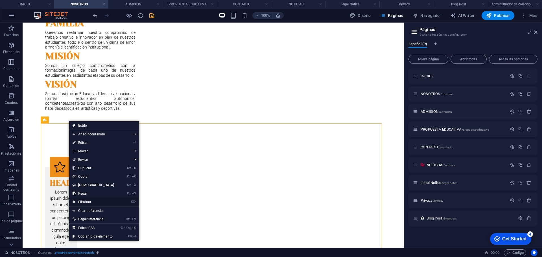
click at [91, 202] on link "⌦ Eliminar" at bounding box center [93, 202] width 49 height 8
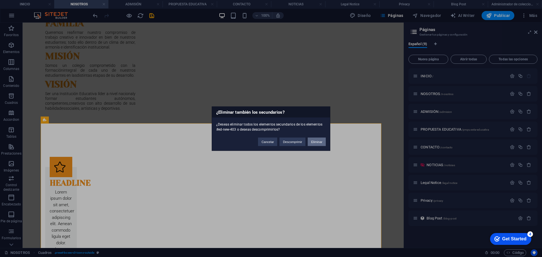
click at [313, 142] on button "Eliminar" at bounding box center [317, 141] width 18 height 8
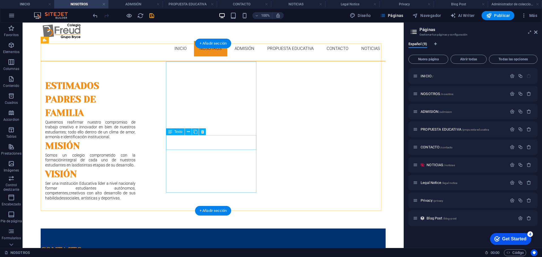
scroll to position [21, 0]
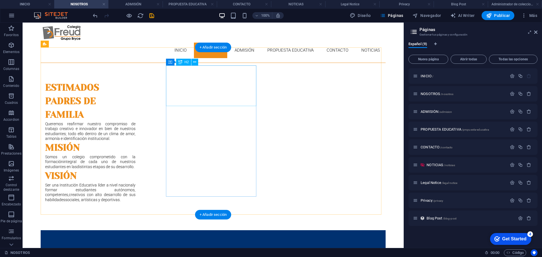
click at [136, 82] on div "ESTIMADOS PADRES DE FAMILIA" at bounding box center [90, 101] width 90 height 41
click at [303, 91] on div "ESTIMADOS PADRES DE FAMILIA [PERSON_NAME] reafirmar nuestro compromiso de traba…" at bounding box center [213, 146] width 345 height 167
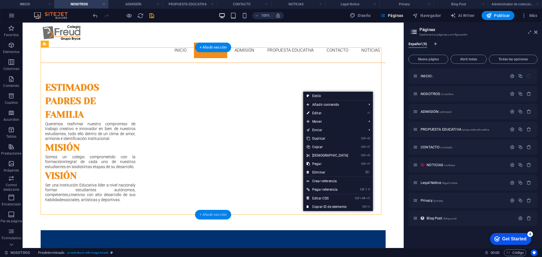
click at [224, 216] on div "+ Añadir sección" at bounding box center [213, 215] width 36 height 10
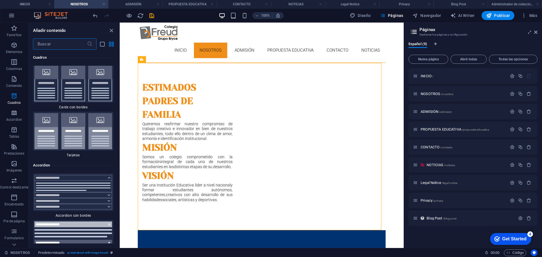
scroll to position [3320, 0]
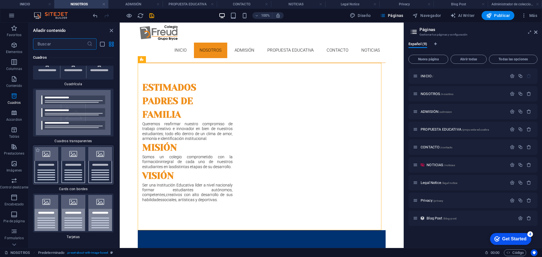
click at [85, 163] on img at bounding box center [73, 165] width 78 height 36
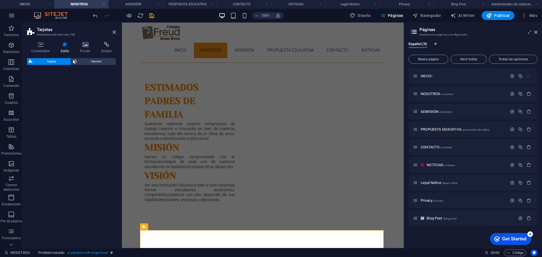
select select "rem"
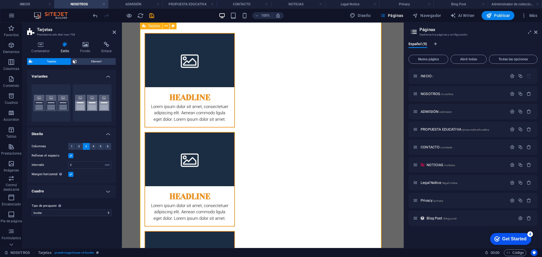
scroll to position [191, 0]
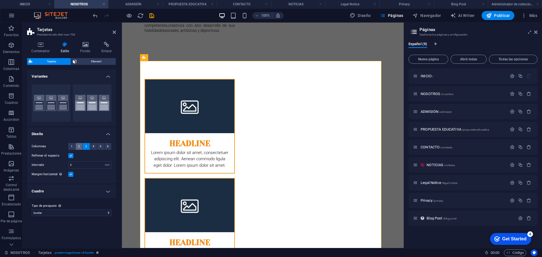
click at [79, 146] on span "2" at bounding box center [79, 146] width 2 height 7
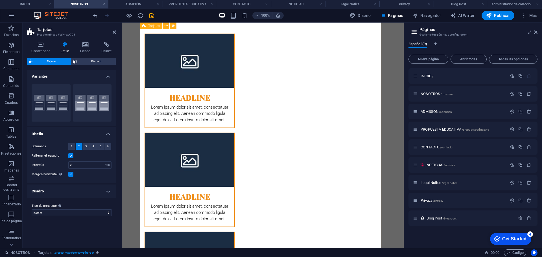
scroll to position [163, 0]
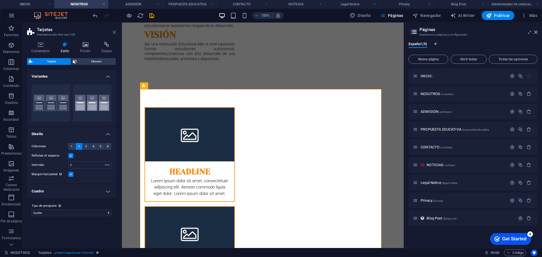
click at [113, 32] on icon at bounding box center [114, 32] width 3 height 5
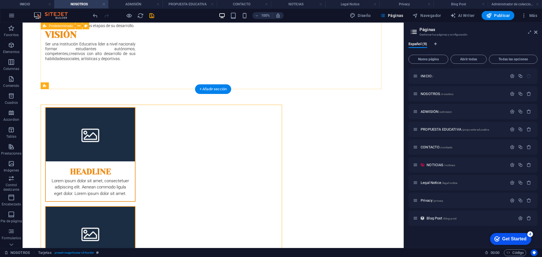
scroll to position [147, 0]
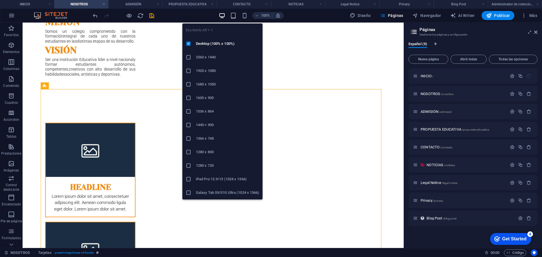
click at [222, 15] on icon "button" at bounding box center [222, 15] width 6 height 6
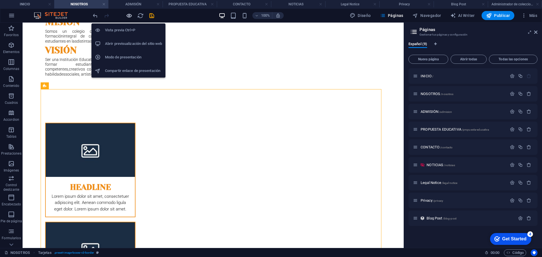
click at [126, 16] on icon "button" at bounding box center [129, 15] width 6 height 6
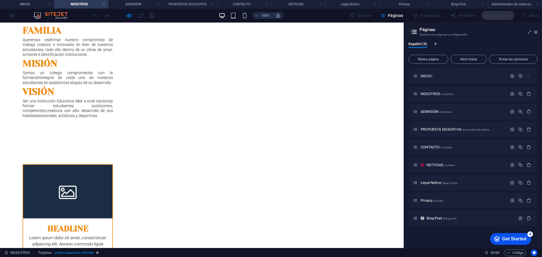
scroll to position [0, 0]
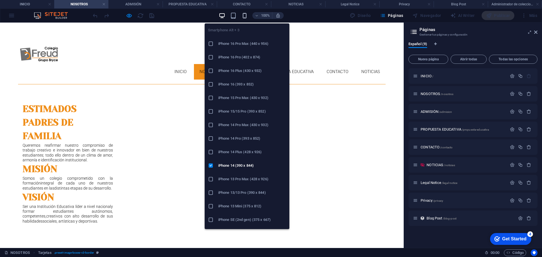
click at [244, 16] on icon "button" at bounding box center [244, 15] width 6 height 6
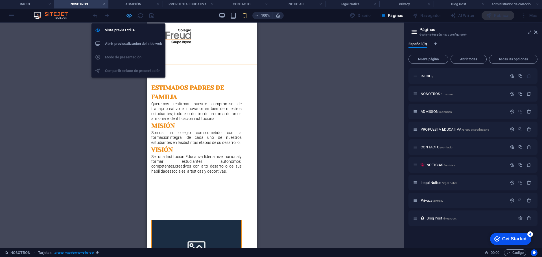
click at [129, 16] on icon "button" at bounding box center [129, 15] width 6 height 6
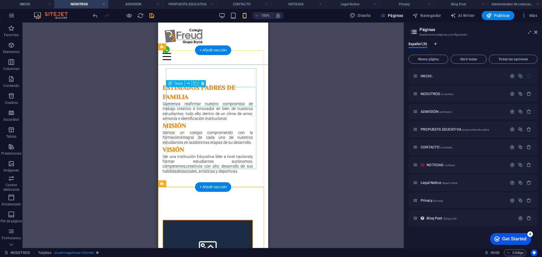
scroll to position [85, 0]
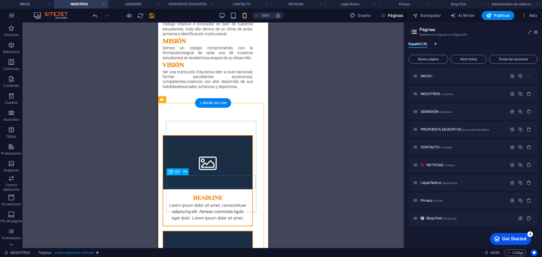
click at [218, 189] on div "Headline" at bounding box center [207, 195] width 89 height 13
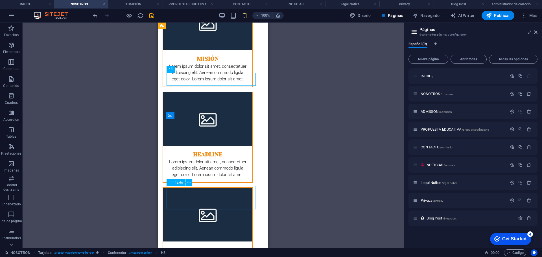
scroll to position [226, 0]
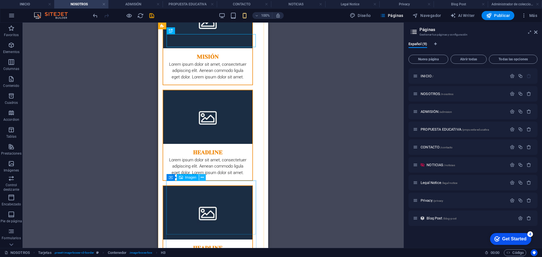
click at [203, 177] on icon at bounding box center [202, 178] width 3 height 6
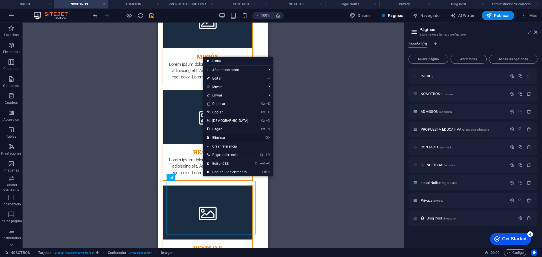
click at [223, 137] on link "⌦ Eliminar" at bounding box center [227, 138] width 49 height 8
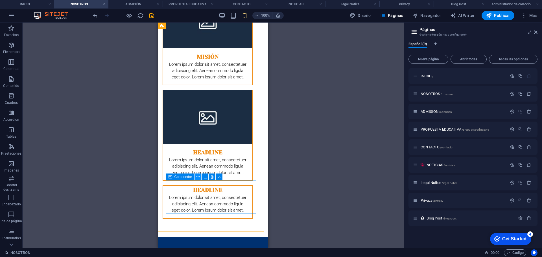
click at [197, 178] on icon at bounding box center [198, 177] width 3 height 6
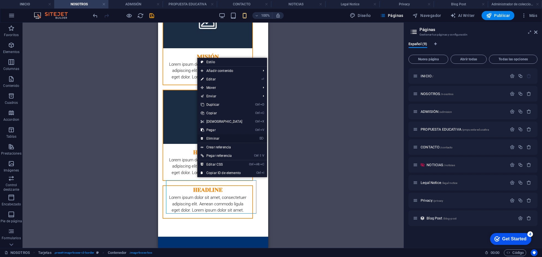
click at [211, 135] on link "⌦ Eliminar" at bounding box center [221, 138] width 49 height 8
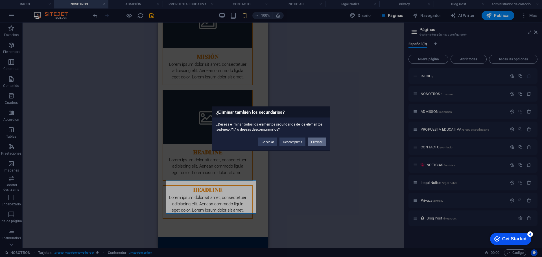
click at [314, 143] on button "Eliminar" at bounding box center [317, 141] width 18 height 8
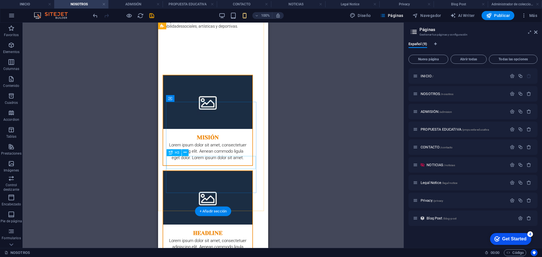
scroll to position [141, 0]
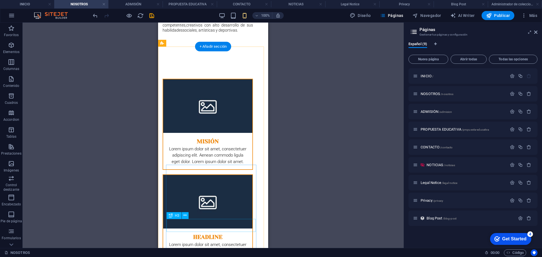
click at [215, 229] on div "Headline" at bounding box center [207, 235] width 89 height 13
click at [217, 229] on div "Headline" at bounding box center [207, 235] width 89 height 13
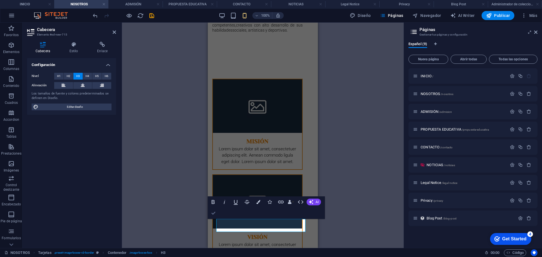
drag, startPoint x: 212, startPoint y: 216, endPoint x: 105, endPoint y: 175, distance: 115.2
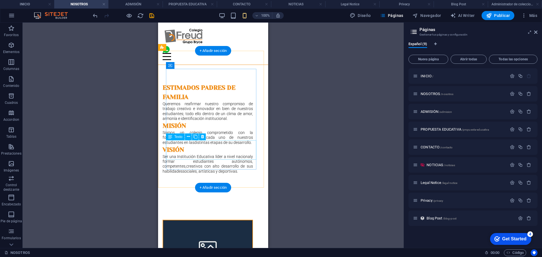
scroll to position [28, 0]
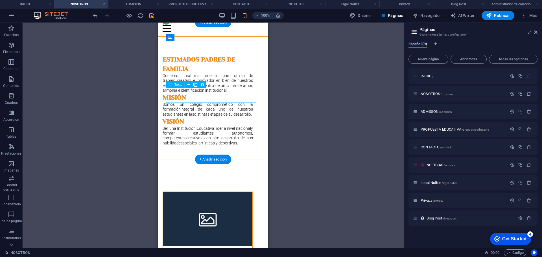
click at [204, 102] on div "Somos un colegio comprometido con la formación integral de cada uno de nuestros…" at bounding box center [208, 109] width 90 height 15
drag, startPoint x: 204, startPoint y: 92, endPoint x: 362, endPoint y: 115, distance: 159.5
click at [204, 102] on div "Somos un colegio comprometido con la formación integral de cada uno de nuestros…" at bounding box center [208, 109] width 90 height 15
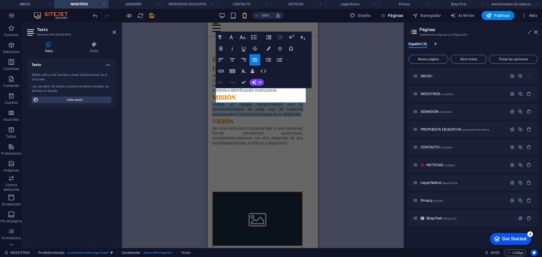
drag, startPoint x: 304, startPoint y: 100, endPoint x: 414, endPoint y: 113, distance: 110.5
copy span "Somos un colegio comprometido con la formación integral de cada uno de nuestros…"
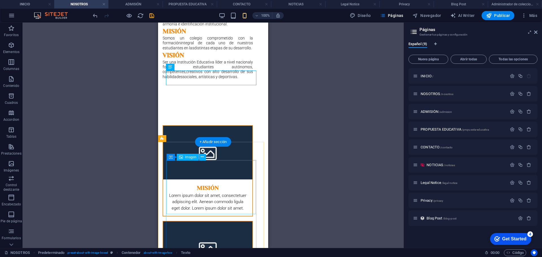
scroll to position [141, 0]
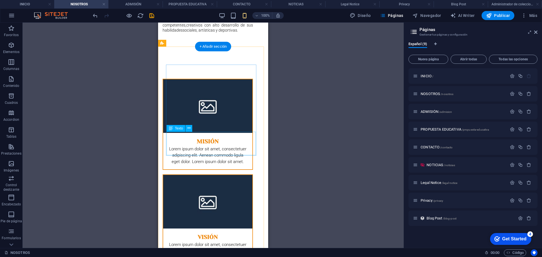
click at [217, 146] on div "Lorem ipsum dolor sit amet, consectetuer adipiscing elit. Aenean commodo ligula…" at bounding box center [207, 158] width 89 height 24
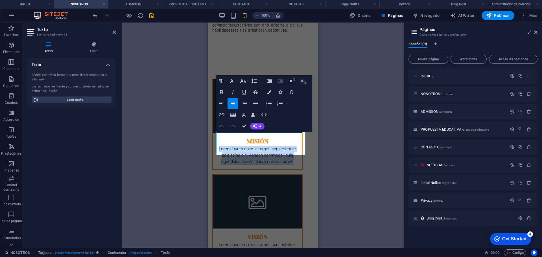
drag, startPoint x: 297, startPoint y: 148, endPoint x: 414, endPoint y: 154, distance: 116.5
click at [208, 131] on html "Skip to main content INICIO NOSOTROS ADMISIÓN PROPUESTA EDUCATIVA CONTACTO NOTI…" at bounding box center [263, 155] width 110 height 548
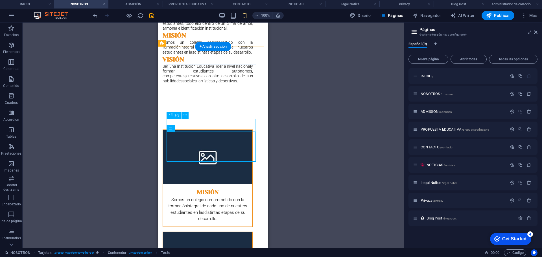
scroll to position [28, 0]
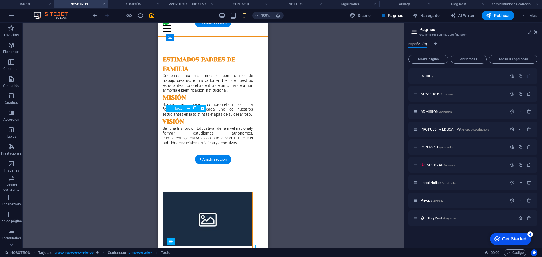
click at [220, 126] on div "Ser una Institución Educativa líder a nivel nacional y formar estudiantes autón…" at bounding box center [208, 135] width 90 height 19
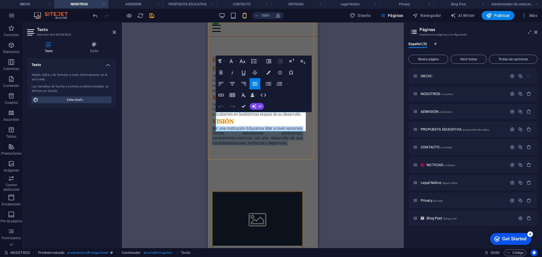
drag, startPoint x: 295, startPoint y: 130, endPoint x: 214, endPoint y: 116, distance: 82.8
click at [214, 116] on div "ESTIMADOS PADRES DE FAMILIA [PERSON_NAME] reafirmar nuestro compromiso de traba…" at bounding box center [263, 105] width 110 height 137
copy p "Ser una Institución Educativa líder a nivel nacional y formar estudiantes autón…"
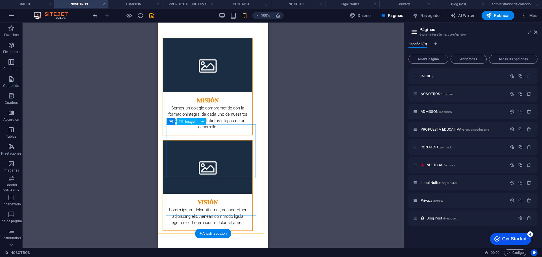
scroll to position [198, 0]
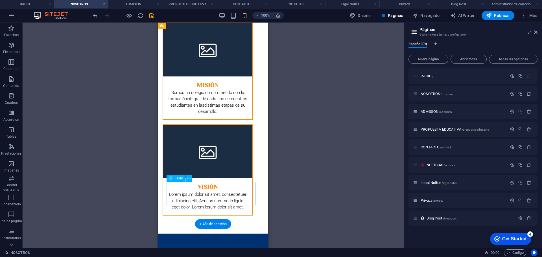
click at [222, 191] on div "Lorem ipsum dolor sit amet, consectetuer adipiscing elit. Aenean commodo ligula…" at bounding box center [207, 203] width 89 height 24
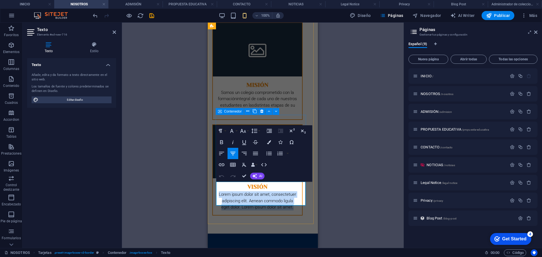
drag, startPoint x: 300, startPoint y: 198, endPoint x: 216, endPoint y: 186, distance: 84.9
click at [216, 186] on div "VISIÓN Lorem ipsum dolor sit amet, consectetuer adipiscing elit. Aenean commodo…" at bounding box center [257, 170] width 90 height 91
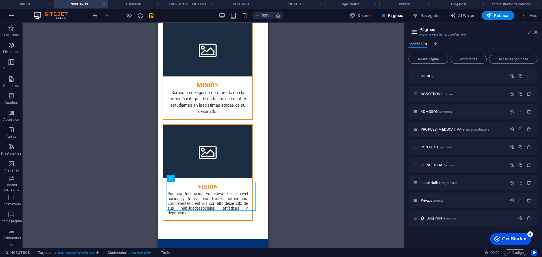
click at [341, 131] on div "Contenedor H2 Predeterminado Contenedor Referencia Separador Texto Texto Texto …" at bounding box center [213, 136] width 381 height 226
click at [219, 191] on div "Ser una Institución Educativa líder a nivel nacional y formar estudiantes autón…" at bounding box center [207, 205] width 89 height 29
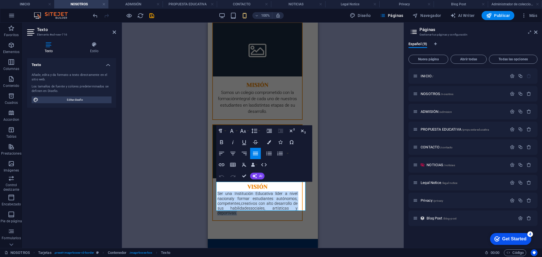
drag, startPoint x: 247, startPoint y: 204, endPoint x: 200, endPoint y: 184, distance: 51.2
click at [208, 184] on html "Skip to main content INICIO NOSOTROS ADMISIÓN PROPUESTA EDUCATIVA CONTACTO NOTI…" at bounding box center [263, 105] width 110 height 560
click at [234, 154] on icon "button" at bounding box center [233, 153] width 7 height 7
drag, startPoint x: 245, startPoint y: 176, endPoint x: 100, endPoint y: 151, distance: 147.6
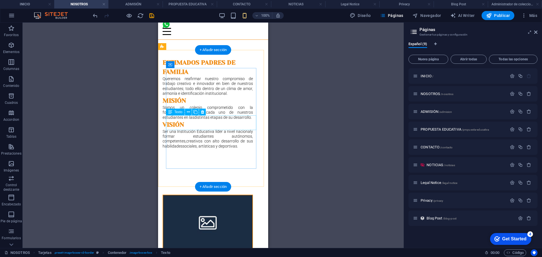
scroll to position [0, 0]
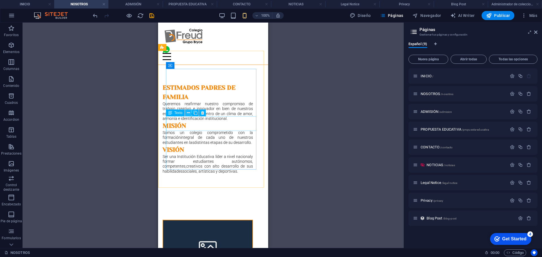
click at [189, 113] on icon at bounding box center [188, 113] width 3 height 6
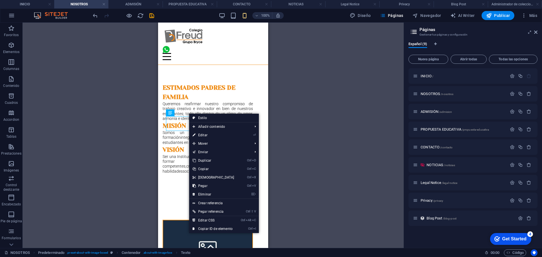
drag, startPoint x: 211, startPoint y: 193, endPoint x: 214, endPoint y: 188, distance: 5.3
click at [211, 193] on link "⌦ Eliminar" at bounding box center [213, 194] width 49 height 8
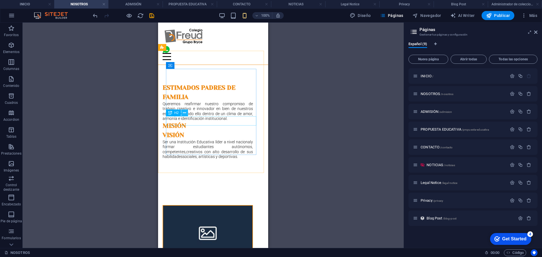
click at [185, 114] on icon at bounding box center [184, 113] width 3 height 6
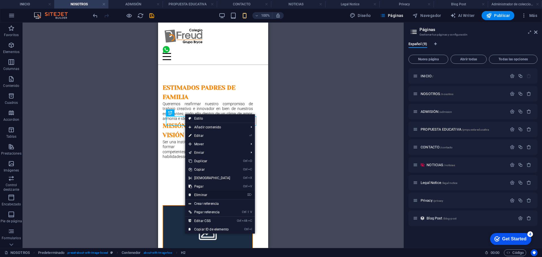
click at [205, 194] on link "⌦ Eliminar" at bounding box center [209, 195] width 49 height 8
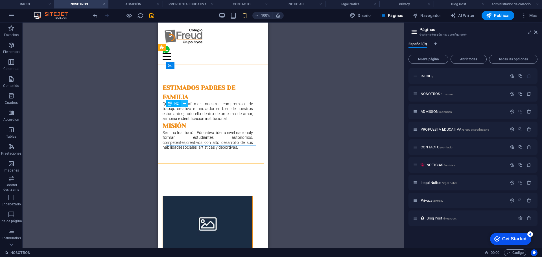
click at [185, 103] on icon at bounding box center [184, 104] width 3 height 6
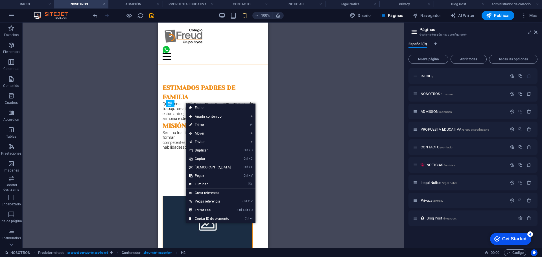
drag, startPoint x: 206, startPoint y: 182, endPoint x: 206, endPoint y: 169, distance: 13.0
click at [206, 182] on link "⌦ Eliminar" at bounding box center [210, 184] width 49 height 8
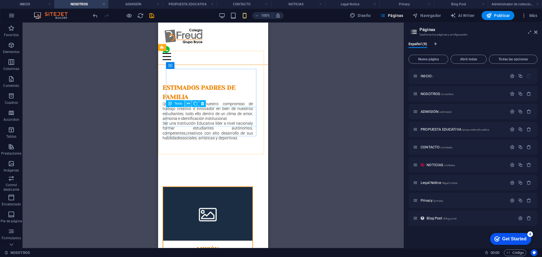
click at [188, 104] on icon at bounding box center [188, 104] width 3 height 6
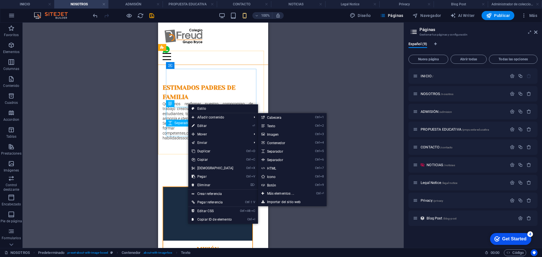
click at [171, 126] on icon at bounding box center [170, 123] width 4 height 7
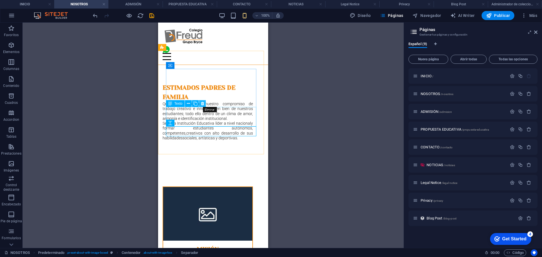
click at [203, 103] on icon at bounding box center [202, 104] width 3 height 6
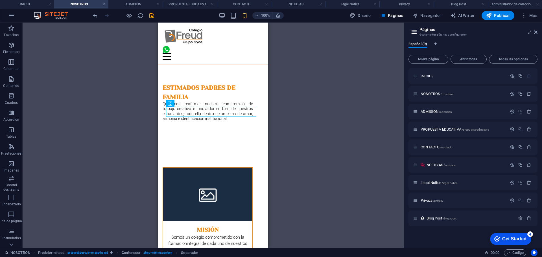
click at [305, 114] on div "Contenedor H2 Predeterminado Contenedor Referencia Separador Texto Texto Texto …" at bounding box center [213, 136] width 381 height 226
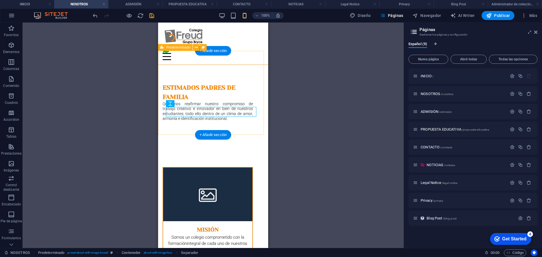
click at [191, 123] on div "ESTIMADOS PADRES DE FAMILIA [PERSON_NAME] reafirmar nuestro compromiso de traba…" at bounding box center [213, 107] width 110 height 84
click at [189, 122] on div "ESTIMADOS PADRES DE FAMILIA [PERSON_NAME] reafirmar nuestro compromiso de traba…" at bounding box center [213, 107] width 110 height 84
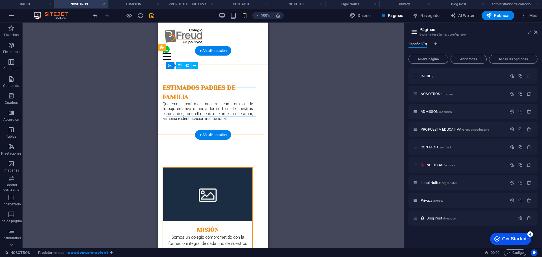
click at [217, 83] on div "ESTIMADOS PADRES DE FAMILIA" at bounding box center [208, 92] width 90 height 19
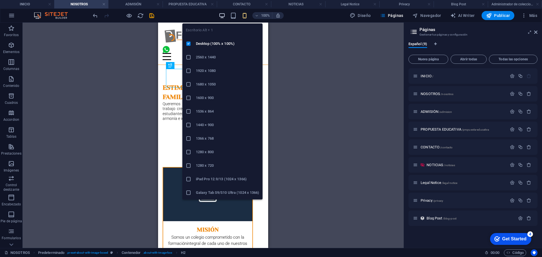
click at [224, 14] on icon "button" at bounding box center [222, 15] width 6 height 6
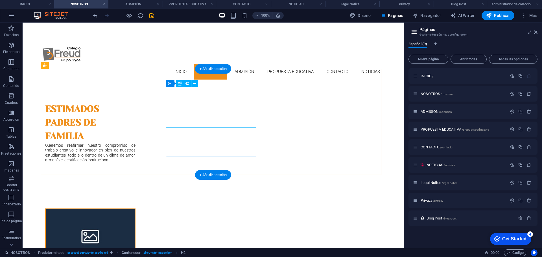
click at [136, 106] on div "ESTIMADOS PADRES DE FAMILIA" at bounding box center [90, 122] width 90 height 41
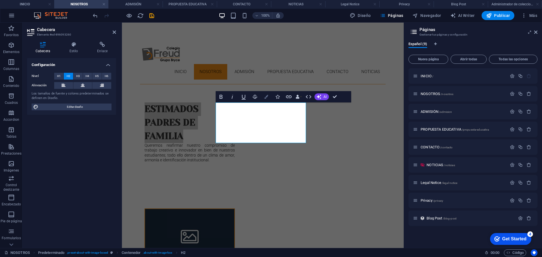
click at [268, 97] on icon "button" at bounding box center [266, 97] width 4 height 4
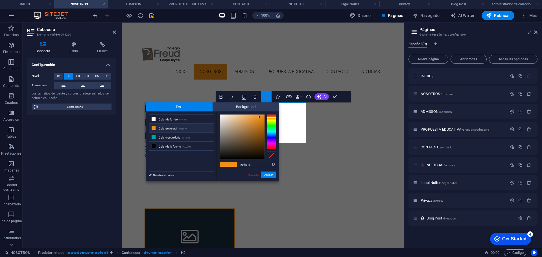
click at [268, 97] on icon "button" at bounding box center [266, 97] width 4 height 4
click at [254, 174] on link "Cancelar" at bounding box center [253, 175] width 12 height 4
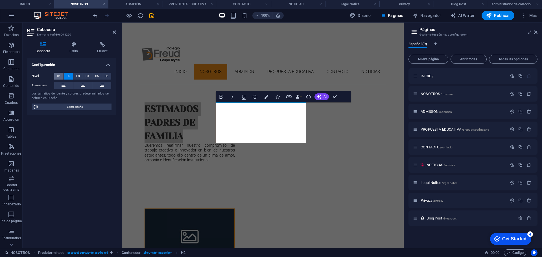
click at [61, 76] on button "H1" at bounding box center [58, 76] width 9 height 7
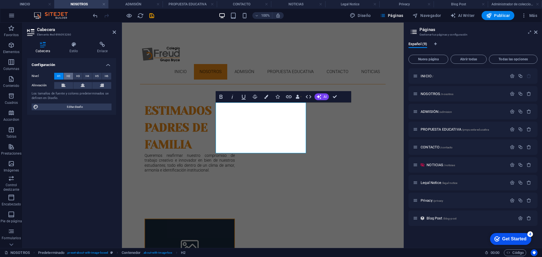
click at [65, 75] on button "H2" at bounding box center [68, 76] width 9 height 7
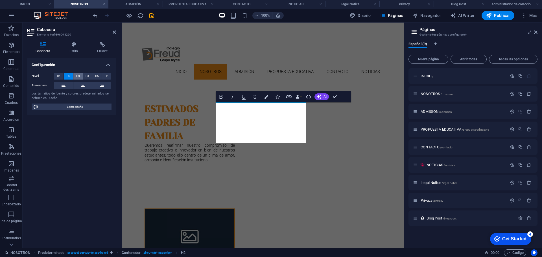
click at [77, 75] on span "H3" at bounding box center [78, 76] width 4 height 7
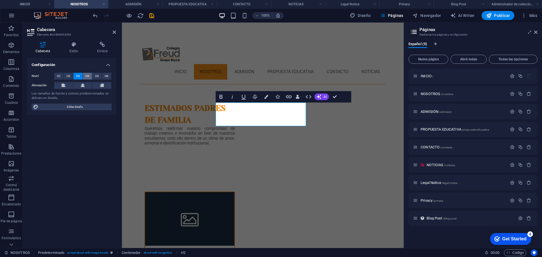
click at [88, 75] on span "H4" at bounding box center [88, 76] width 4 height 7
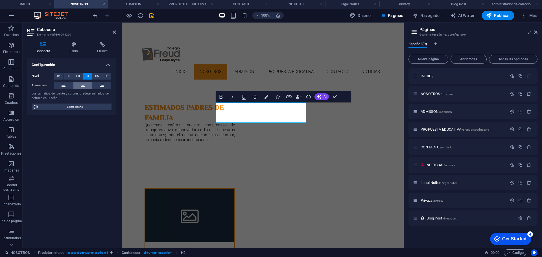
click at [86, 83] on button at bounding box center [82, 85] width 19 height 7
click at [78, 76] on span "H3" at bounding box center [78, 76] width 4 height 7
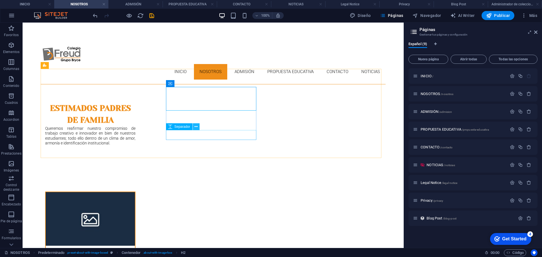
click at [197, 127] on icon at bounding box center [196, 127] width 3 height 6
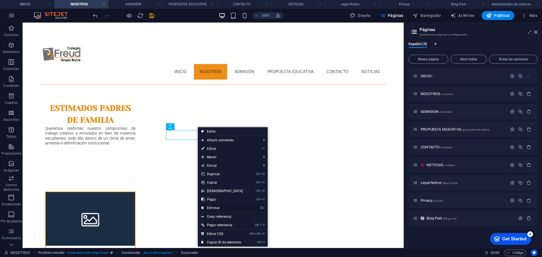
click at [216, 207] on link "⌦ Eliminar" at bounding box center [222, 208] width 49 height 8
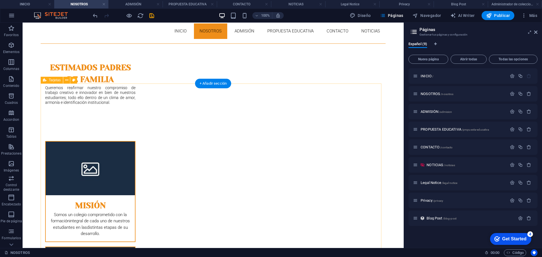
scroll to position [85, 0]
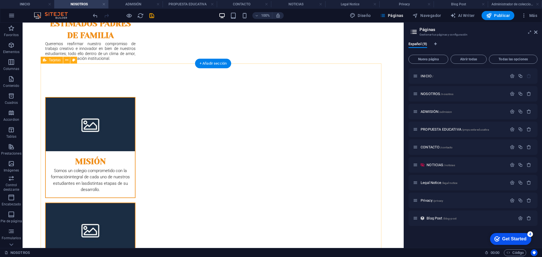
click at [304, 128] on div "MISIÓN Somos un colegio comprometido con la formación integral de cada uno de n…" at bounding box center [213, 200] width 345 height 242
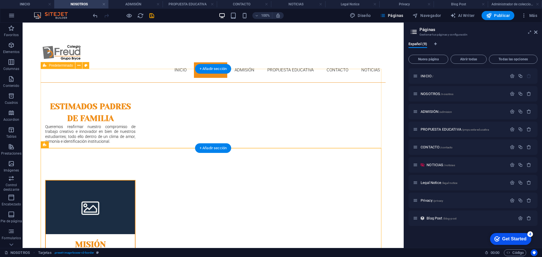
scroll to position [0, 0]
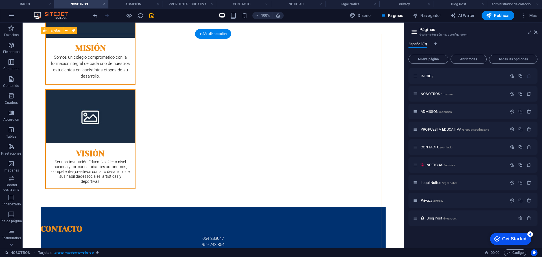
scroll to position [226, 0]
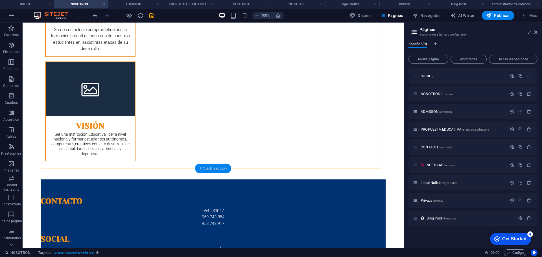
click at [205, 169] on div "+ Añadir sección" at bounding box center [213, 169] width 36 height 10
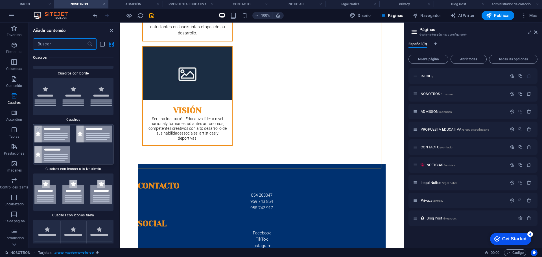
scroll to position [3101, 0]
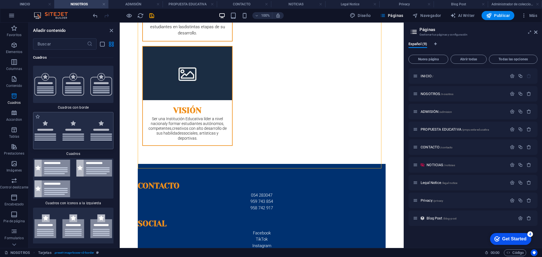
drag, startPoint x: 76, startPoint y: 127, endPoint x: 262, endPoint y: 125, distance: 185.5
click at [76, 127] on img at bounding box center [73, 130] width 78 height 19
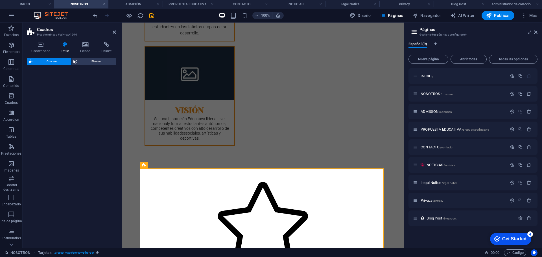
select select "rem"
select select "preset-boxes-v3-default"
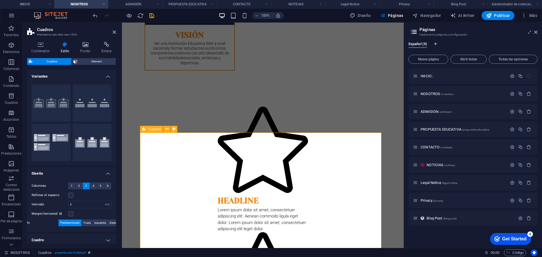
scroll to position [354, 0]
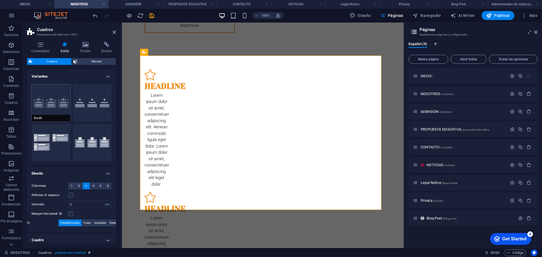
click at [54, 104] on button "Borde" at bounding box center [51, 102] width 39 height 37
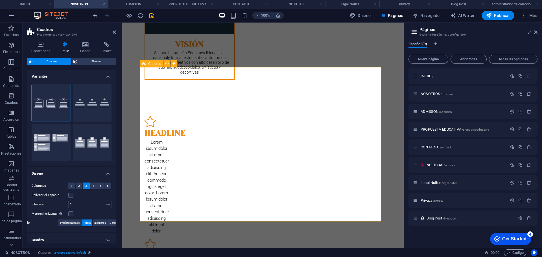
scroll to position [270, 0]
